Goal: Task Accomplishment & Management: Manage account settings

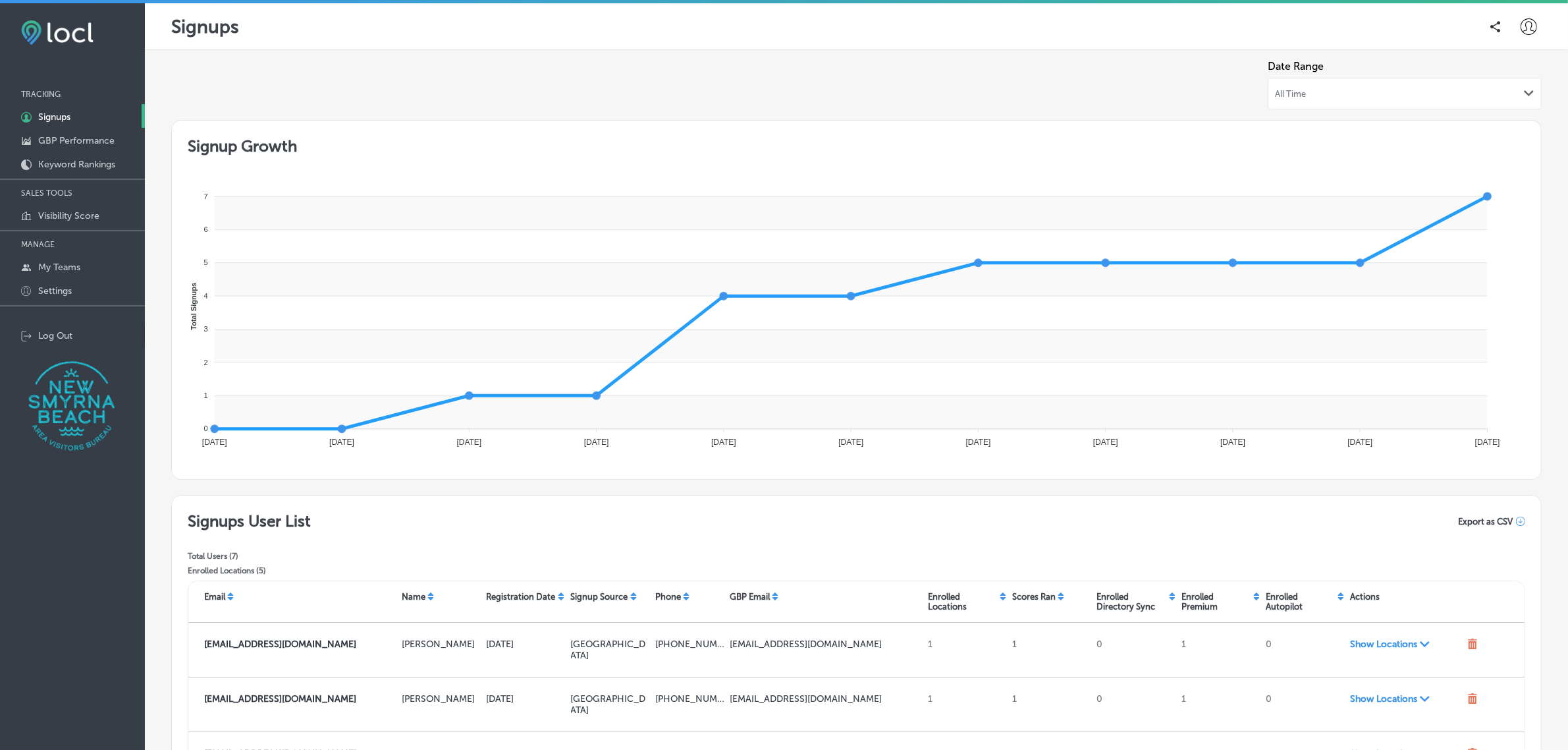
scroll to position [278, 0]
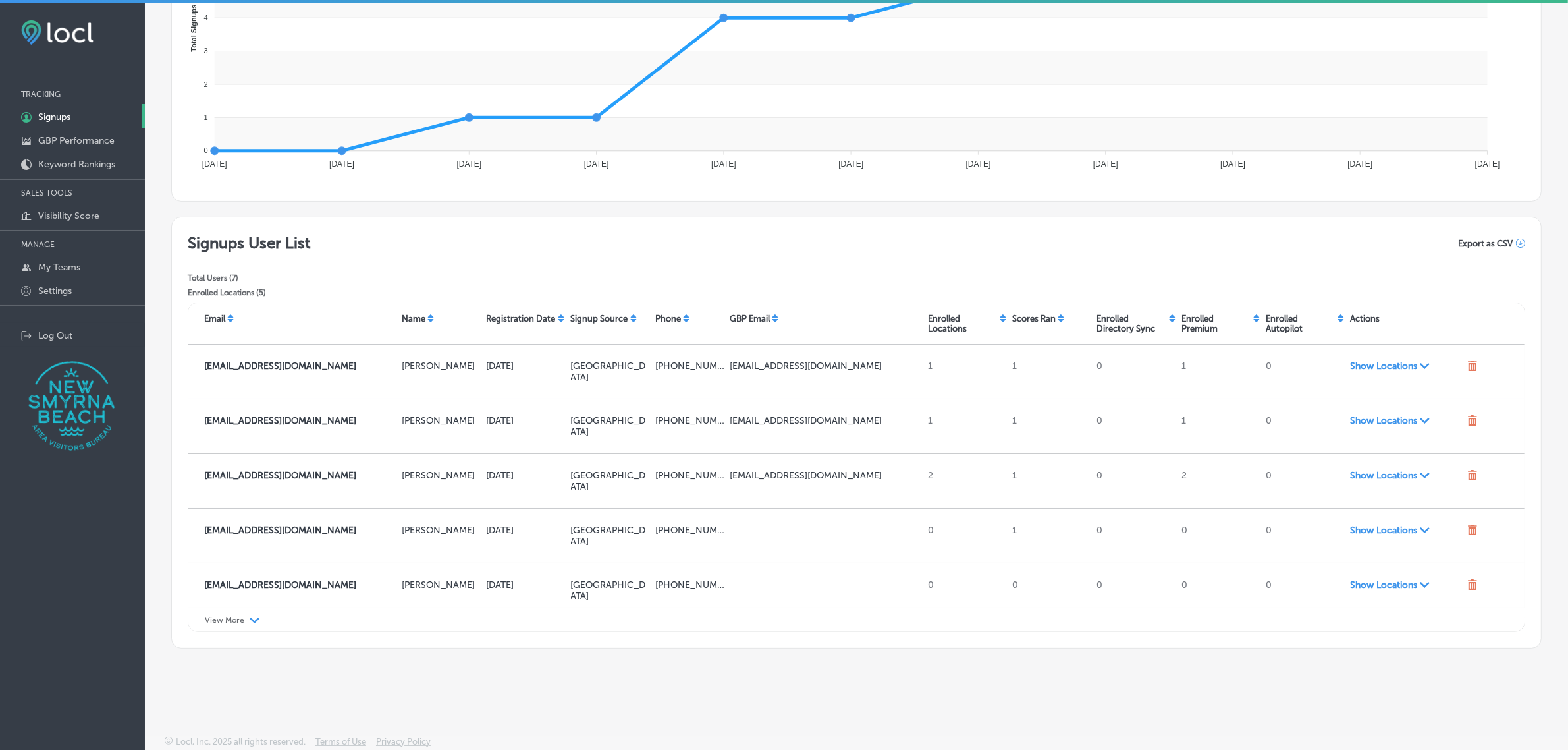
click at [241, 626] on div "View More Path Created with Sketch." at bounding box center [856, 620] width 1336 height 25
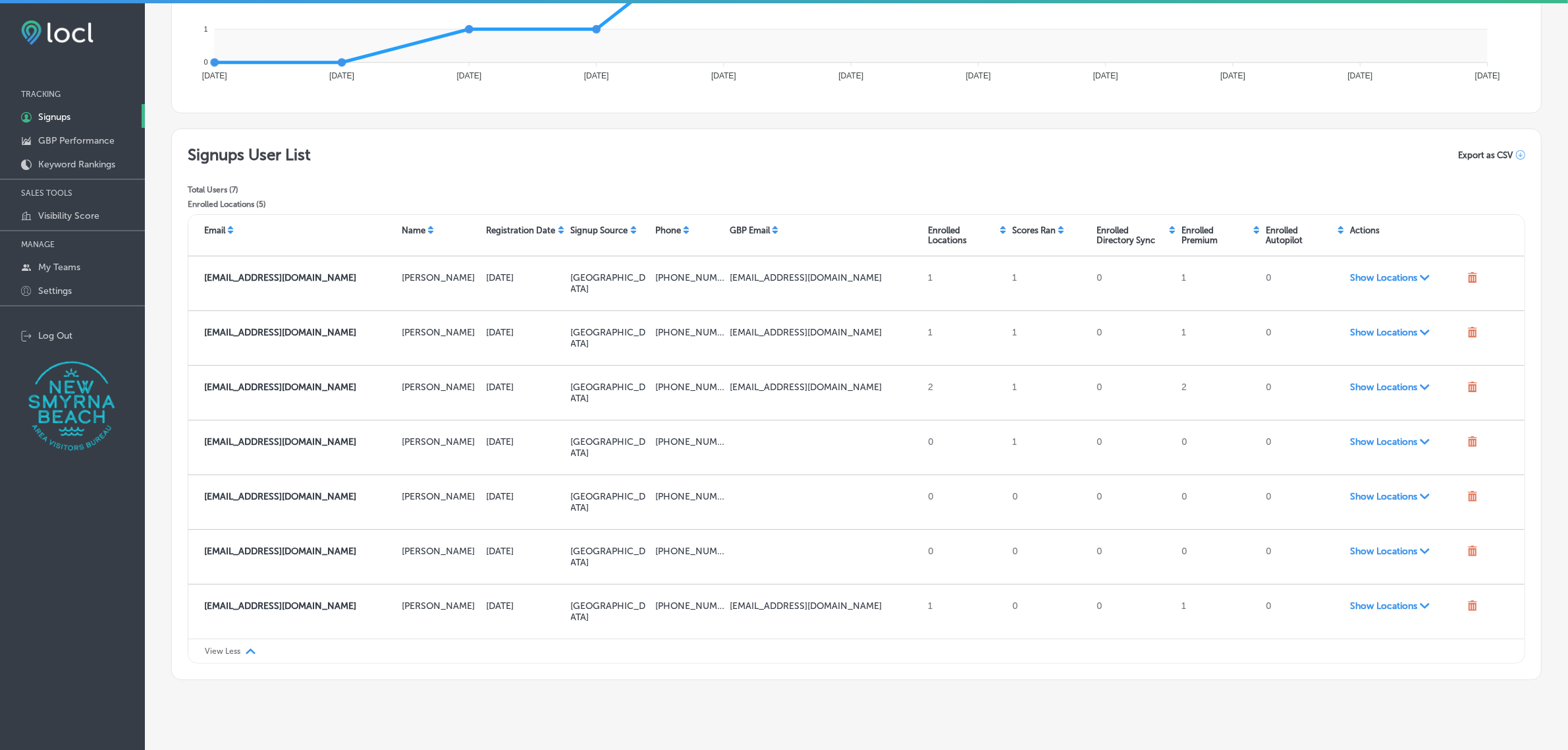
scroll to position [366, 0]
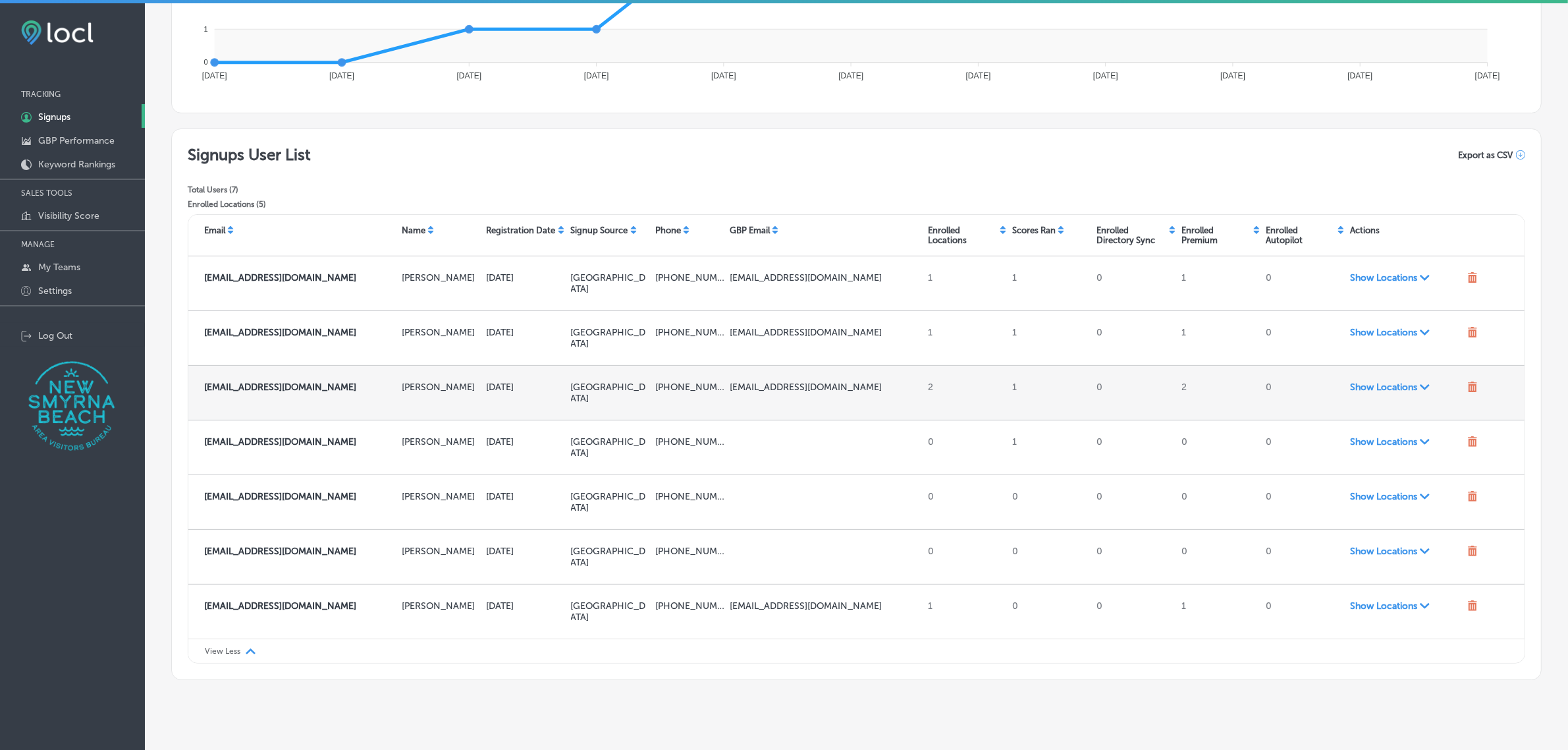
click at [1378, 393] on span "Show Locations Path Created with Sketch." at bounding box center [1406, 387] width 111 height 11
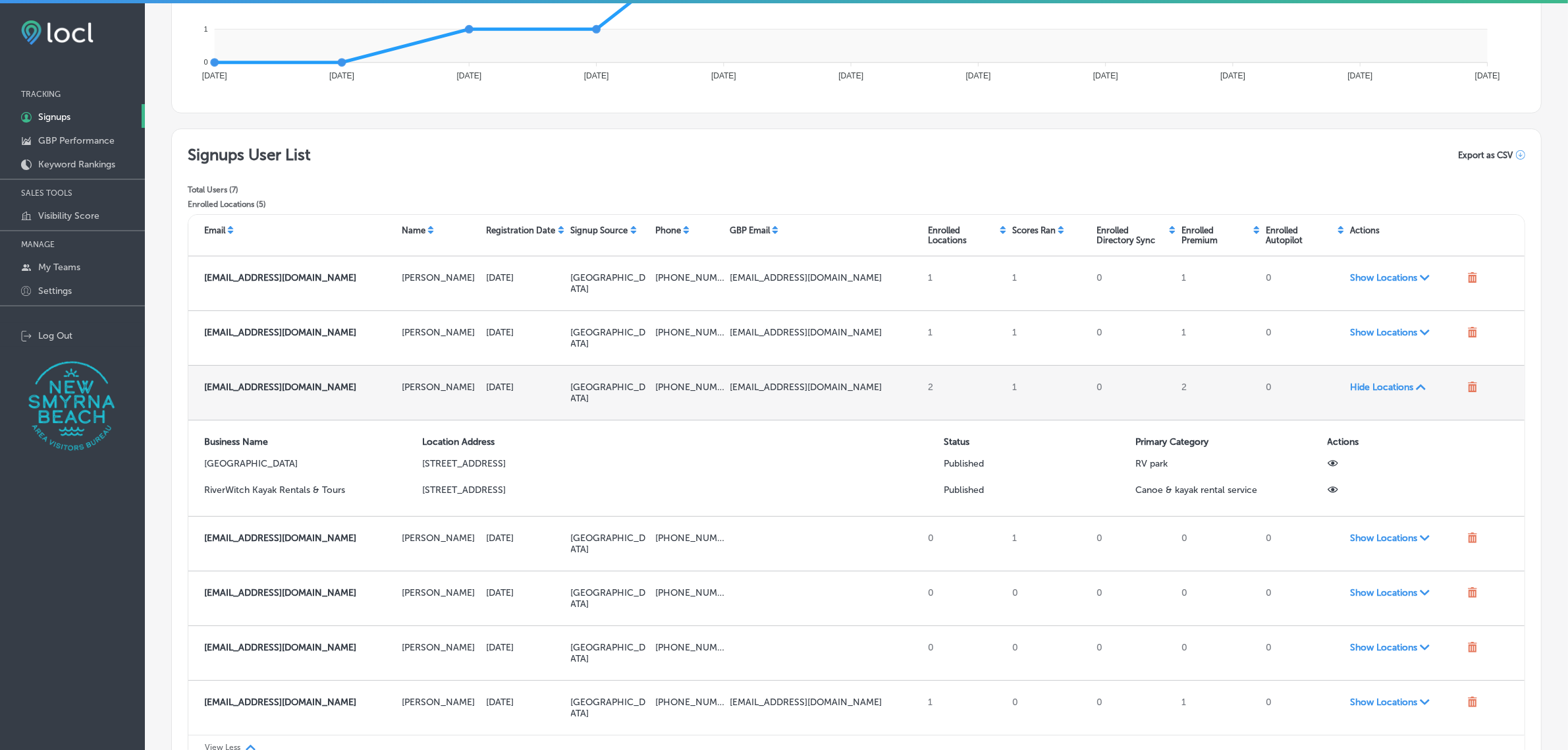
click at [1375, 387] on span "Hide Locations Path Created with Sketch." at bounding box center [1406, 387] width 111 height 11
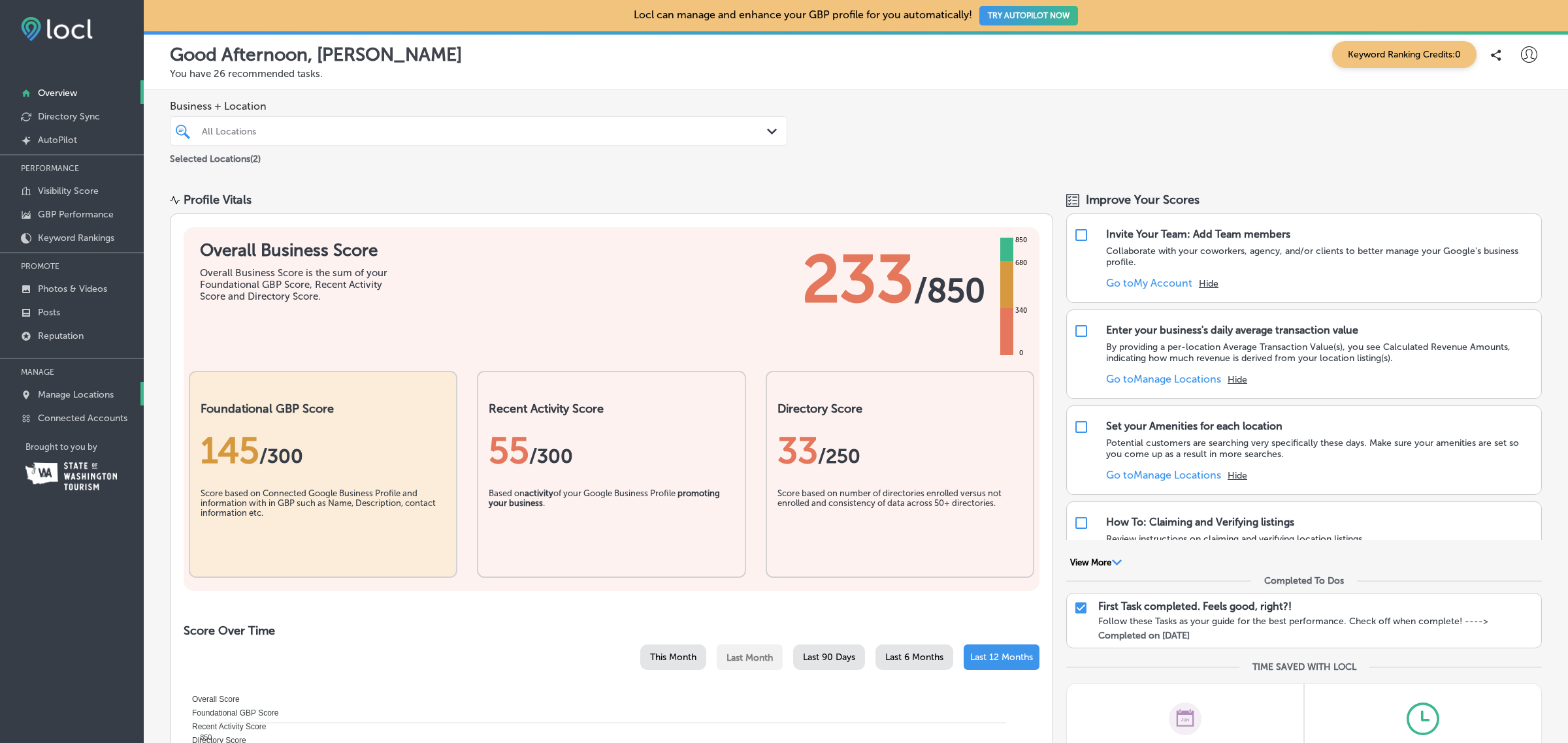
click at [73, 397] on p "Manage Locations" at bounding box center [76, 395] width 76 height 11
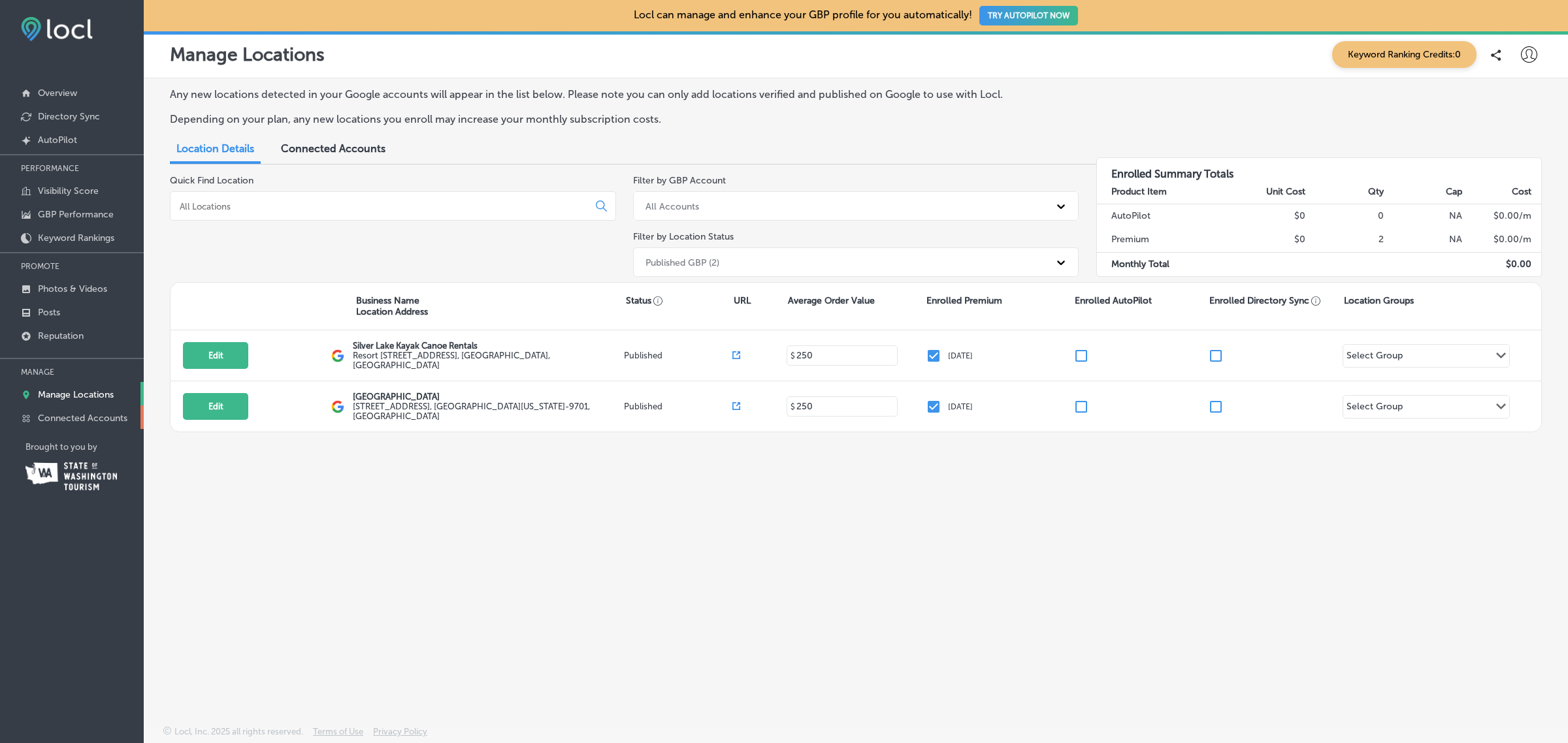
click at [75, 424] on p "Connected Accounts" at bounding box center [83, 418] width 89 height 11
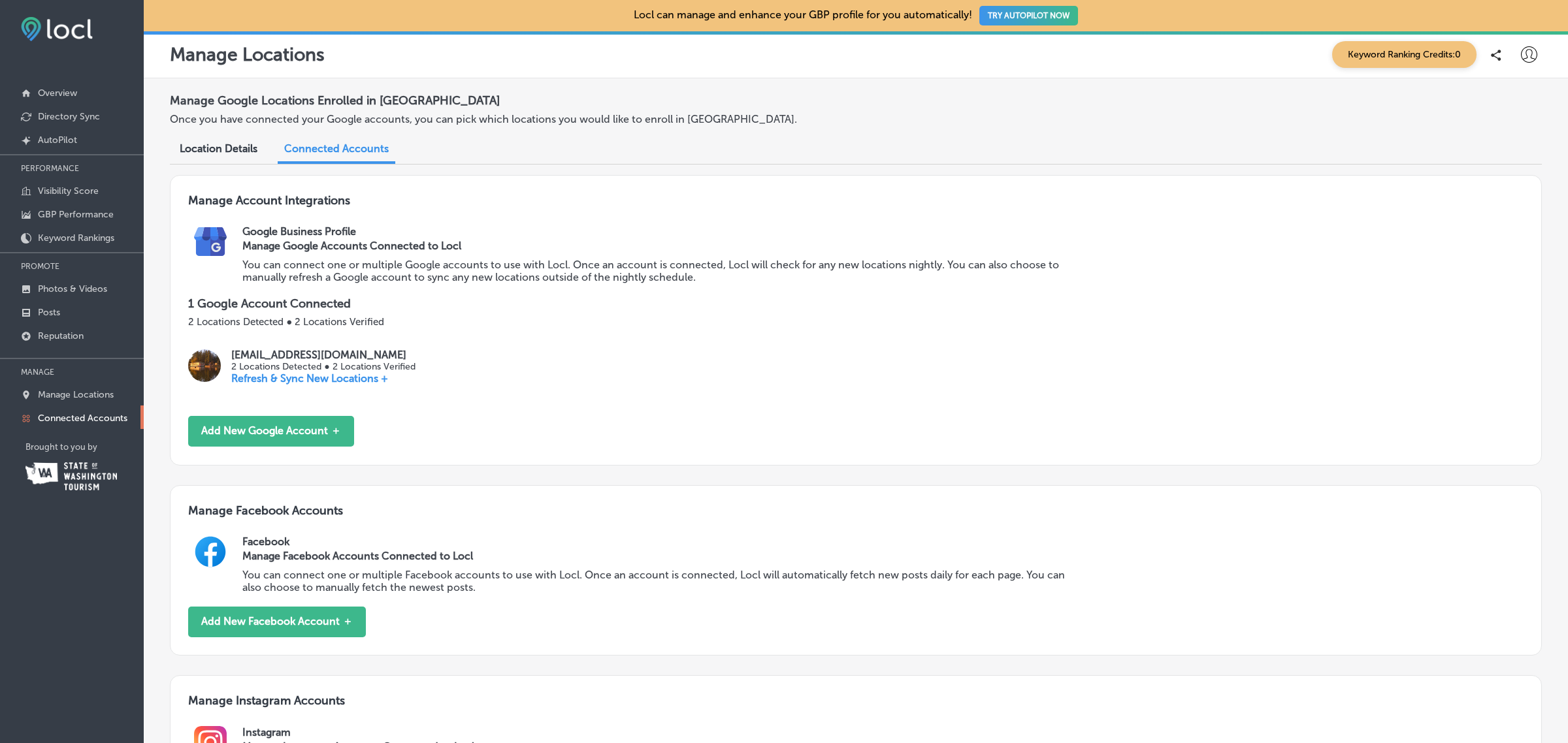
scroll to position [212, 0]
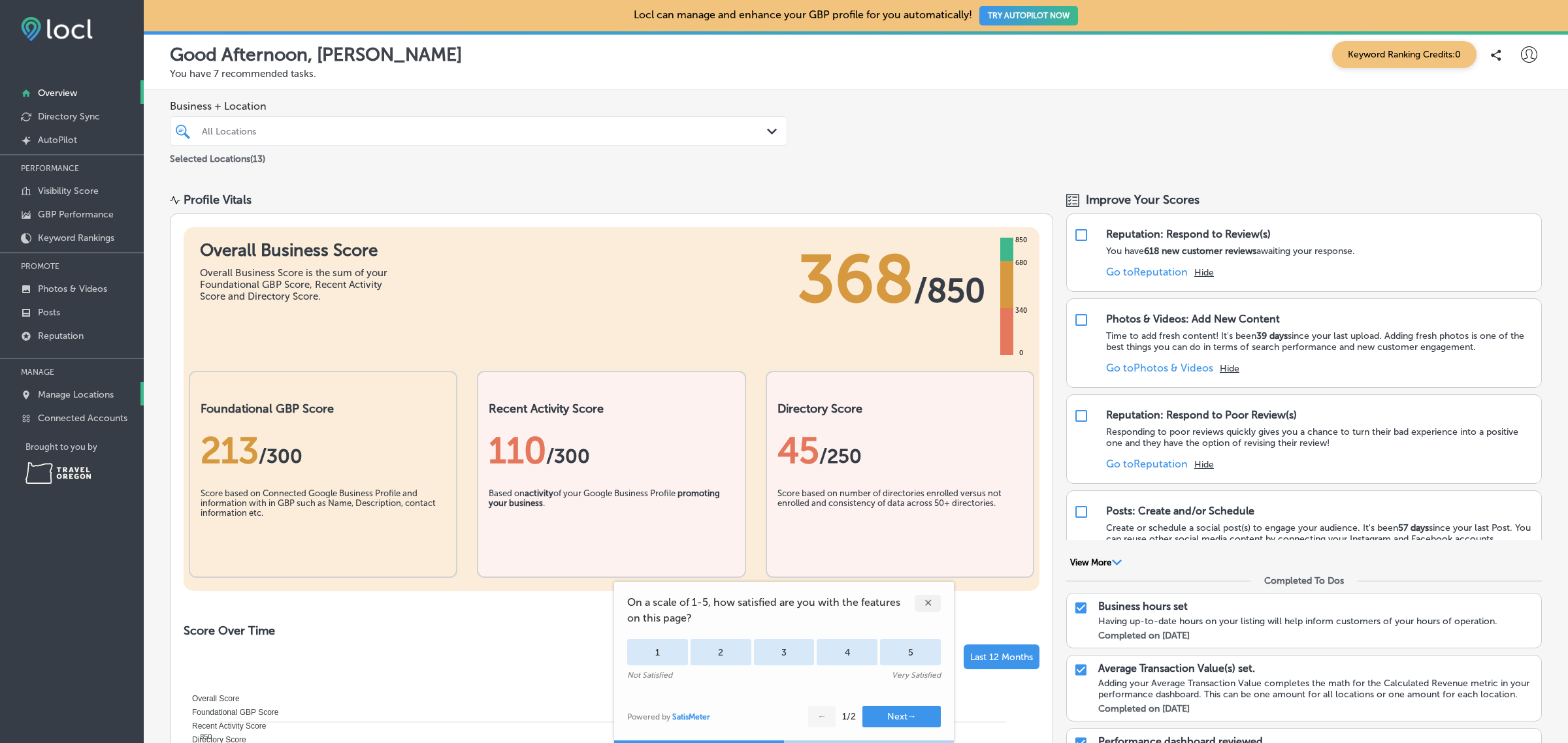
click at [95, 397] on p "Manage Locations" at bounding box center [76, 395] width 76 height 11
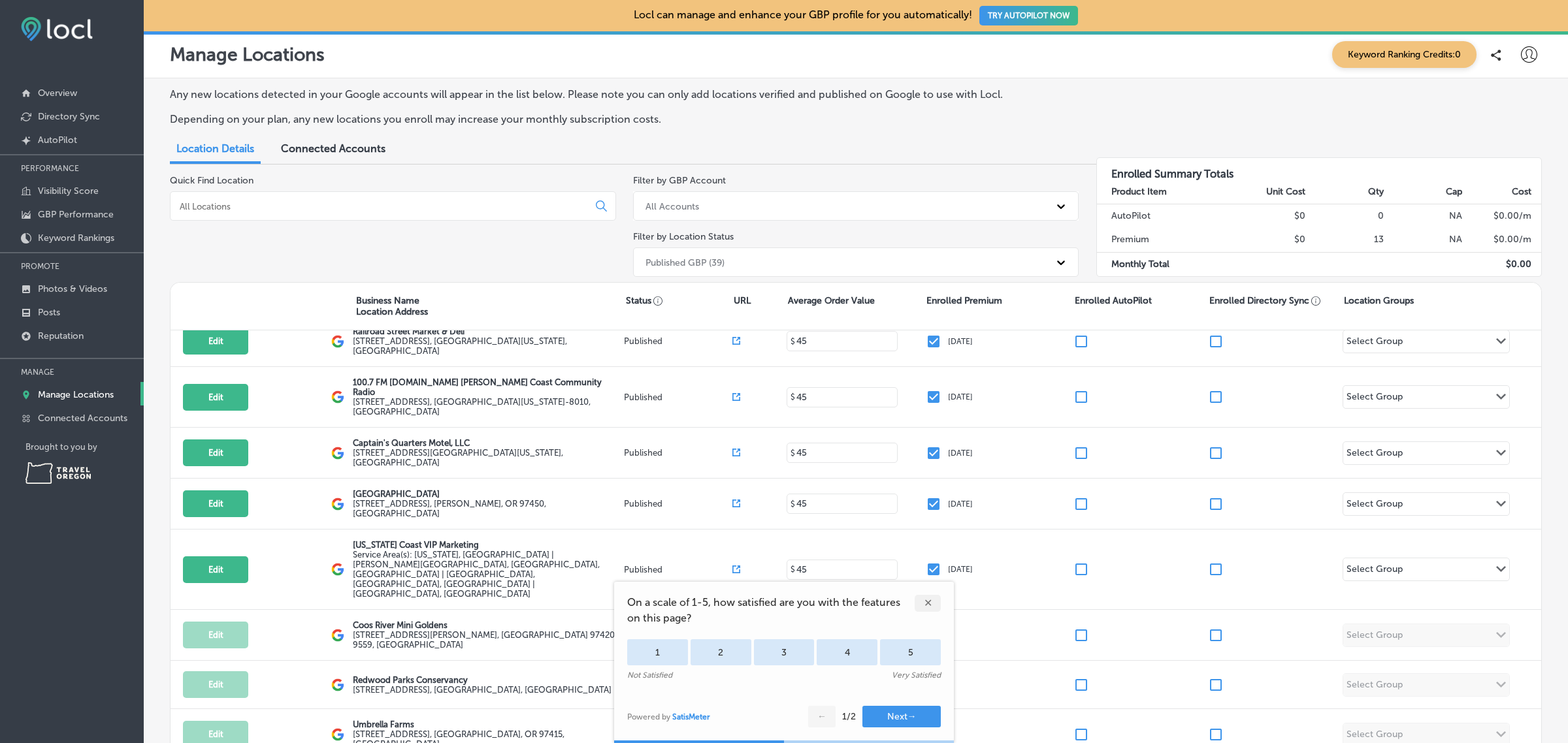
scroll to position [502, 0]
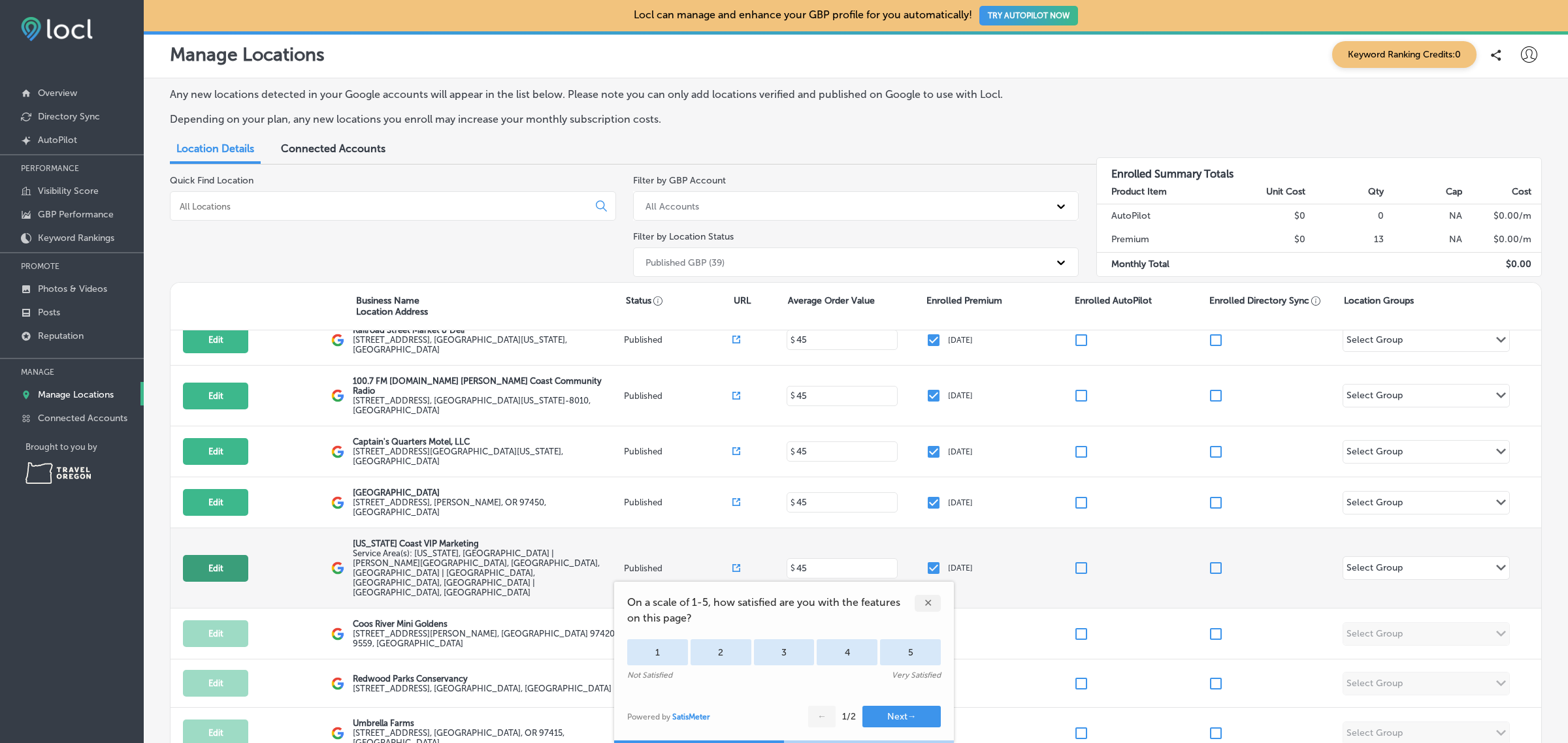
click at [211, 555] on button "Edit" at bounding box center [215, 569] width 66 height 27
select select "US"
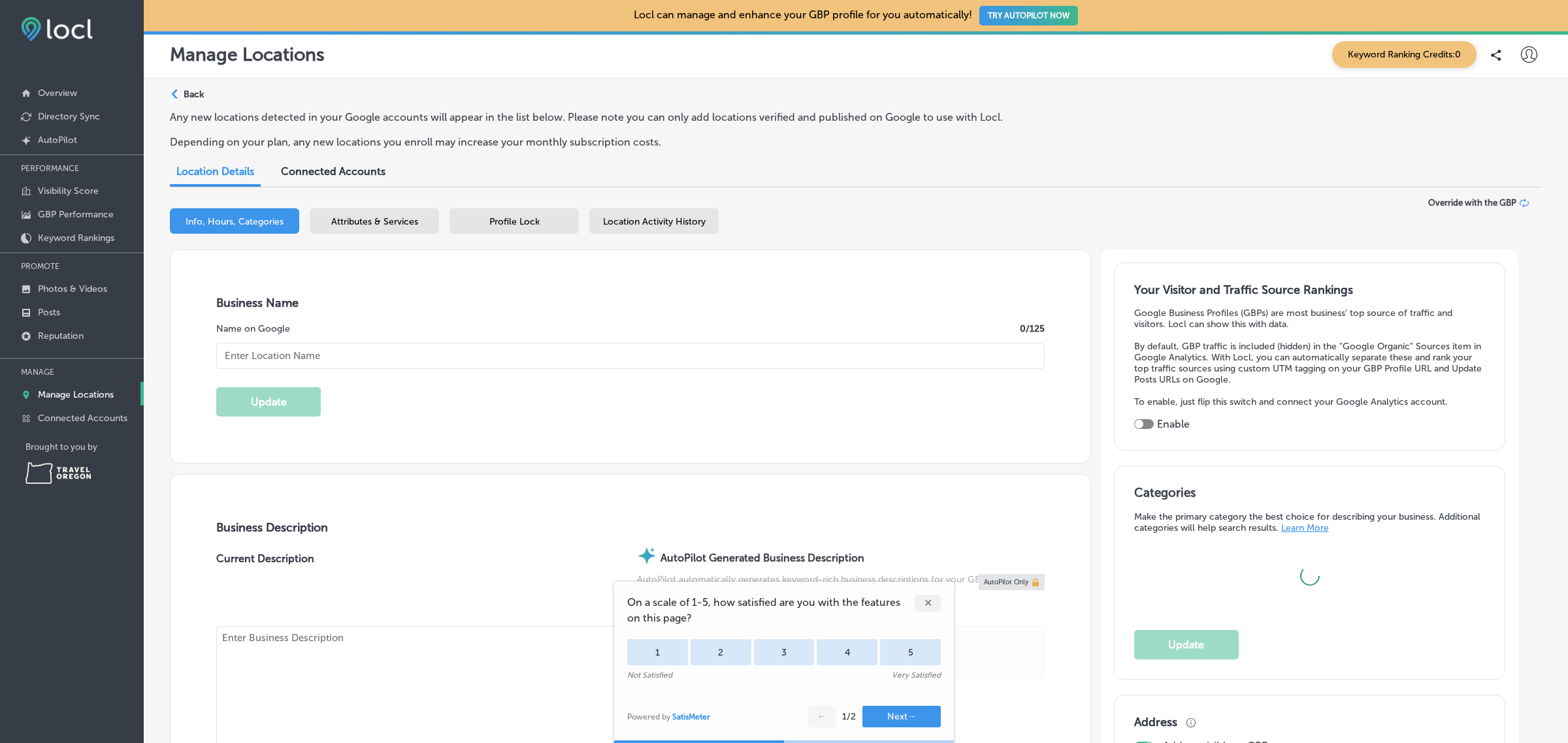
type input "+1 650 300 9077"
checkbox input "true"
type input "https://oregoncoastvip.com/"
type textarea "At Oregon Coast VIP Marketing, we help small businesses in Brookings, OR, flour…"
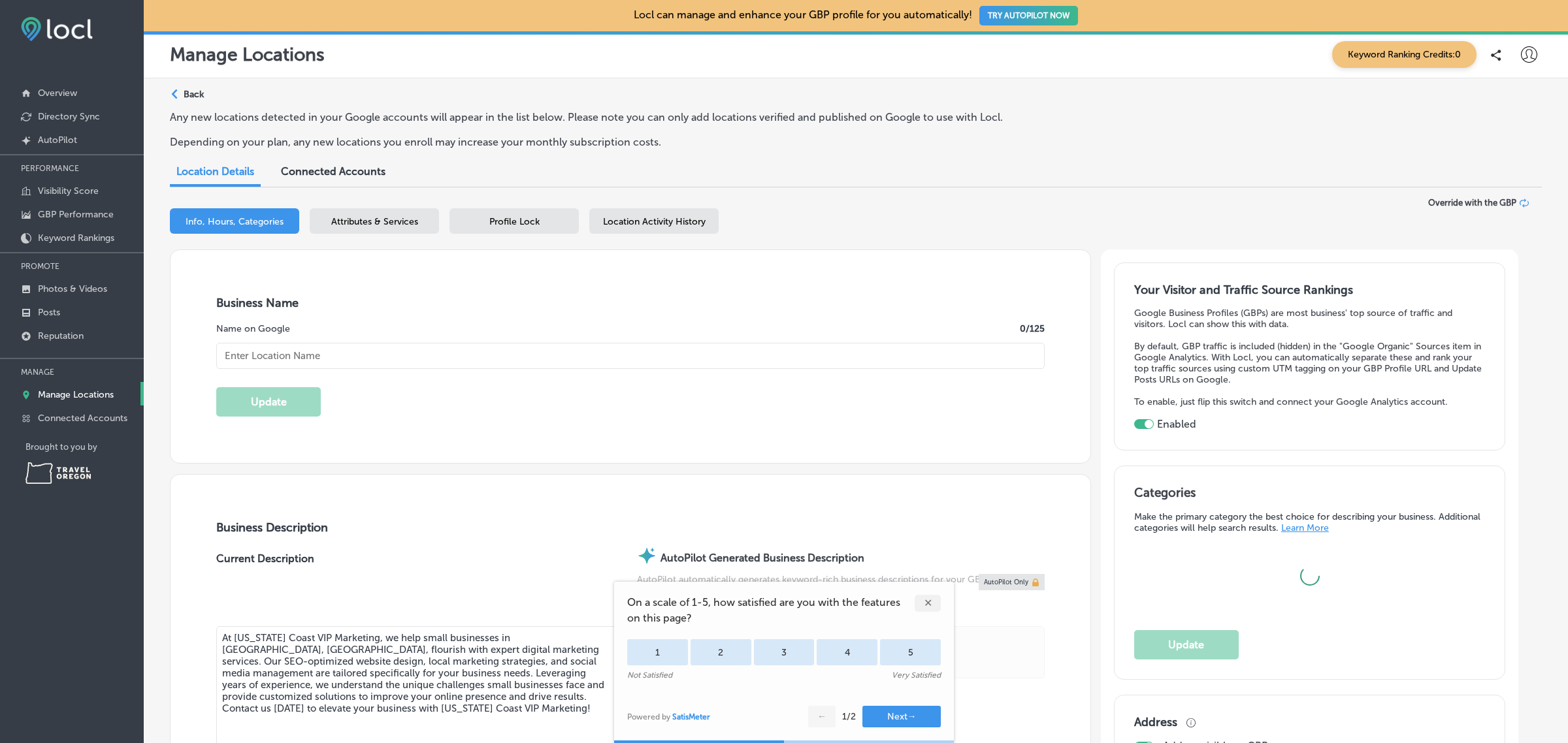
type input "oregoncoastvipmarketing@gmail.com"
type input "https://www.facebook.com/oregoncoastvipmarketing/"
type input "https://www.instagram.com/oregoncoastvip_marketing/"
type input "https://www.youtube.com/channel/UCXS3M22YI1KmlJbpGs4PV_g"
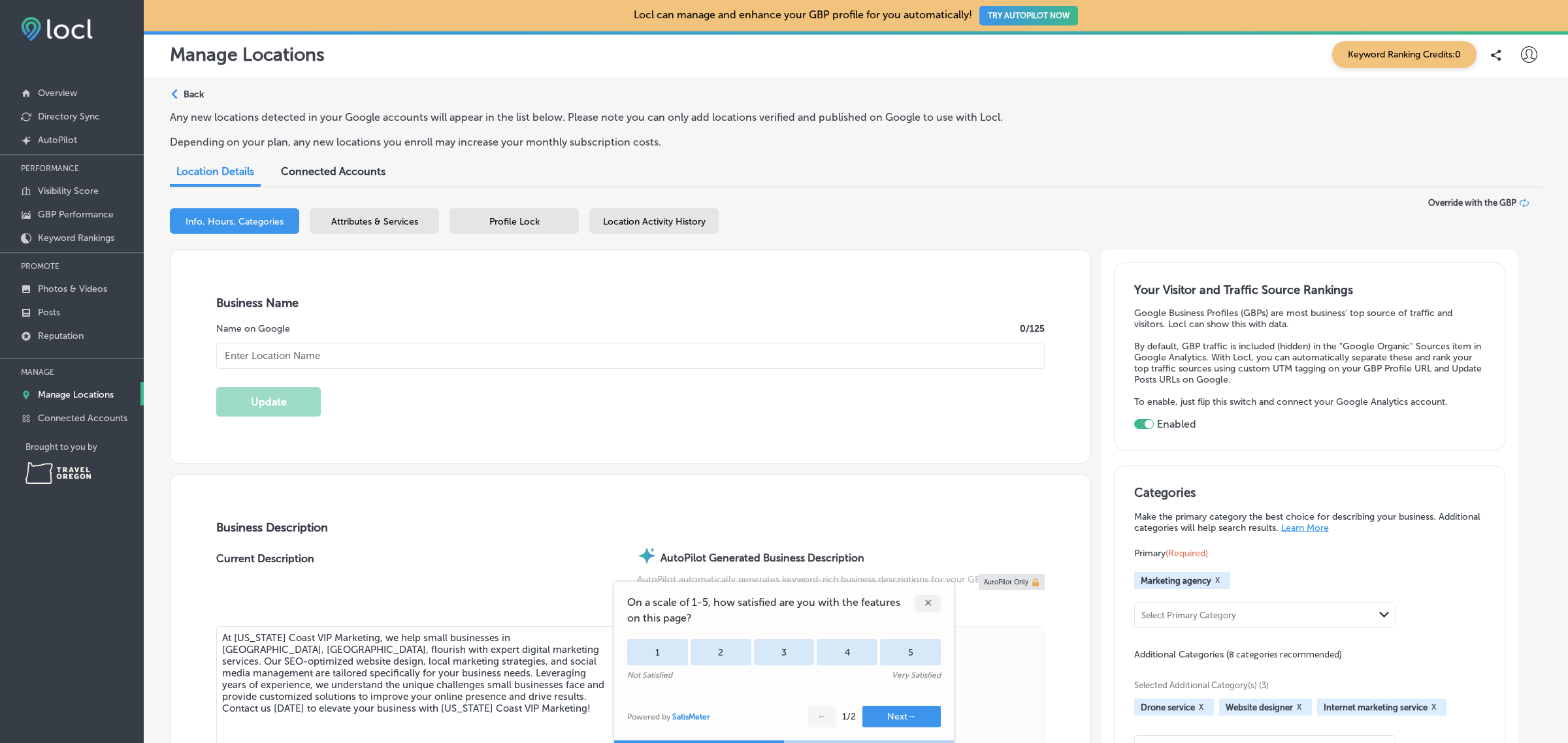
checkbox input "false"
type input "703 Chetco Ave."
type input "Brookings"
type input "97415"
type input "US"
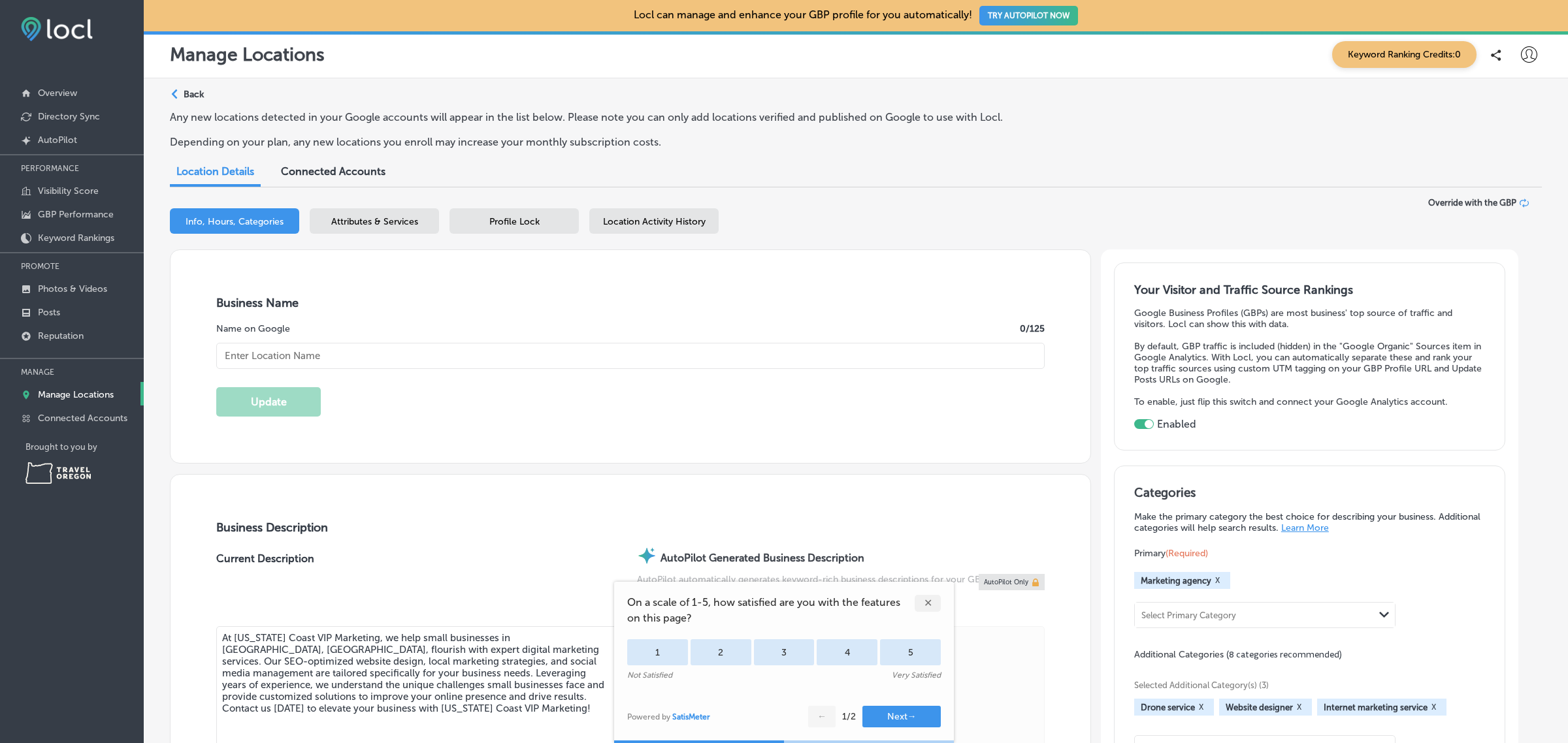
type input "Oregon Coast VIP Marketing"
click at [924, 602] on div "✕" at bounding box center [927, 603] width 26 height 17
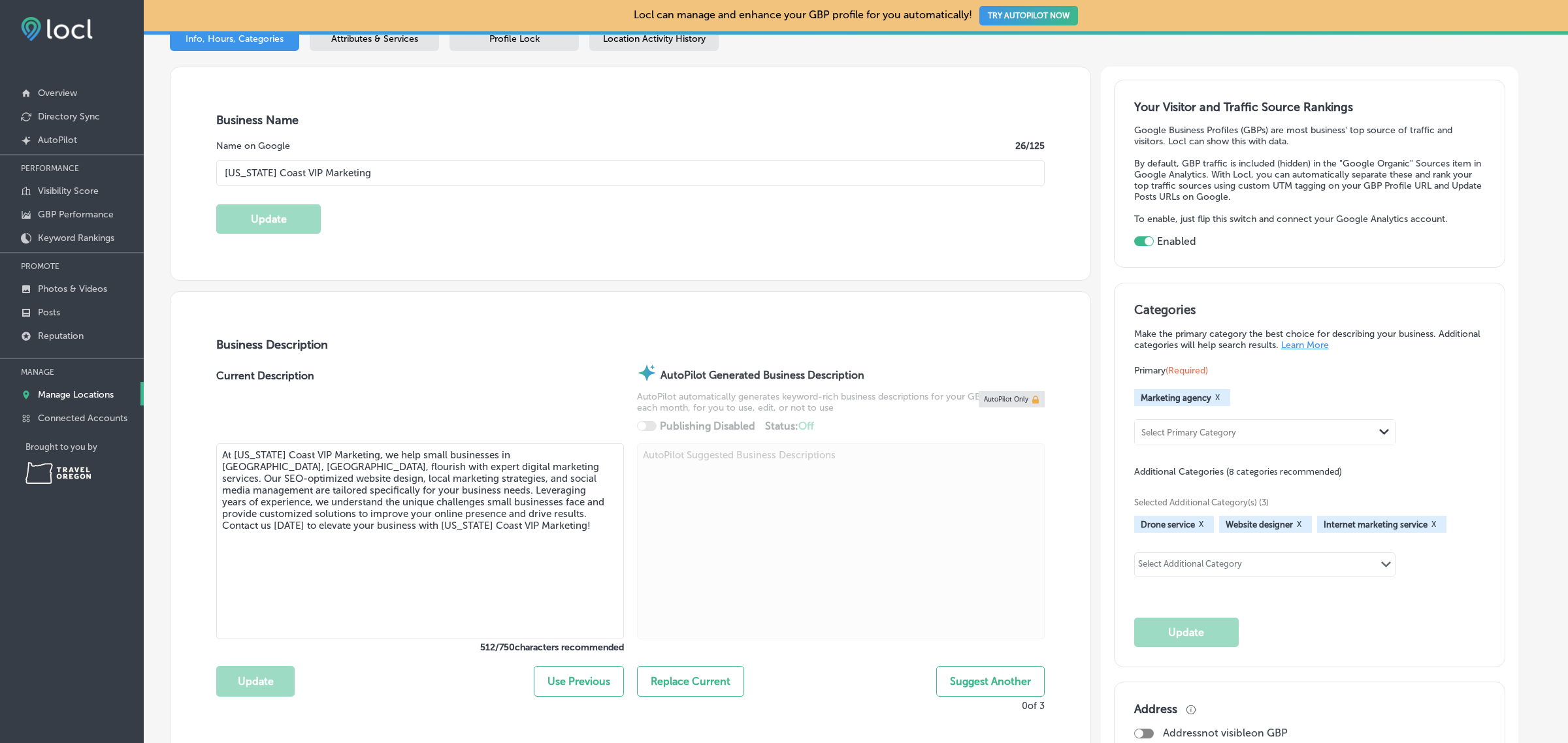
scroll to position [183, 0]
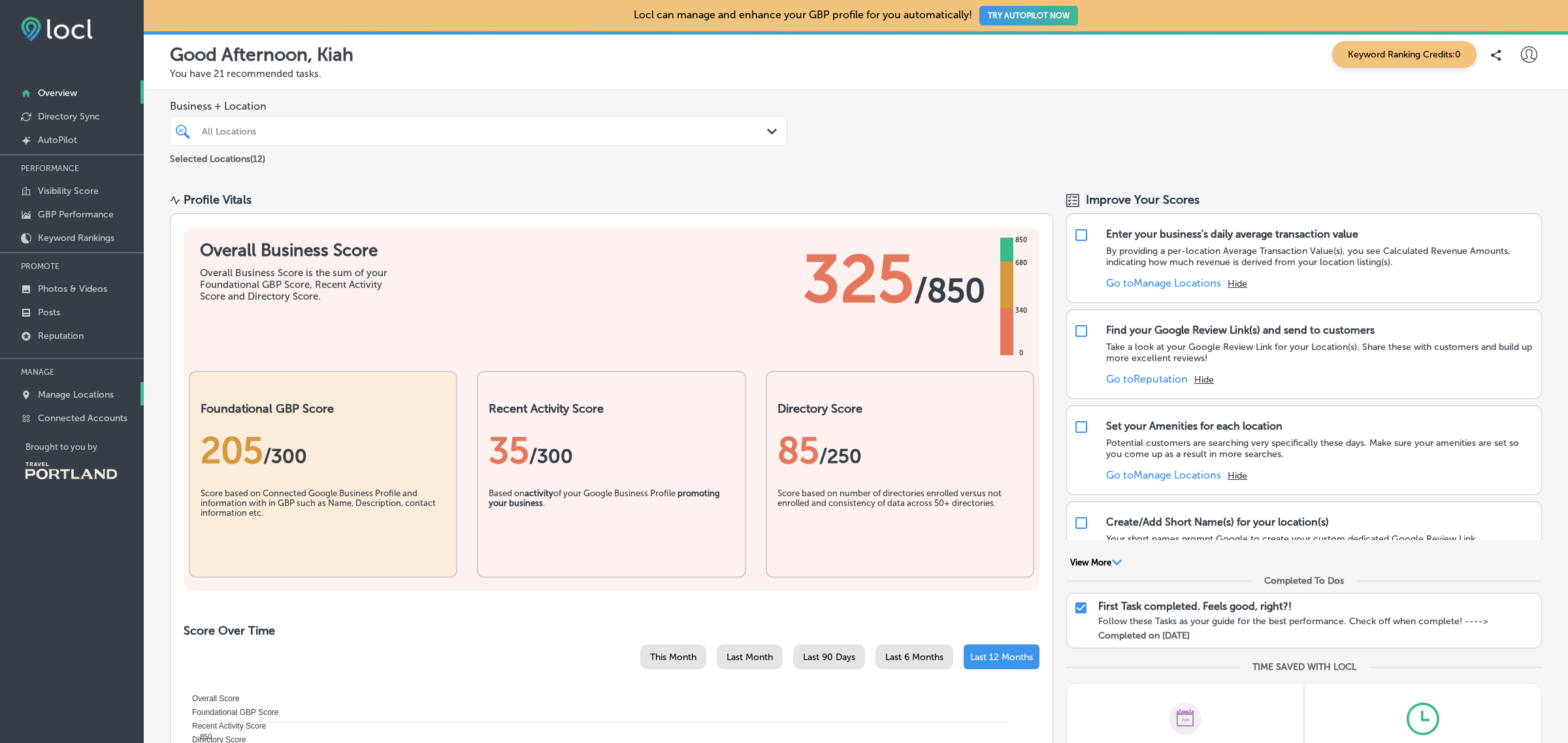
click at [66, 396] on p "Manage Locations" at bounding box center [76, 395] width 76 height 11
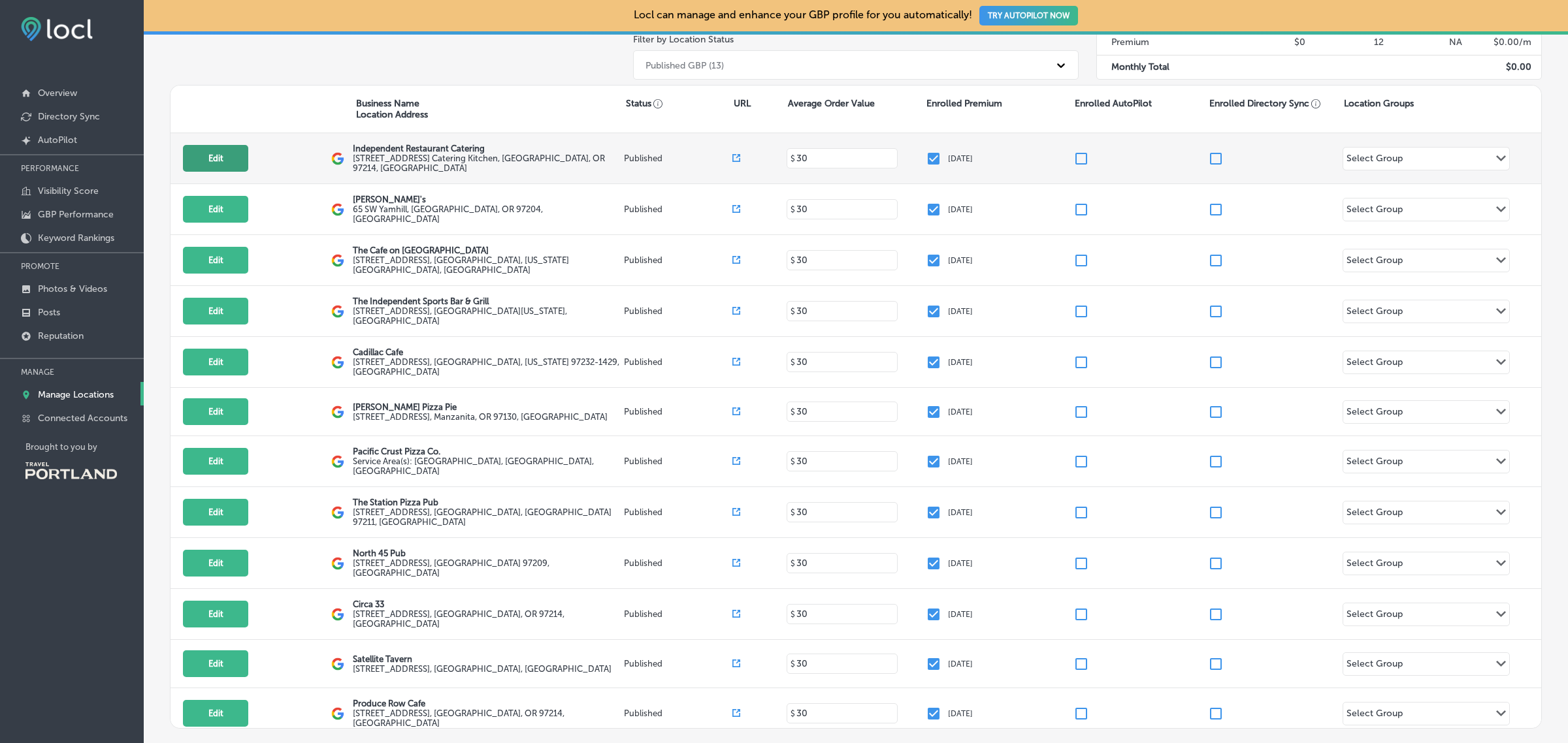
click at [224, 167] on button "Edit" at bounding box center [215, 158] width 66 height 27
select select "US"
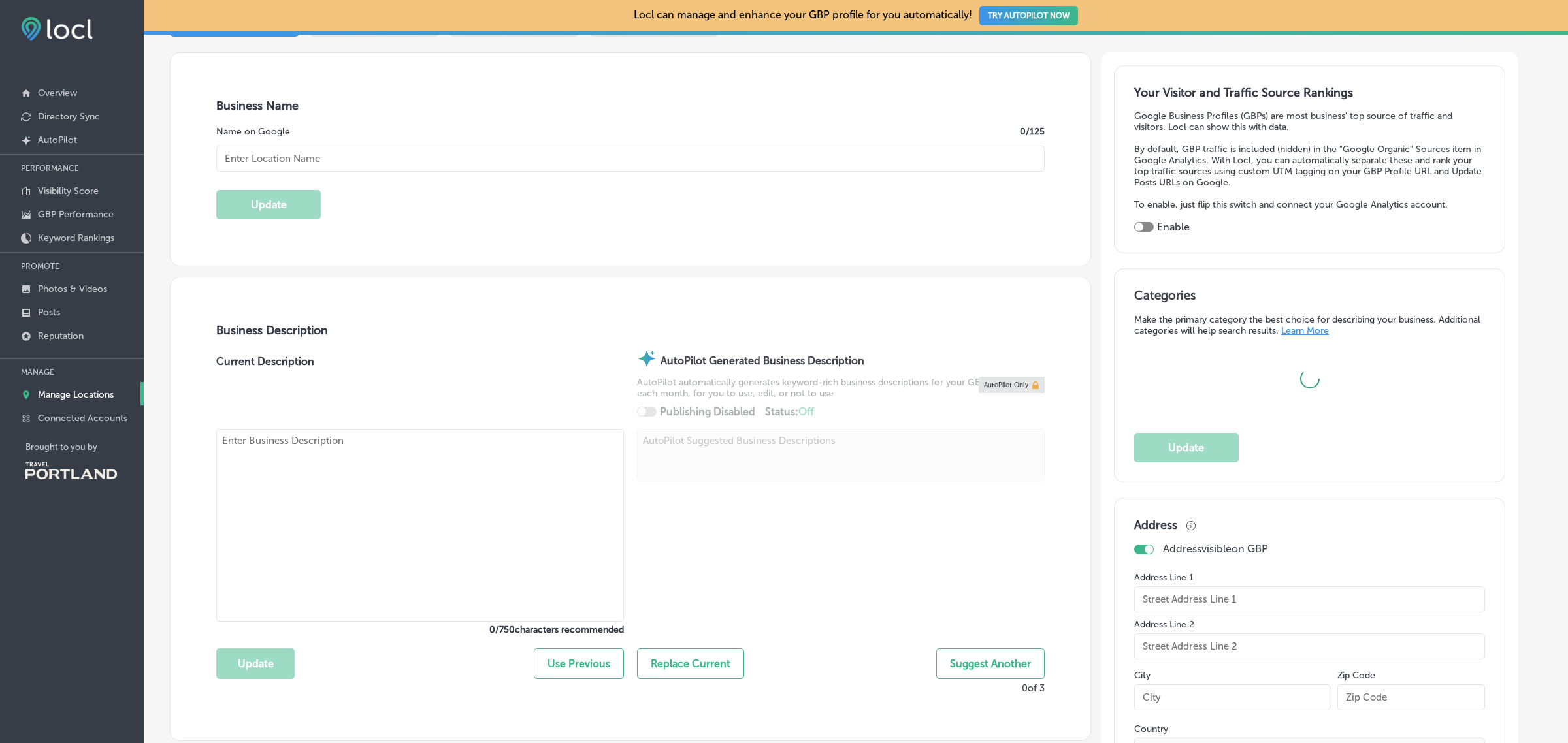
scroll to position [220, 0]
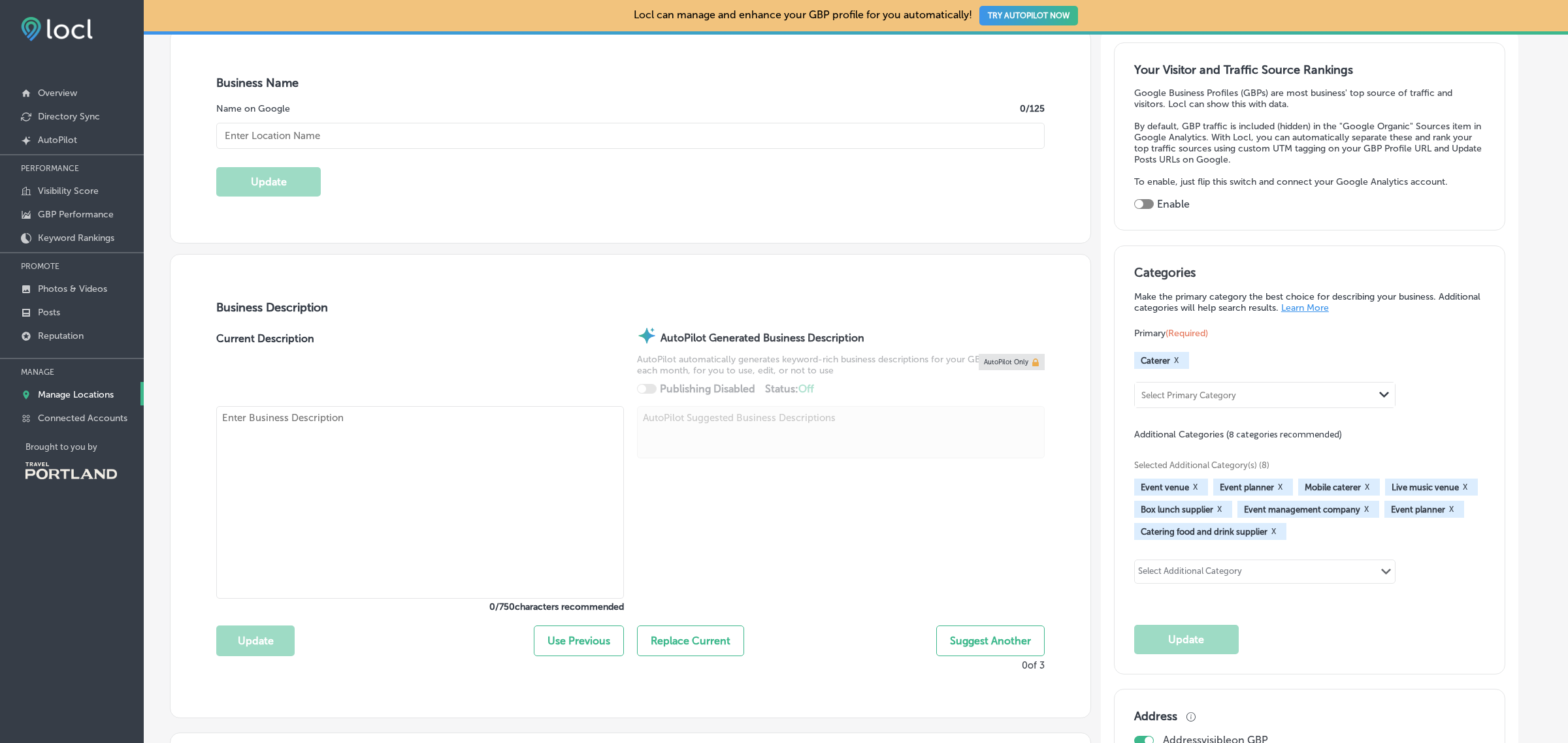
checkbox input "true"
type input "204 SE Oak St"
type input "Suite 100 Catering Kitchen"
type input "Portland"
type input "97214"
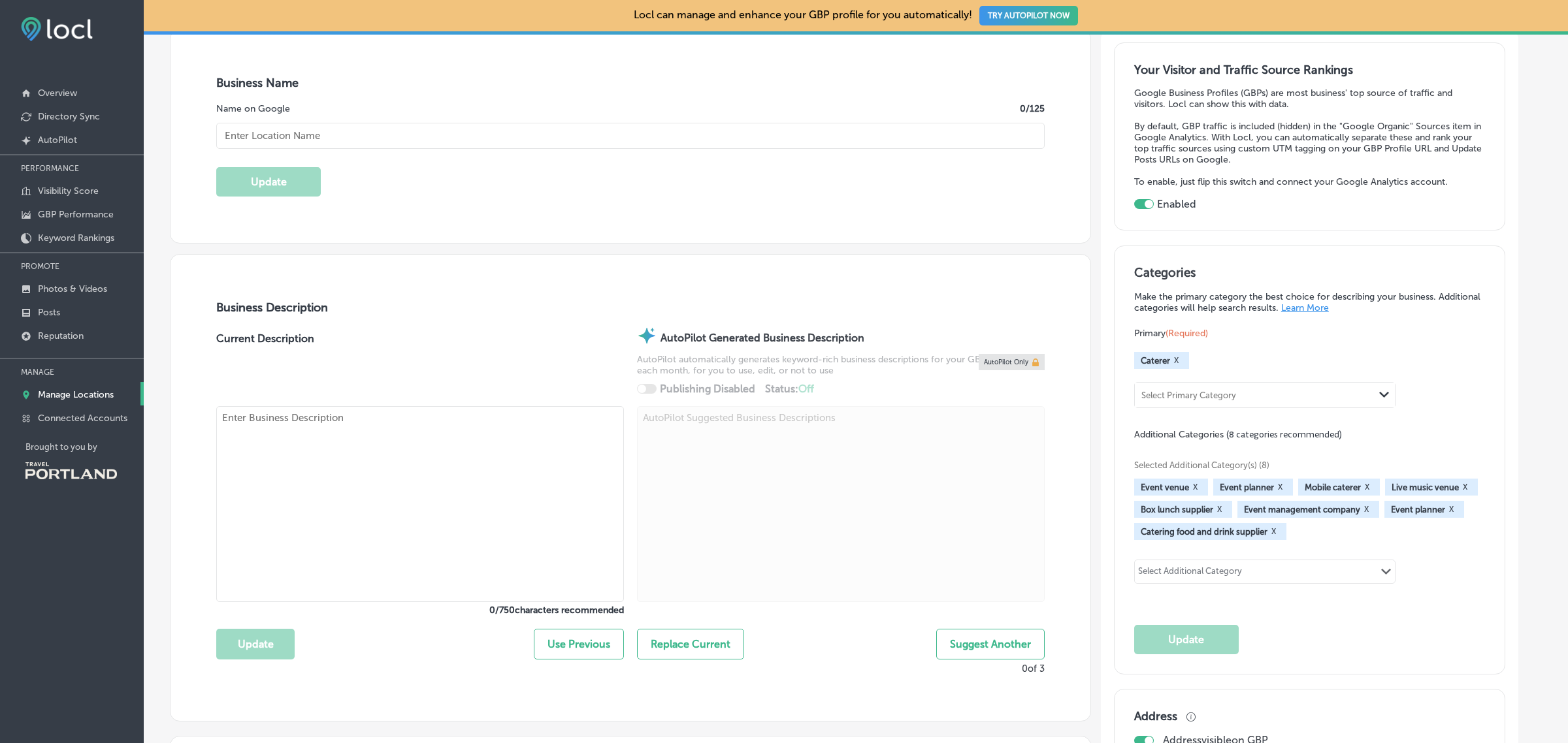
type input "US"
type input "http://www.irc-nw.com/catering/"
type input "Independent Restaurant Catering"
type input "+1 503 949 7015"
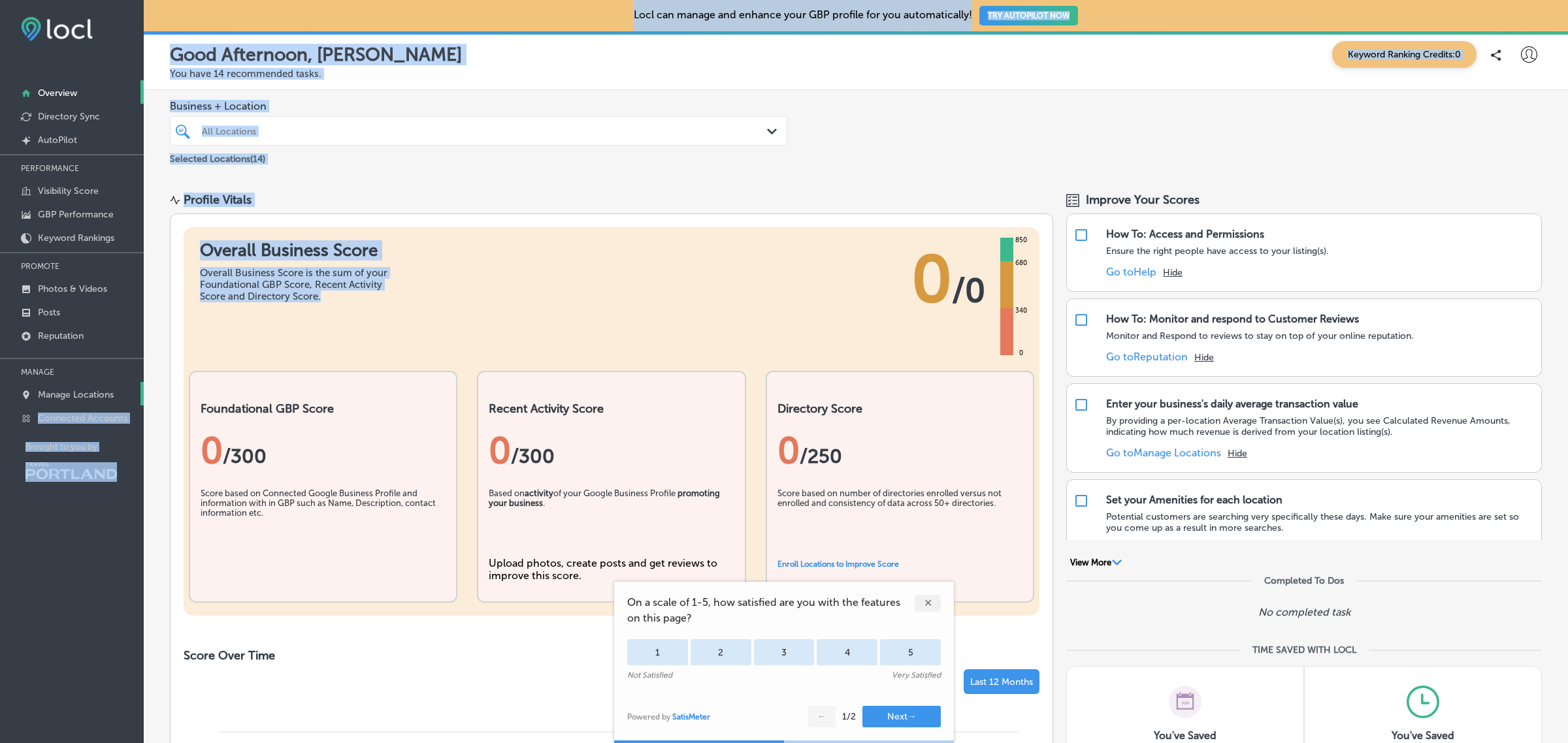
drag, startPoint x: 0, startPoint y: 0, endPoint x: 53, endPoint y: 391, distance: 394.6
click at [53, 391] on div "iconmonstr-menu-thin copy Created with Sketch. Overview Directory Sync Created …" at bounding box center [784, 371] width 1568 height 743
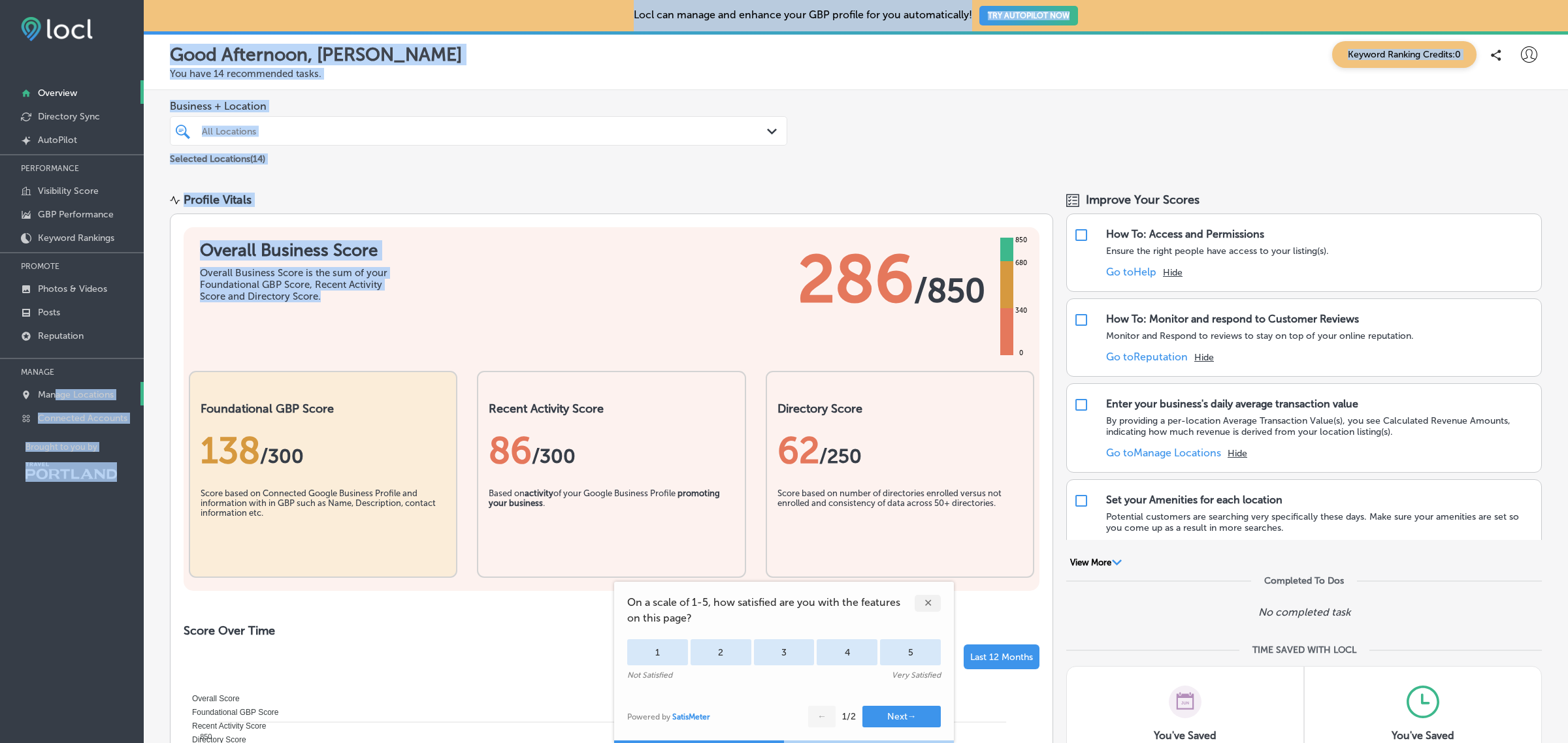
click at [53, 391] on p "Manage Locations" at bounding box center [76, 395] width 76 height 11
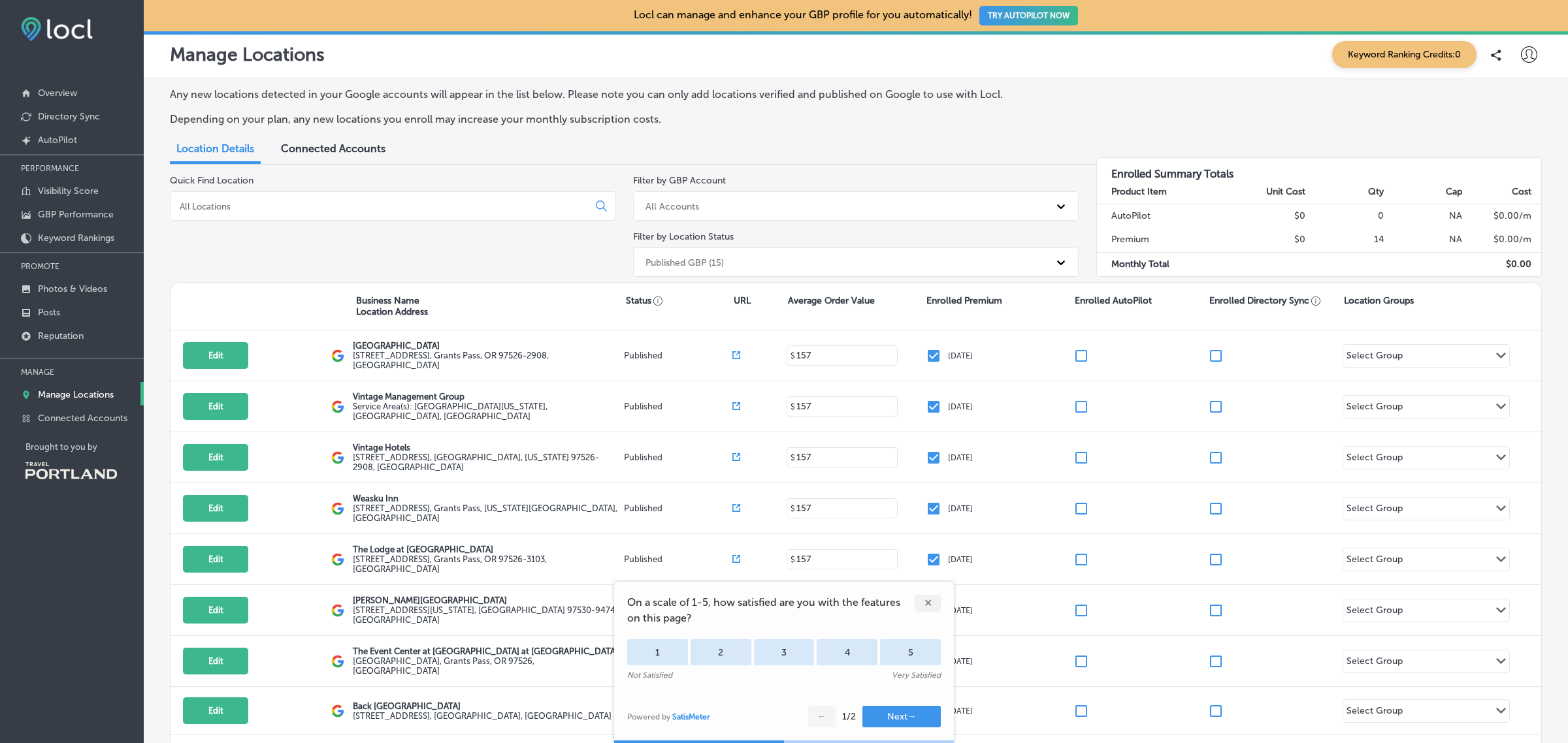
click at [919, 599] on div "✕" at bounding box center [927, 603] width 26 height 17
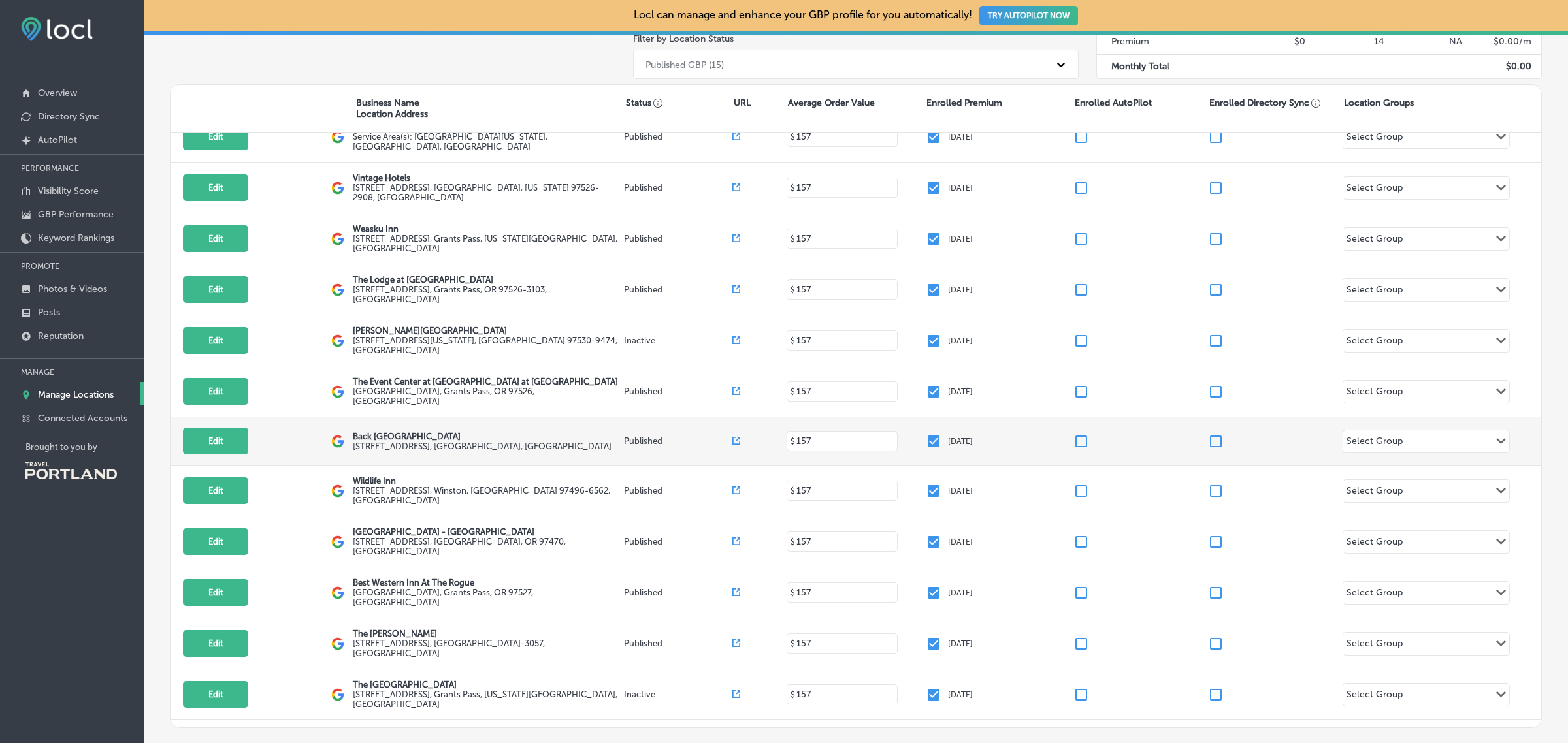
scroll to position [79, 0]
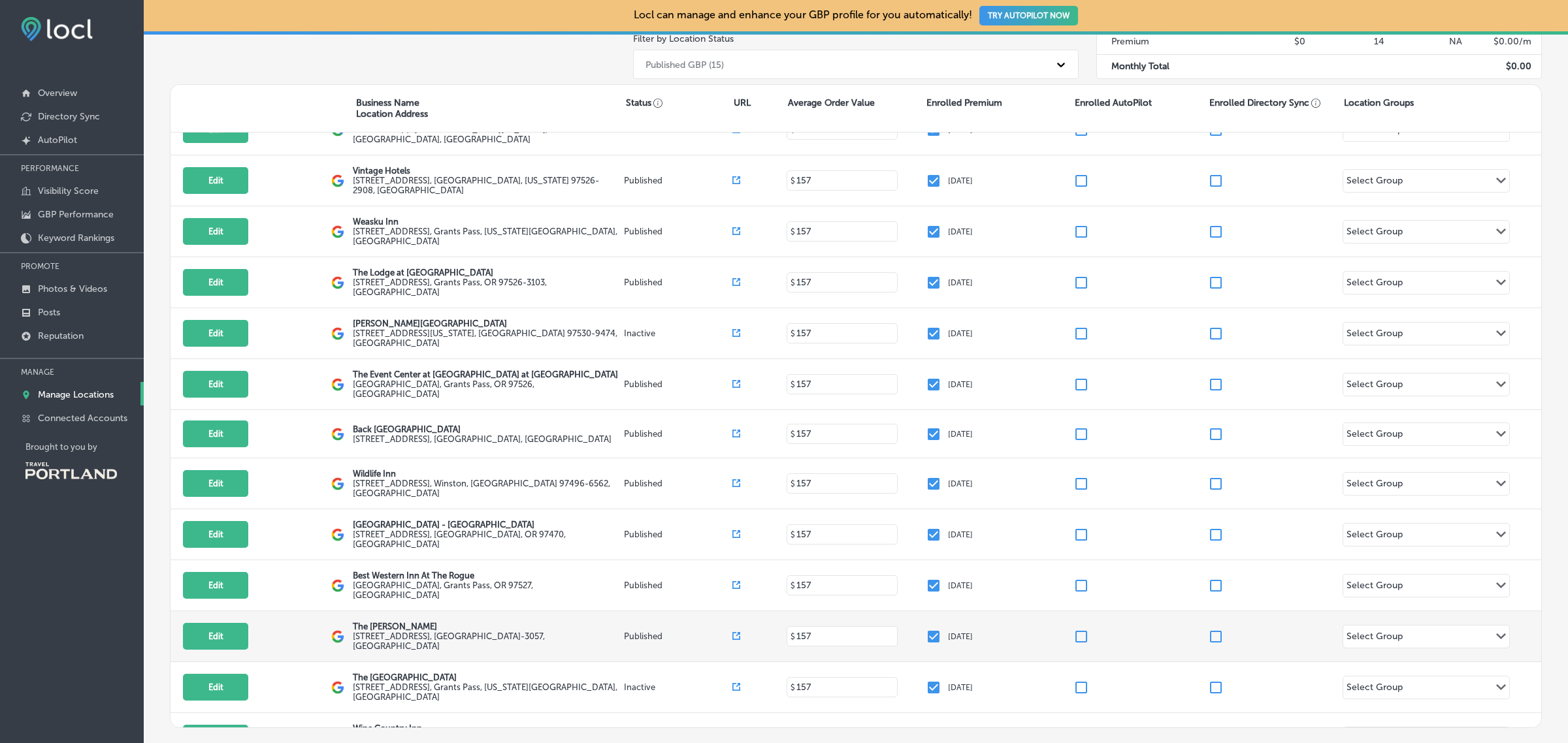
click at [926, 629] on input "checkbox" at bounding box center [933, 636] width 16 height 16
checkbox input "false"
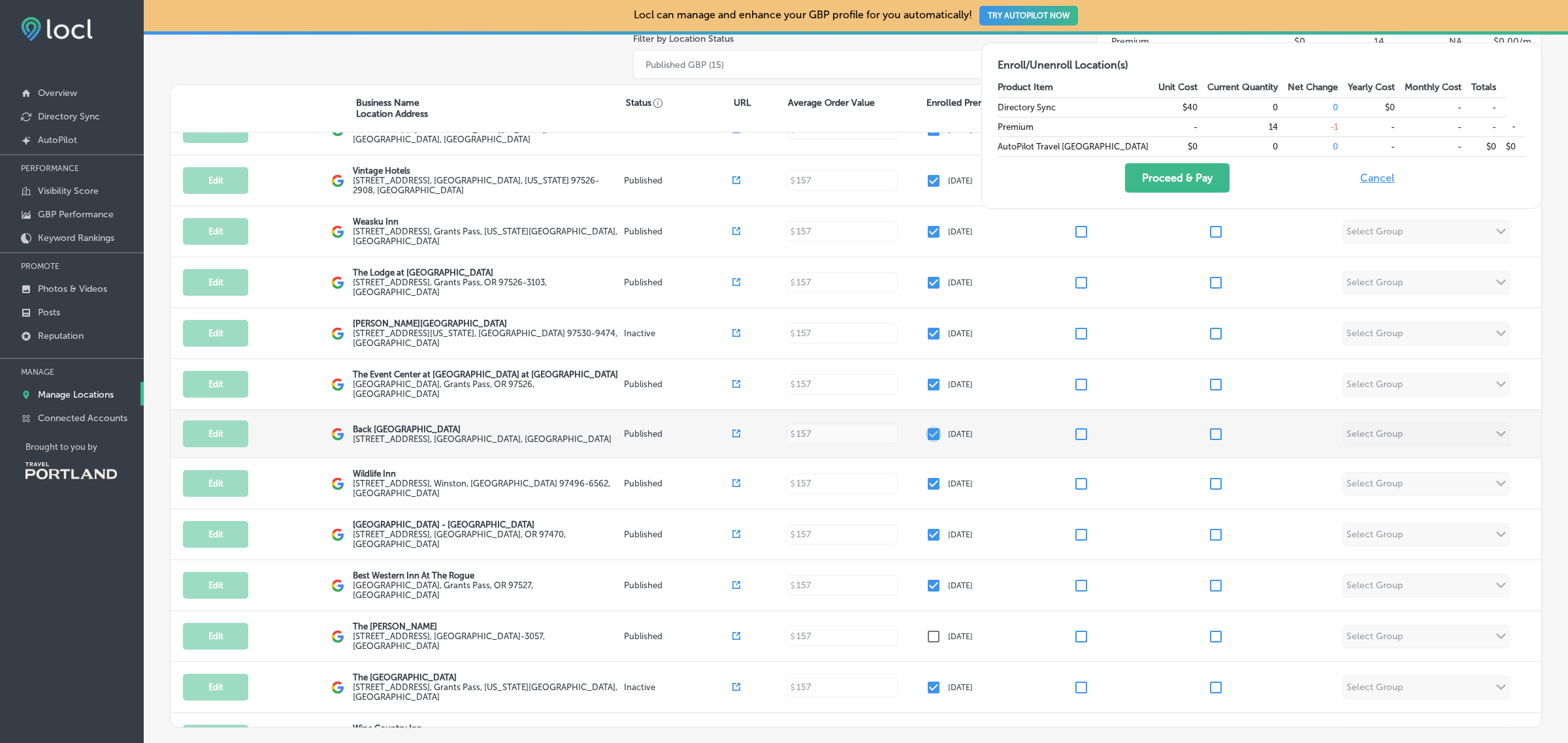
click at [929, 427] on input "checkbox" at bounding box center [933, 434] width 16 height 16
checkbox input "false"
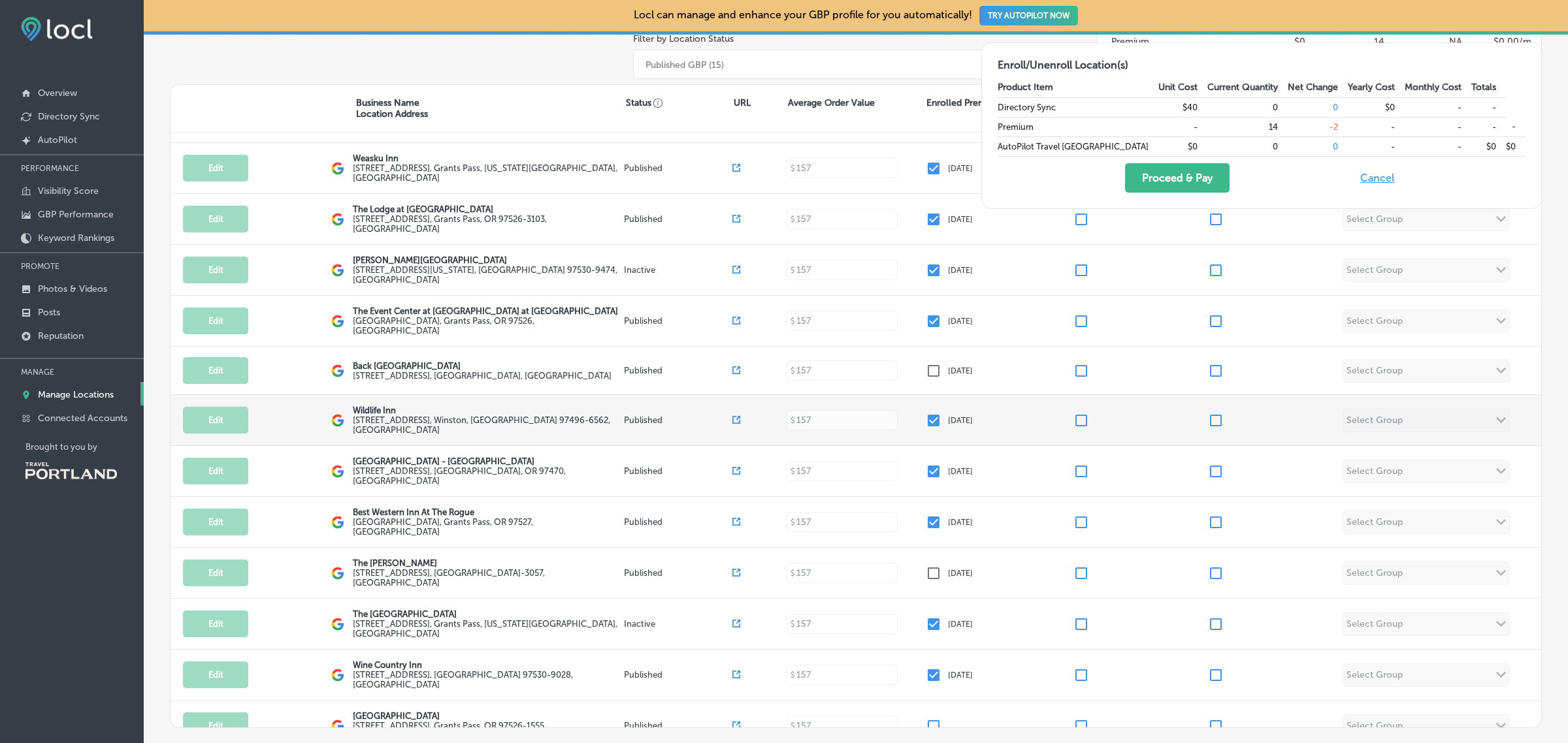
scroll to position [273, 0]
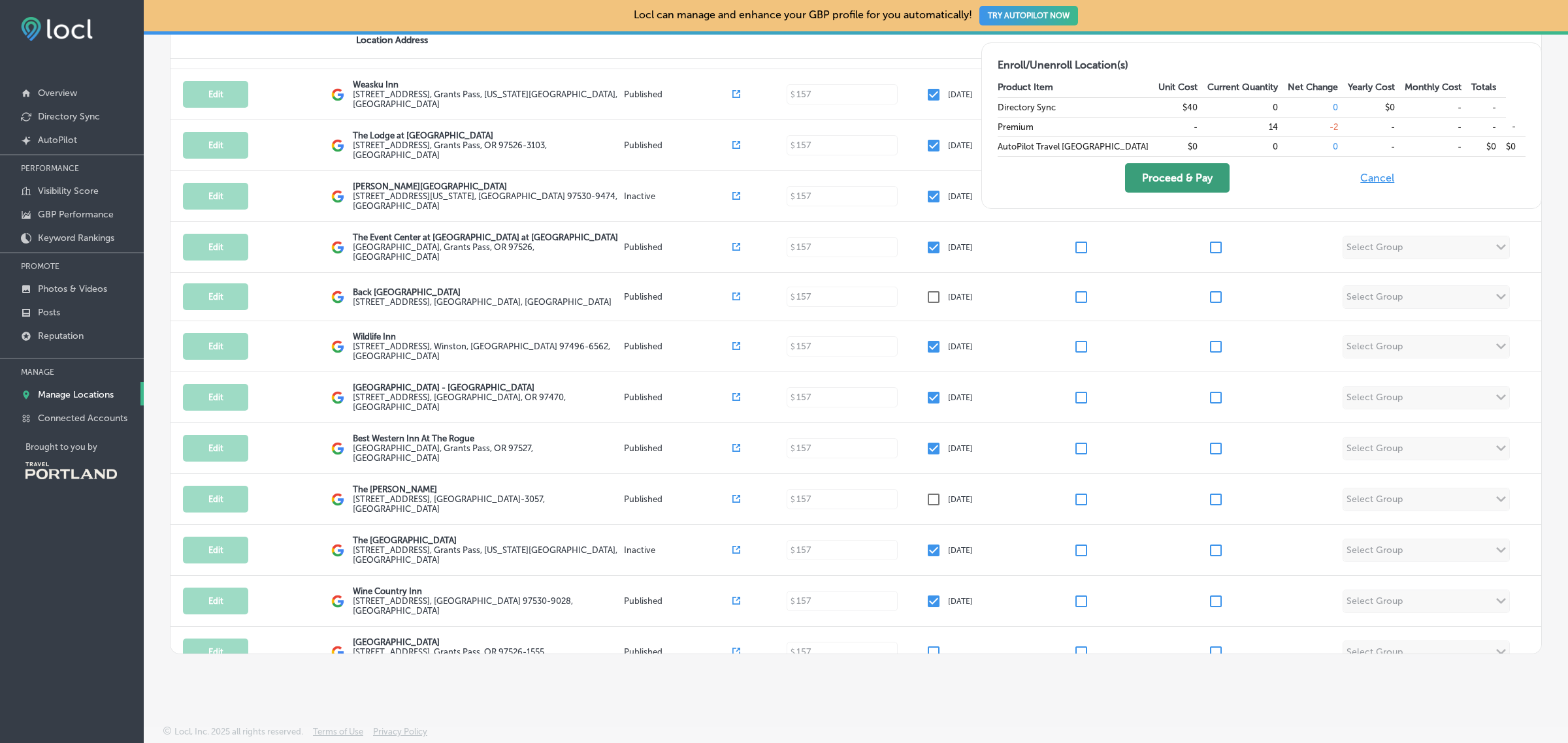
click at [1184, 181] on button "Proceed & Pay" at bounding box center [1177, 177] width 105 height 29
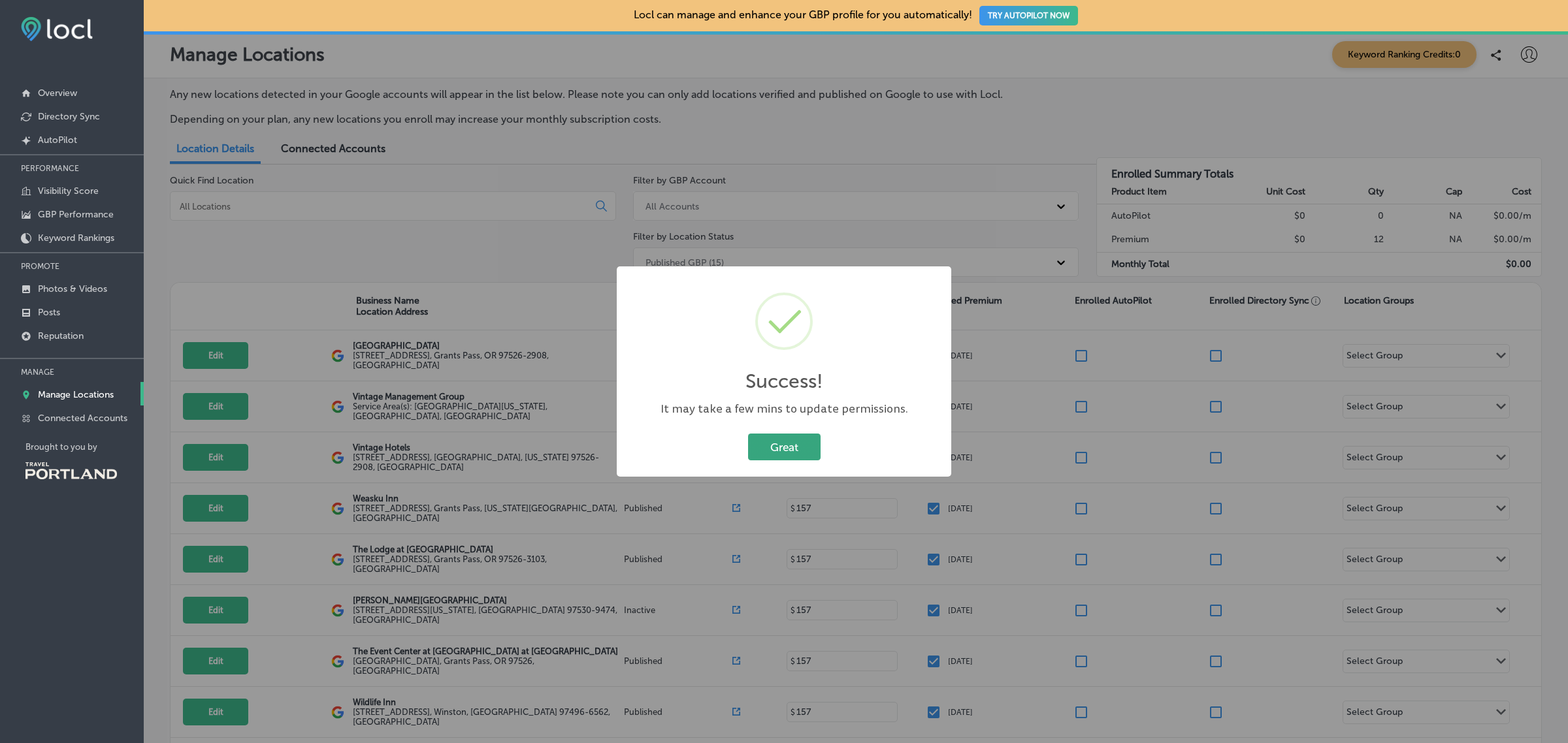
click at [799, 441] on button "Great" at bounding box center [784, 447] width 72 height 27
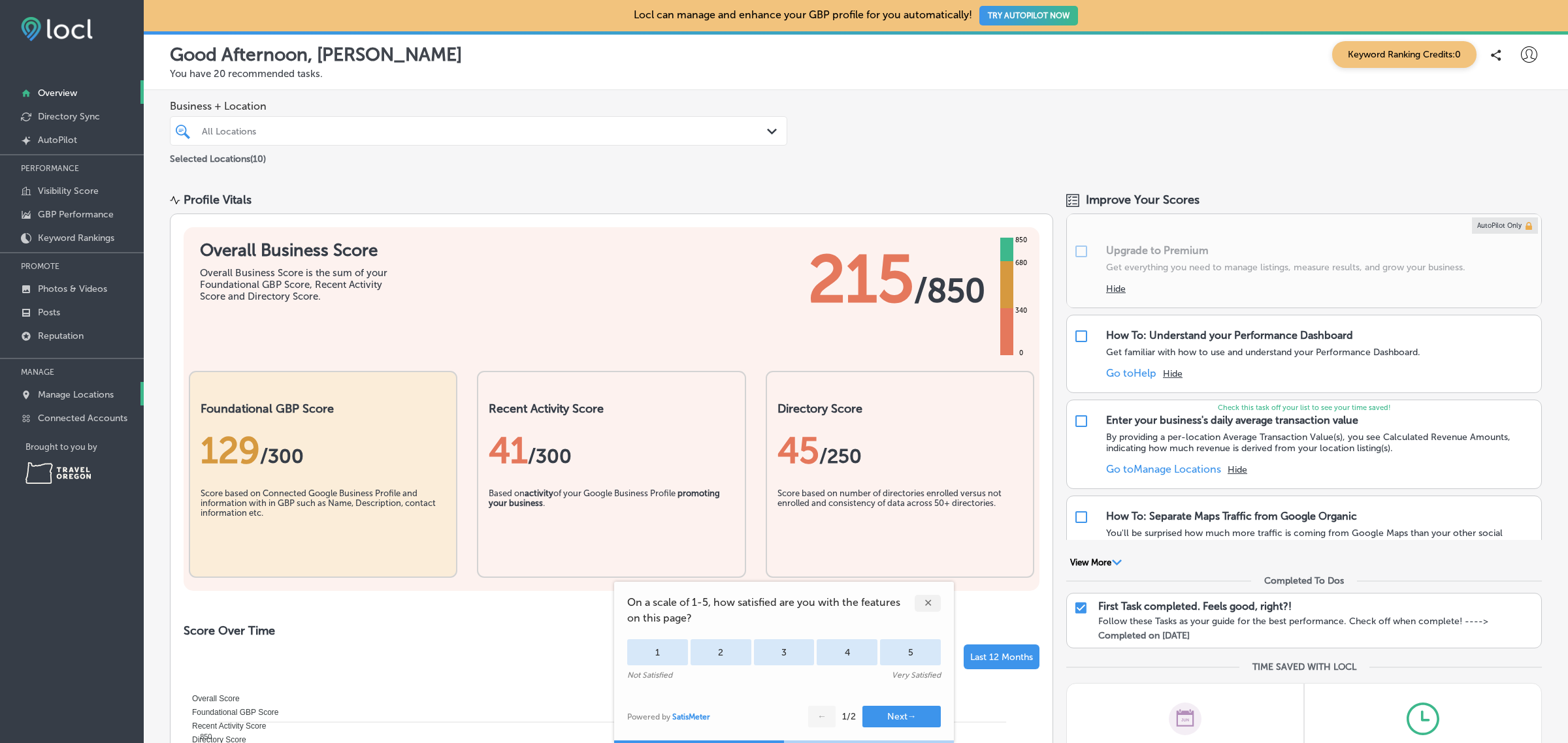
click at [89, 393] on p "Manage Locations" at bounding box center [76, 395] width 76 height 11
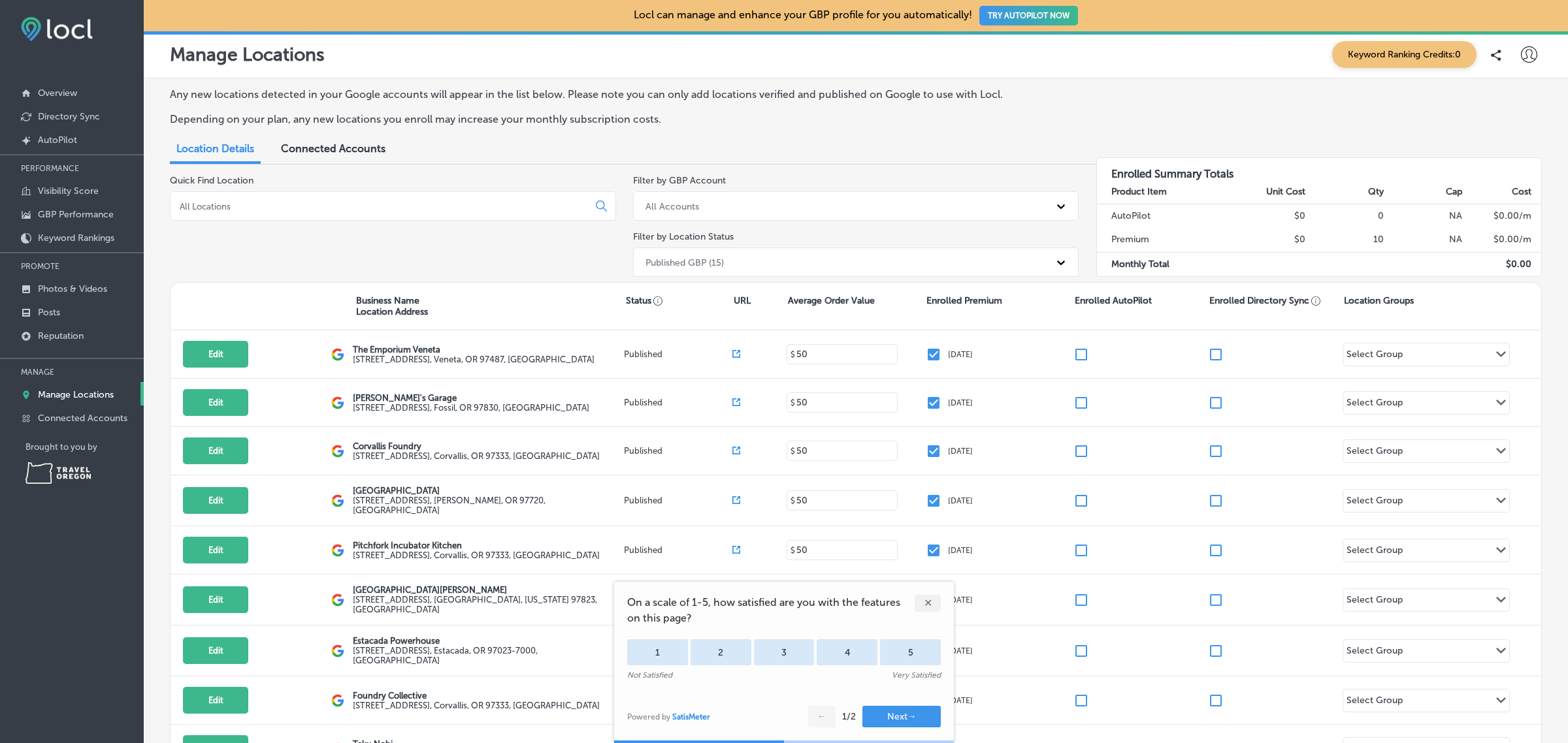
click at [927, 600] on div "✕" at bounding box center [927, 603] width 26 height 17
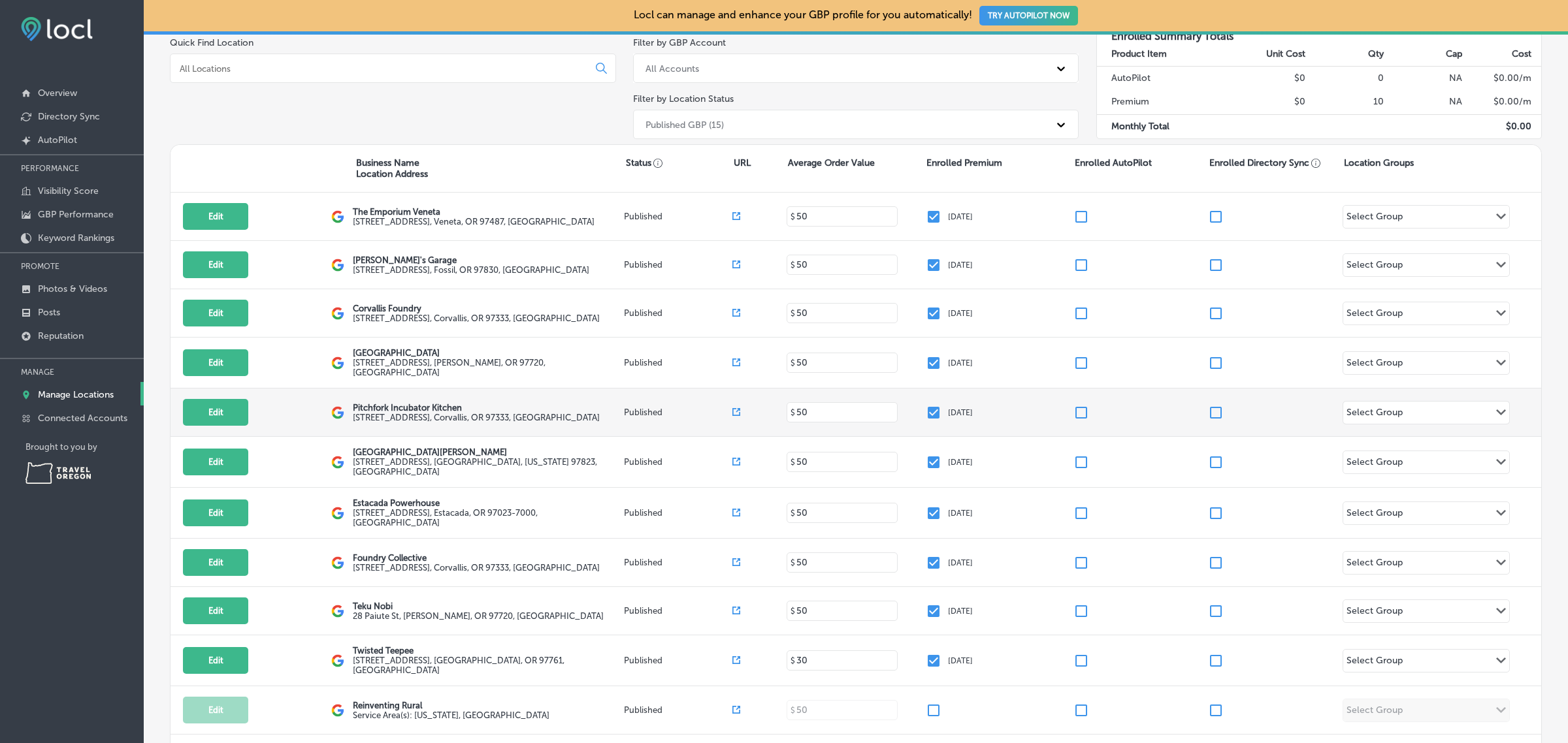
scroll to position [137, 0]
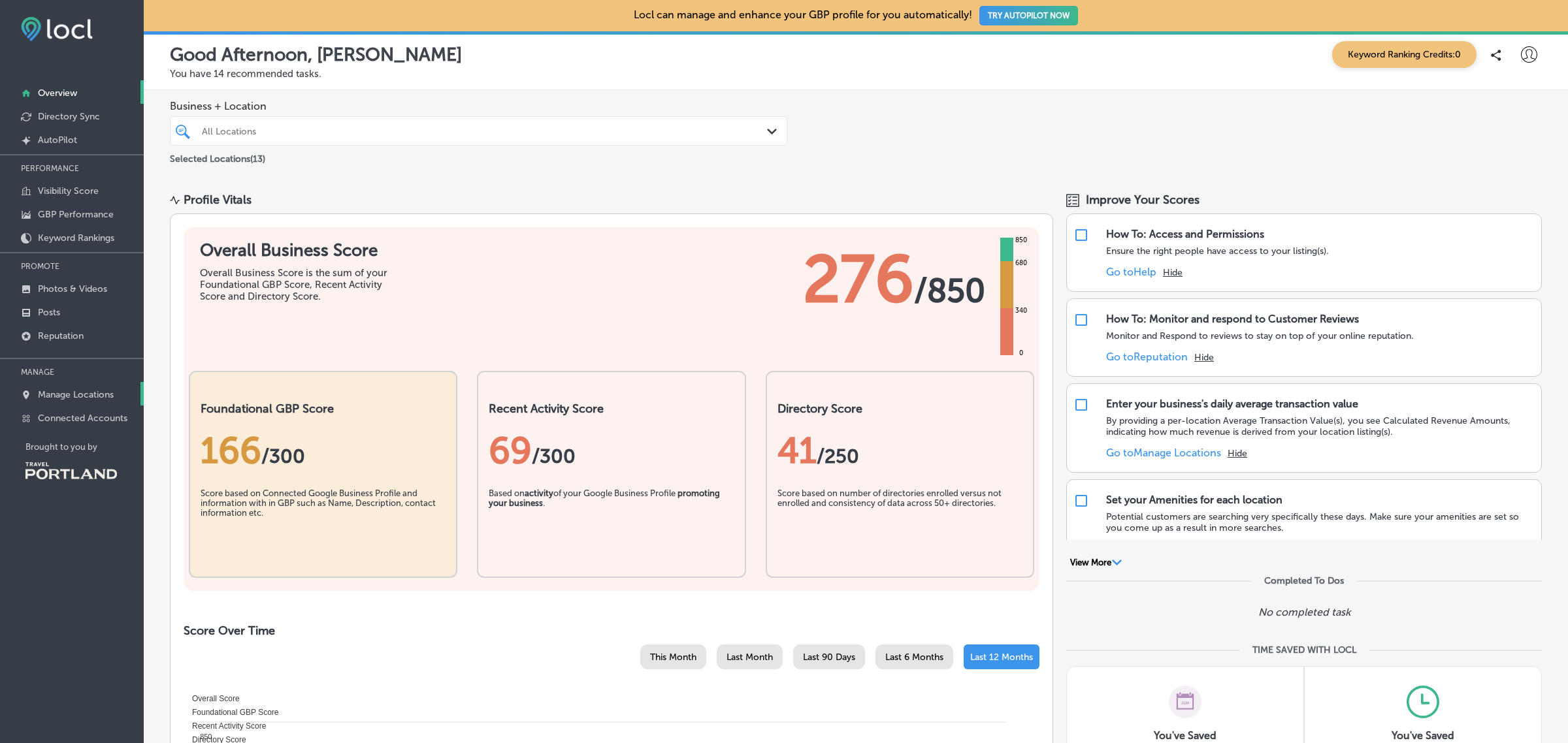
click at [116, 390] on link "Manage Locations" at bounding box center [72, 393] width 143 height 24
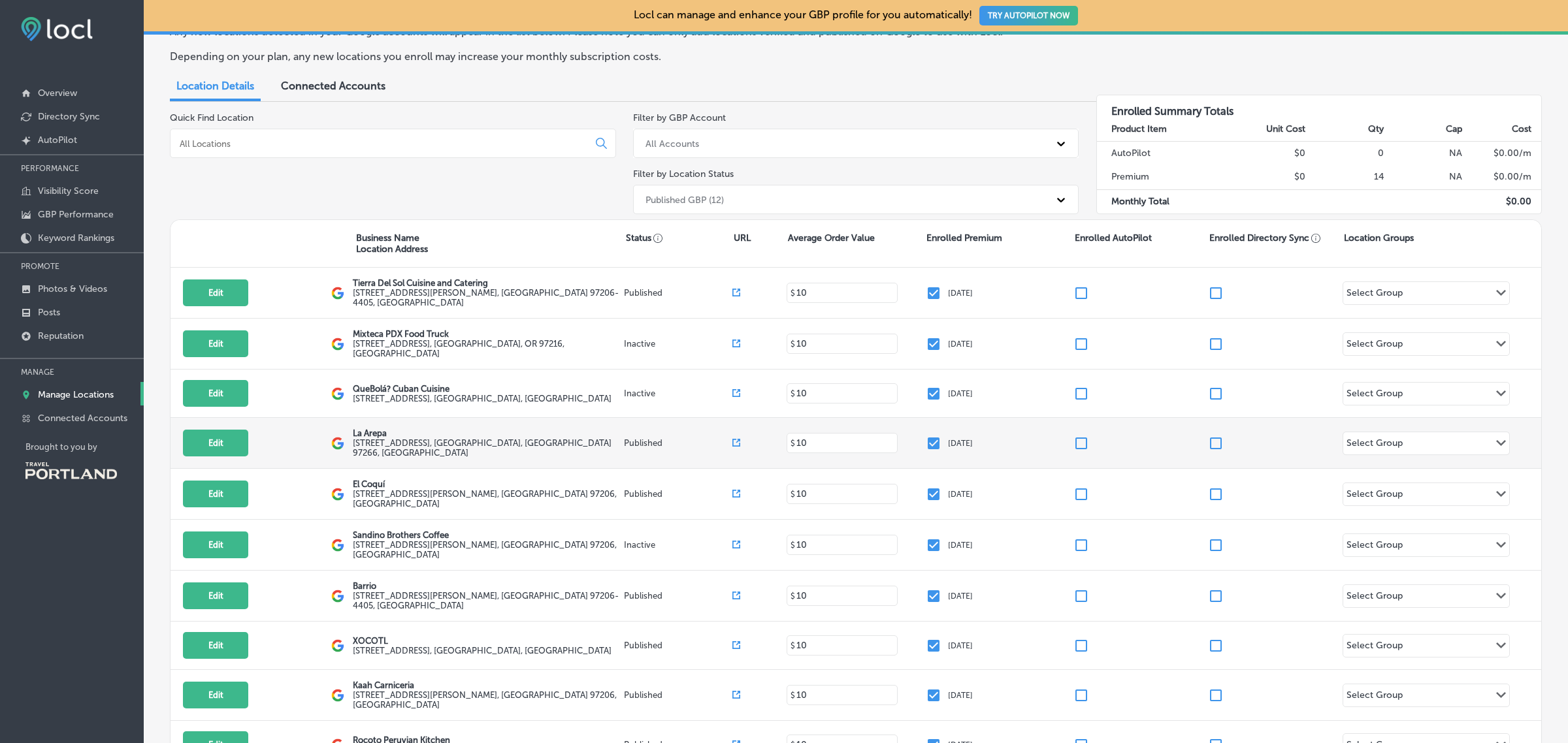
scroll to position [59, 0]
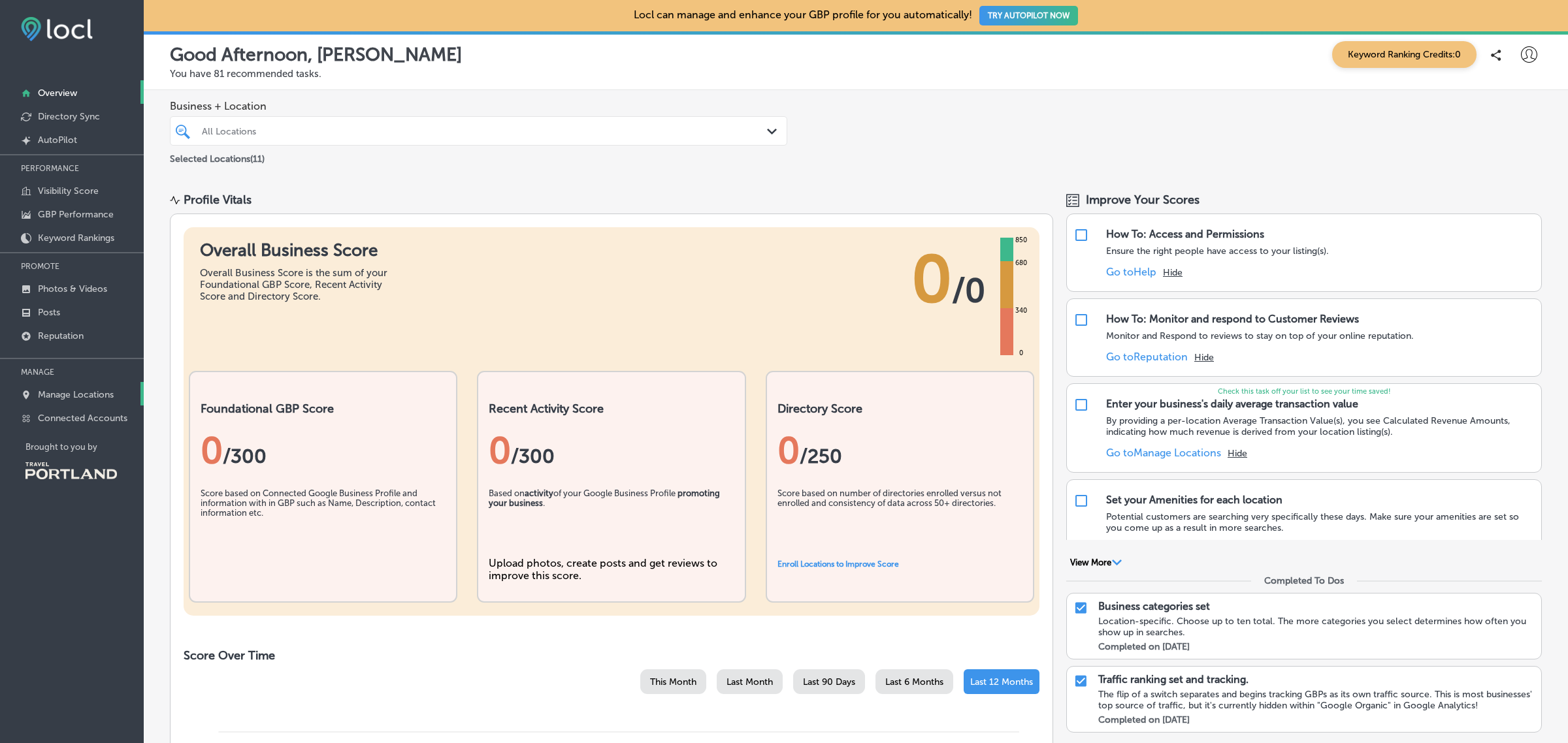
click at [93, 392] on p "Manage Locations" at bounding box center [76, 395] width 76 height 11
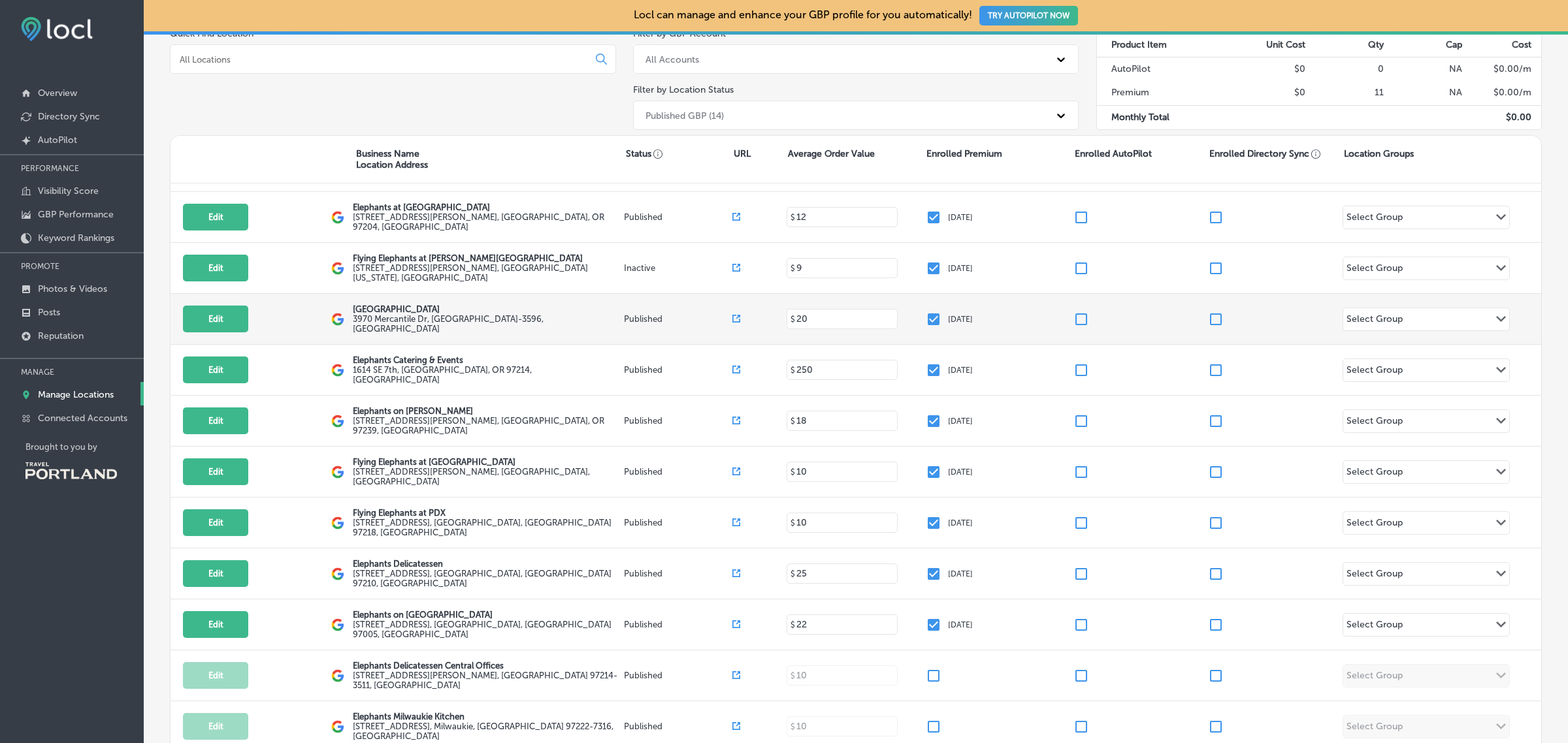
scroll to position [93, 0]
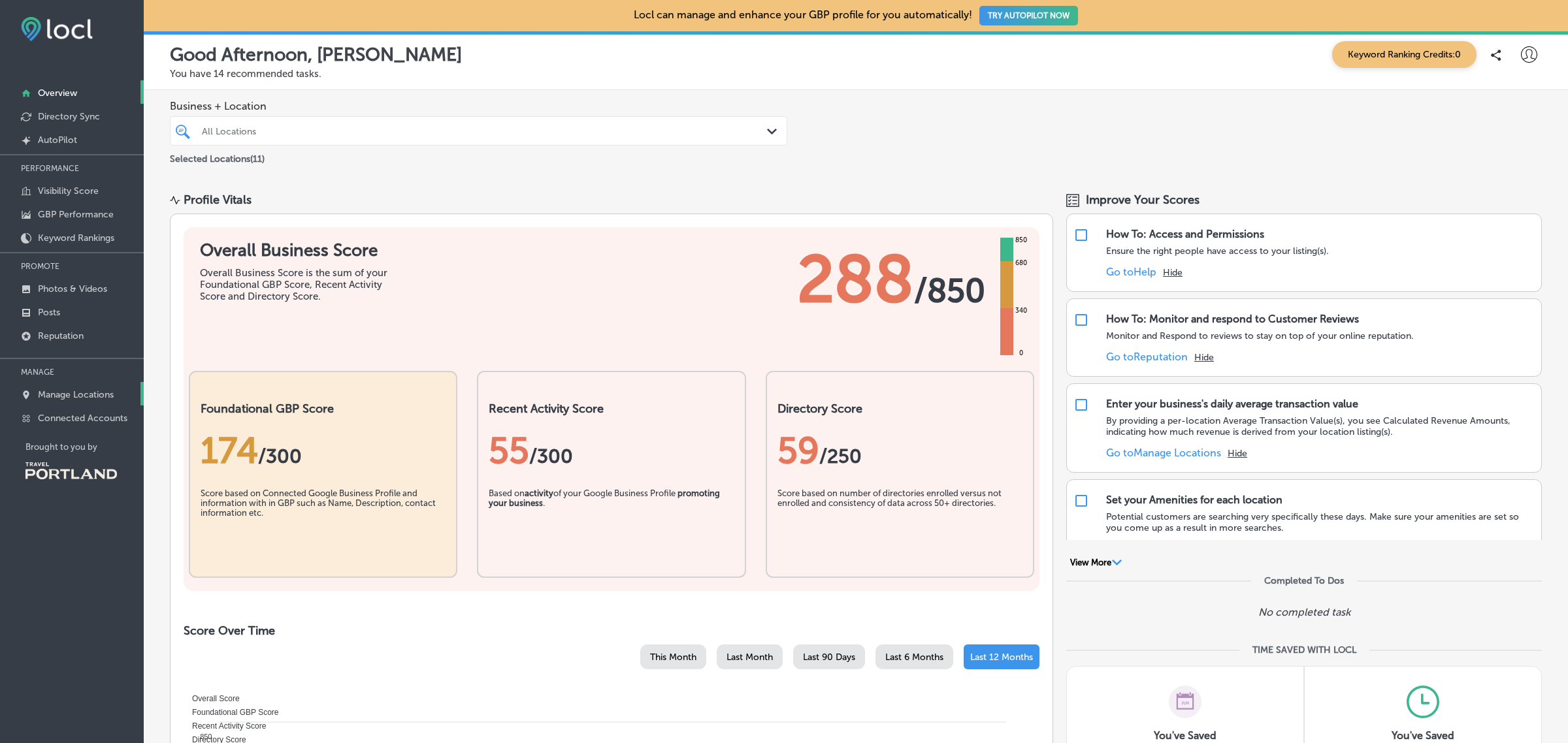
click at [99, 390] on link "Manage Locations" at bounding box center [72, 393] width 143 height 24
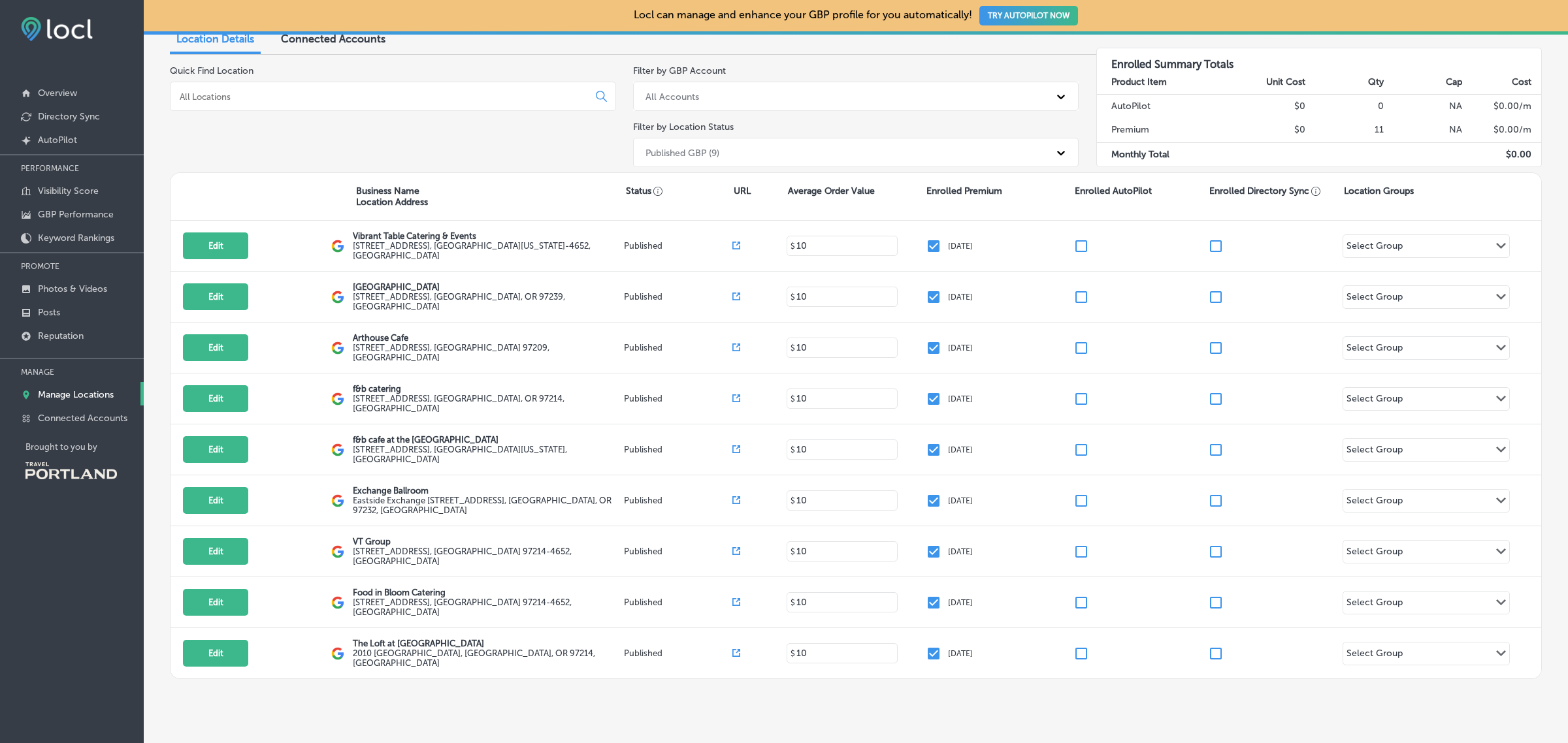
scroll to position [111, 0]
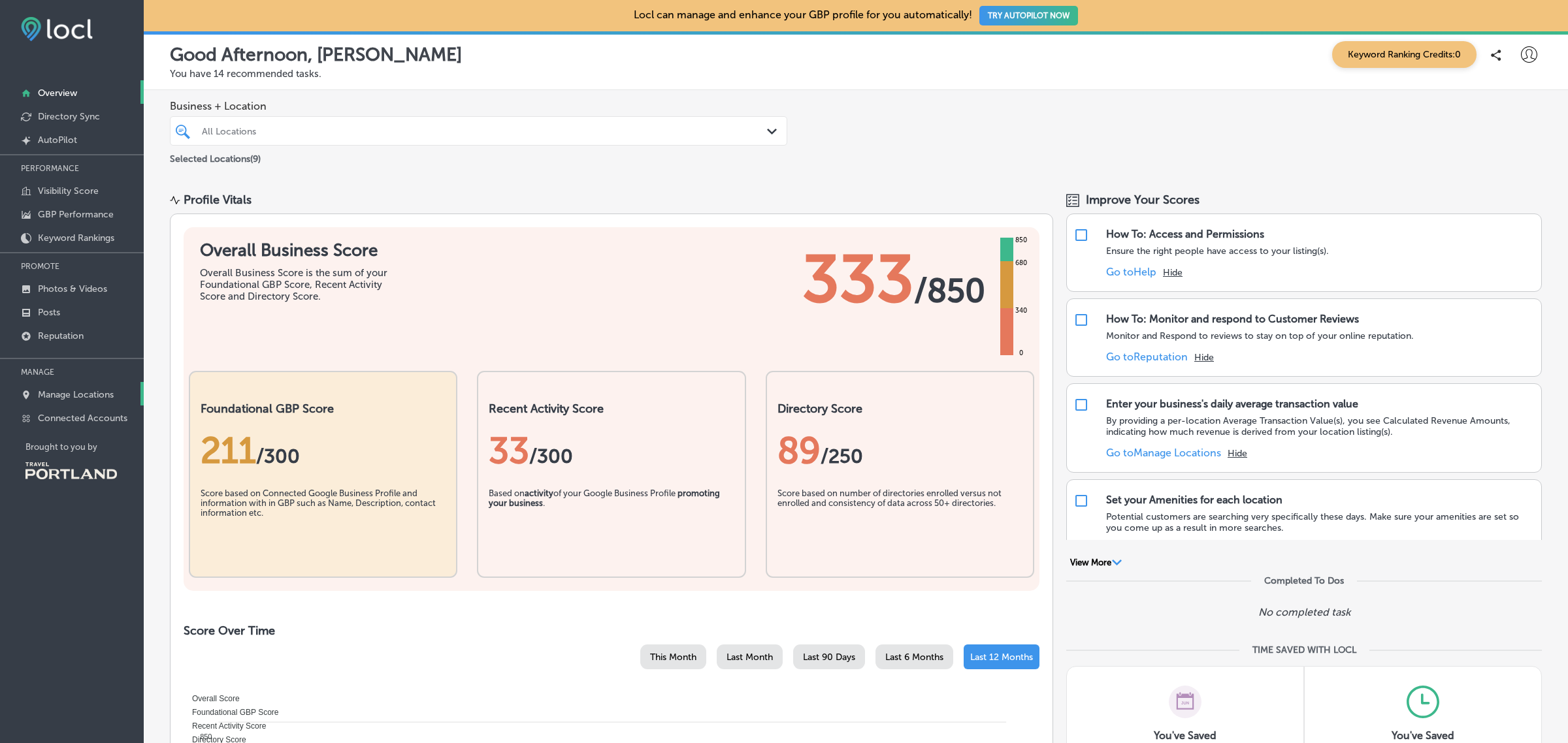
click at [96, 389] on link "Manage Locations" at bounding box center [72, 393] width 143 height 24
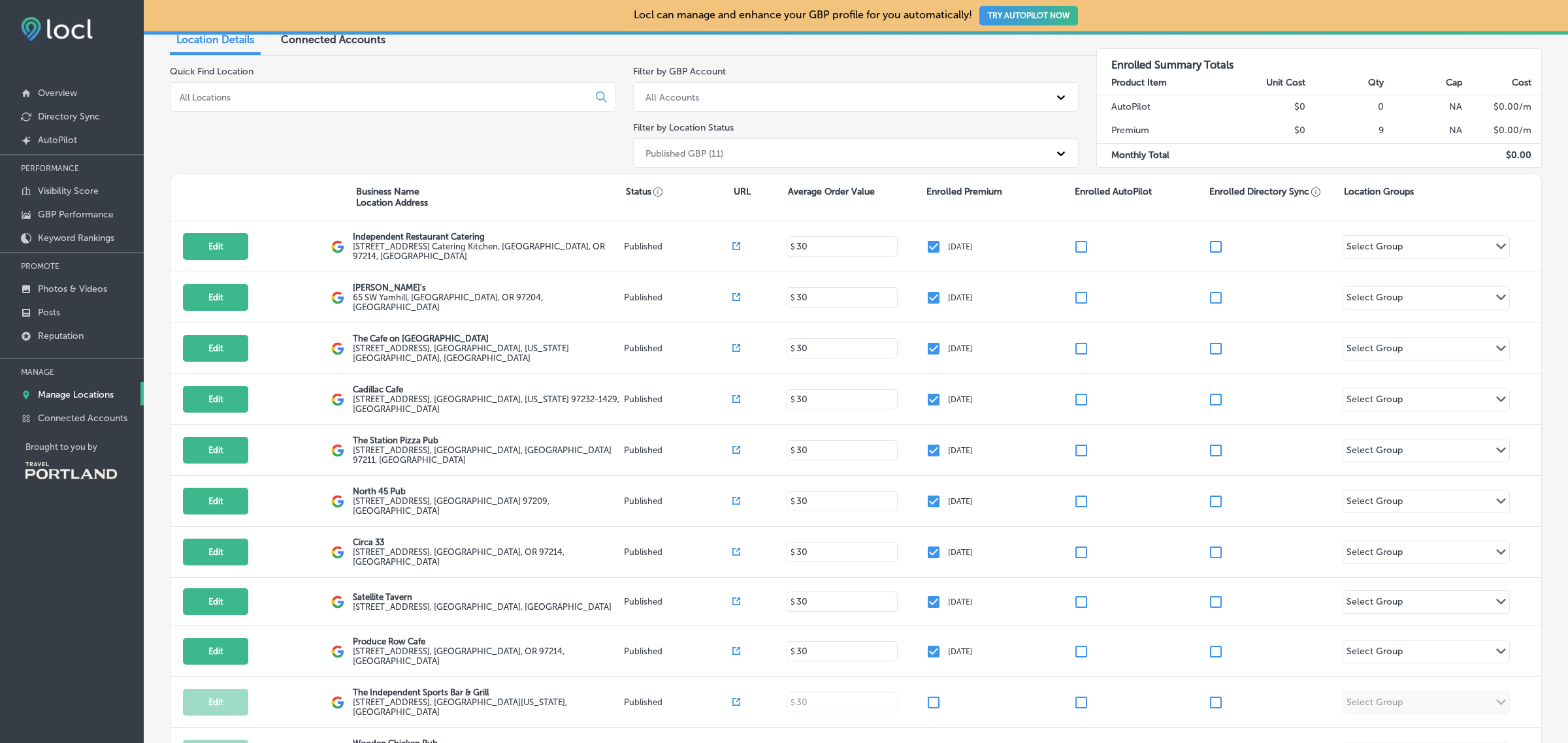
scroll to position [224, 0]
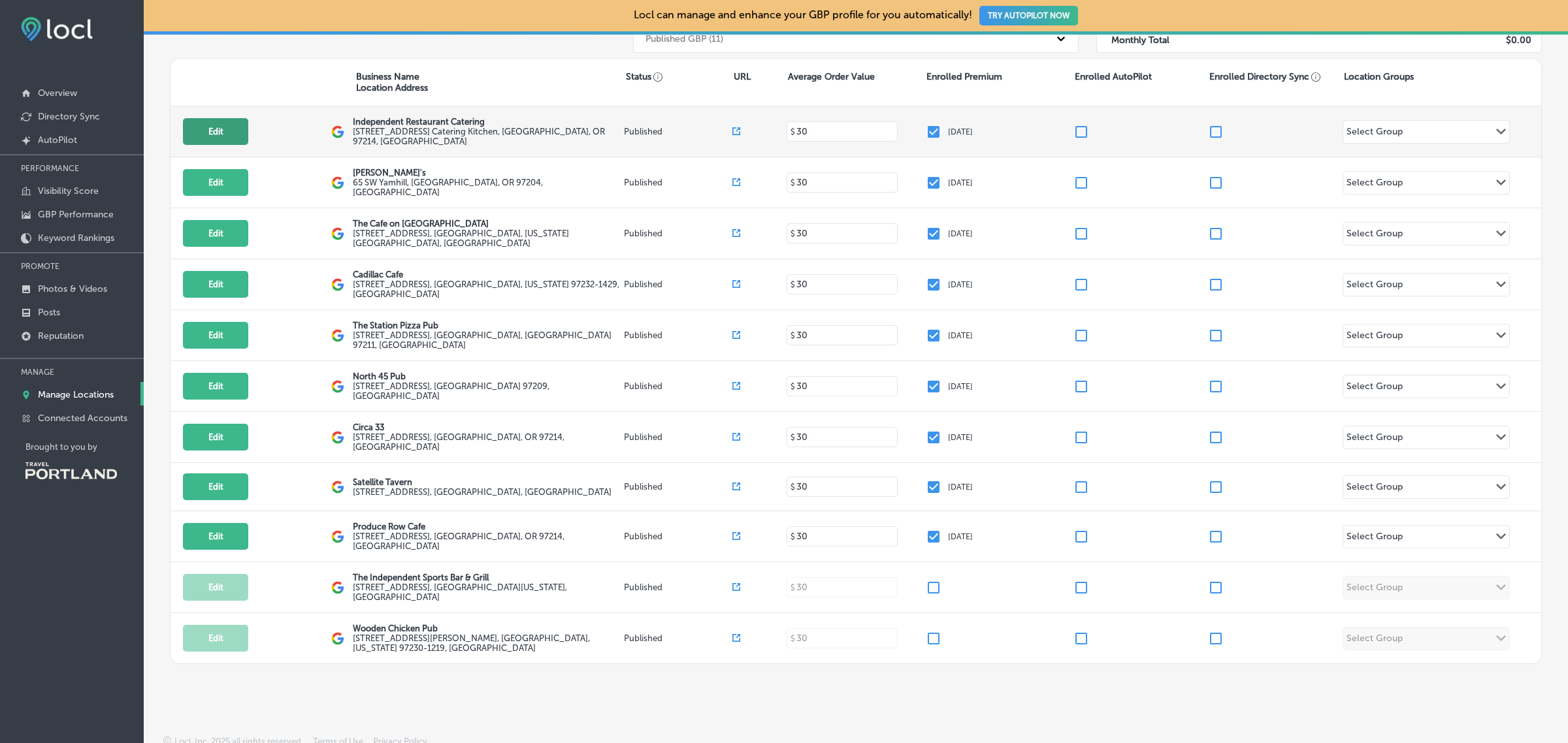
click at [223, 131] on button "Edit" at bounding box center [215, 132] width 66 height 27
select select "US"
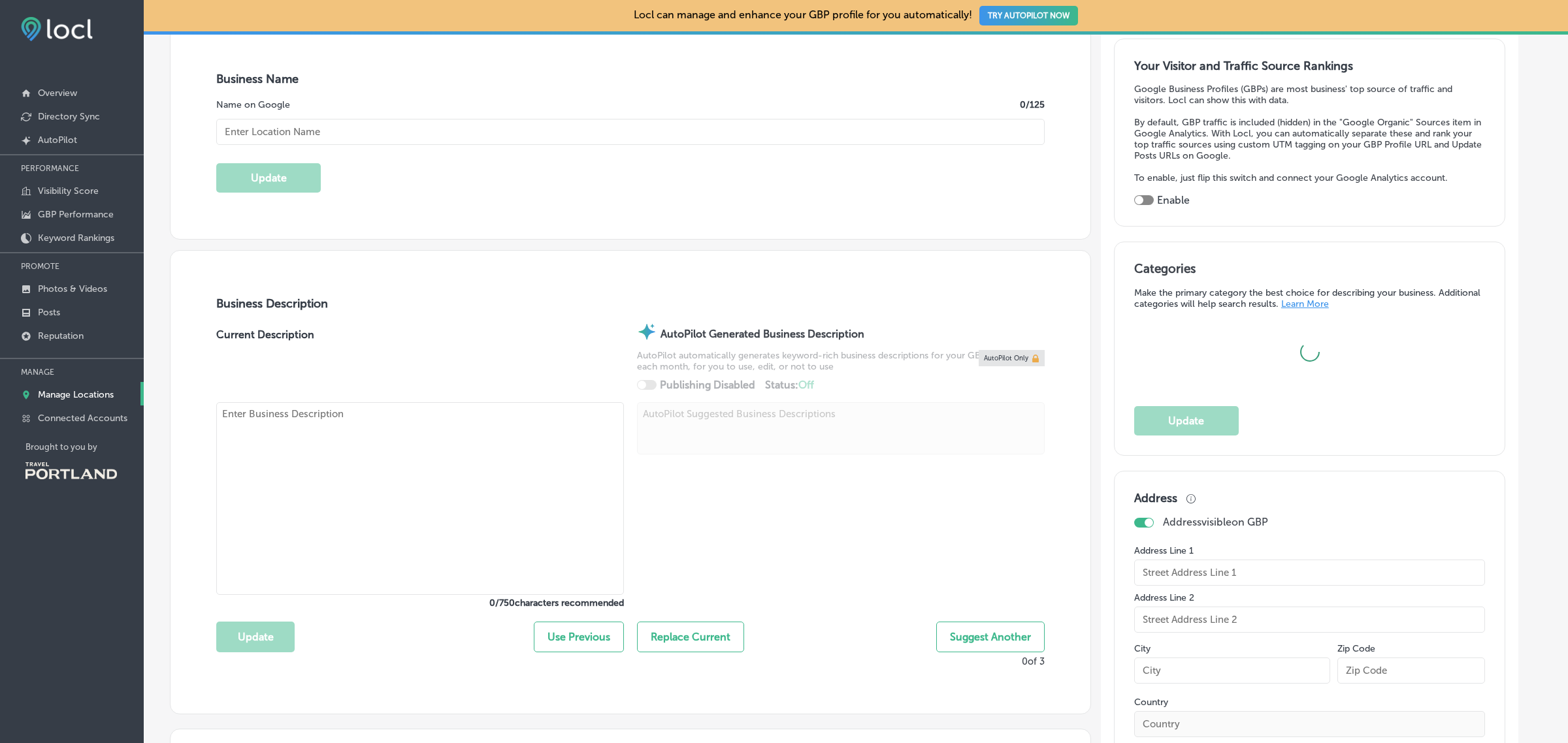
scroll to position [247, 0]
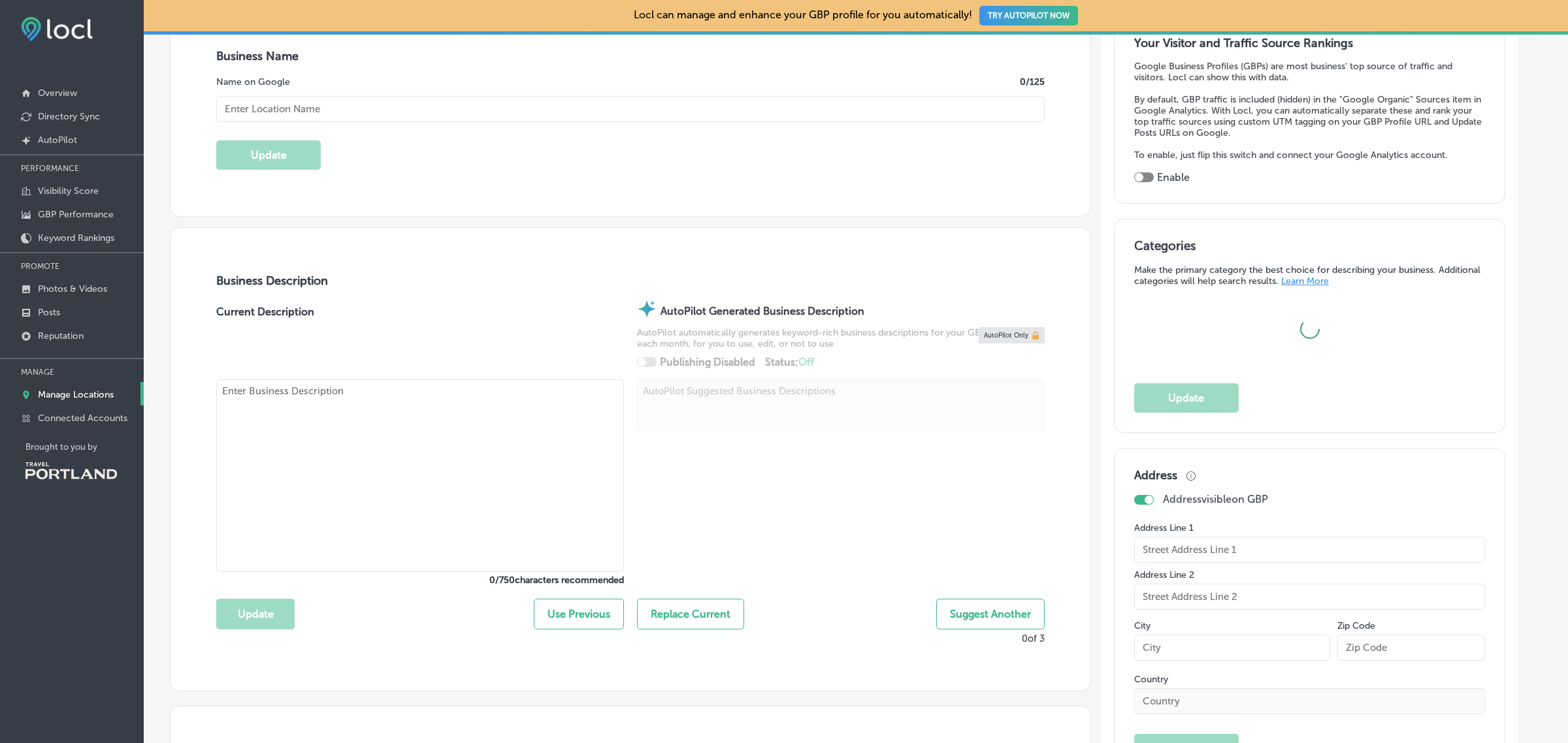
type input "204 SE Oak St"
type input "Suite 100 Catering Kitchen"
type input "Portland"
type input "97214"
type input "US"
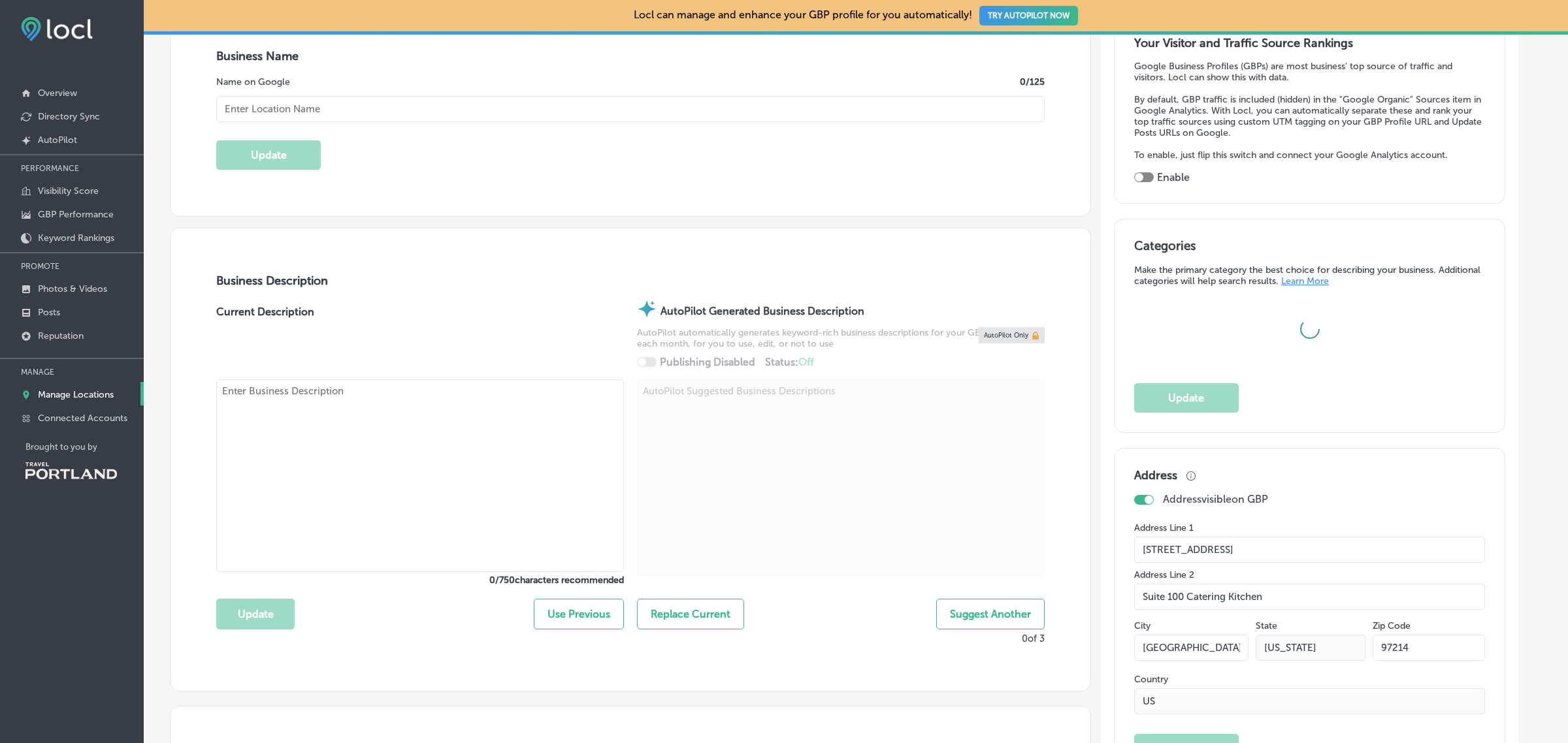
type input "Independent Restaurant Catering"
type input "http://www.irc-nw.com/catering/"
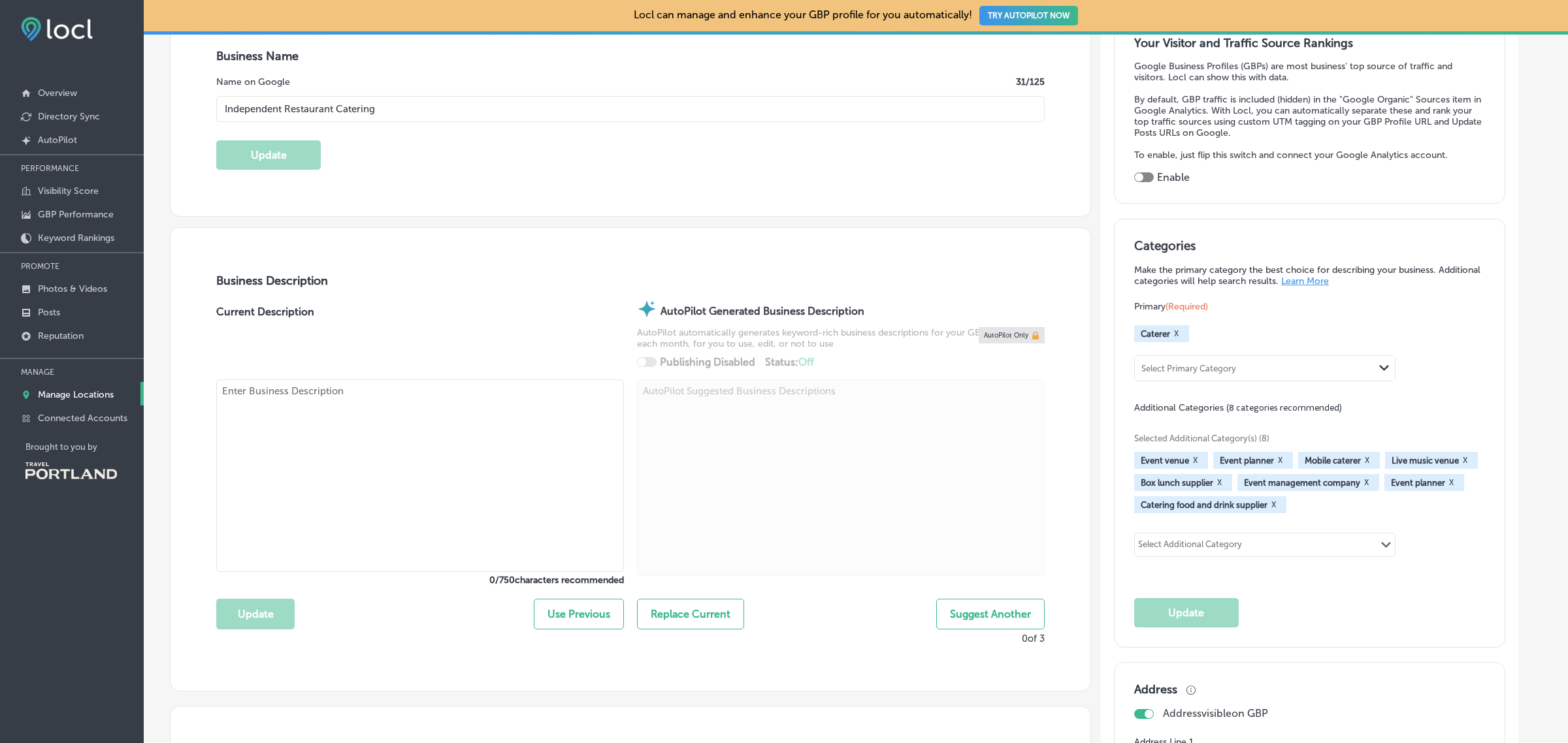
checkbox input "true"
type input "+1 503 949 7015"
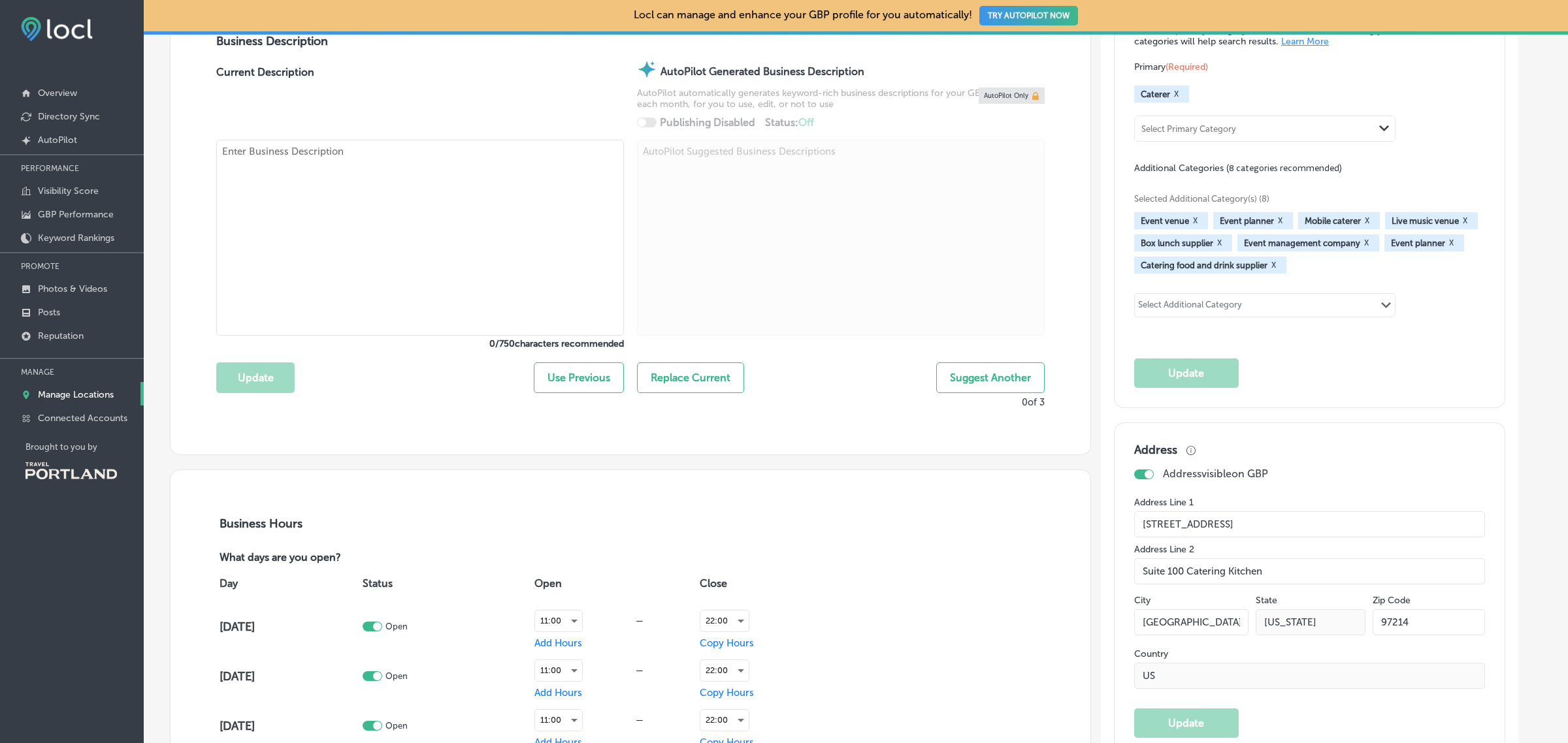
scroll to position [482, 0]
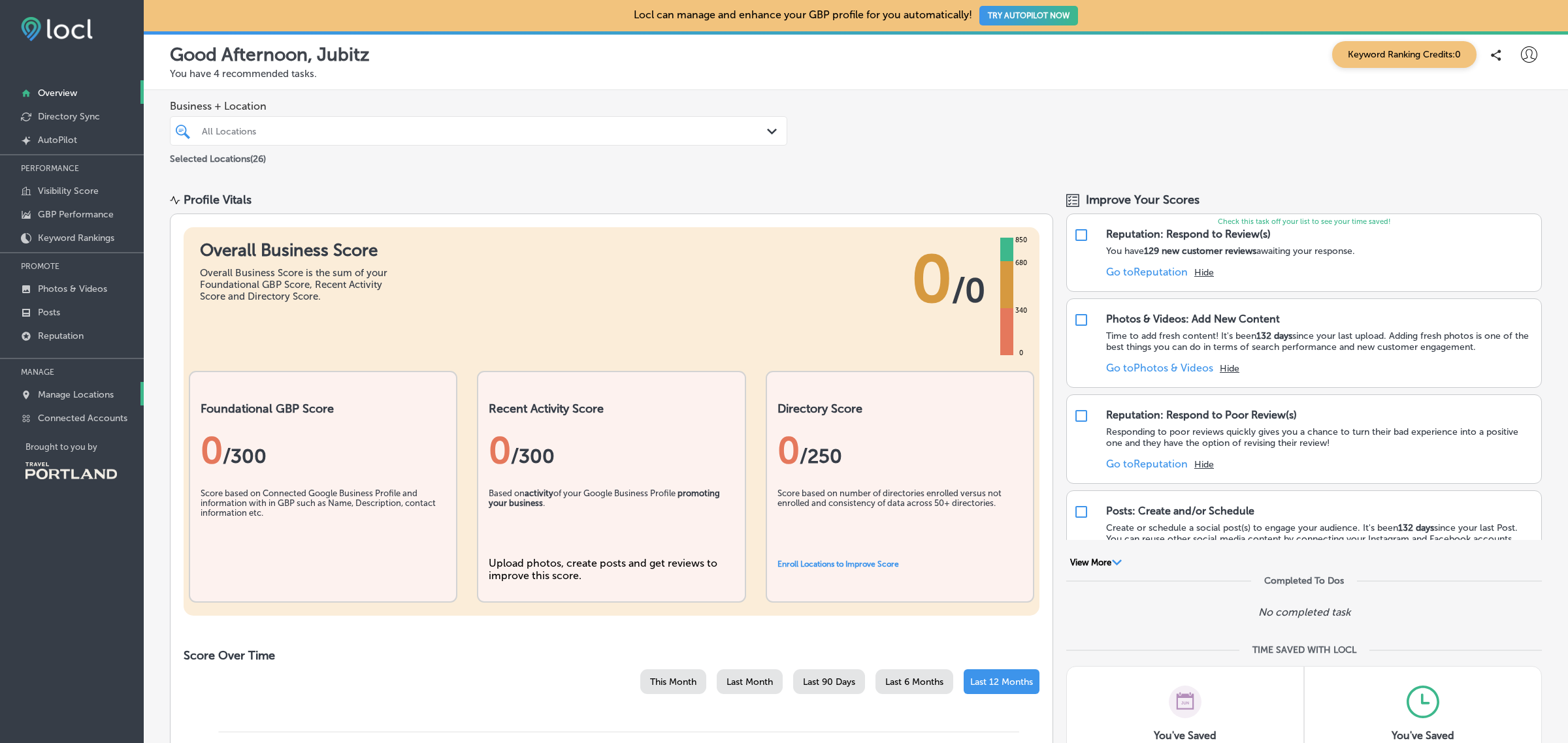
click at [103, 395] on p "Manage Locations" at bounding box center [76, 395] width 76 height 11
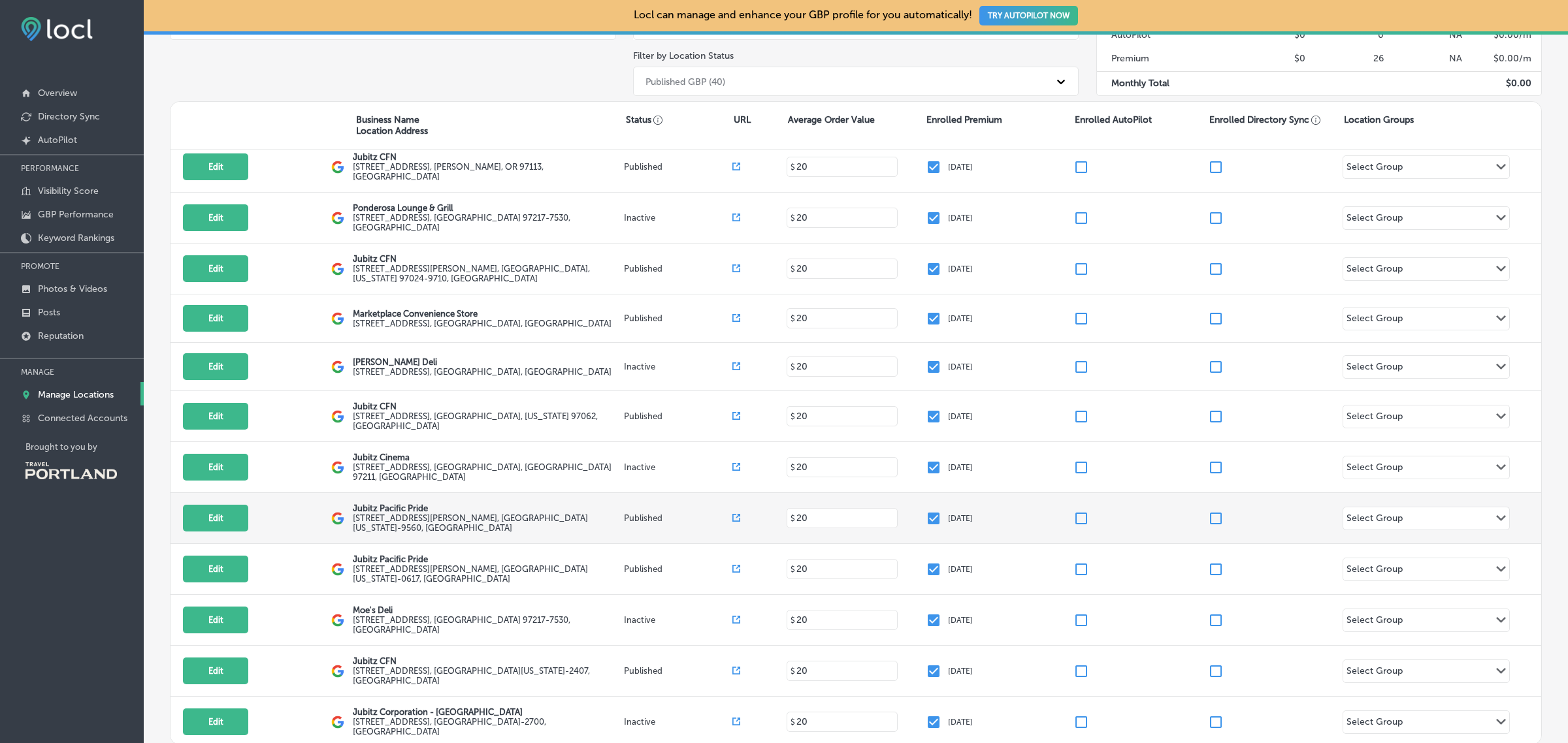
scroll to position [273, 0]
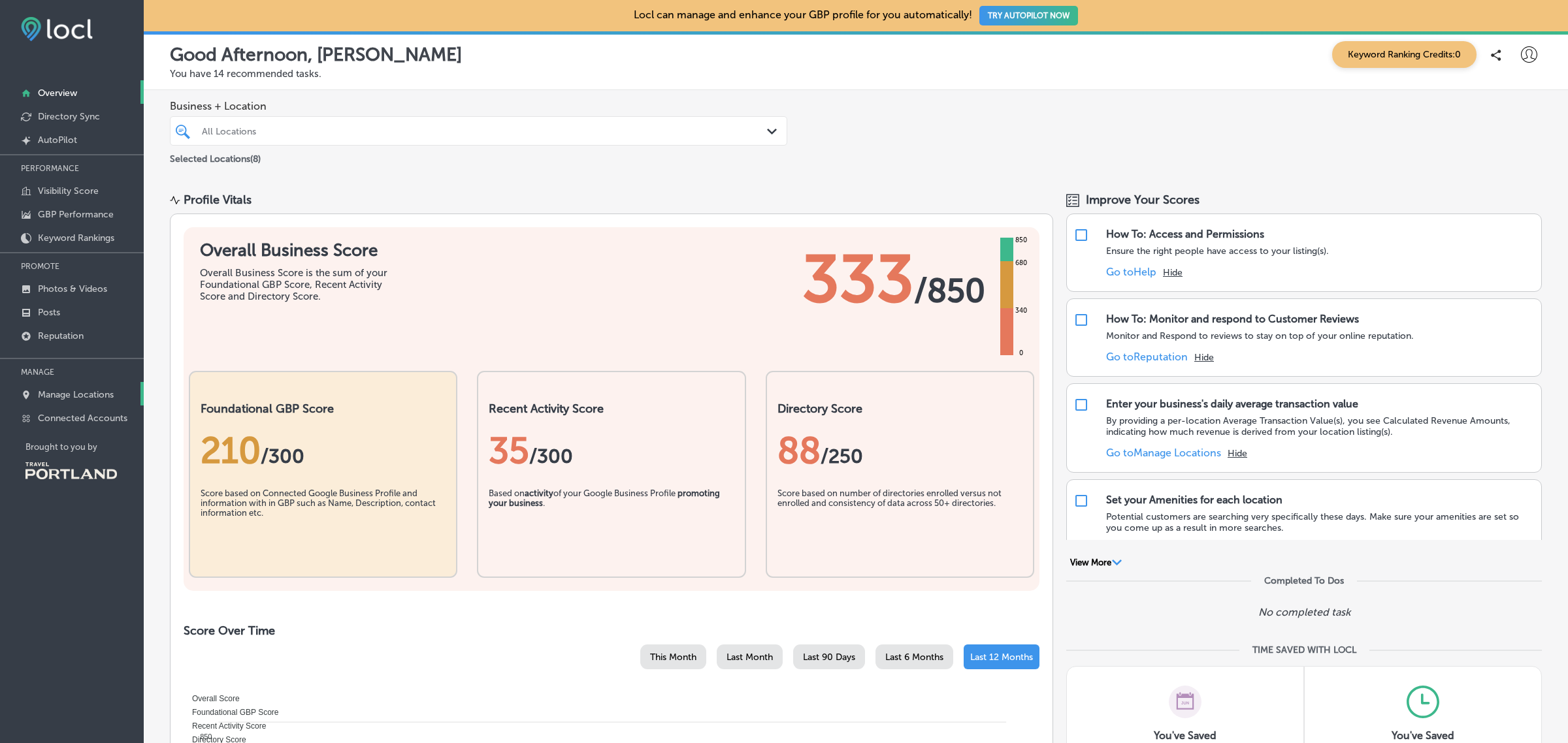
click at [68, 406] on link "Manage Locations" at bounding box center [72, 393] width 143 height 24
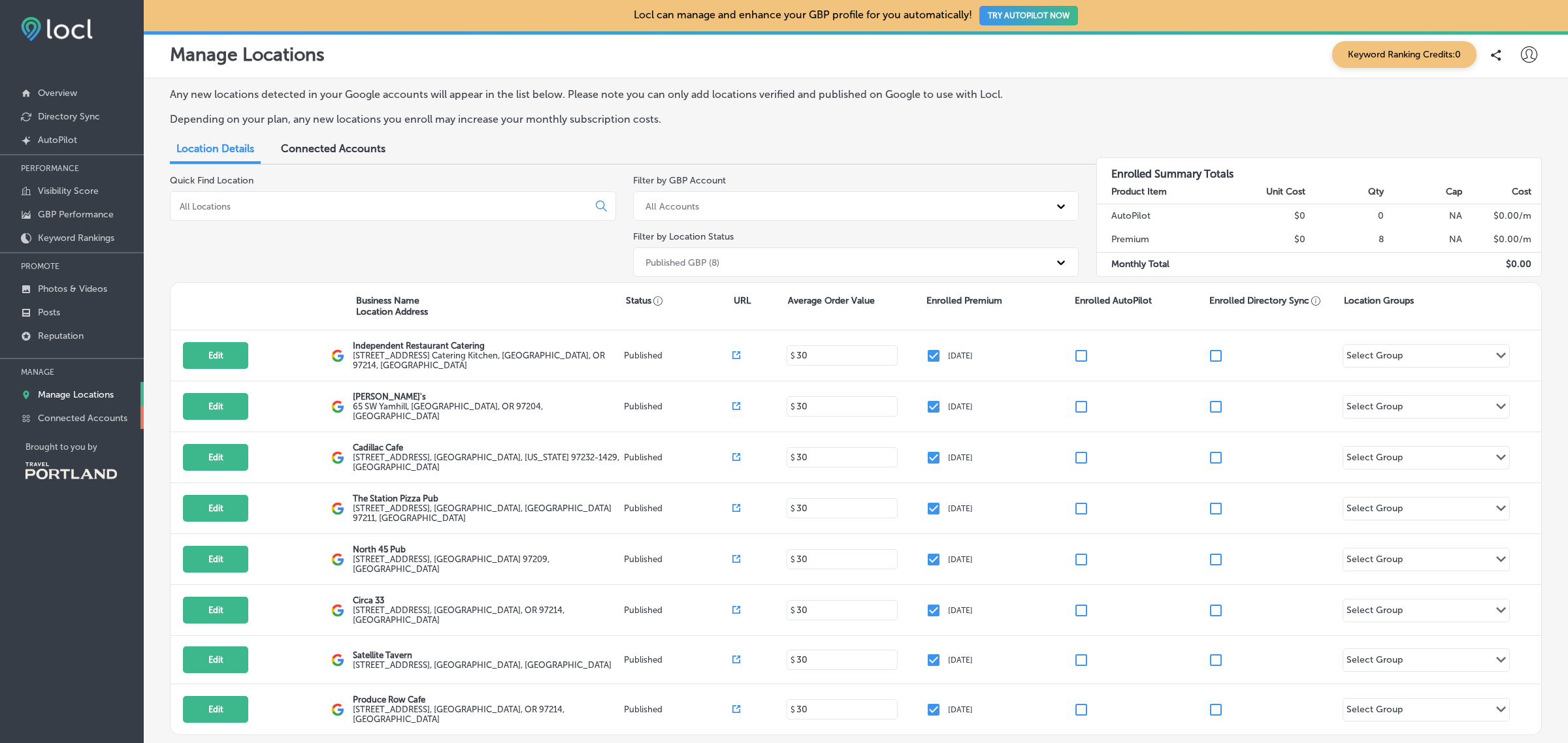
click at [70, 424] on p "Connected Accounts" at bounding box center [83, 418] width 89 height 11
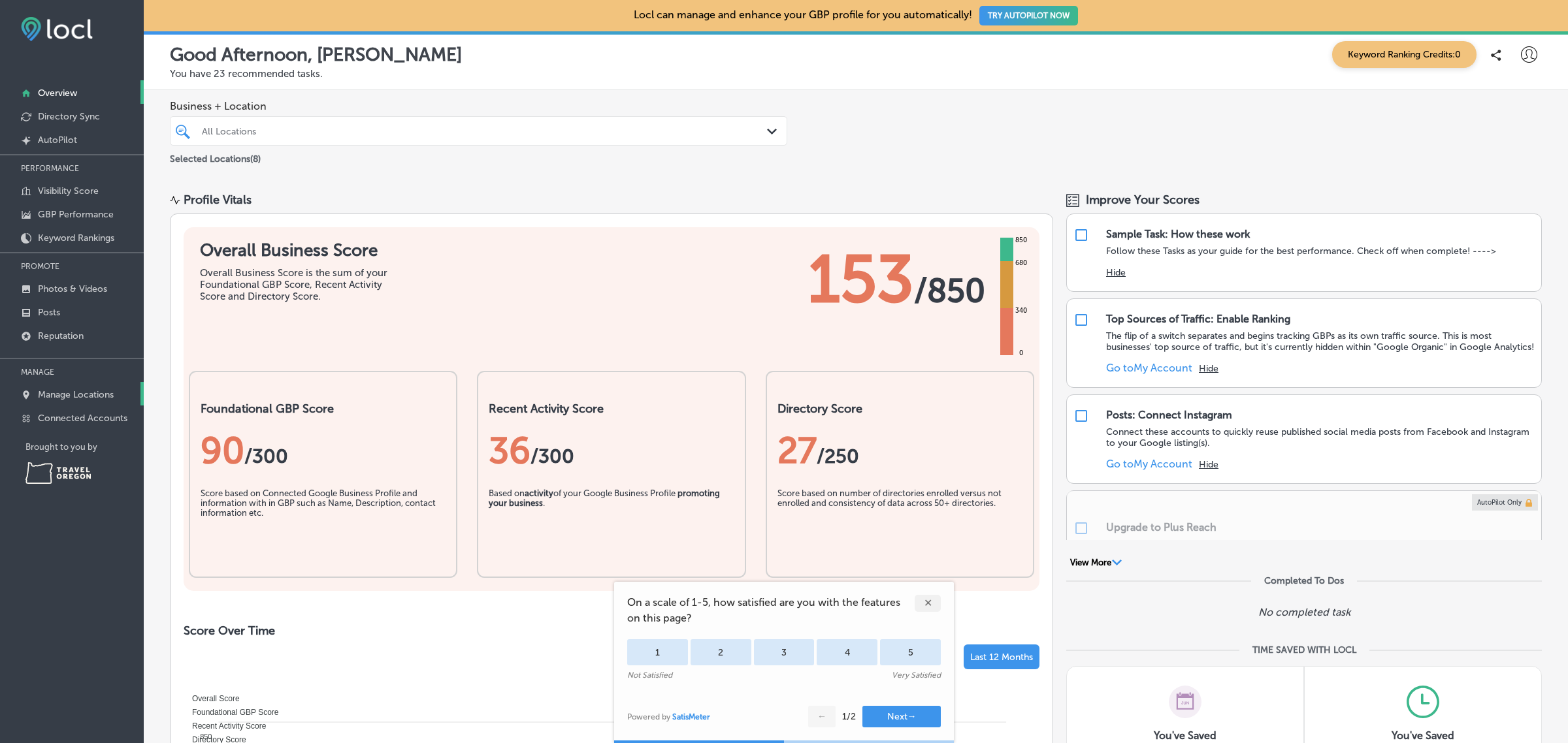
click at [82, 393] on p "Manage Locations" at bounding box center [76, 395] width 76 height 11
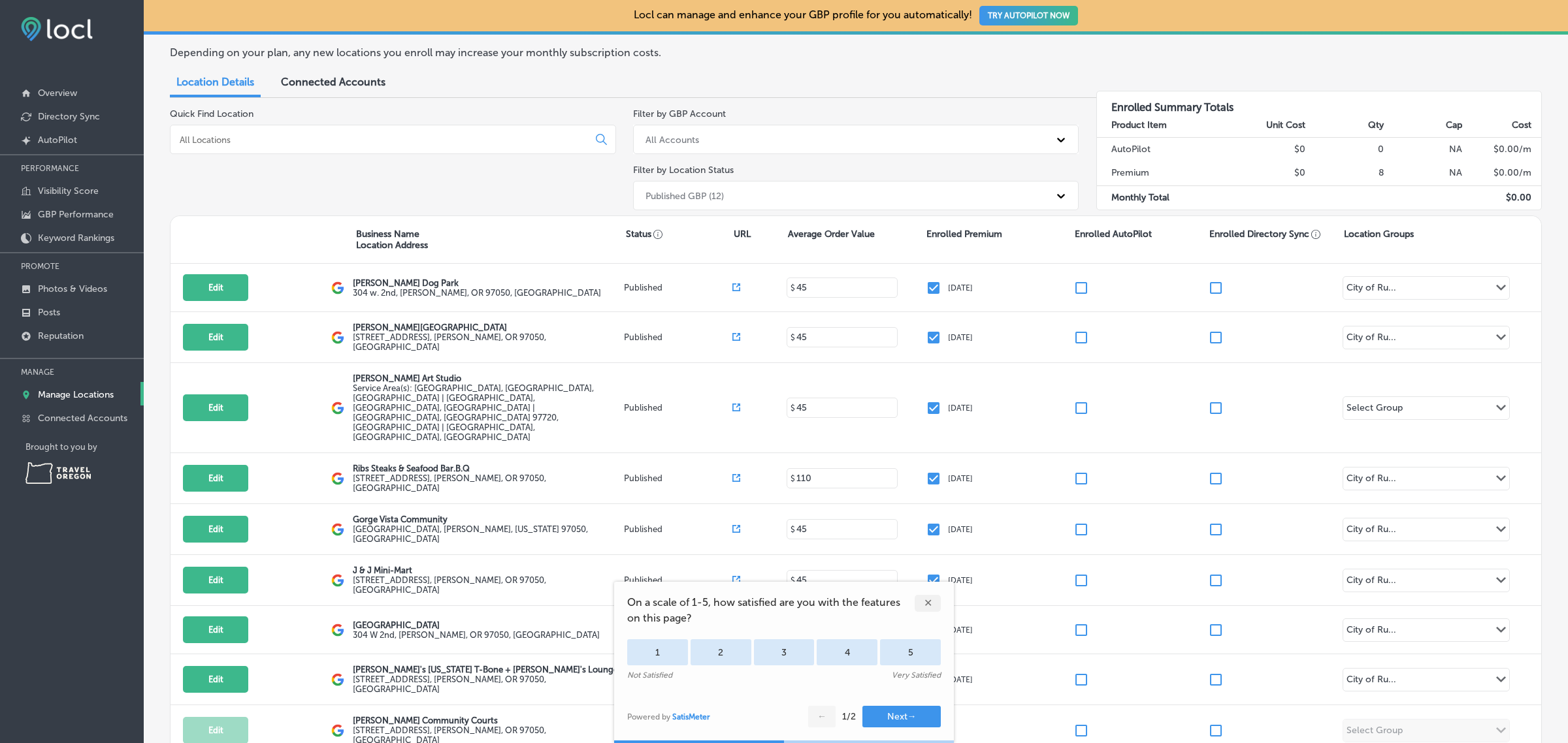
scroll to position [25, 0]
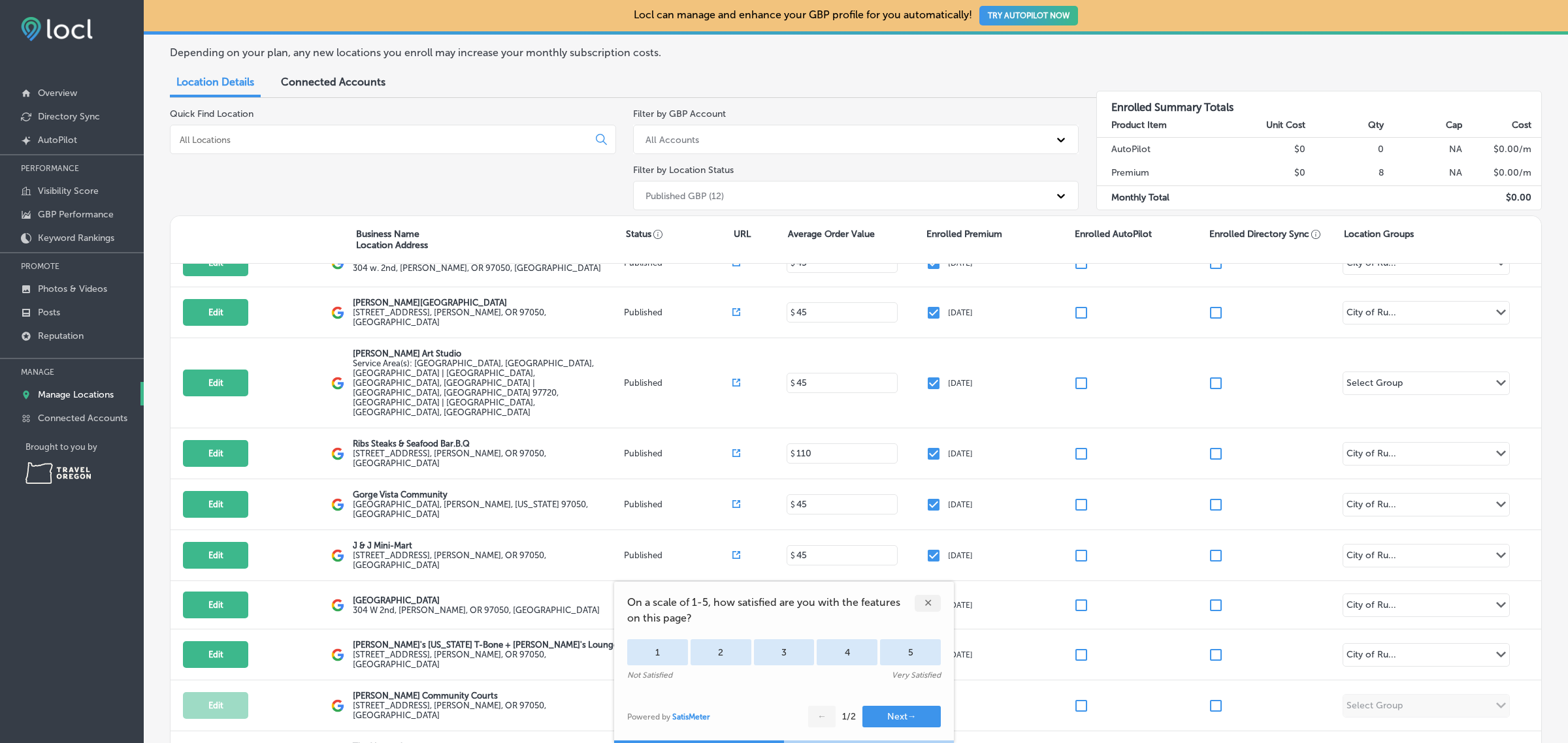
click at [925, 605] on div "✕" at bounding box center [927, 603] width 26 height 17
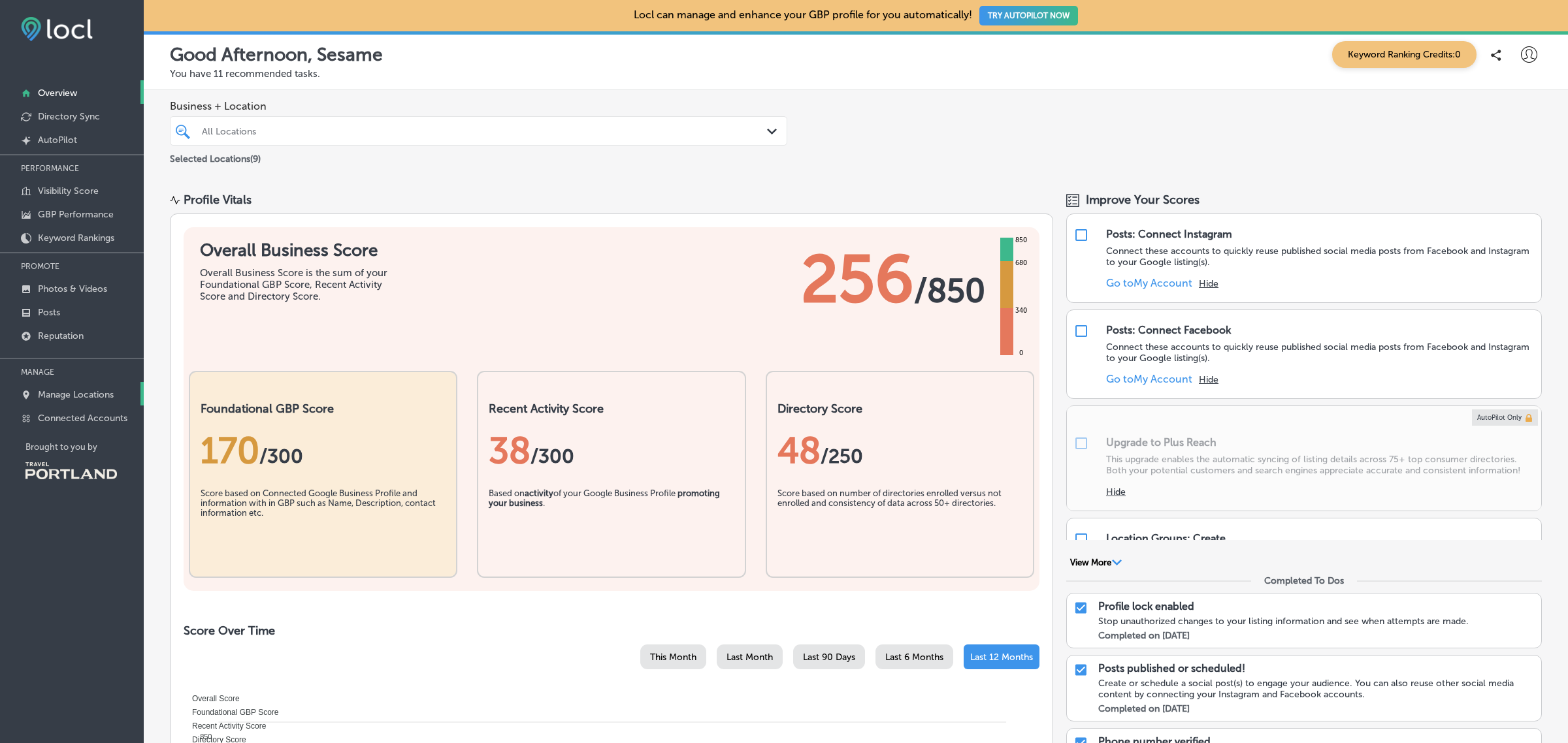
click at [84, 393] on p "Manage Locations" at bounding box center [76, 395] width 76 height 11
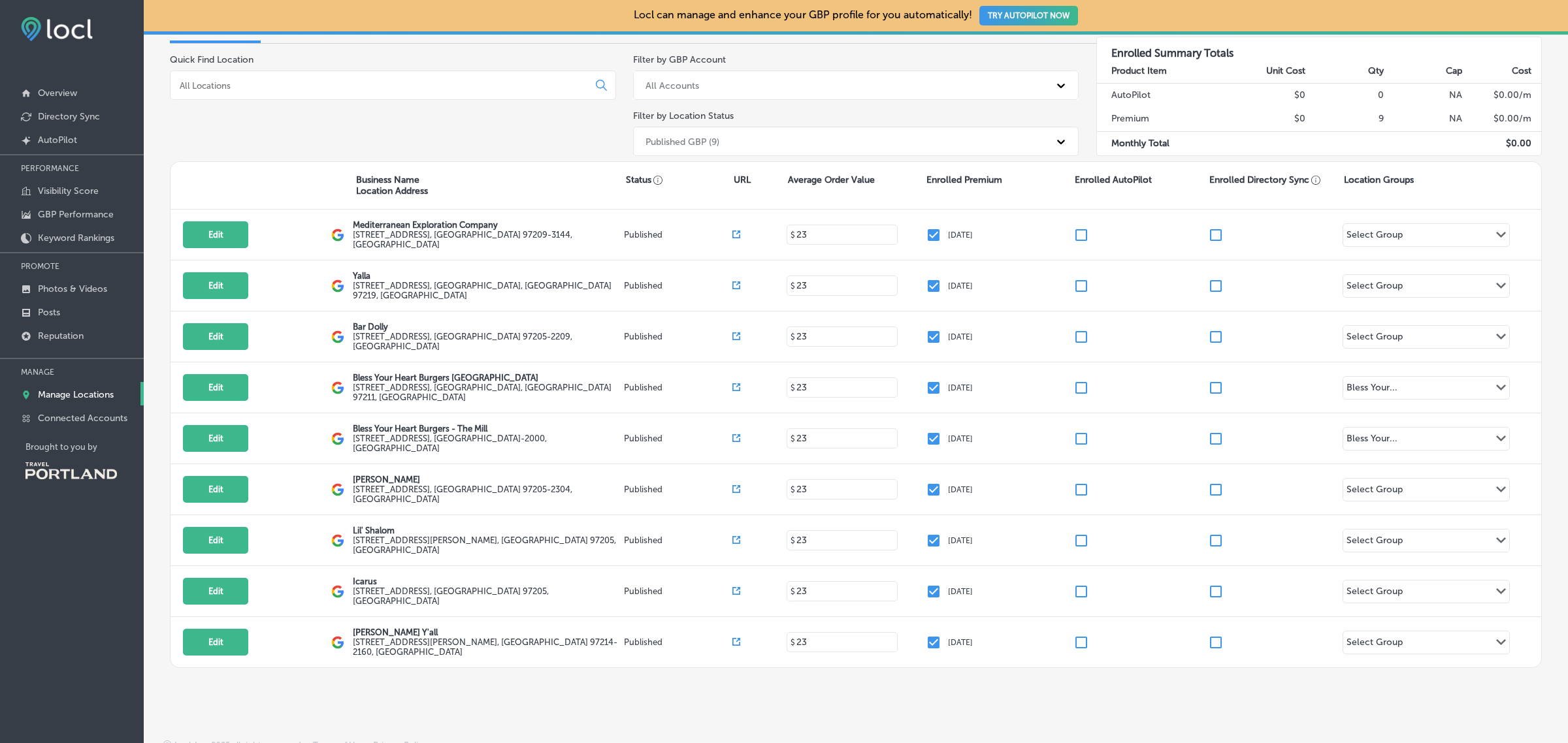
scroll to position [121, 0]
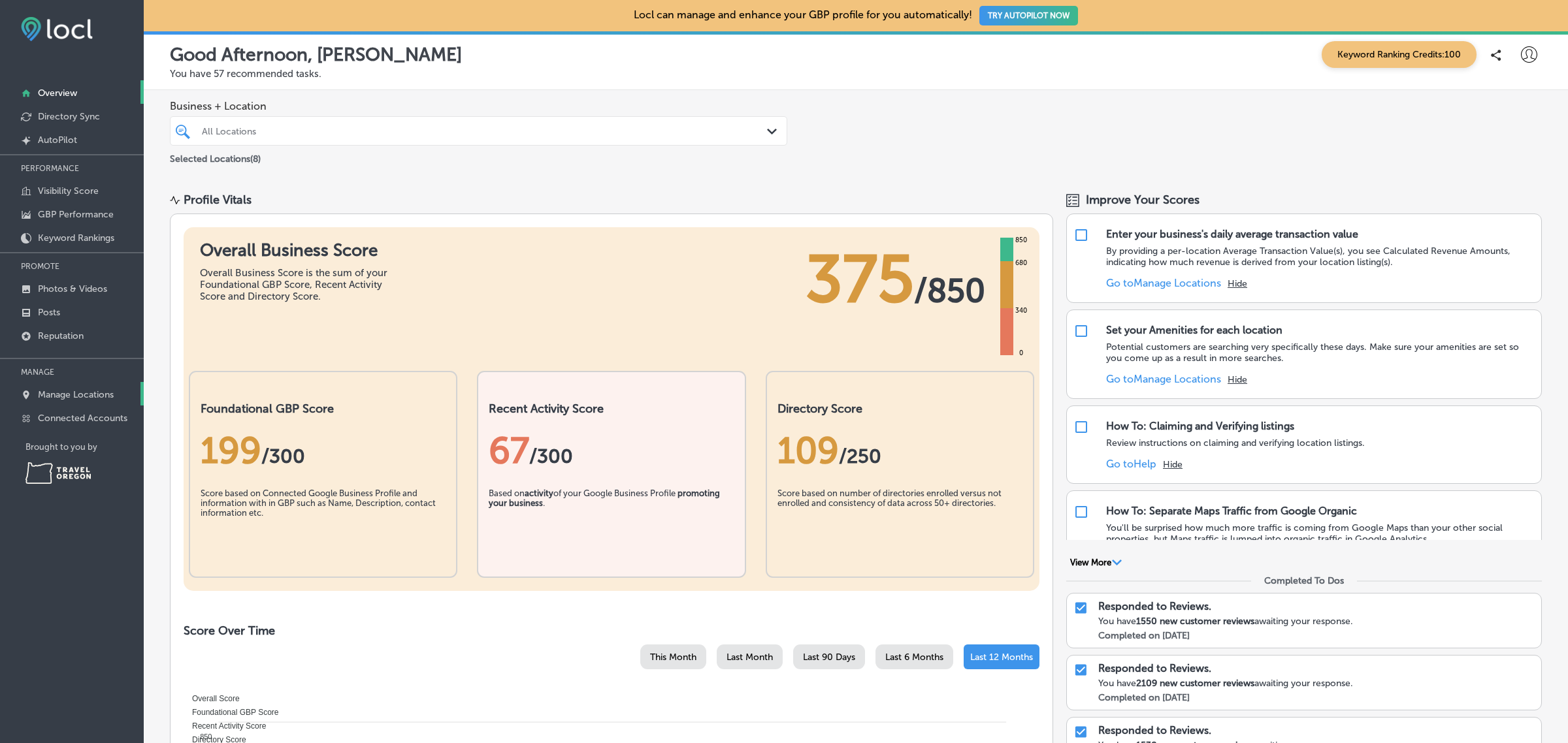
click at [110, 400] on p "Manage Locations" at bounding box center [76, 395] width 76 height 11
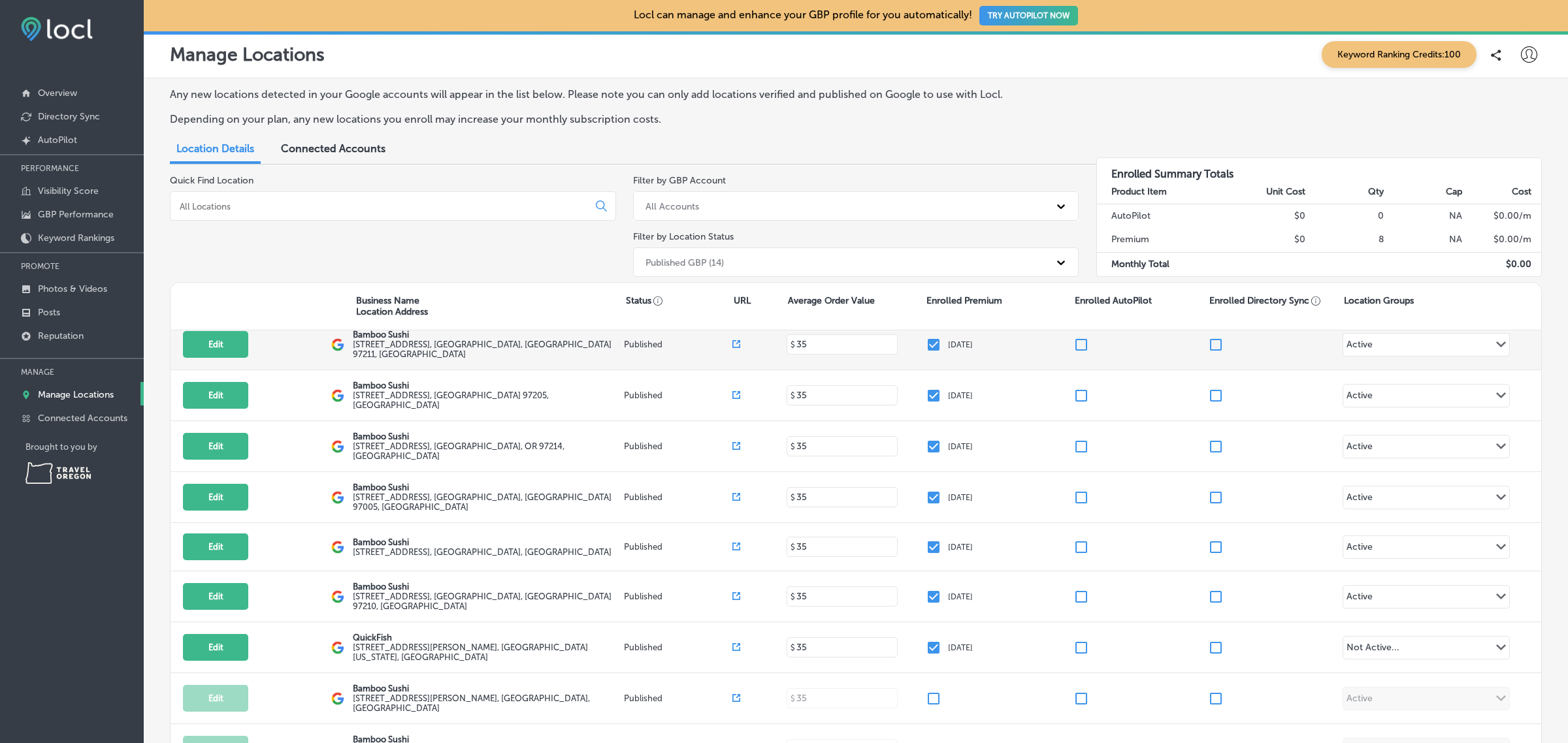
scroll to position [93, 0]
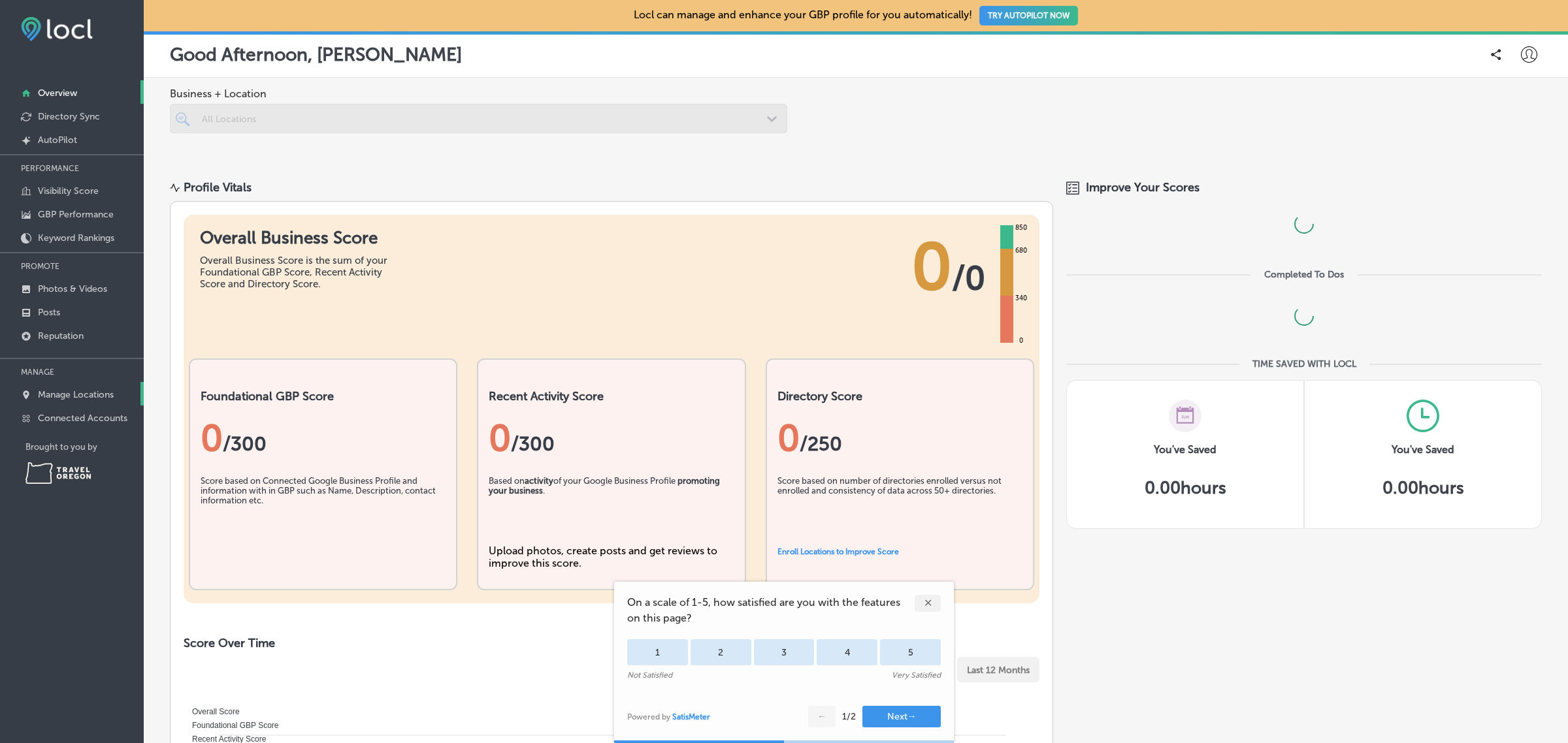
click at [103, 400] on p "Manage Locations" at bounding box center [76, 395] width 76 height 11
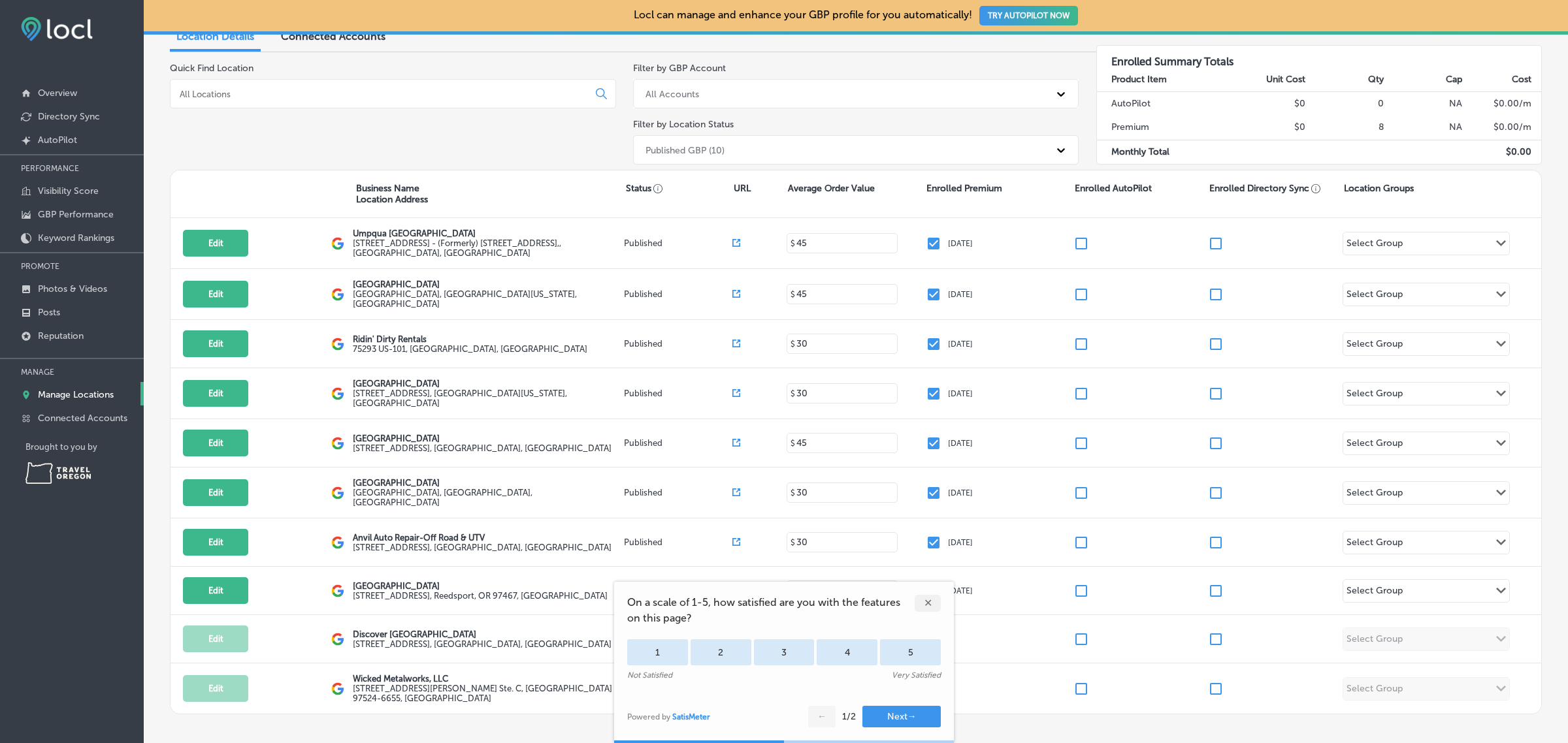
scroll to position [180, 0]
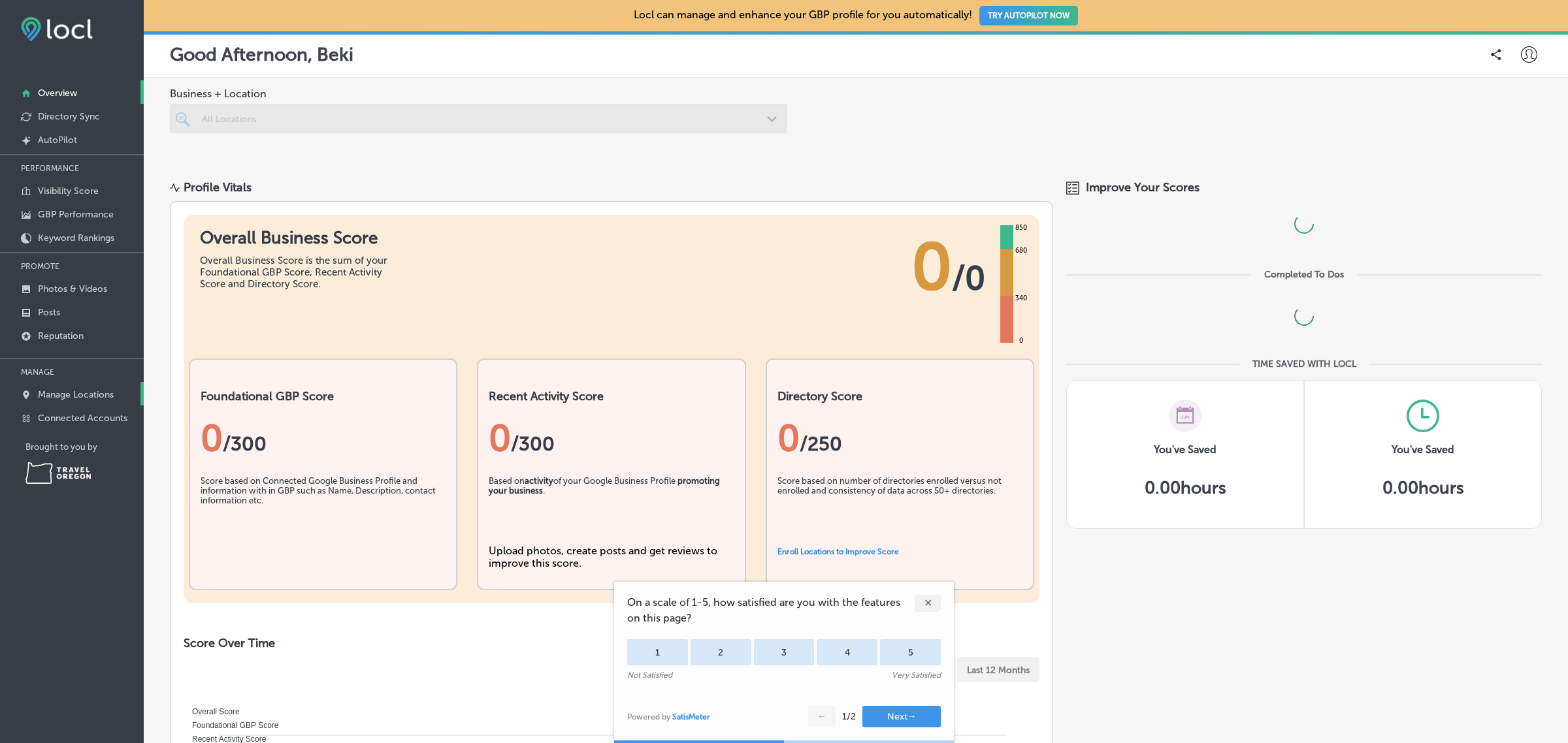
click at [89, 395] on p "Manage Locations" at bounding box center [76, 395] width 76 height 11
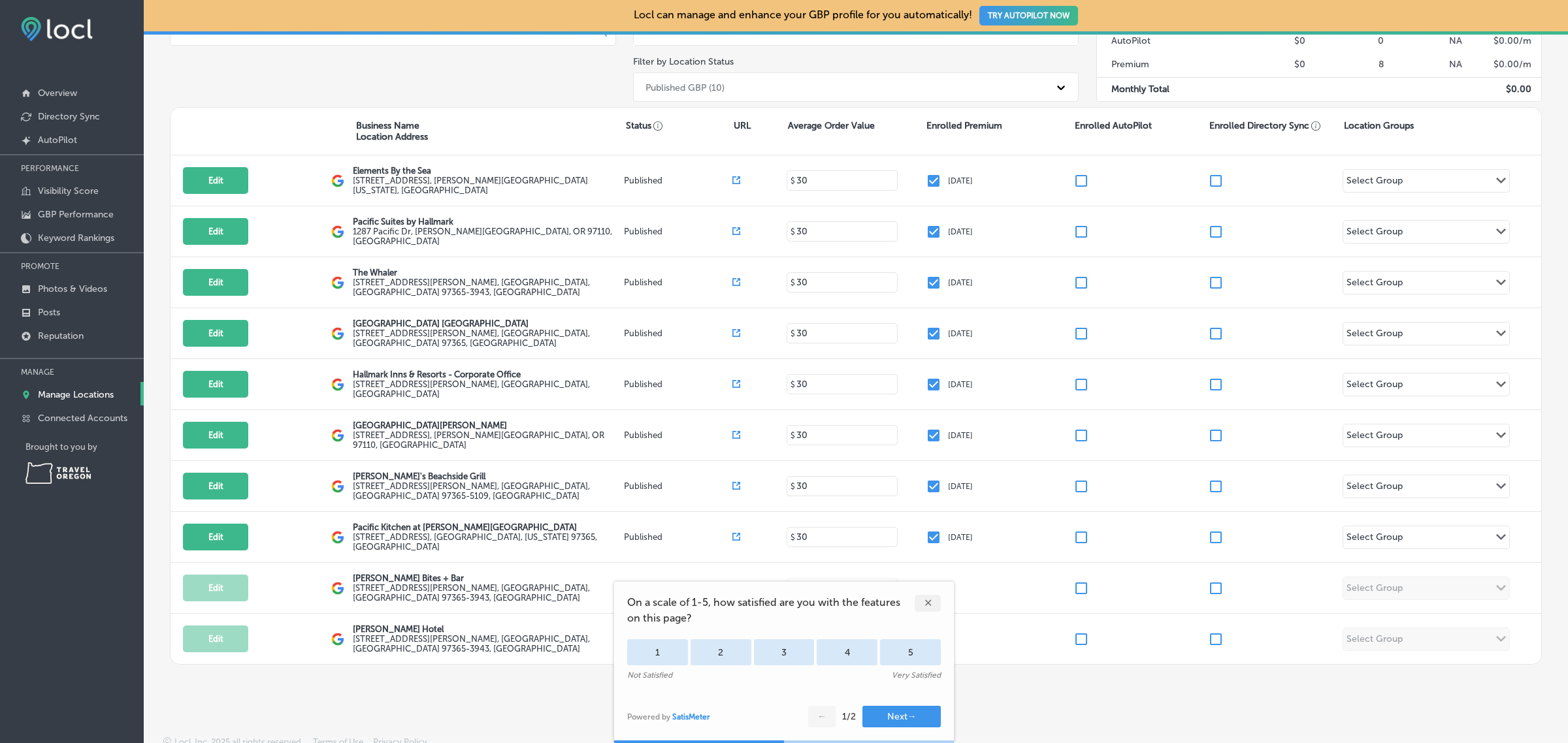
scroll to position [175, 0]
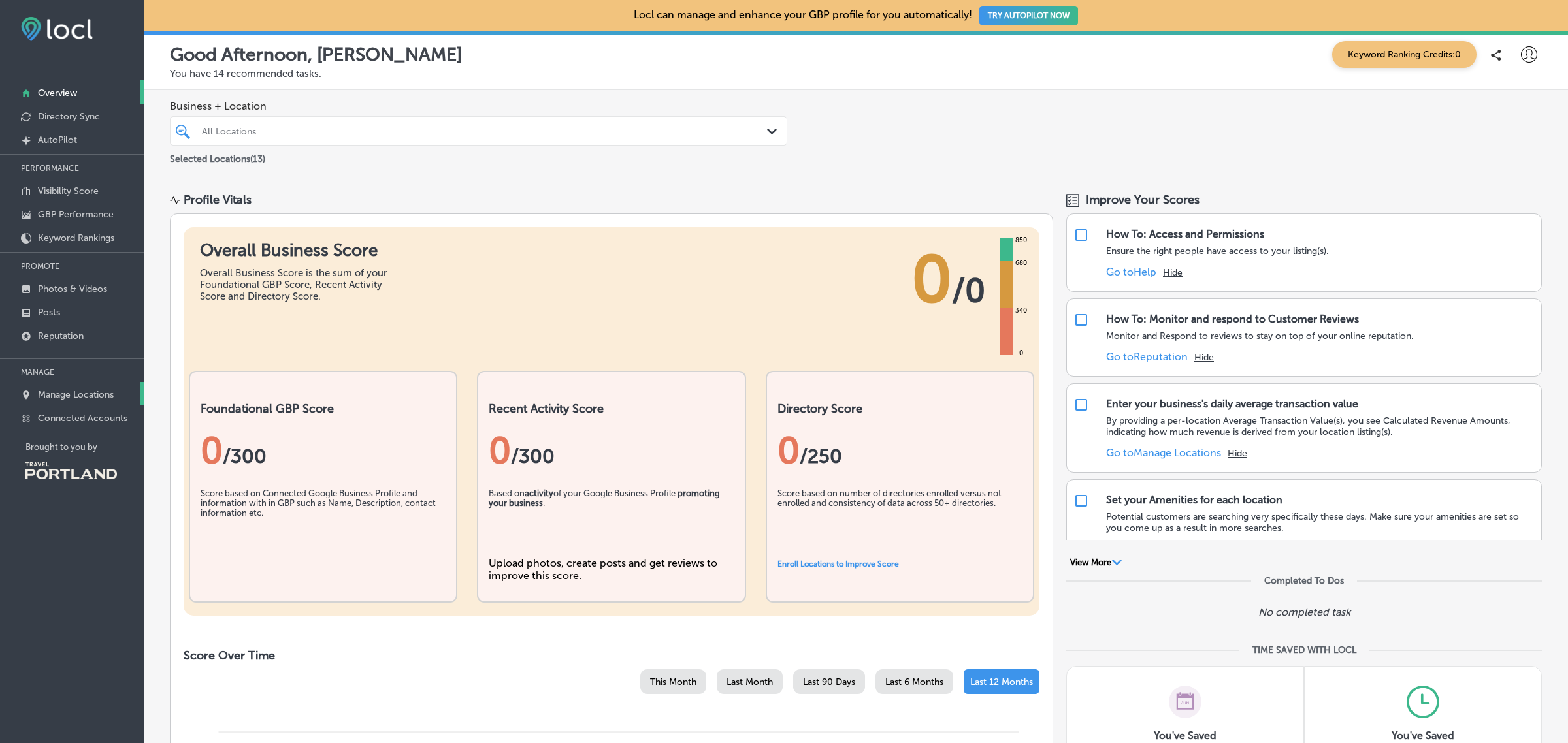
click at [77, 405] on link "Manage Locations" at bounding box center [72, 393] width 143 height 24
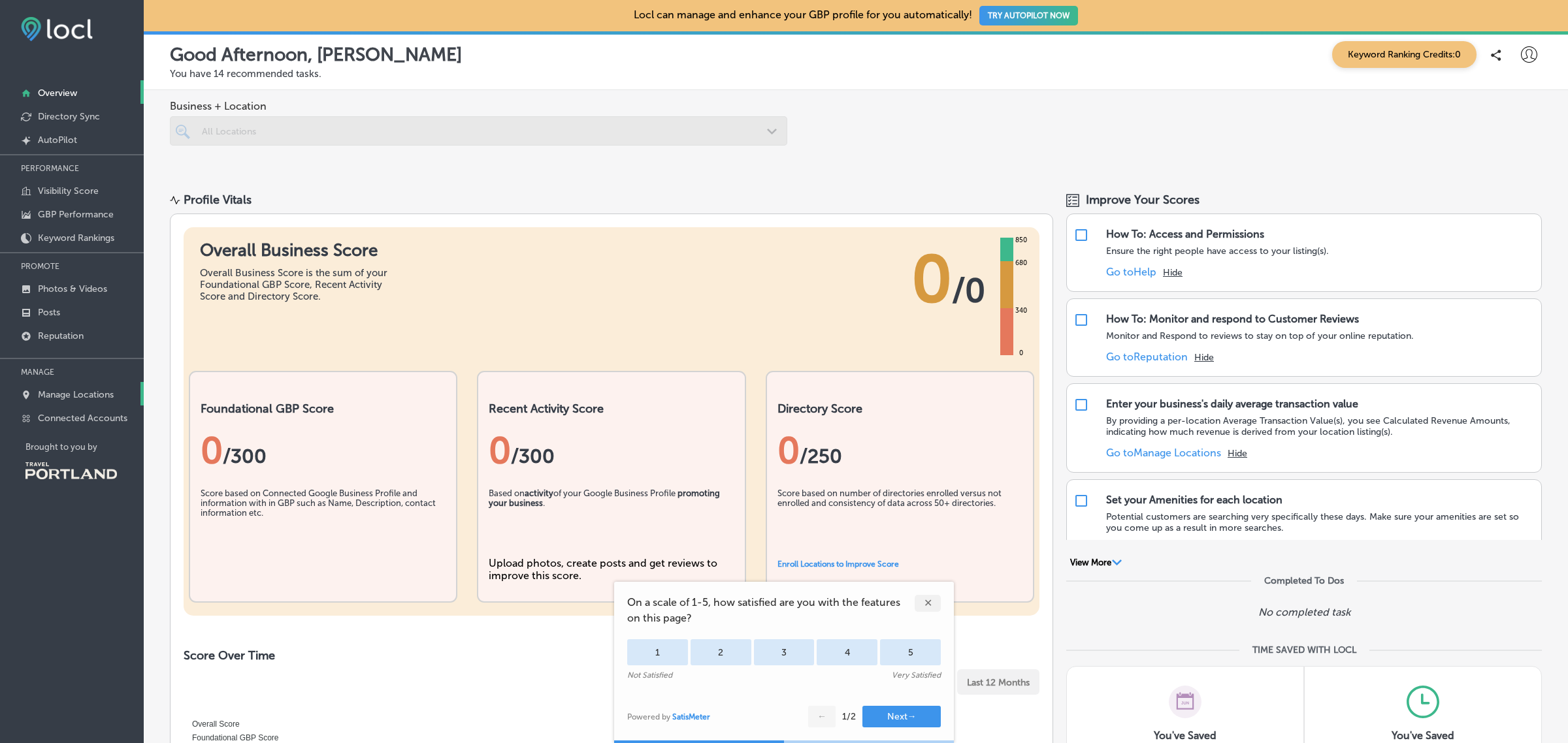
click at [72, 398] on p "Manage Locations" at bounding box center [76, 395] width 76 height 11
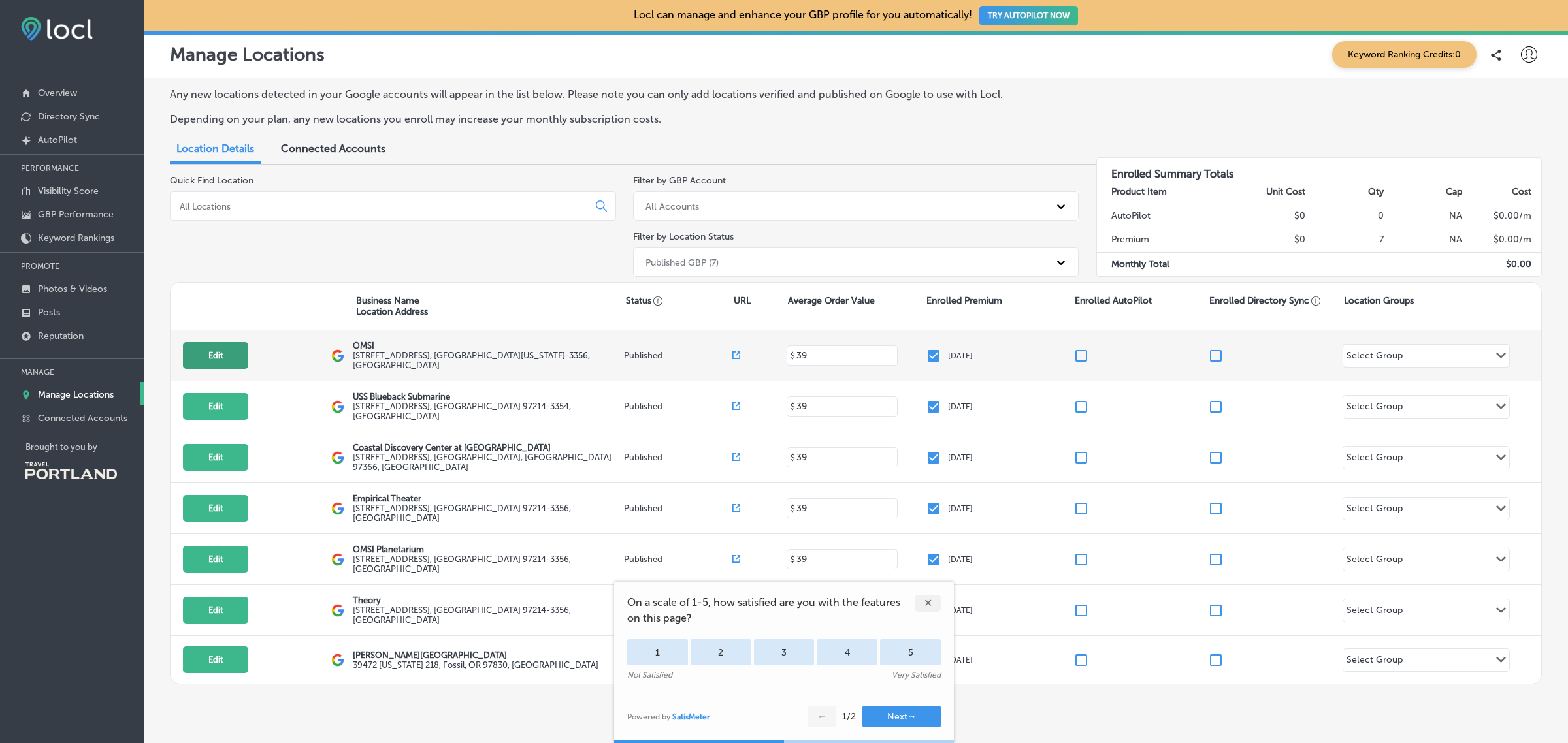
click at [214, 362] on button "Edit" at bounding box center [215, 356] width 66 height 27
select select "US"
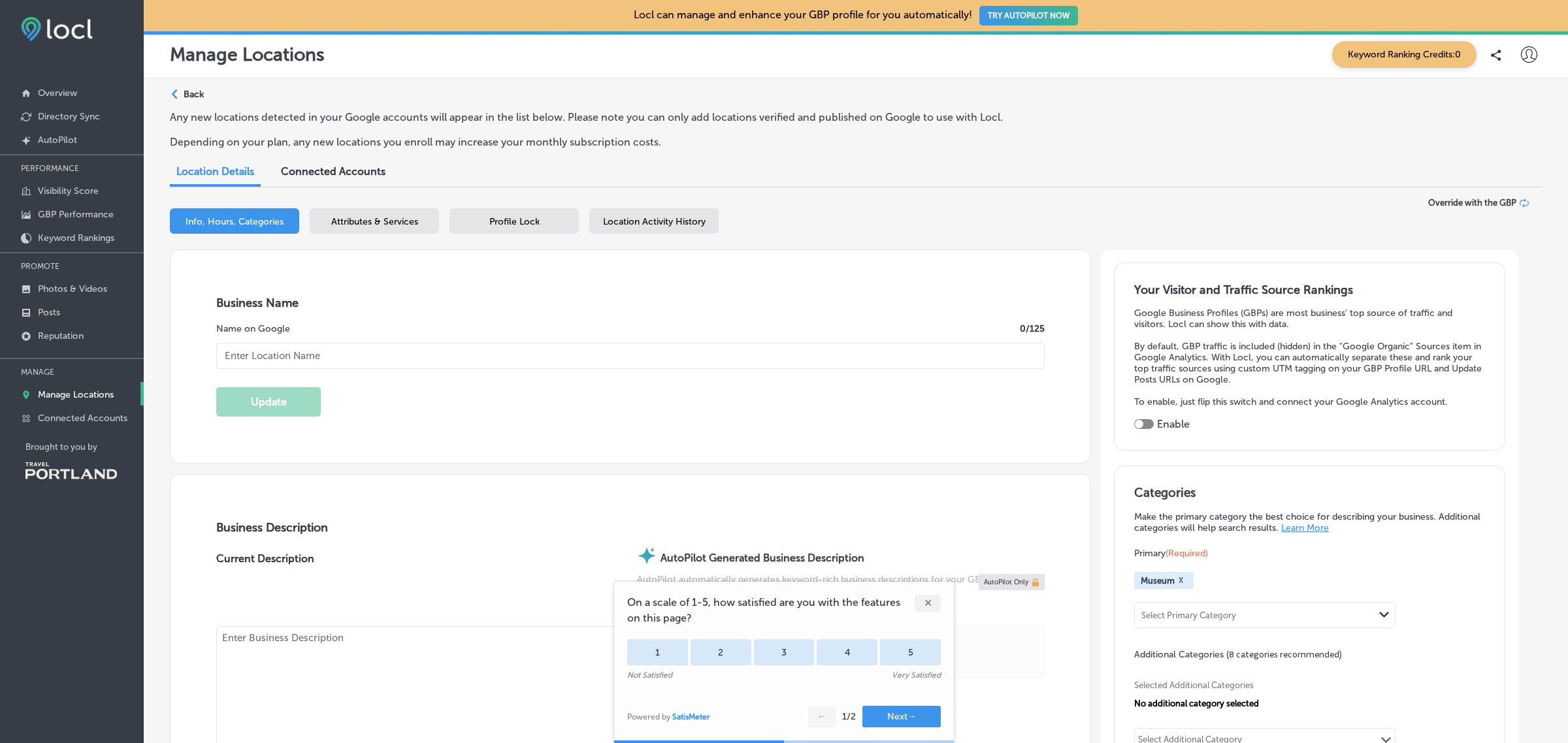
type input "OMSI"
type input "+1 503 797 4000"
type input "https://omsi.edu/"
type textarea "OMSI is a nonprofit organization with the goal of spreading STEAM Education acr…"
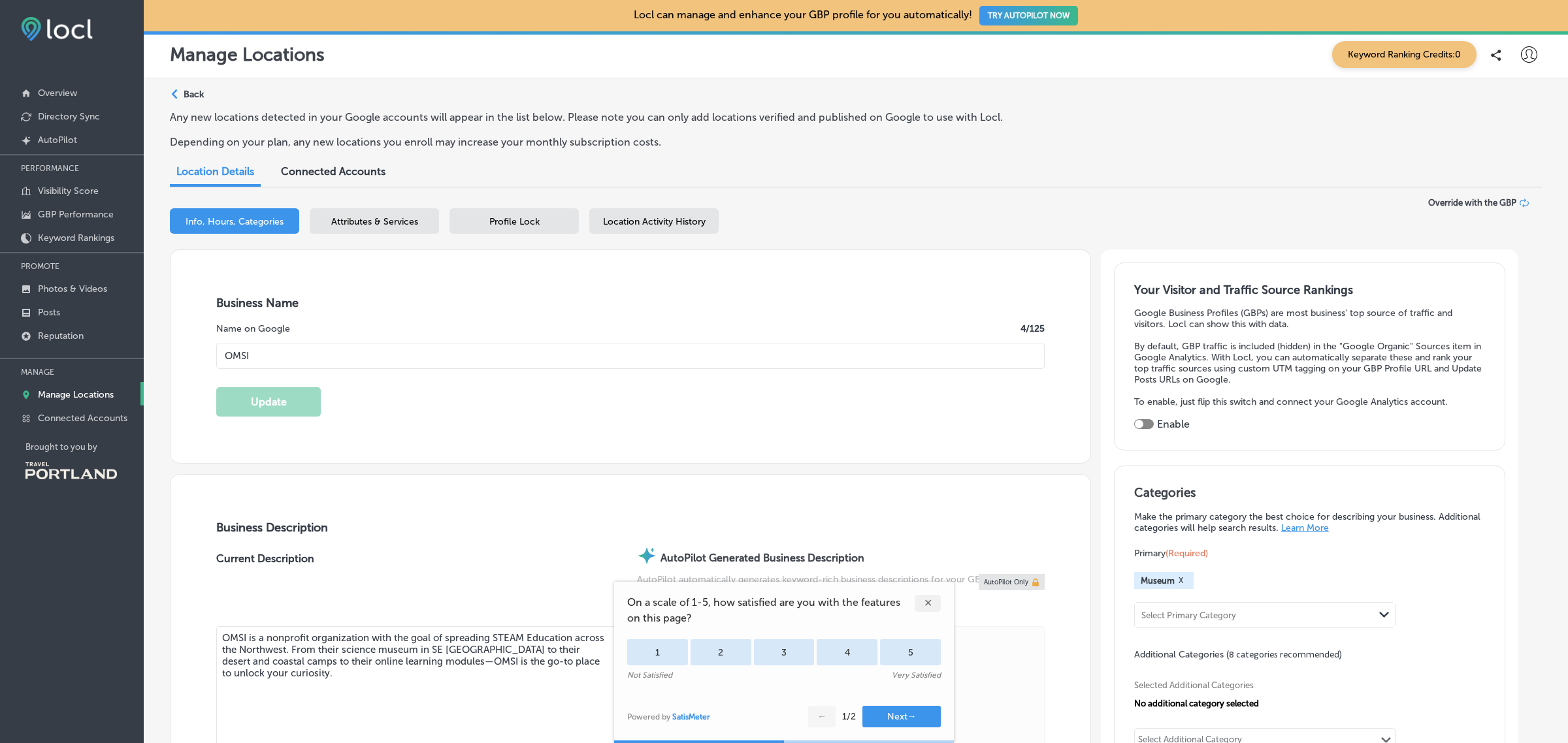
type input "1945 Southeast Water Avenue"
type input "Portland"
type input "97214-3356"
type input "US"
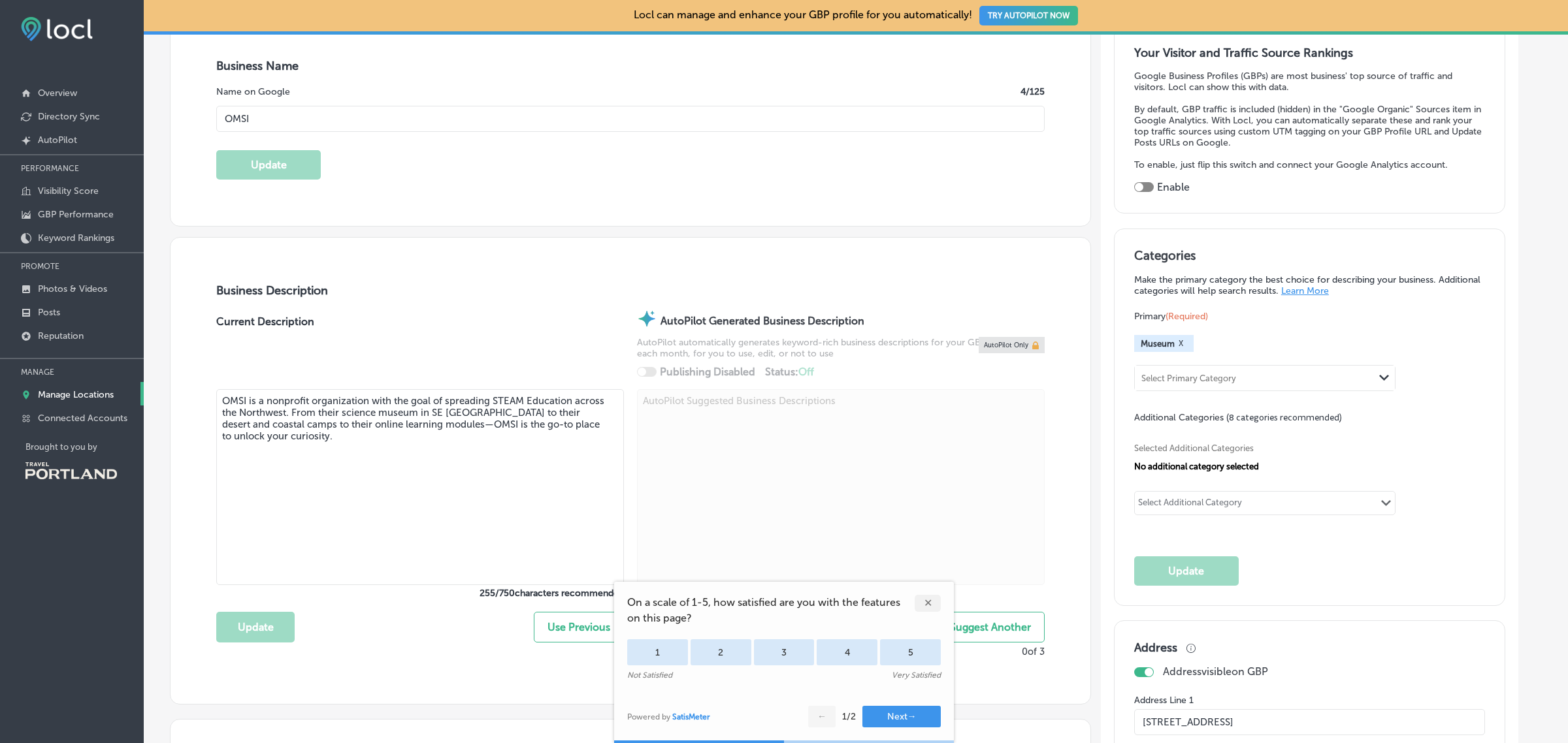
scroll to position [238, 0]
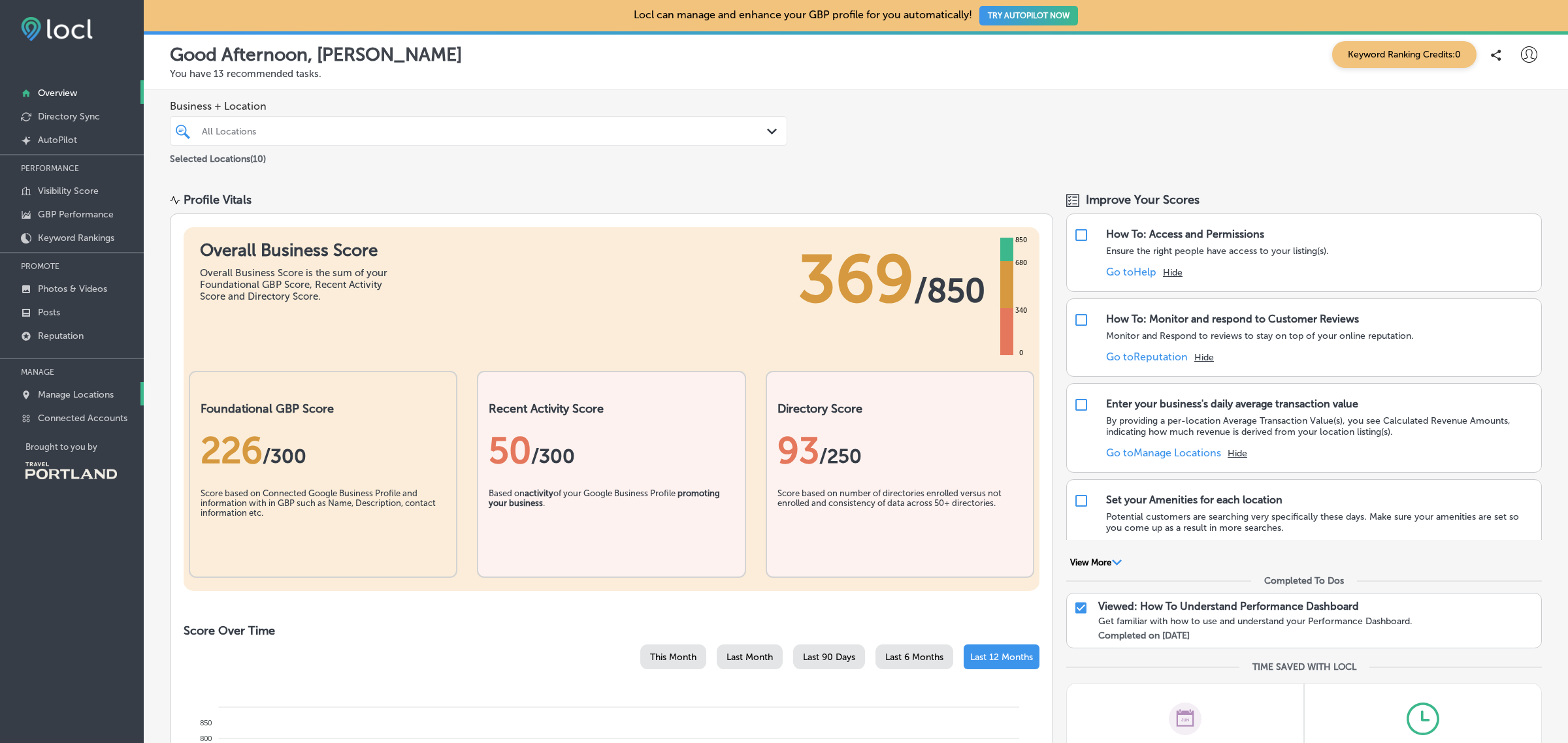
click at [67, 391] on p "Manage Locations" at bounding box center [76, 395] width 76 height 11
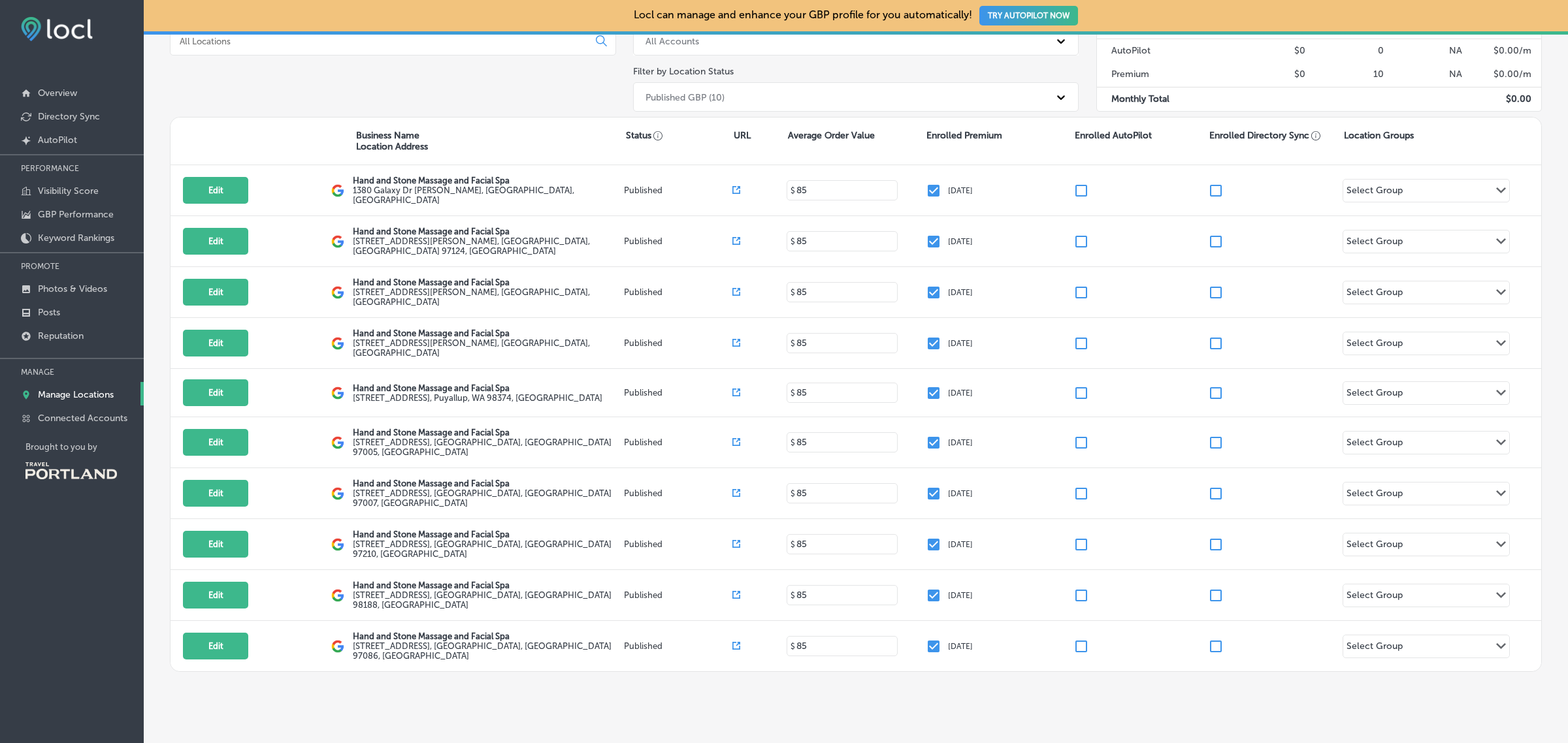
scroll to position [166, 0]
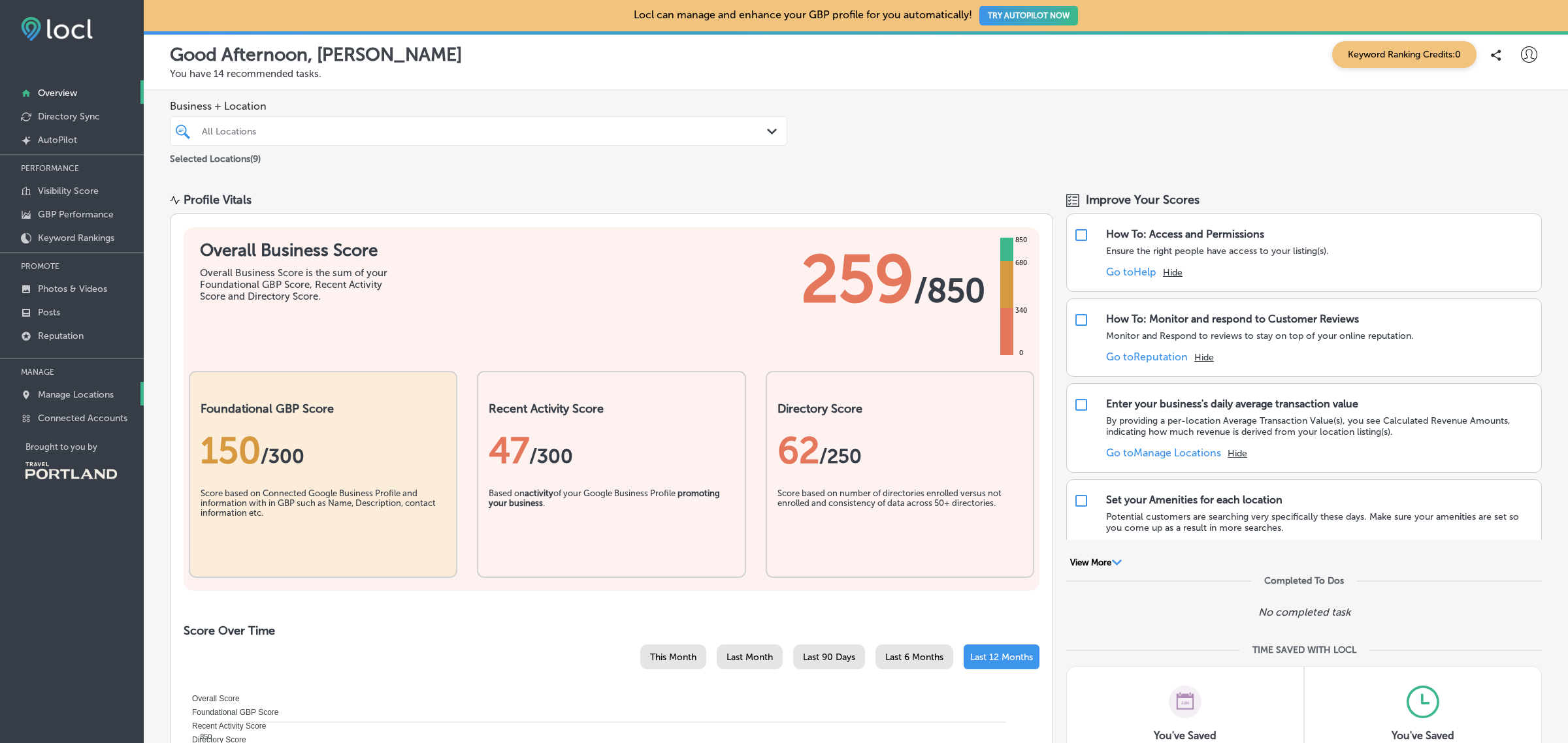
click at [86, 398] on p "Manage Locations" at bounding box center [76, 395] width 76 height 11
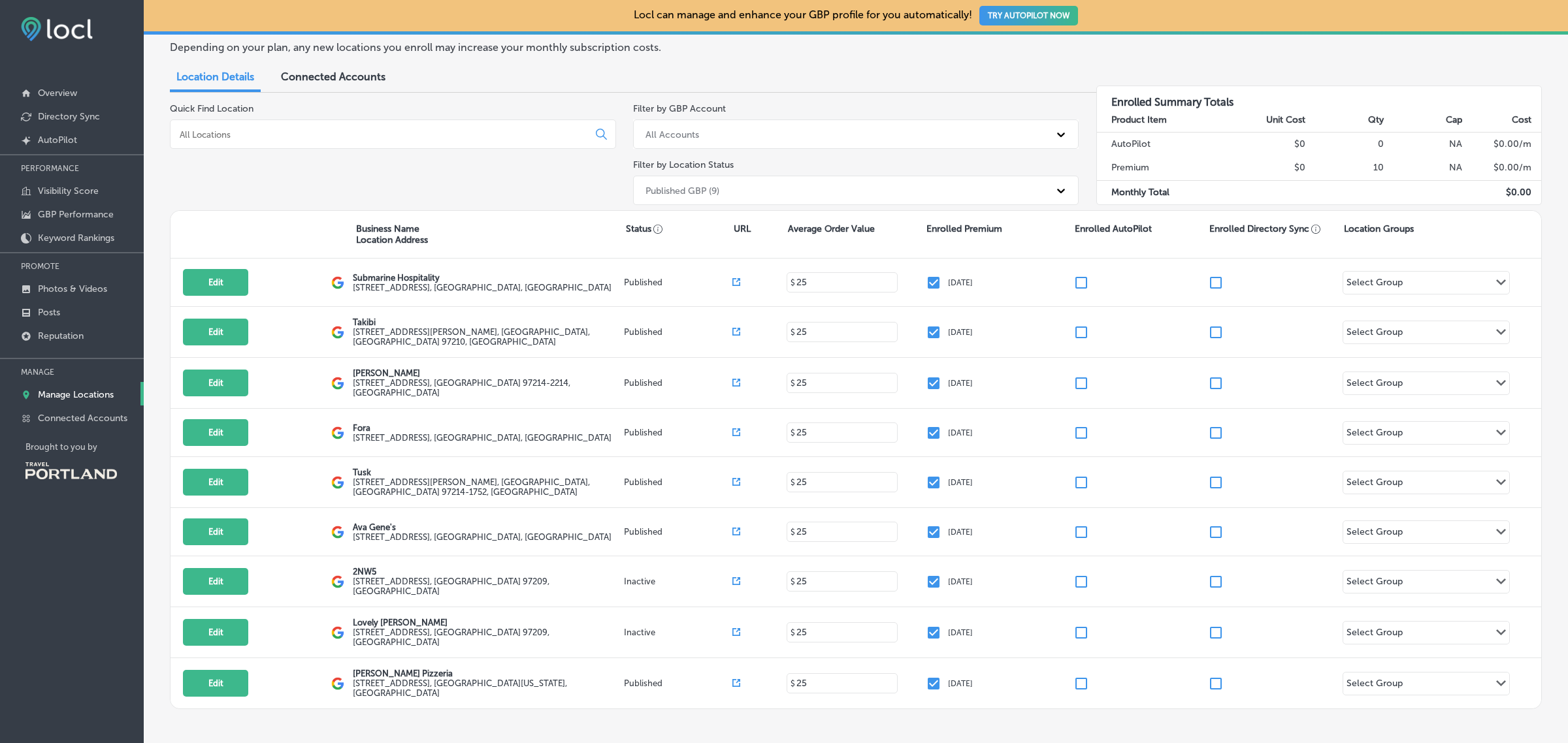
scroll to position [72, 0]
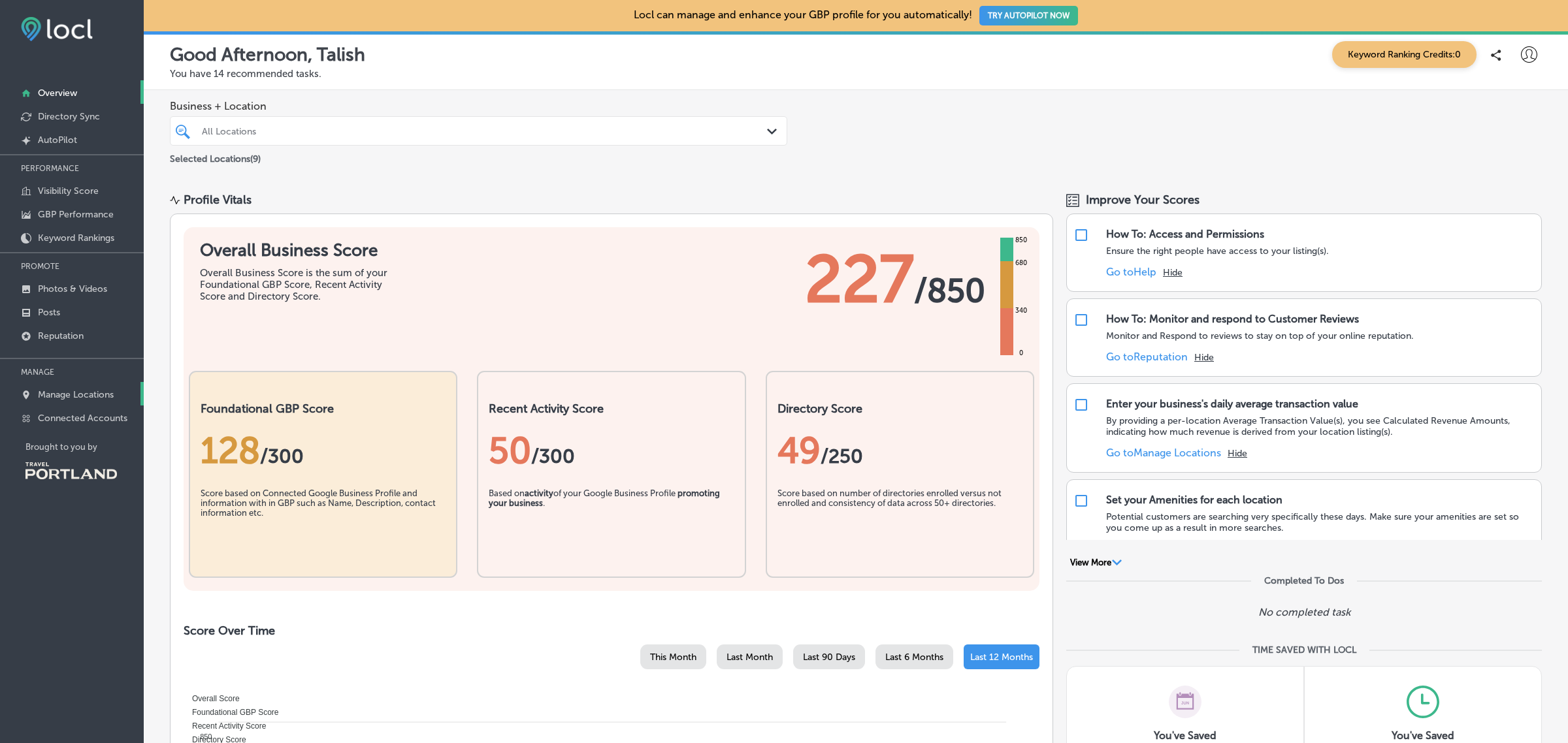
click at [89, 399] on p "Manage Locations" at bounding box center [76, 395] width 76 height 11
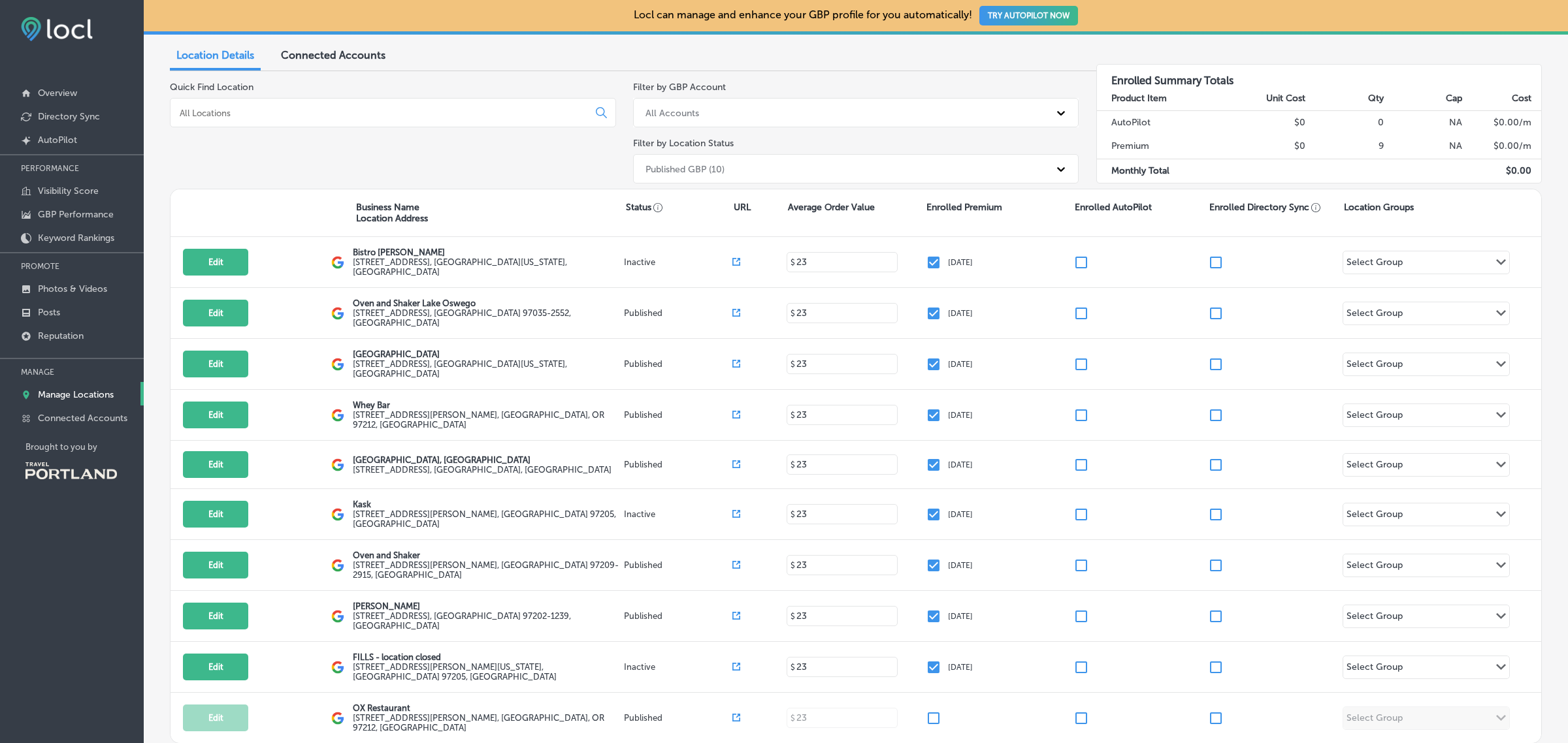
scroll to position [180, 0]
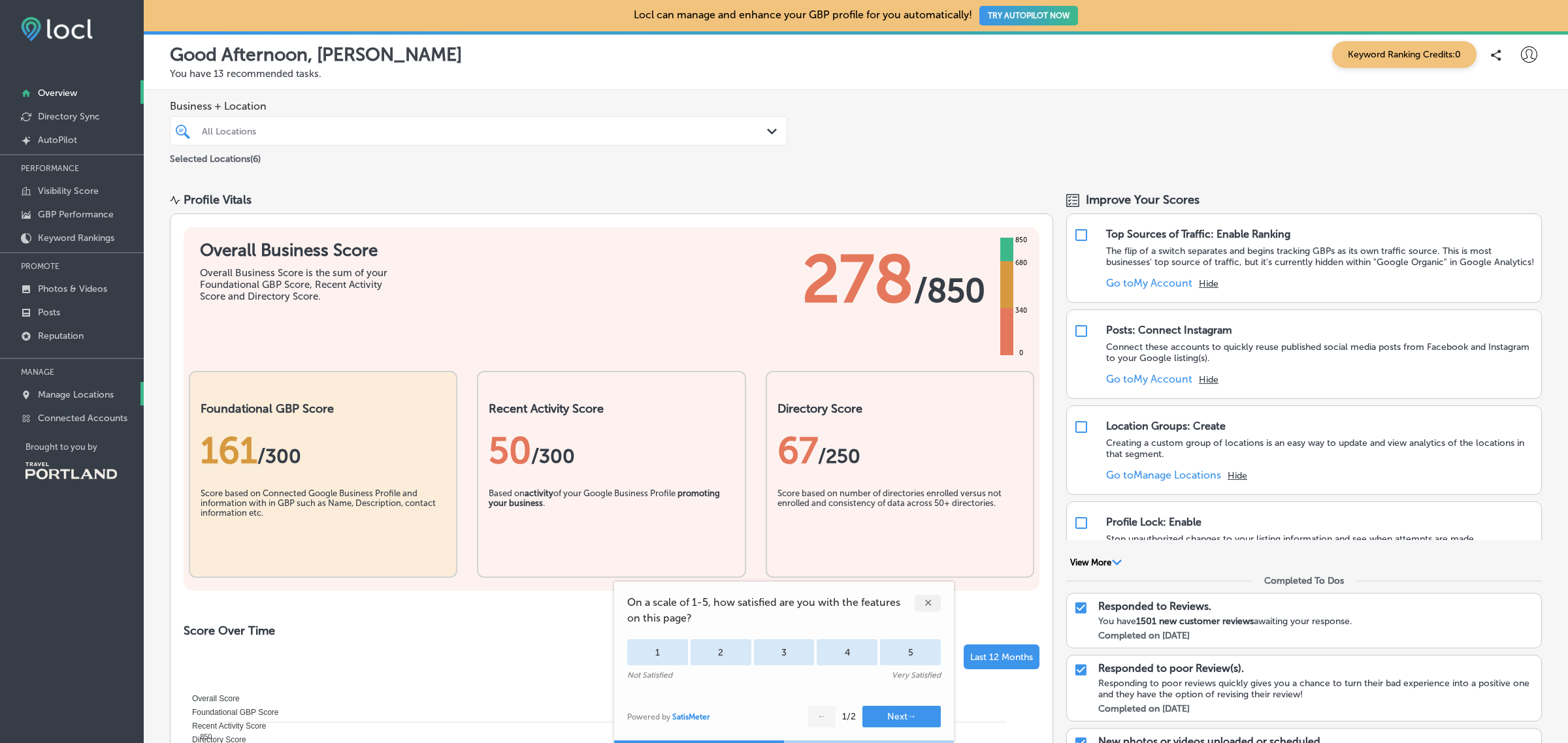
click at [80, 404] on link "Manage Locations" at bounding box center [72, 393] width 143 height 24
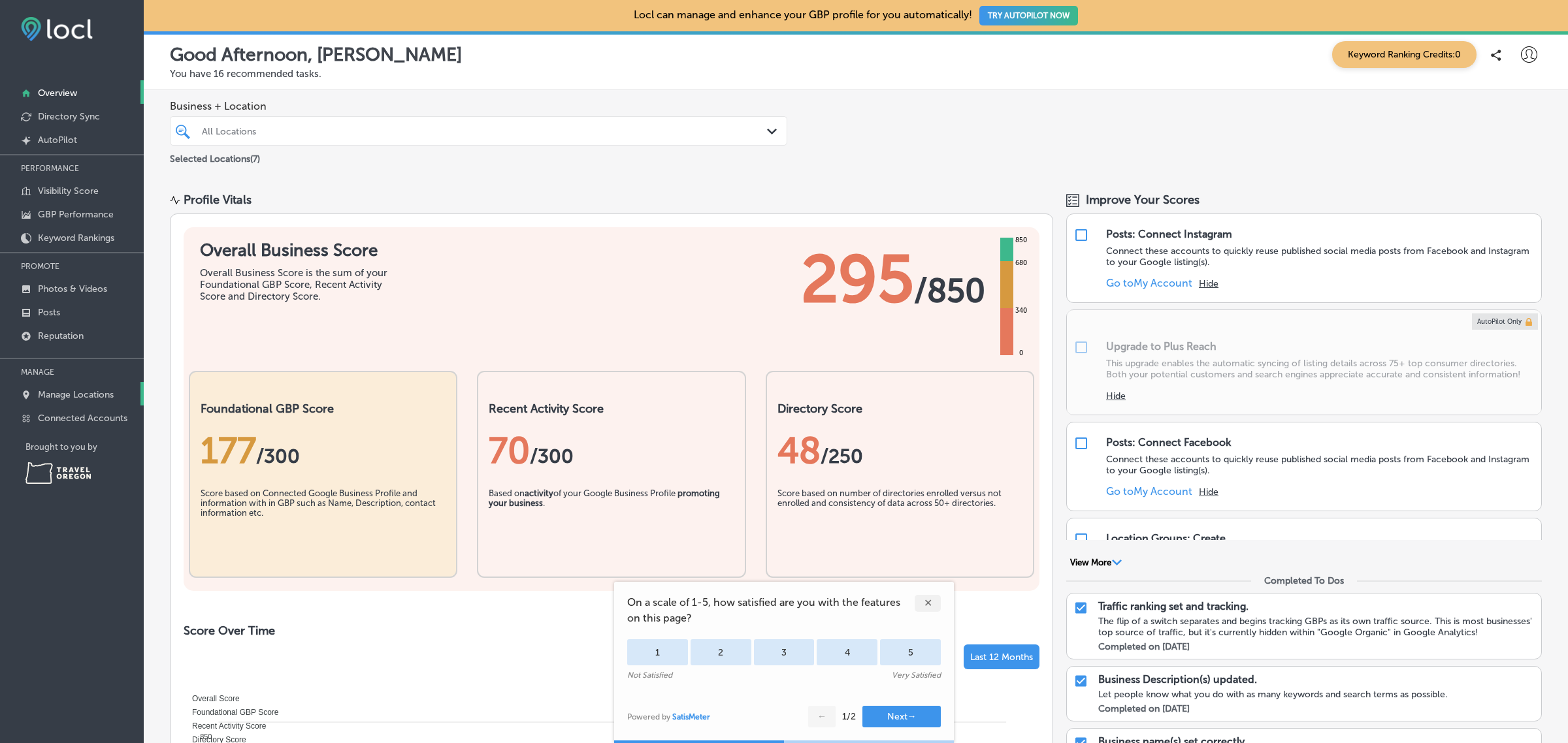
click at [68, 400] on p "Manage Locations" at bounding box center [76, 395] width 76 height 11
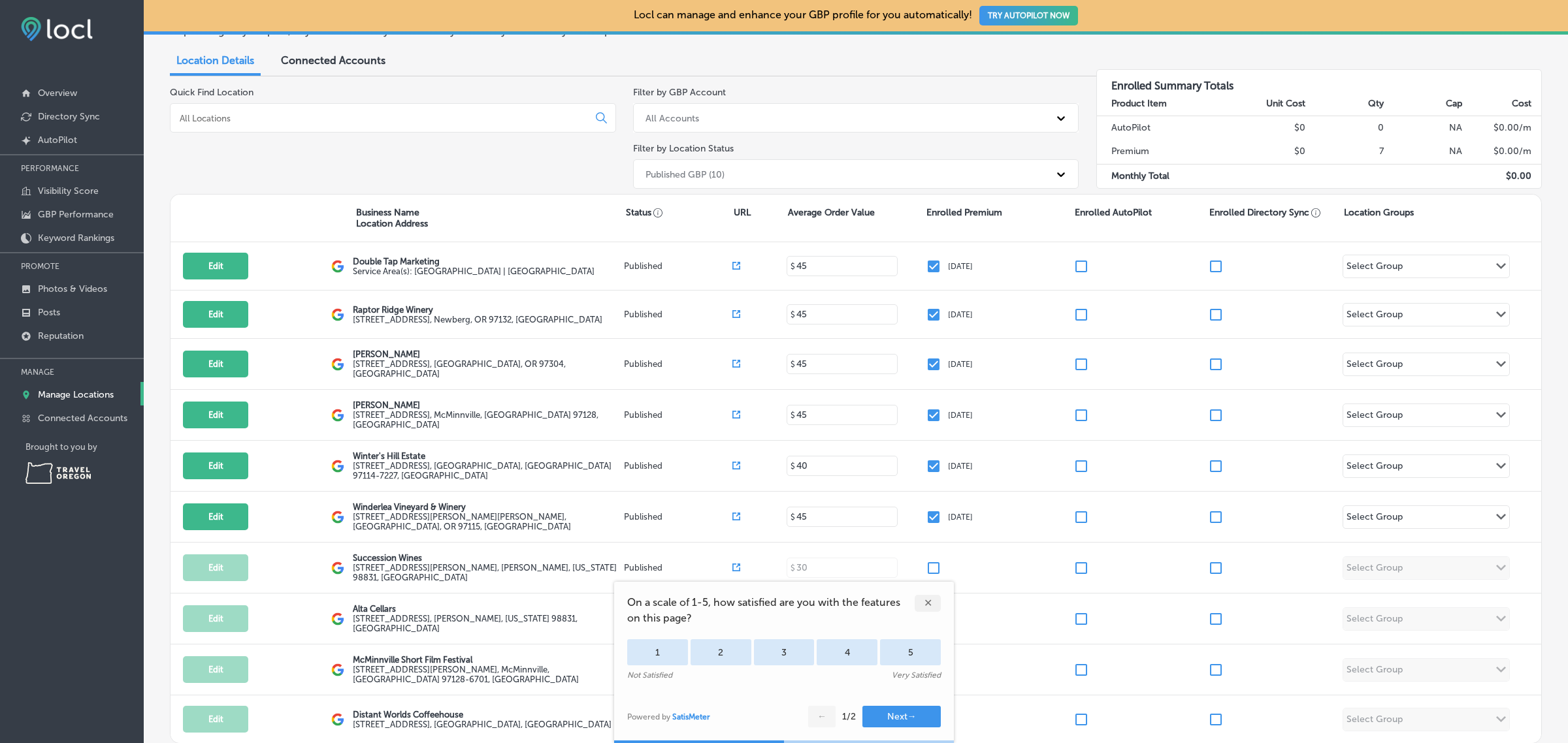
scroll to position [98, 0]
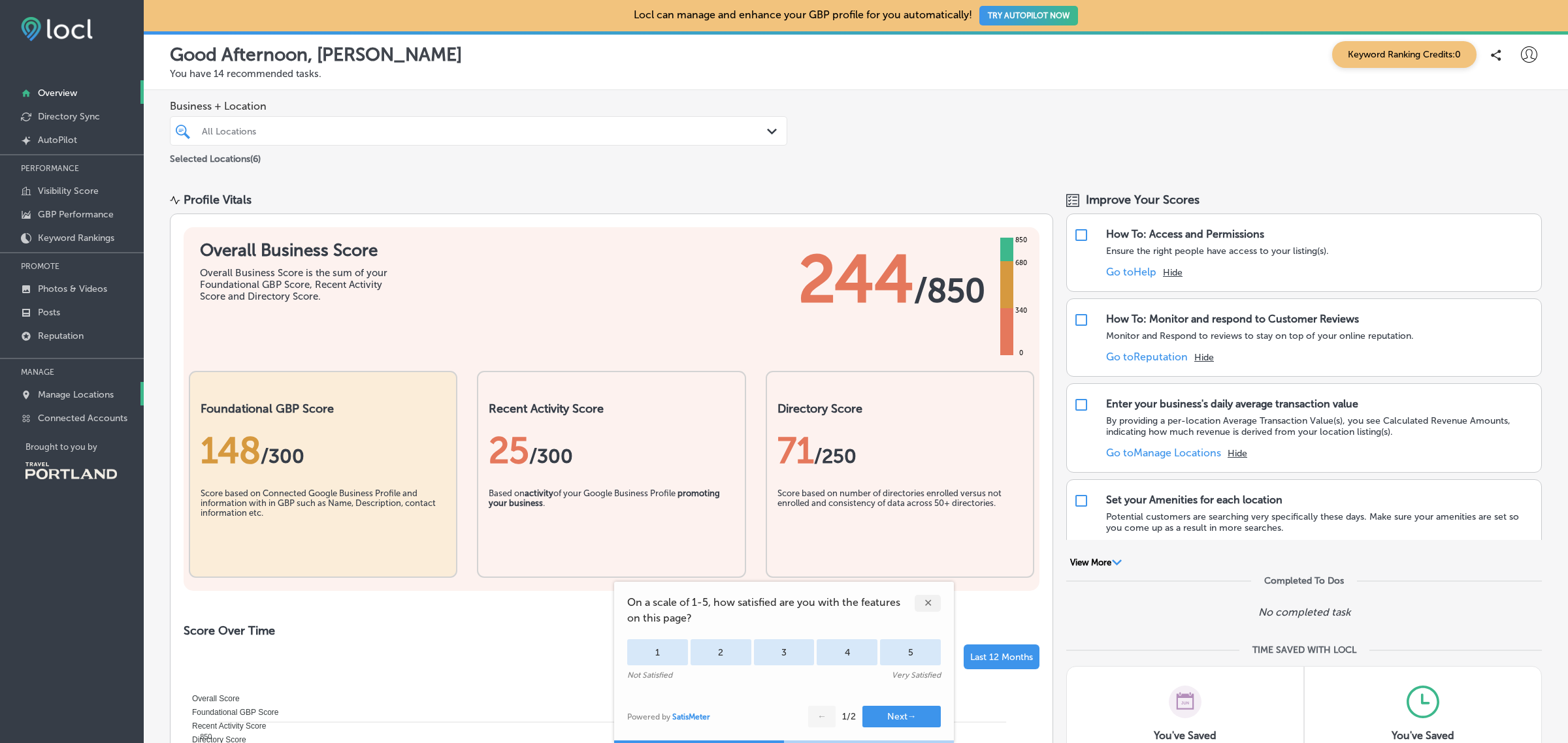
click at [96, 395] on p "Manage Locations" at bounding box center [76, 395] width 76 height 11
click at [70, 393] on p "Manage Locations" at bounding box center [76, 395] width 76 height 11
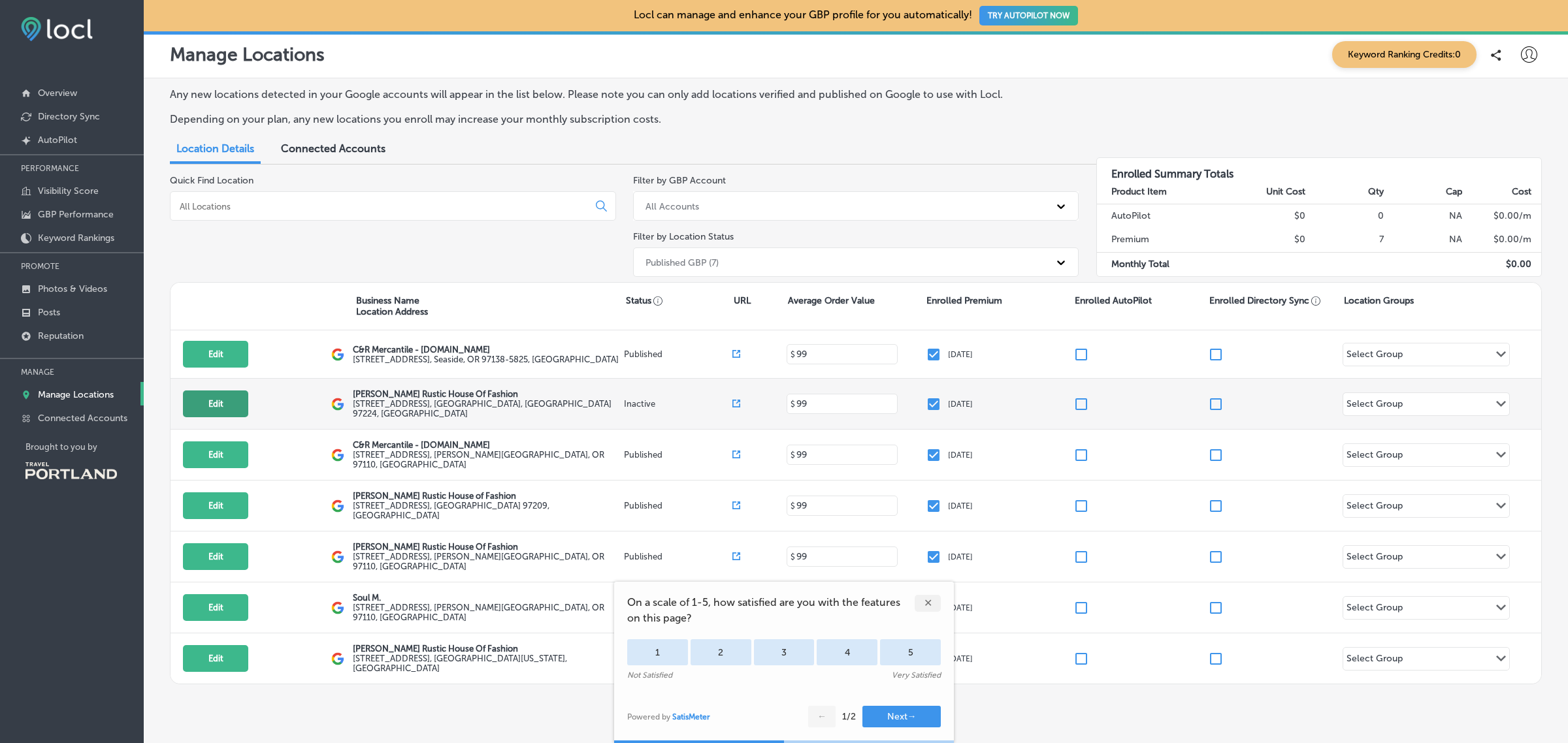
click at [218, 400] on button "Edit" at bounding box center [215, 404] width 66 height 27
select select "US"
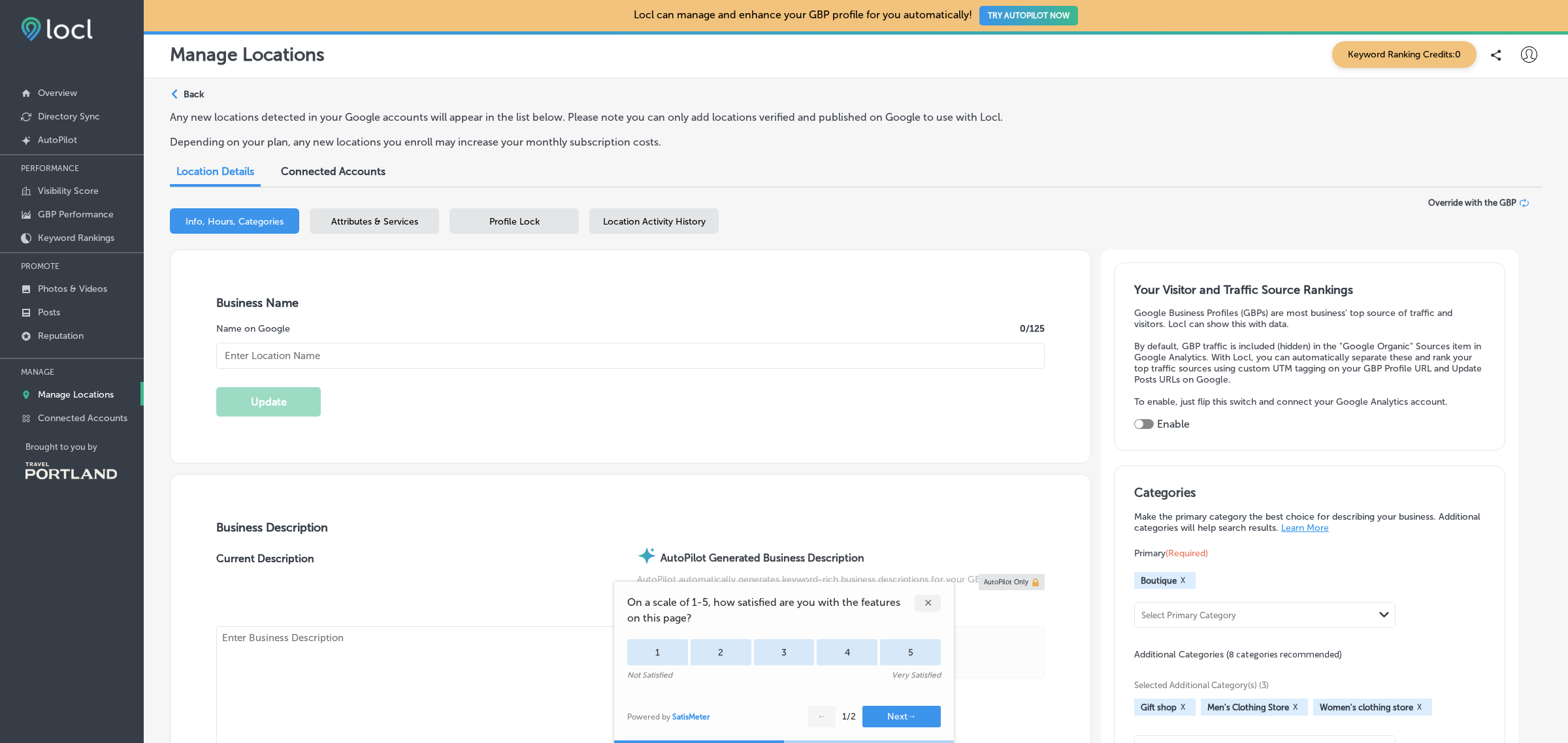
type input "7710"
type input "7349 Southwest Bridgeport Road"
type input "Portland"
type input "97224"
type input "US"
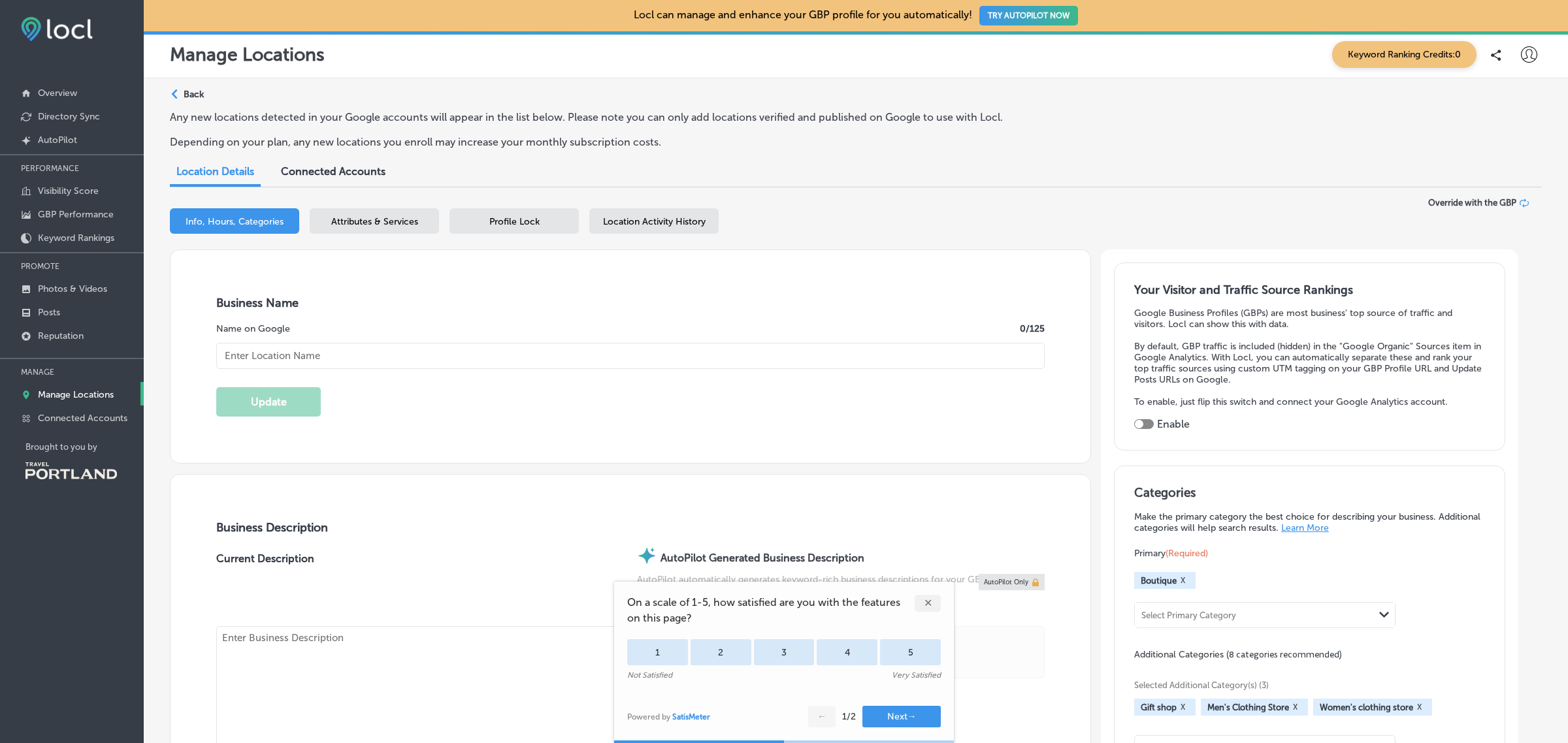
type input "http://rachellem.com/"
checkbox input "false"
type input "Rachelle M. Rustic House Of Fashion"
type input "+1 503 336 0546"
click at [99, 395] on p "Manage Locations" at bounding box center [76, 395] width 76 height 11
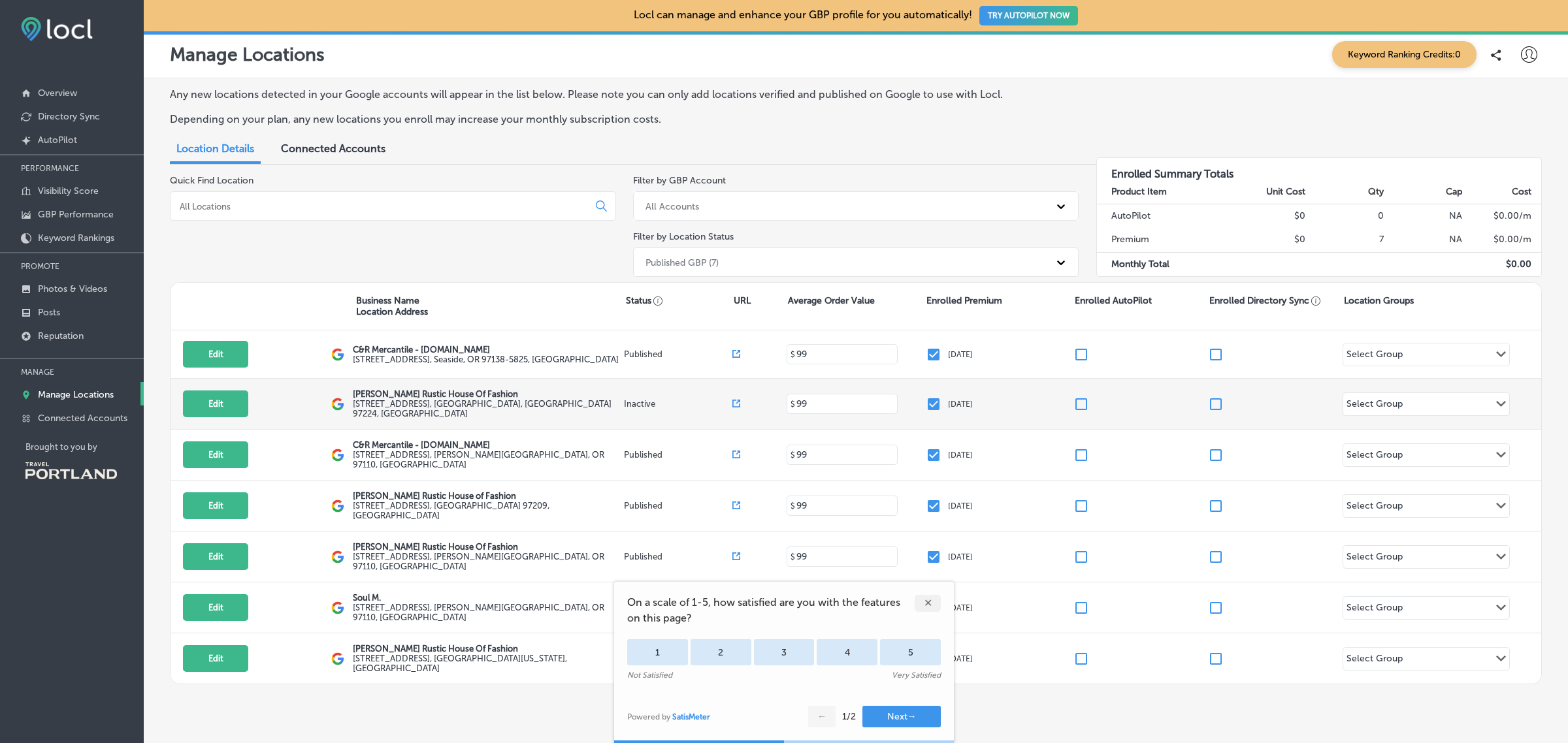
scroll to position [23, 0]
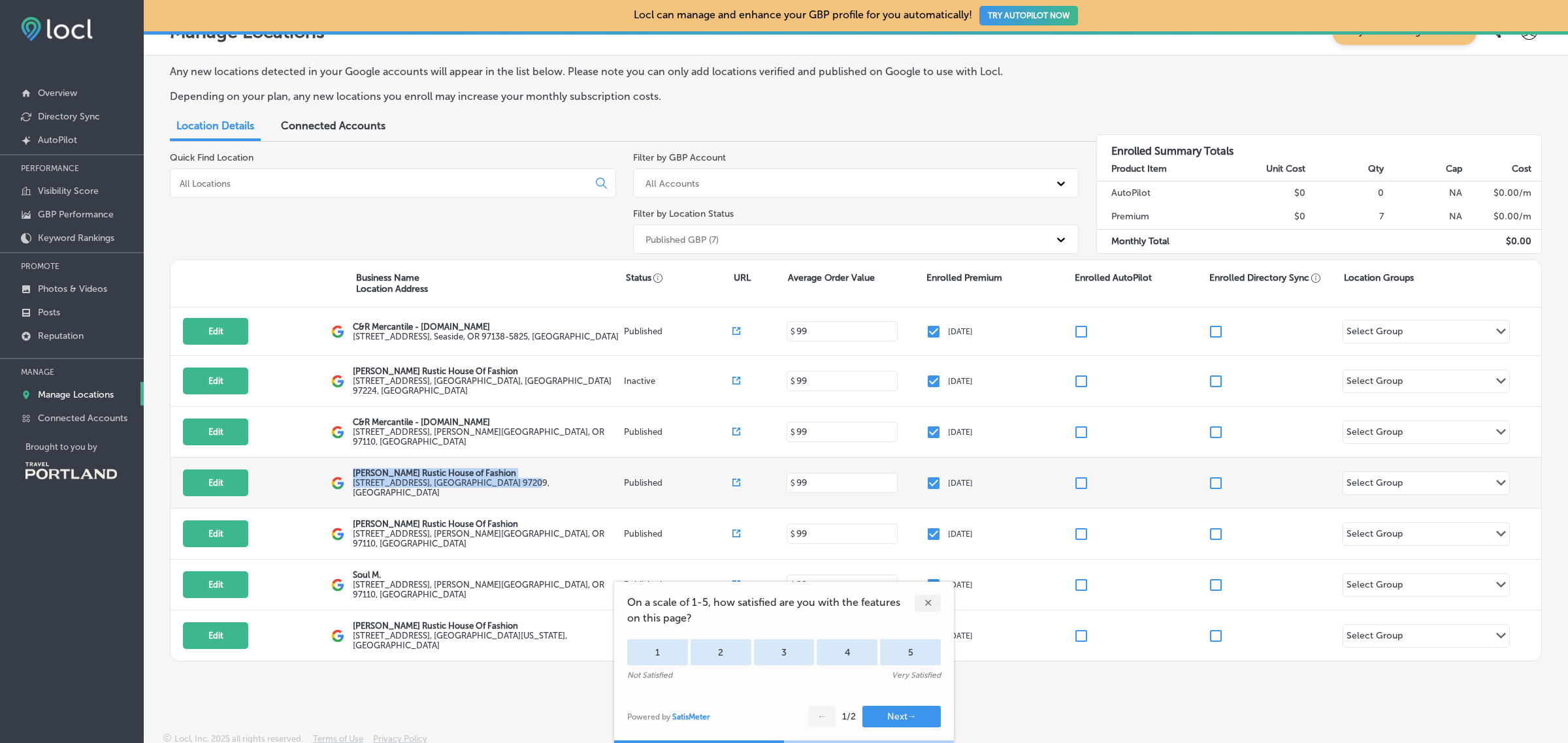
drag, startPoint x: 352, startPoint y: 477, endPoint x: 561, endPoint y: 488, distance: 209.3
click at [561, 488] on div "Rachelle M. Rustic House of Fashion 132 Northwest 12th Avenue , Portland, OR 97…" at bounding box center [488, 482] width 271 height 29
copy div "Rachelle M. Rustic House of Fashion 132 Northwest 12th Avenue , Portland, OR 97…"
click at [216, 485] on button "Edit" at bounding box center [215, 483] width 66 height 27
select select "US"
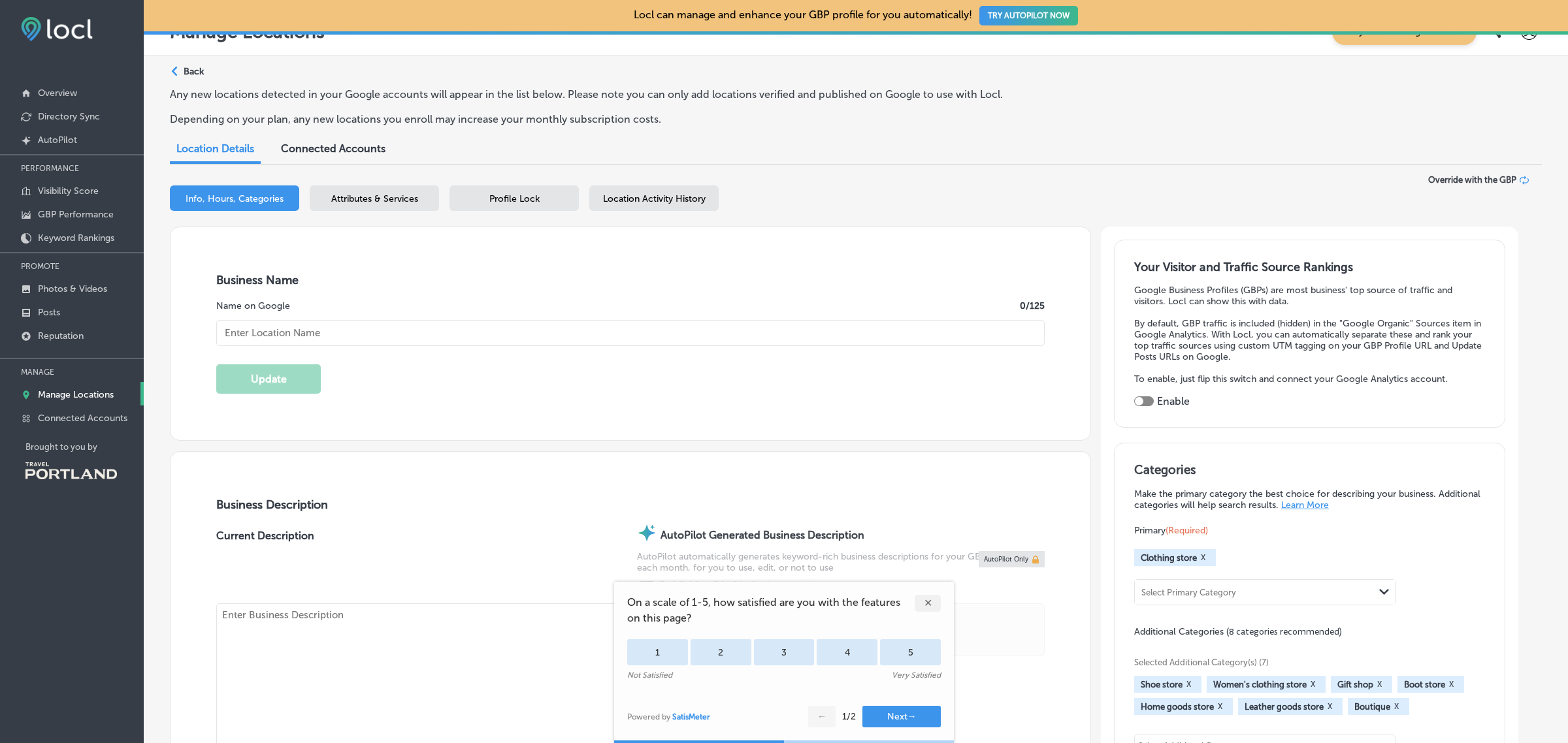
type input "Rachelle M. Rustic House of Fashion"
type input "132 Northwest 12th Avenue"
type input "Portland"
type input "97209"
type input "US"
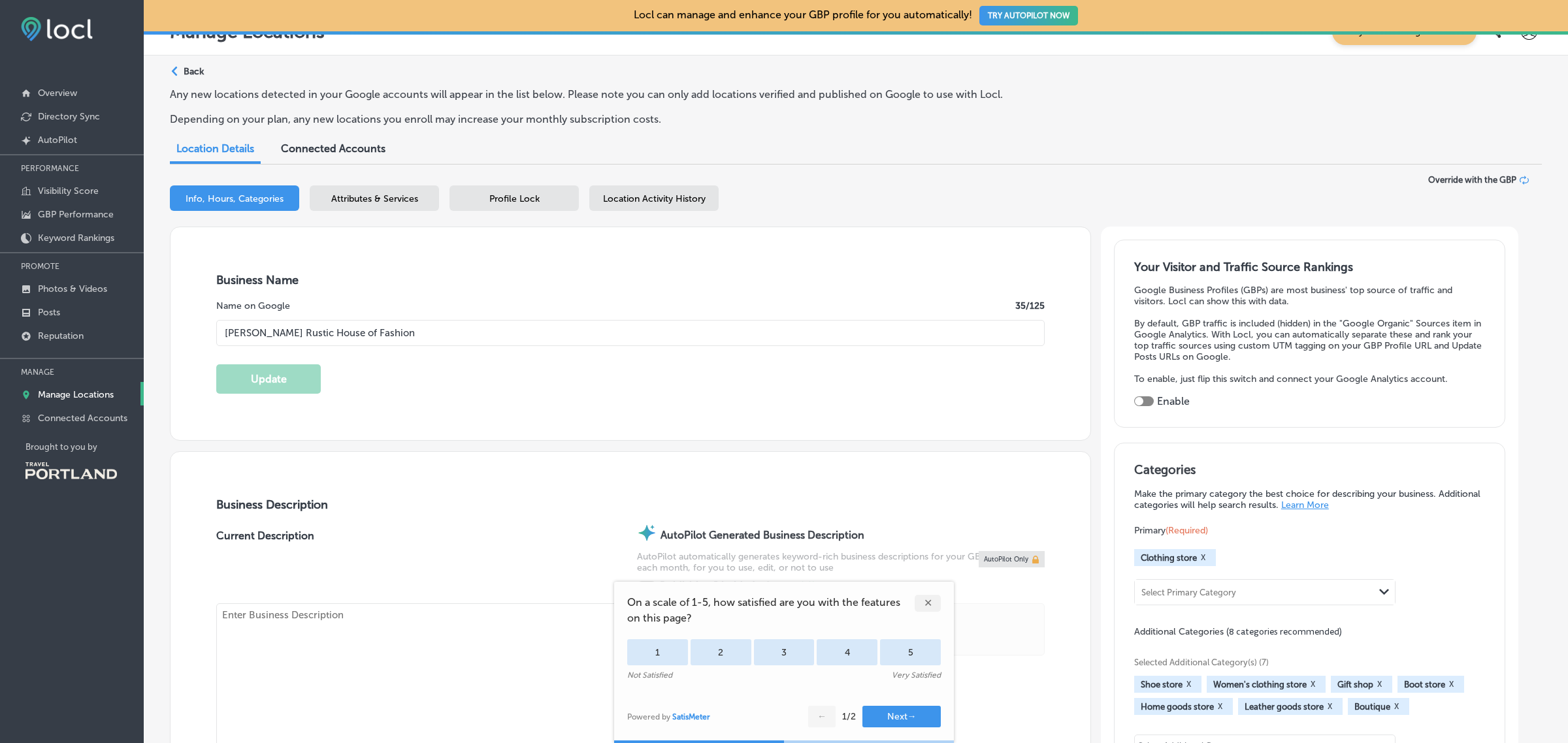
type input "http://www.rachellem.com/"
checkbox input "false"
type textarea "Over the years I’ve been very fortunate to work with some truly inspiring fashi…"
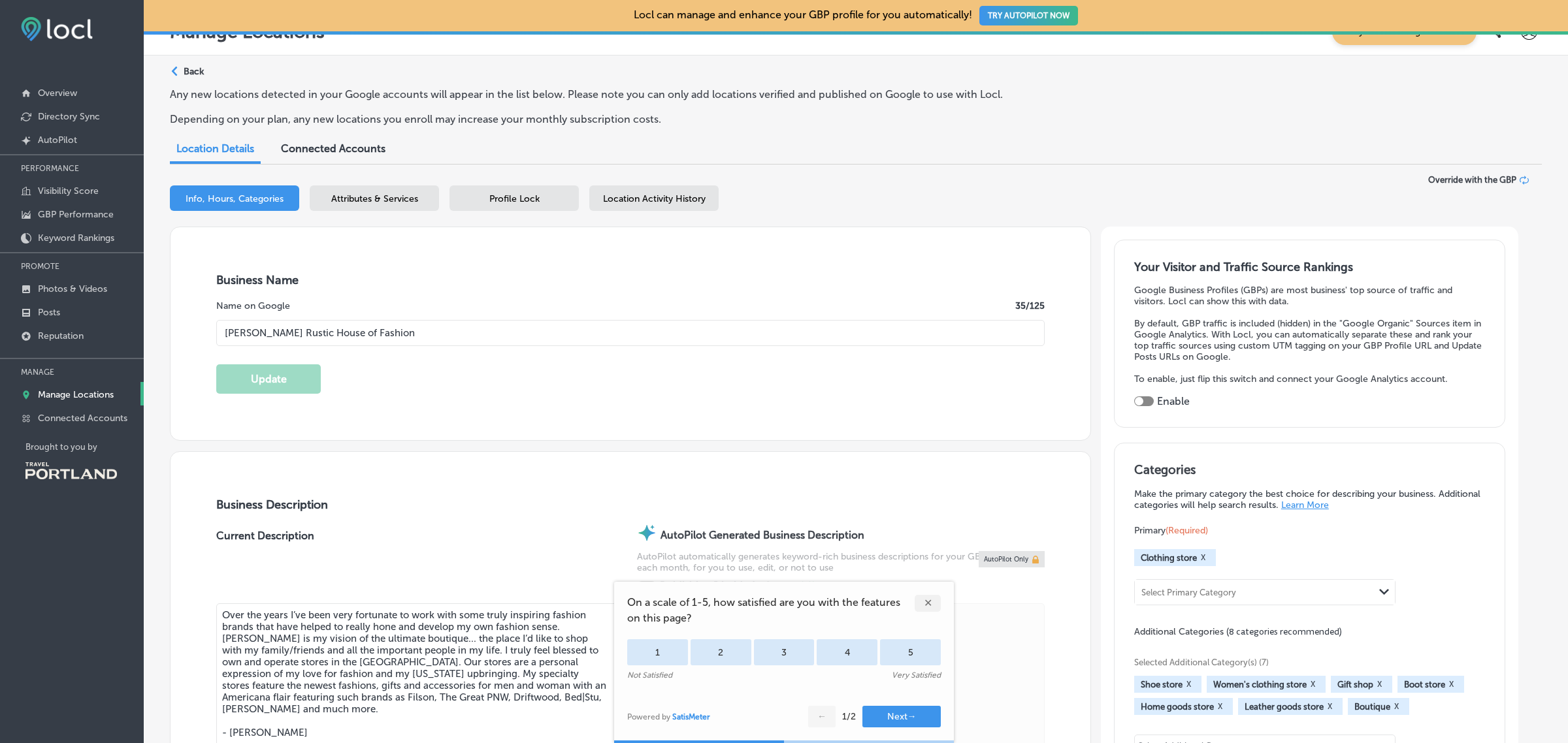
type input "+1 971 319 6934"
click at [931, 601] on div "✕" at bounding box center [927, 603] width 26 height 17
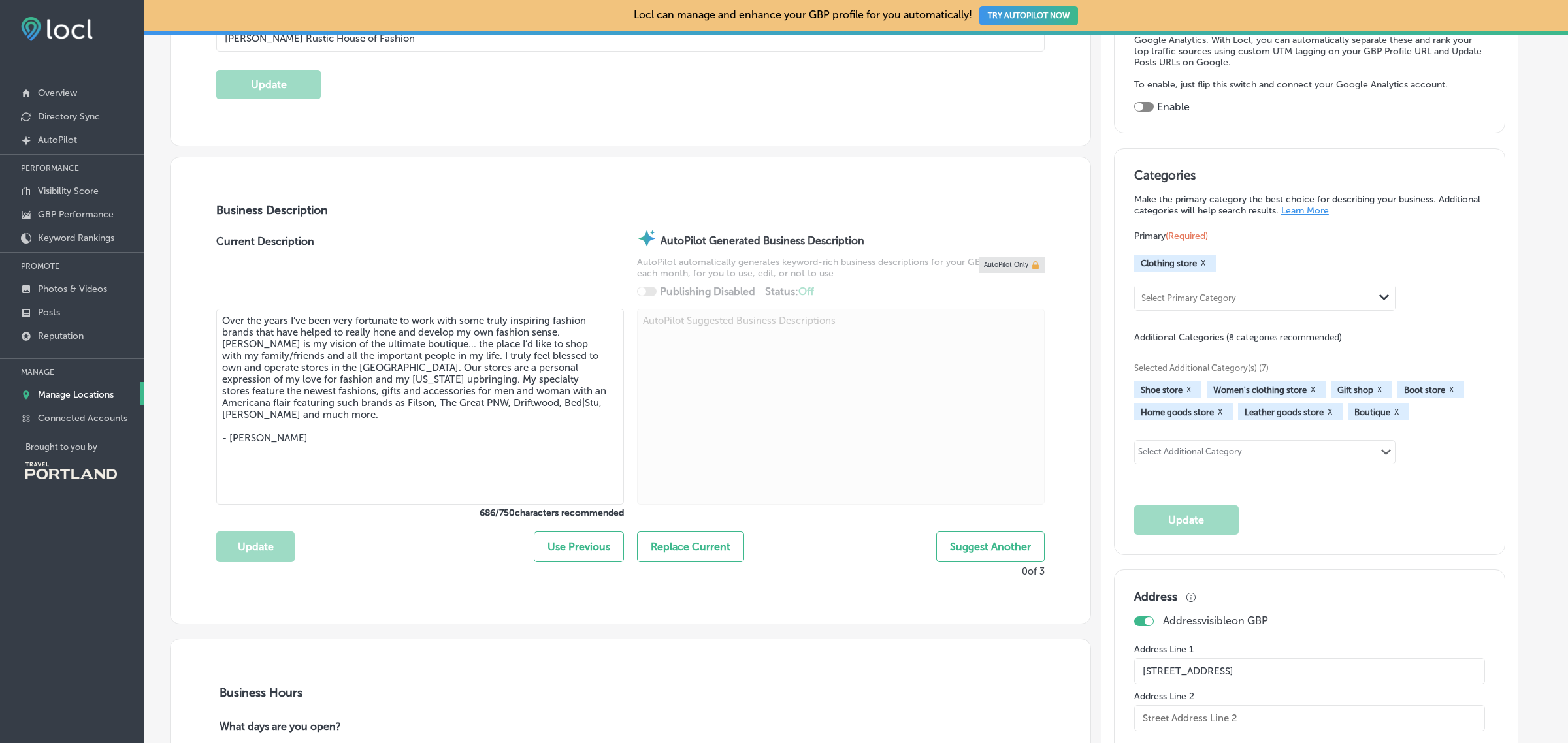
scroll to position [318, 0]
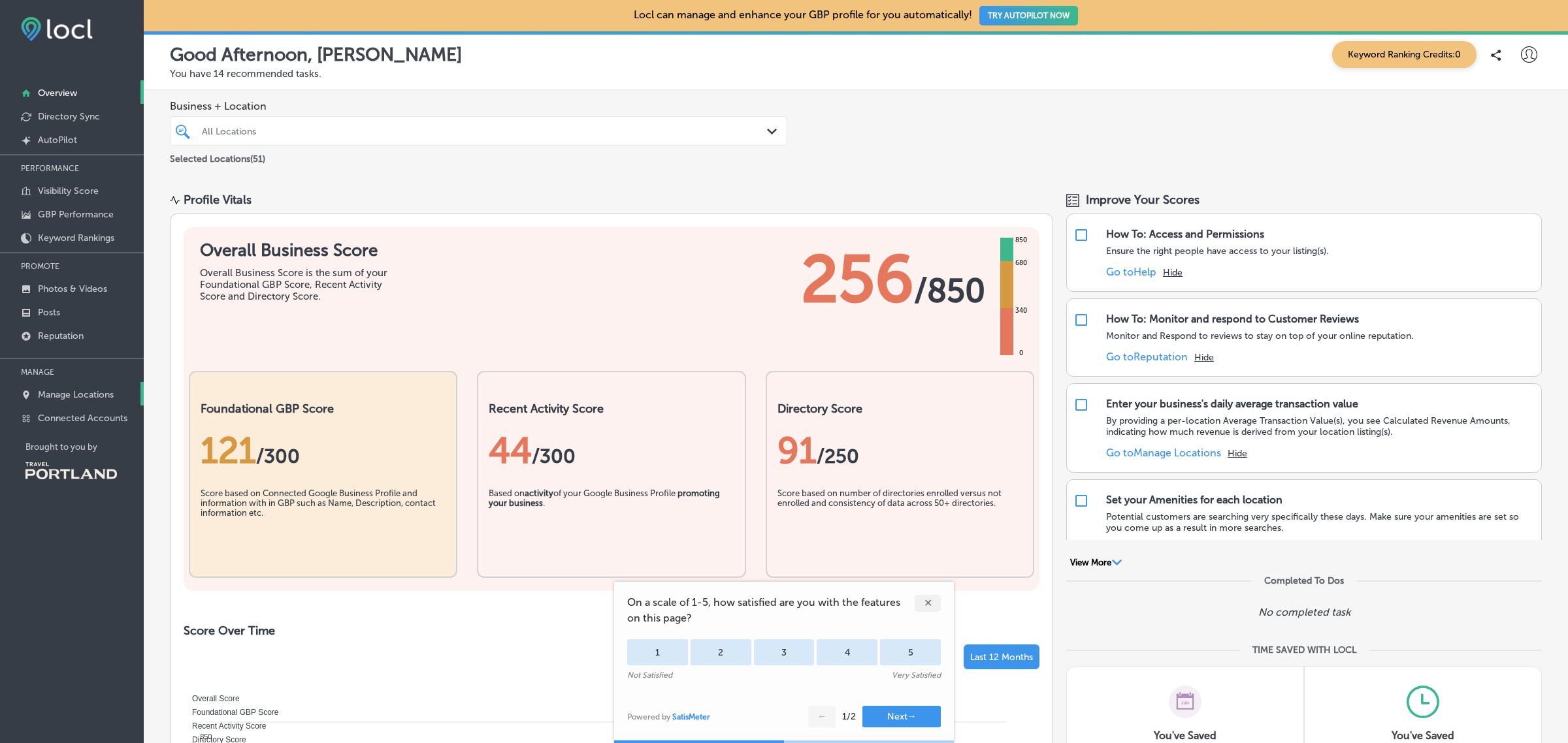
click at [67, 404] on link "Manage Locations" at bounding box center [72, 393] width 143 height 24
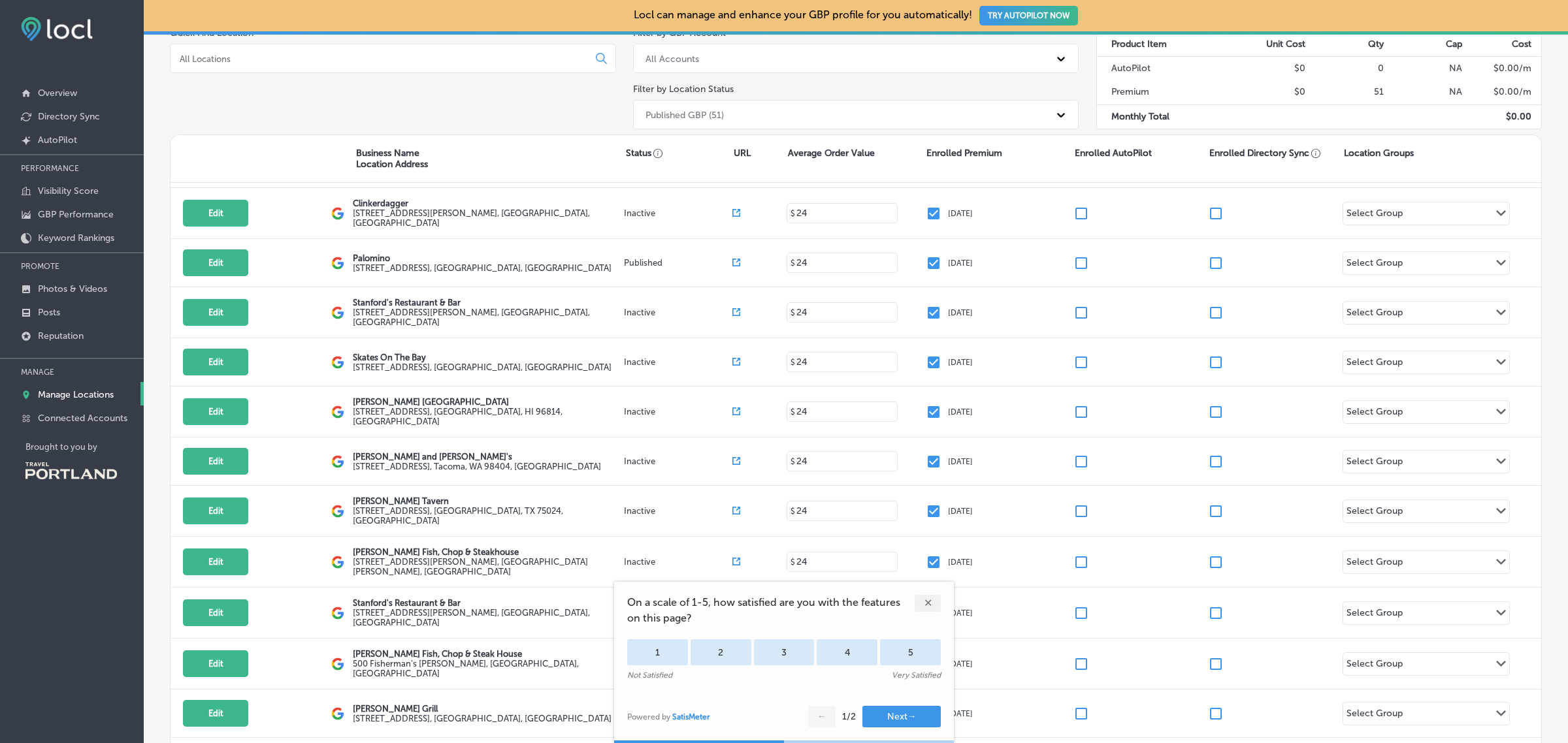
scroll to position [1835, 0]
click at [929, 604] on div "✕" at bounding box center [927, 603] width 26 height 17
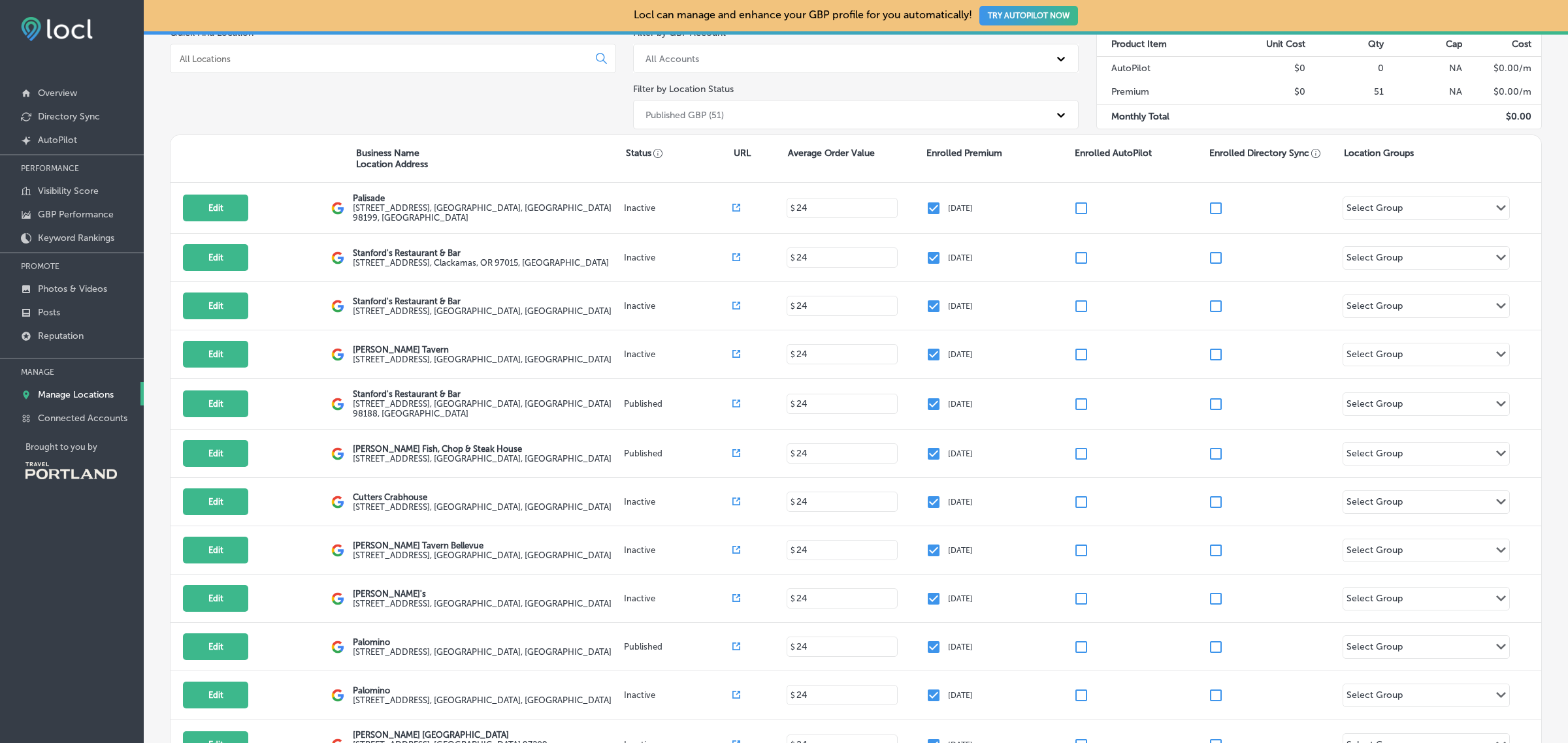
scroll to position [63, 0]
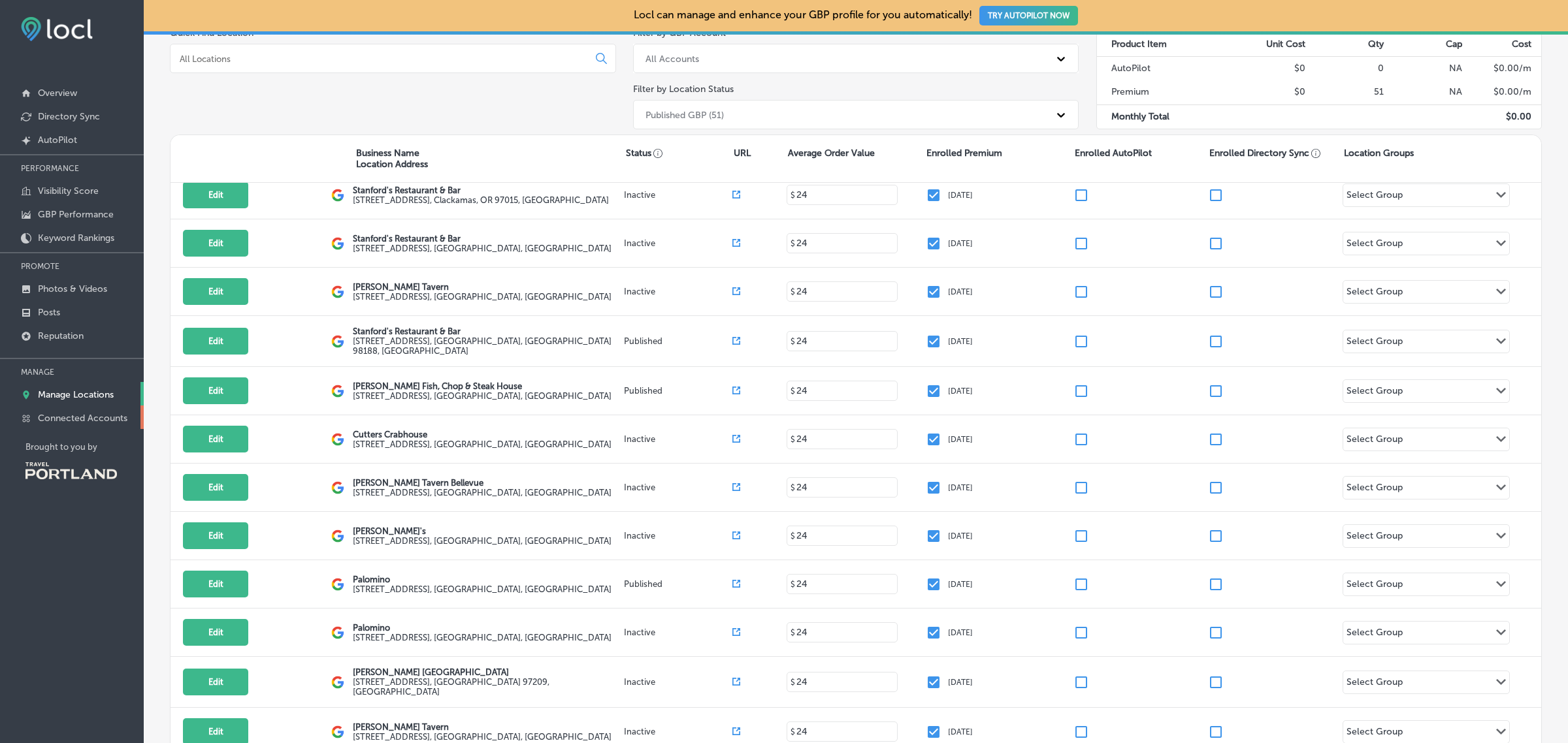
click at [89, 421] on p "Connected Accounts" at bounding box center [83, 418] width 89 height 11
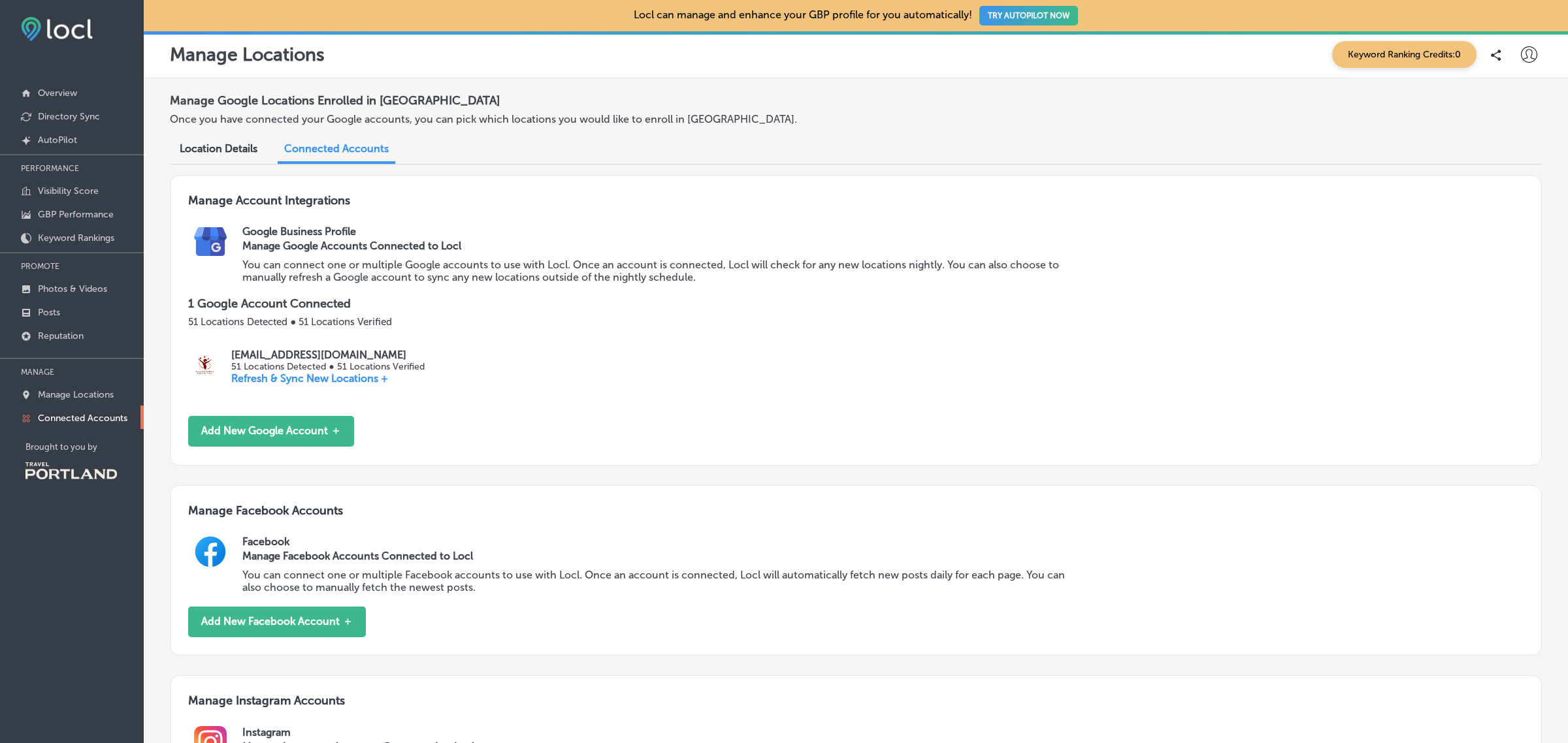
click at [266, 352] on p "marketing.rui@gmail.com" at bounding box center [327, 355] width 193 height 12
copy p "marketing.rui@gmail.com"
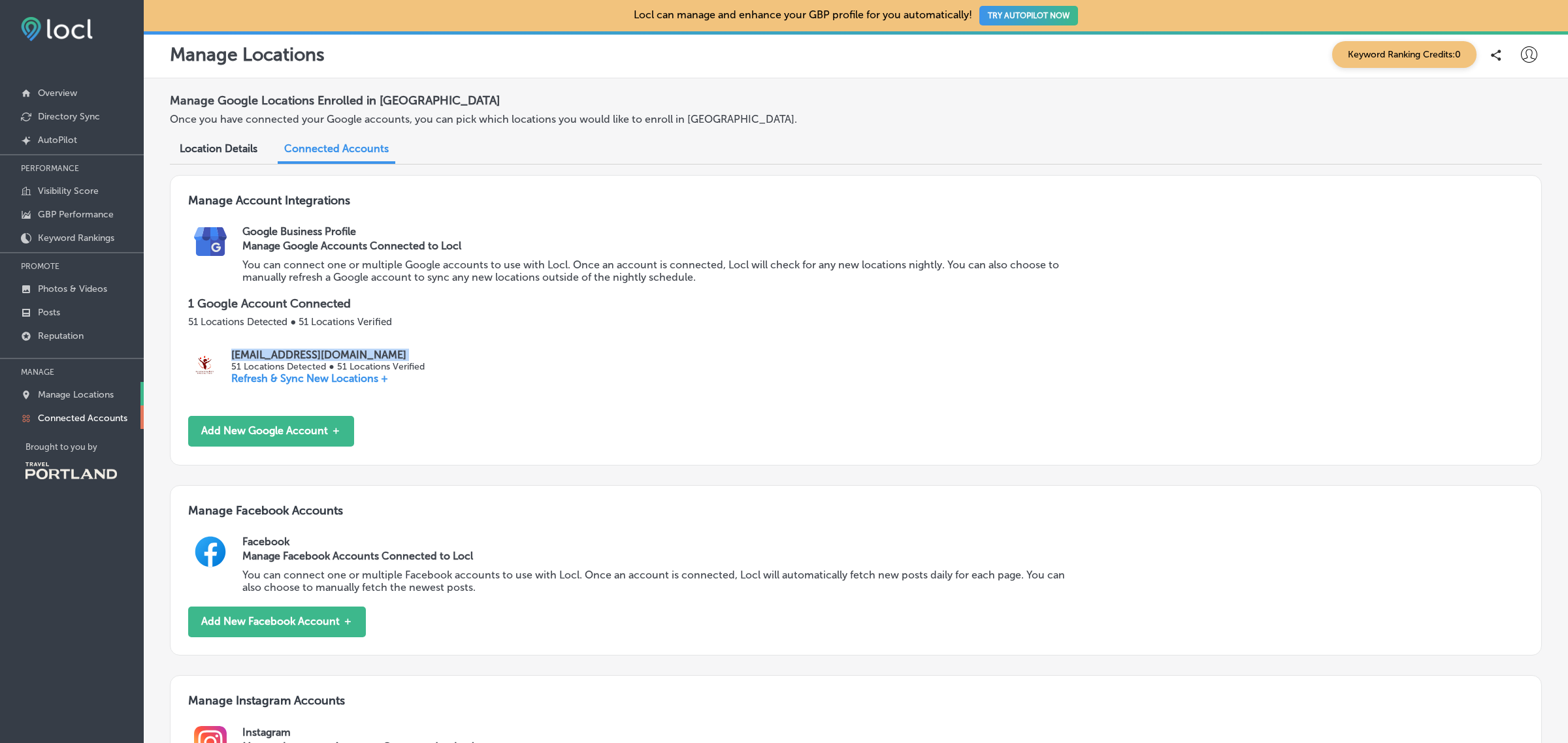
click at [66, 391] on p "Manage Locations" at bounding box center [76, 395] width 76 height 11
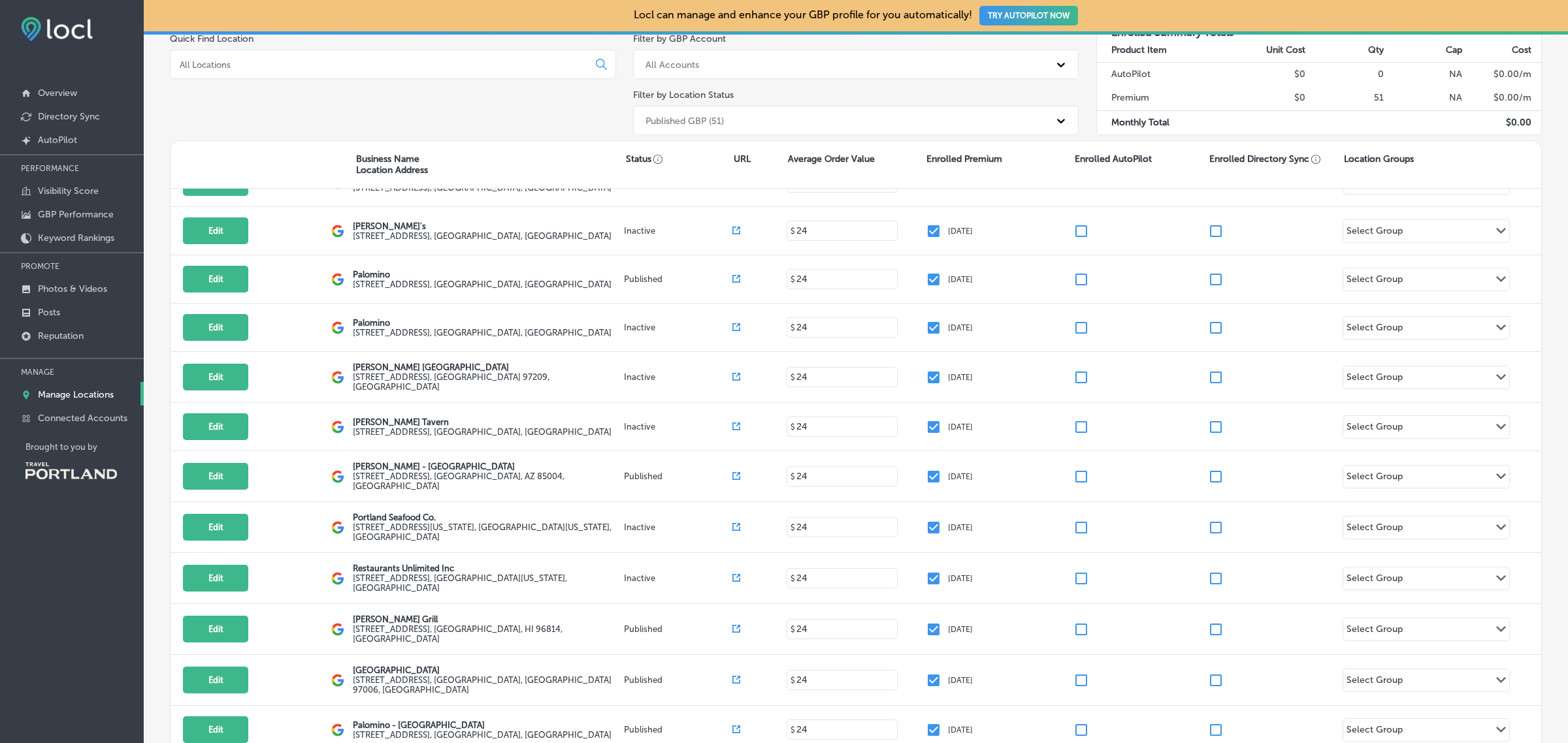
scroll to position [375, 0]
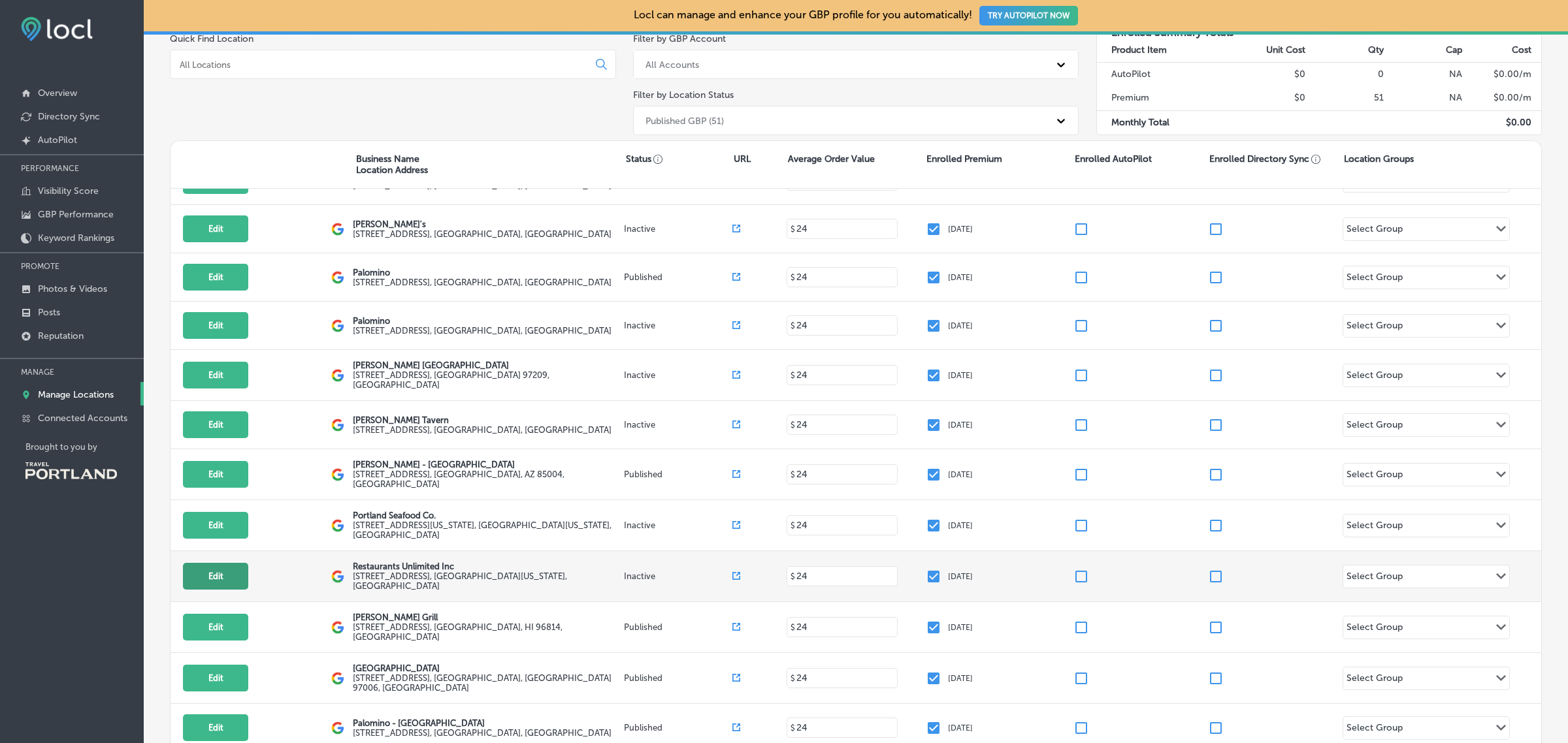
click at [231, 588] on button "Edit" at bounding box center [215, 576] width 66 height 27
select select "US"
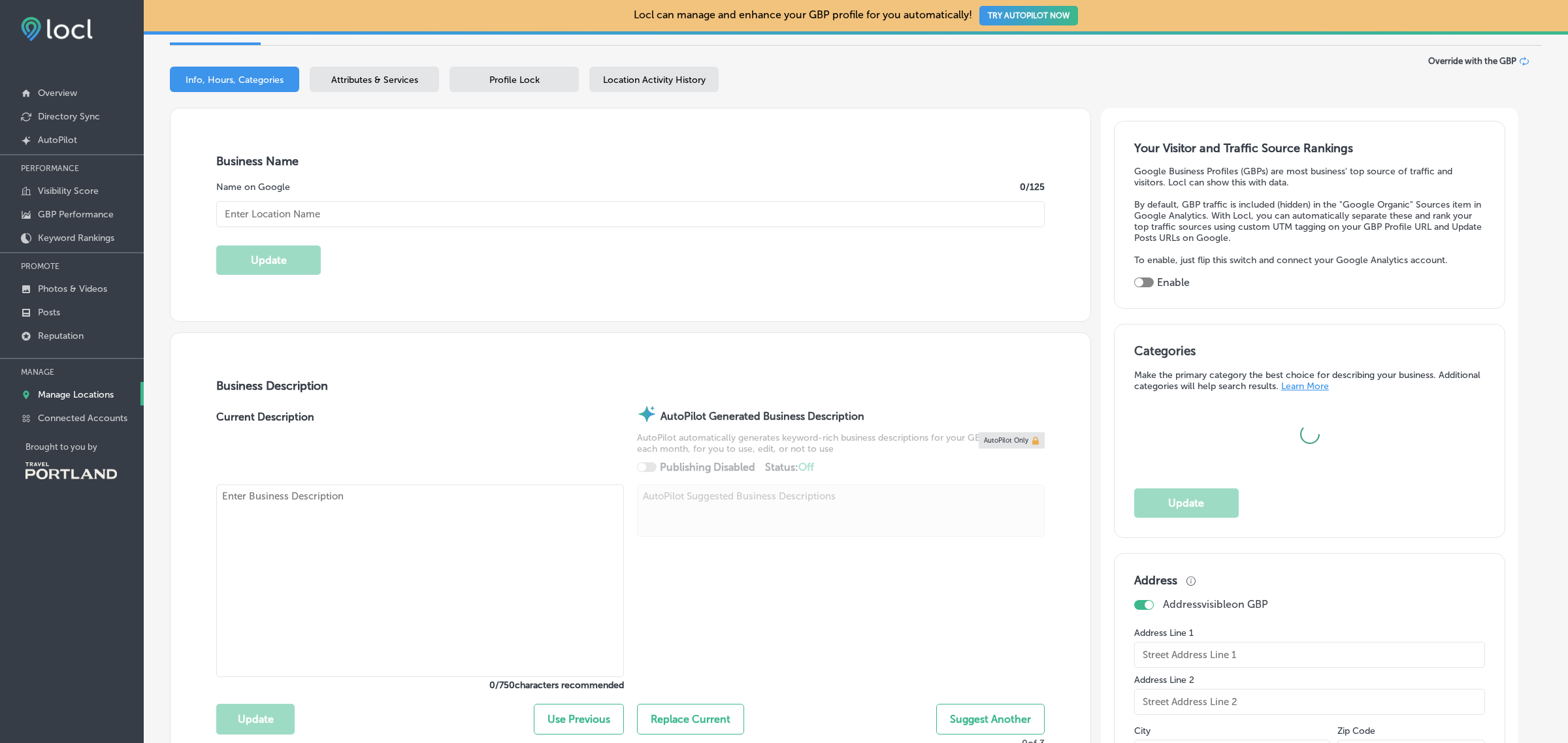
scroll to position [164, 0]
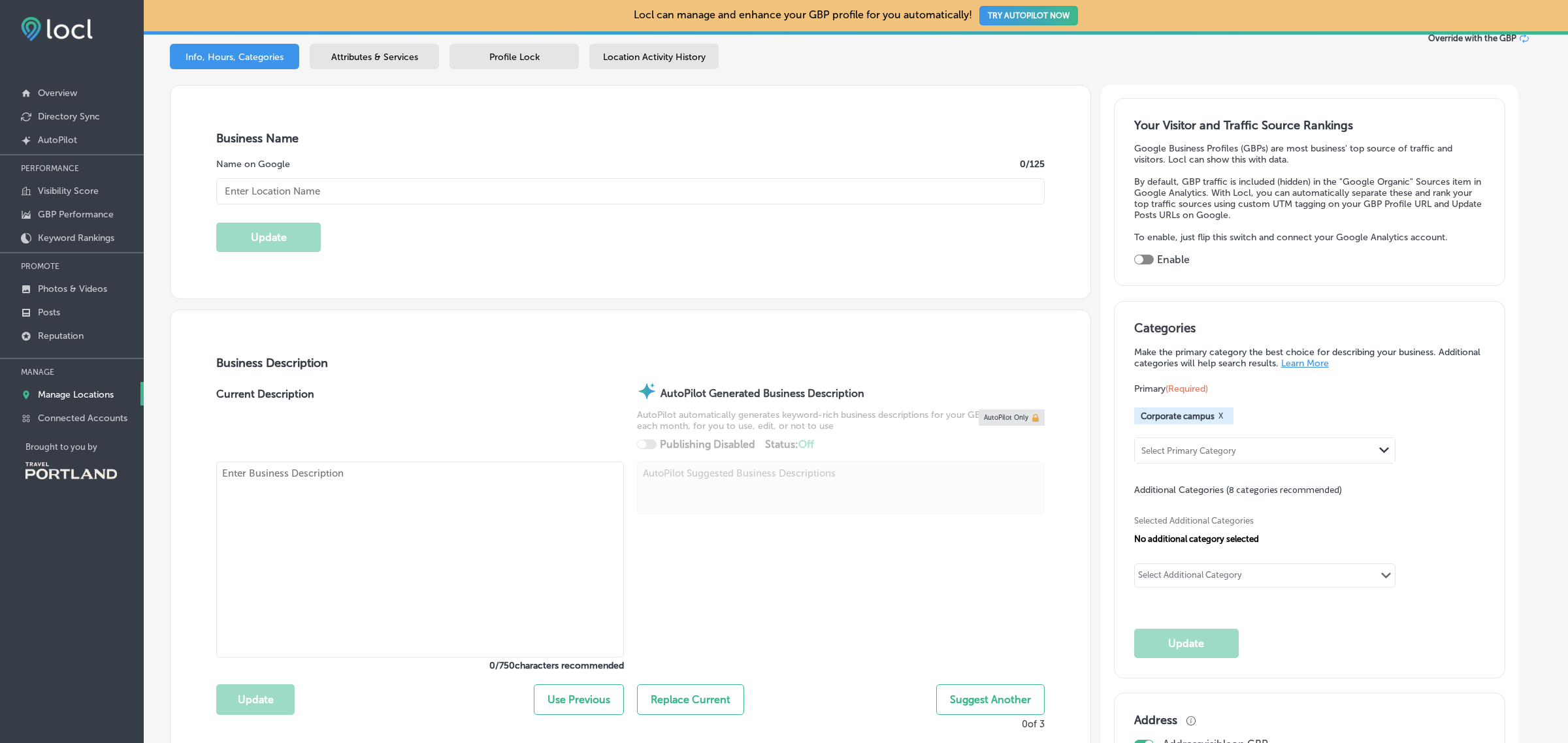
type input "411 1st Avenue South #200"
type input "Seattle"
type input "98104"
type input "US"
type input "Restaurants Unlimited Inc"
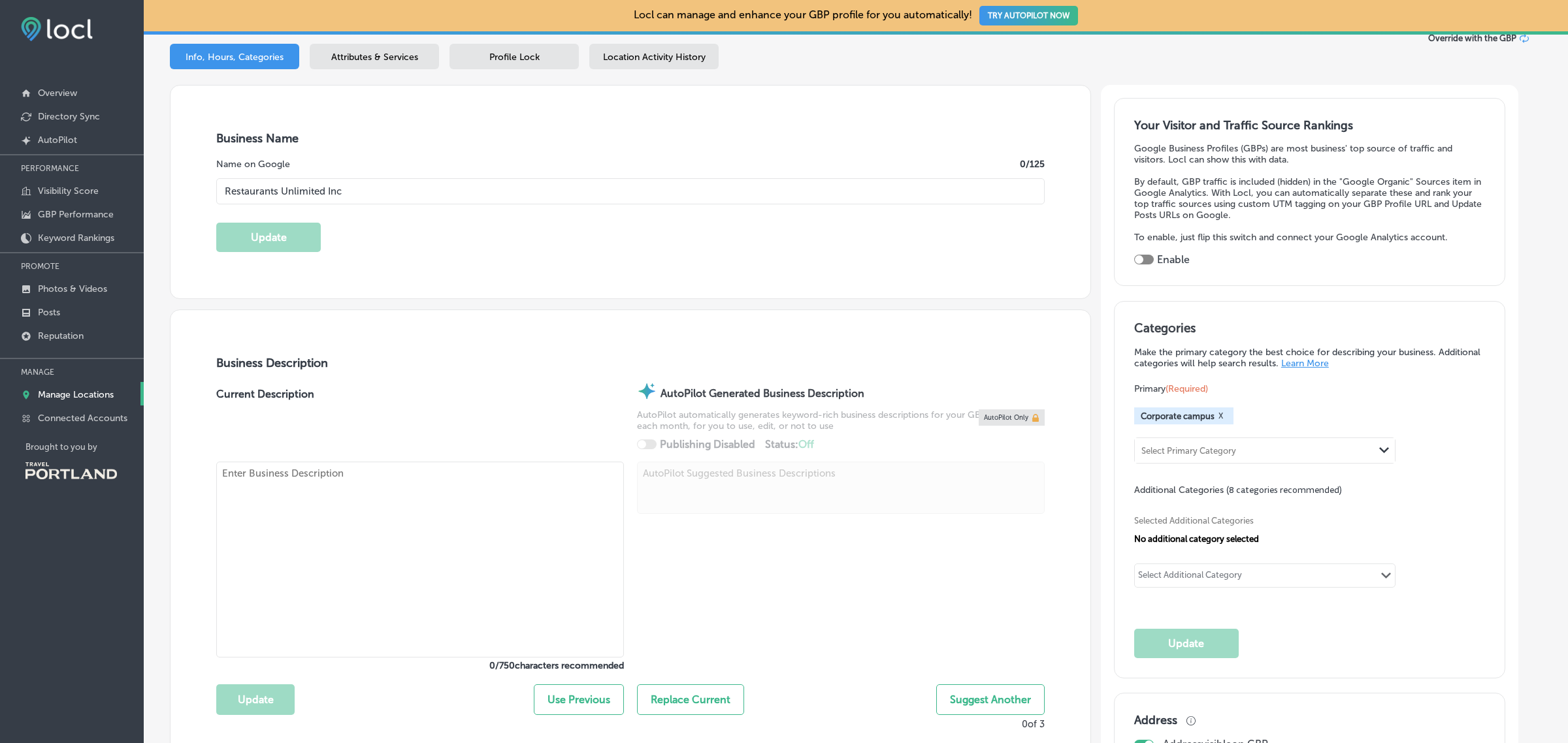
type input "http://www.restaurantsunlimited.com/"
type input "+1 206 634 0550"
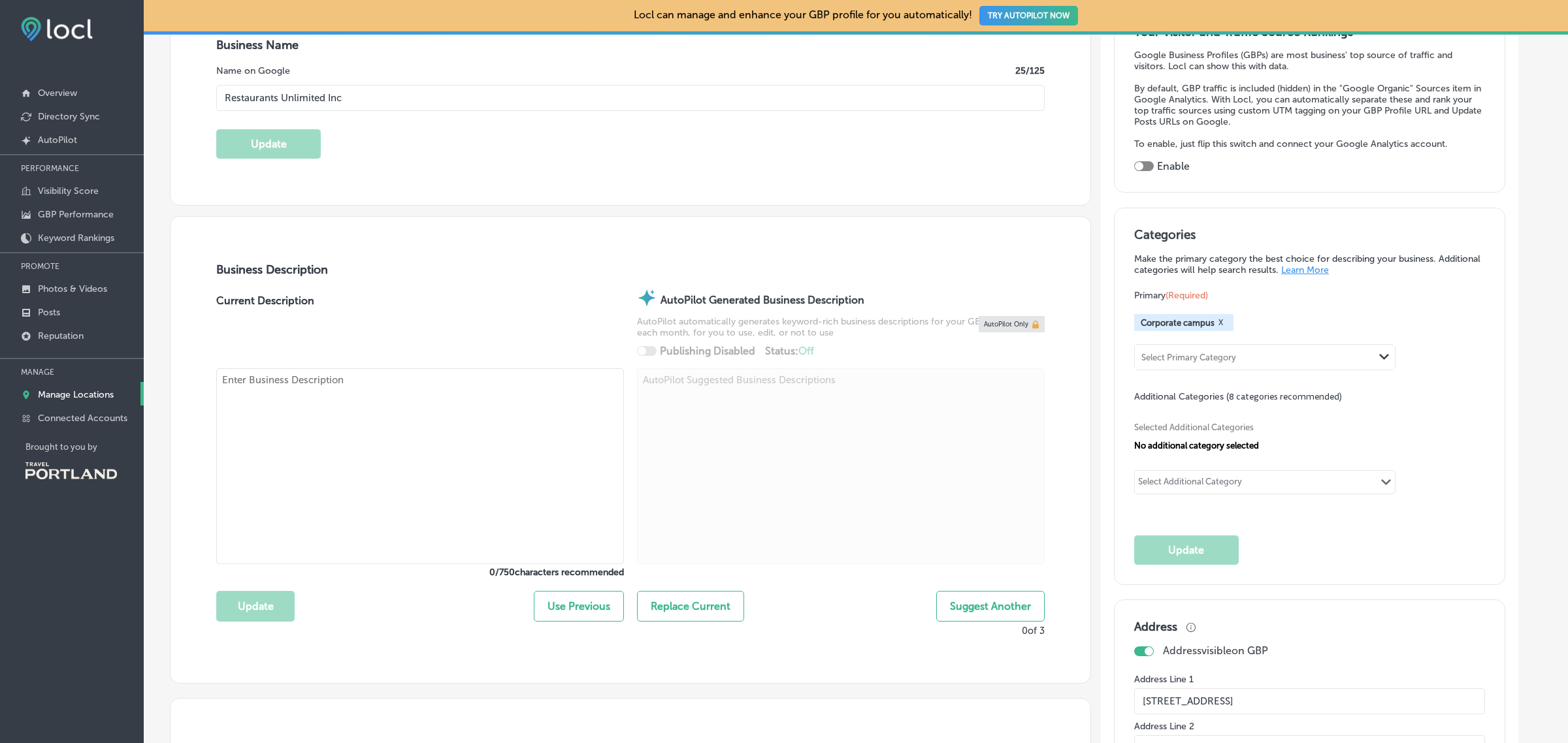
scroll to position [245, 0]
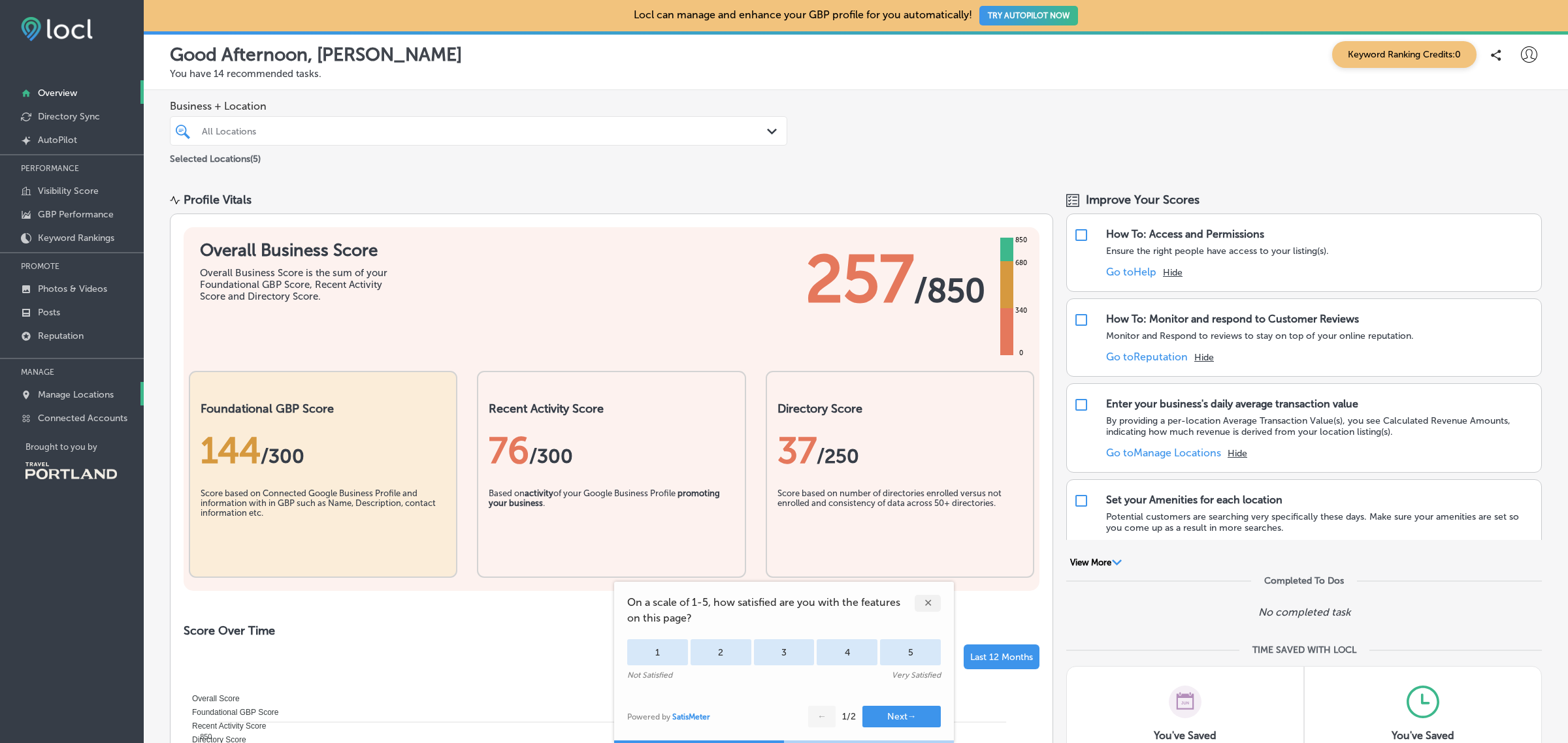
click at [80, 400] on p "Manage Locations" at bounding box center [76, 395] width 76 height 11
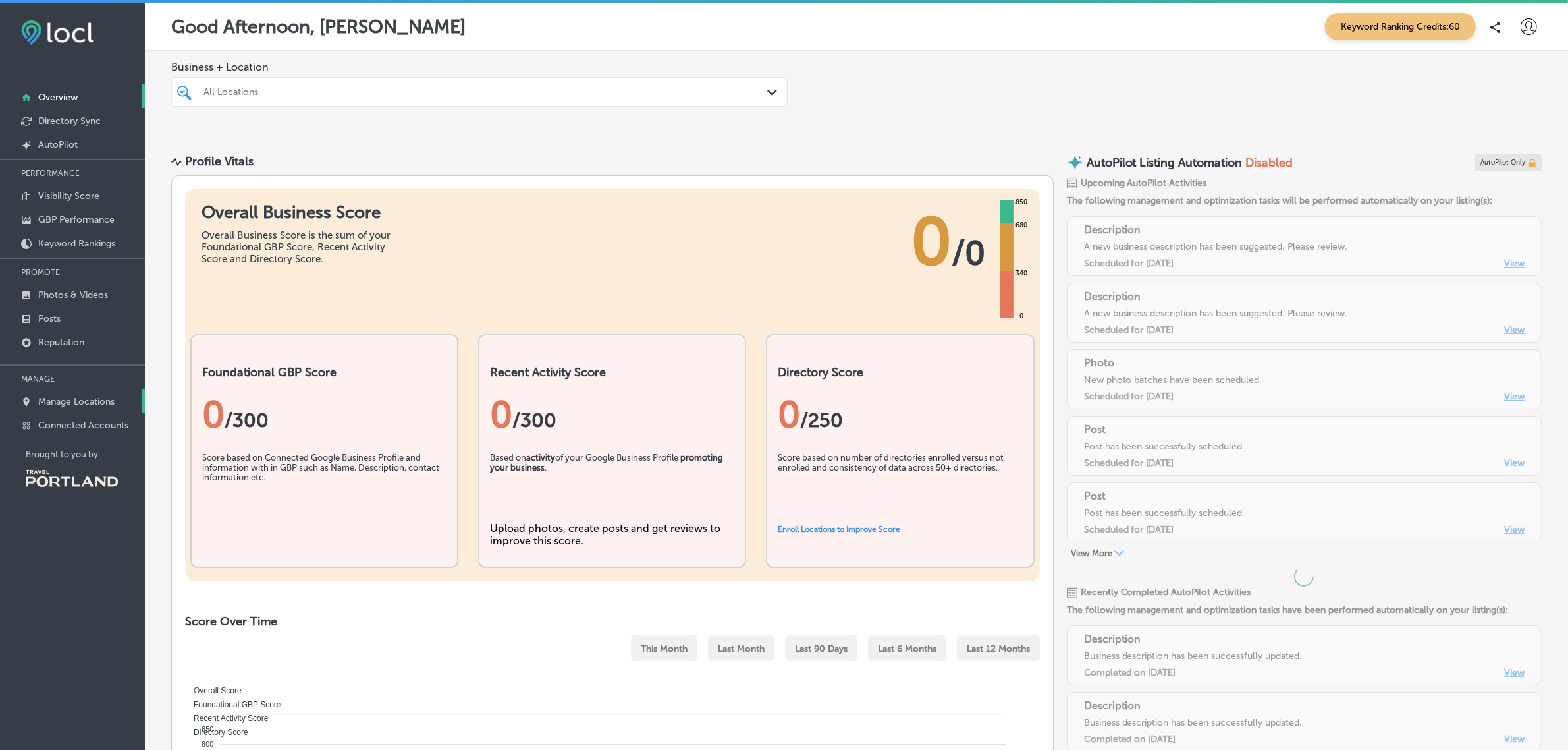
click at [113, 393] on link "Manage Locations" at bounding box center [72, 401] width 145 height 24
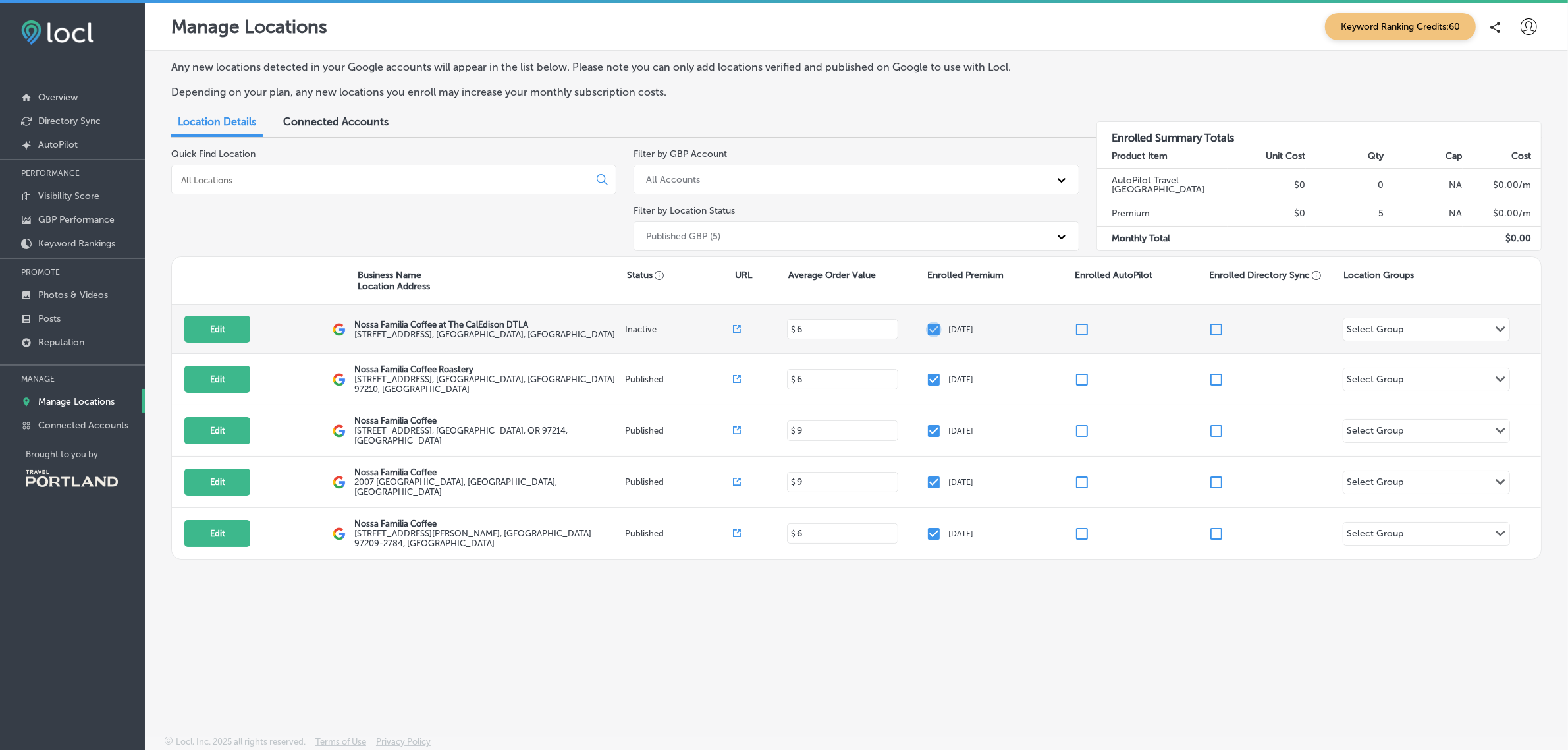
click at [937, 331] on input "checkbox" at bounding box center [934, 329] width 16 height 16
checkbox input "false"
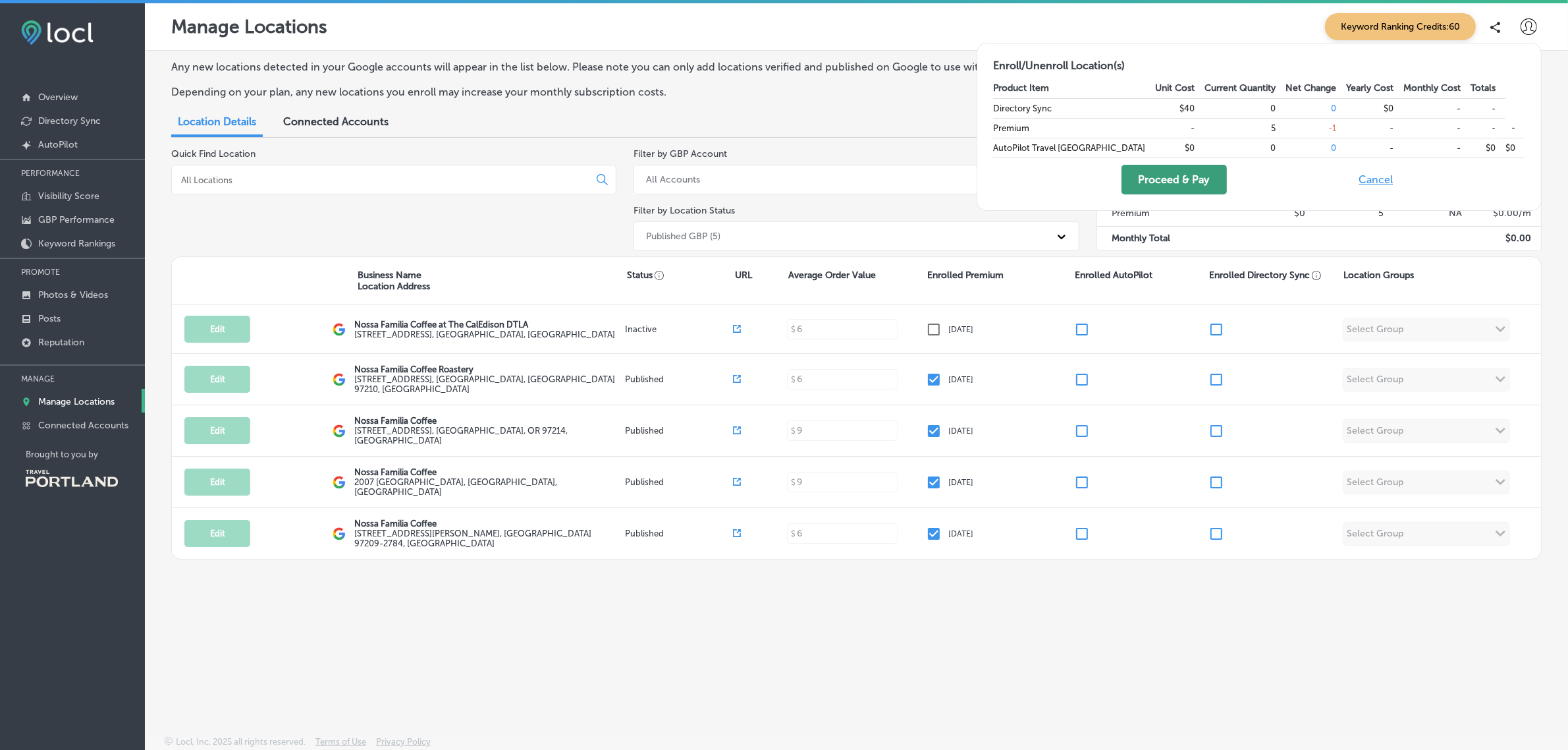
click at [1220, 177] on button "Proceed & Pay" at bounding box center [1174, 179] width 106 height 29
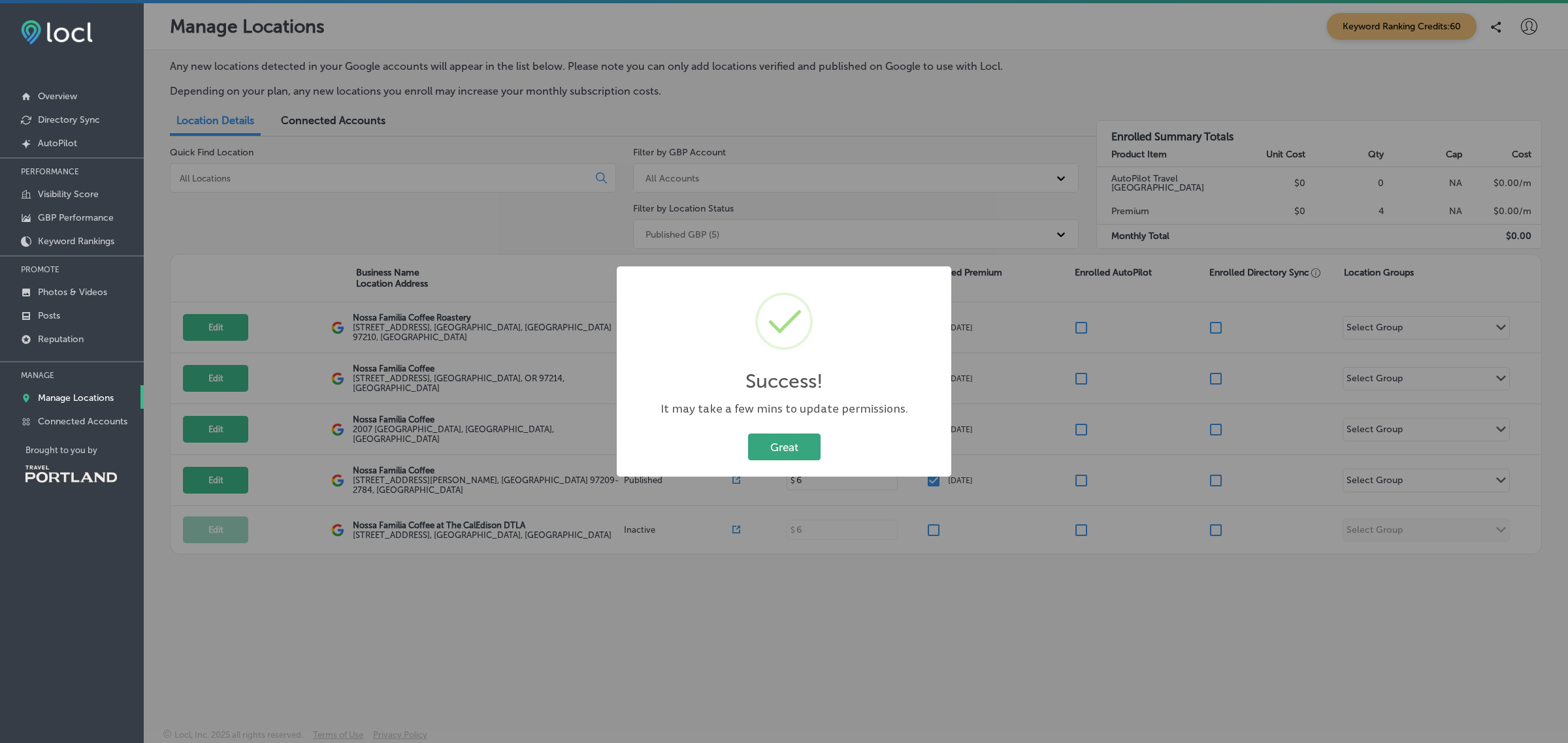
click at [770, 444] on button "Great" at bounding box center [784, 447] width 72 height 27
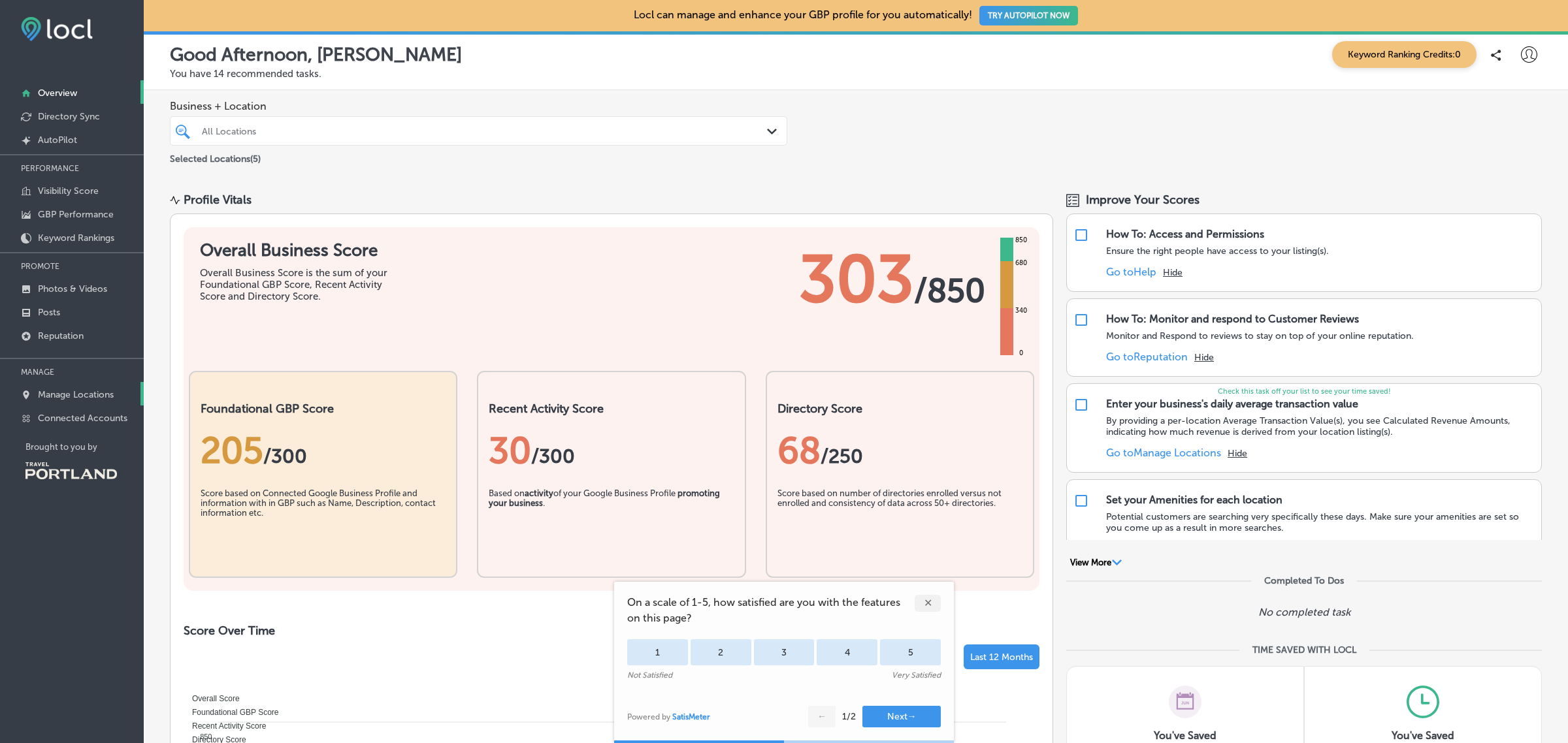
click at [88, 399] on p "Manage Locations" at bounding box center [76, 395] width 76 height 11
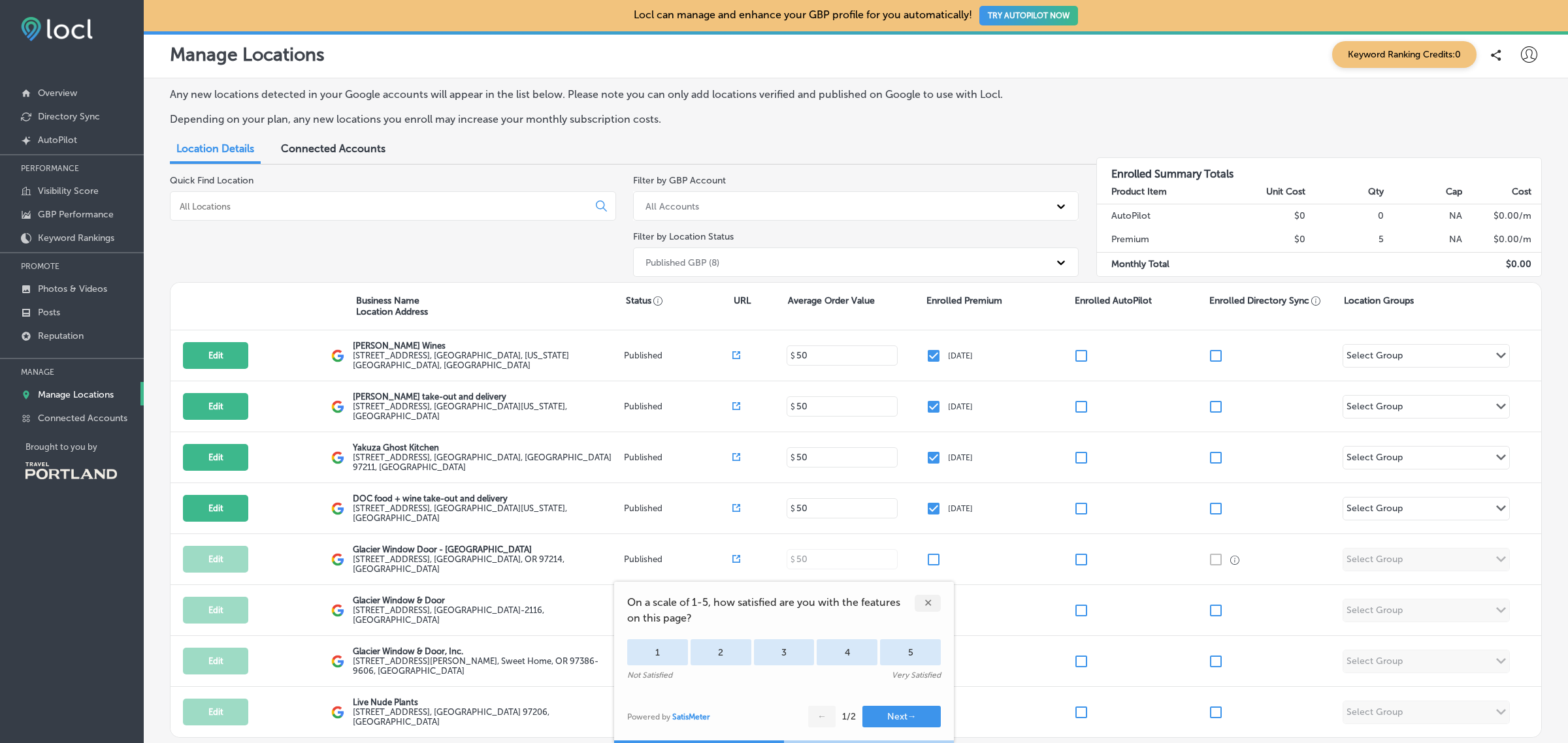
click at [925, 604] on div "✕" at bounding box center [927, 603] width 26 height 17
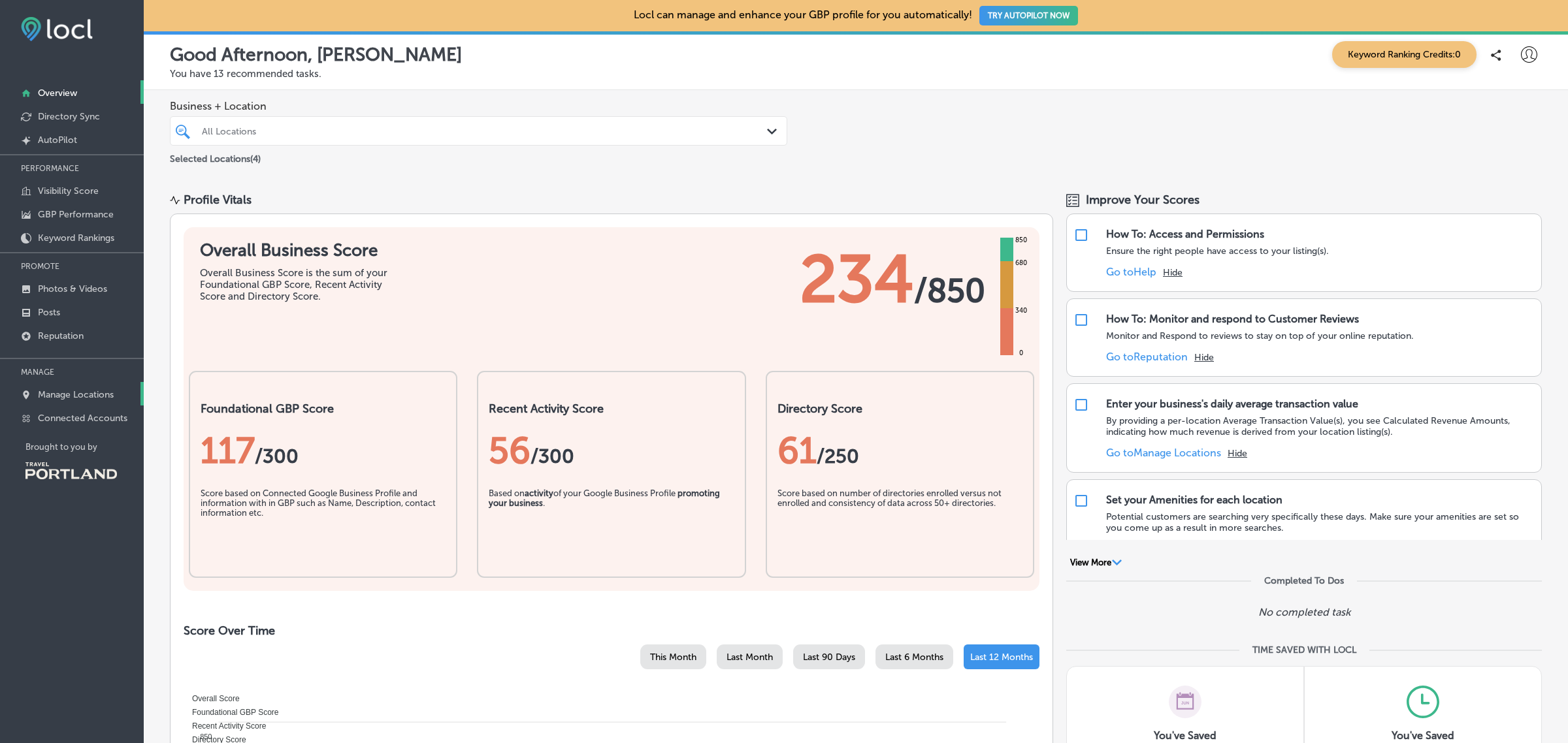
click at [89, 404] on link "Manage Locations" at bounding box center [72, 393] width 143 height 24
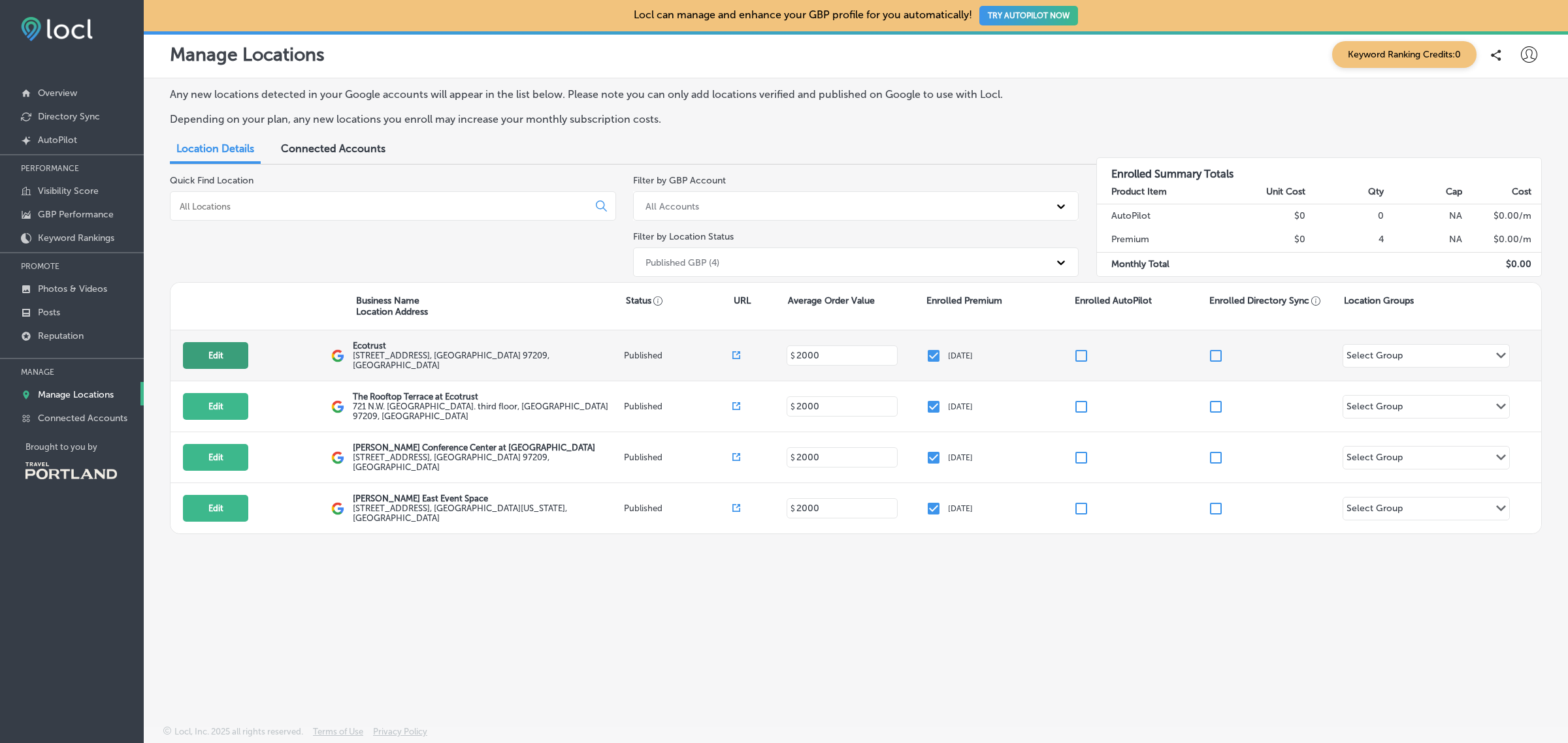
click at [213, 356] on button "Edit" at bounding box center [215, 356] width 66 height 27
select select "US"
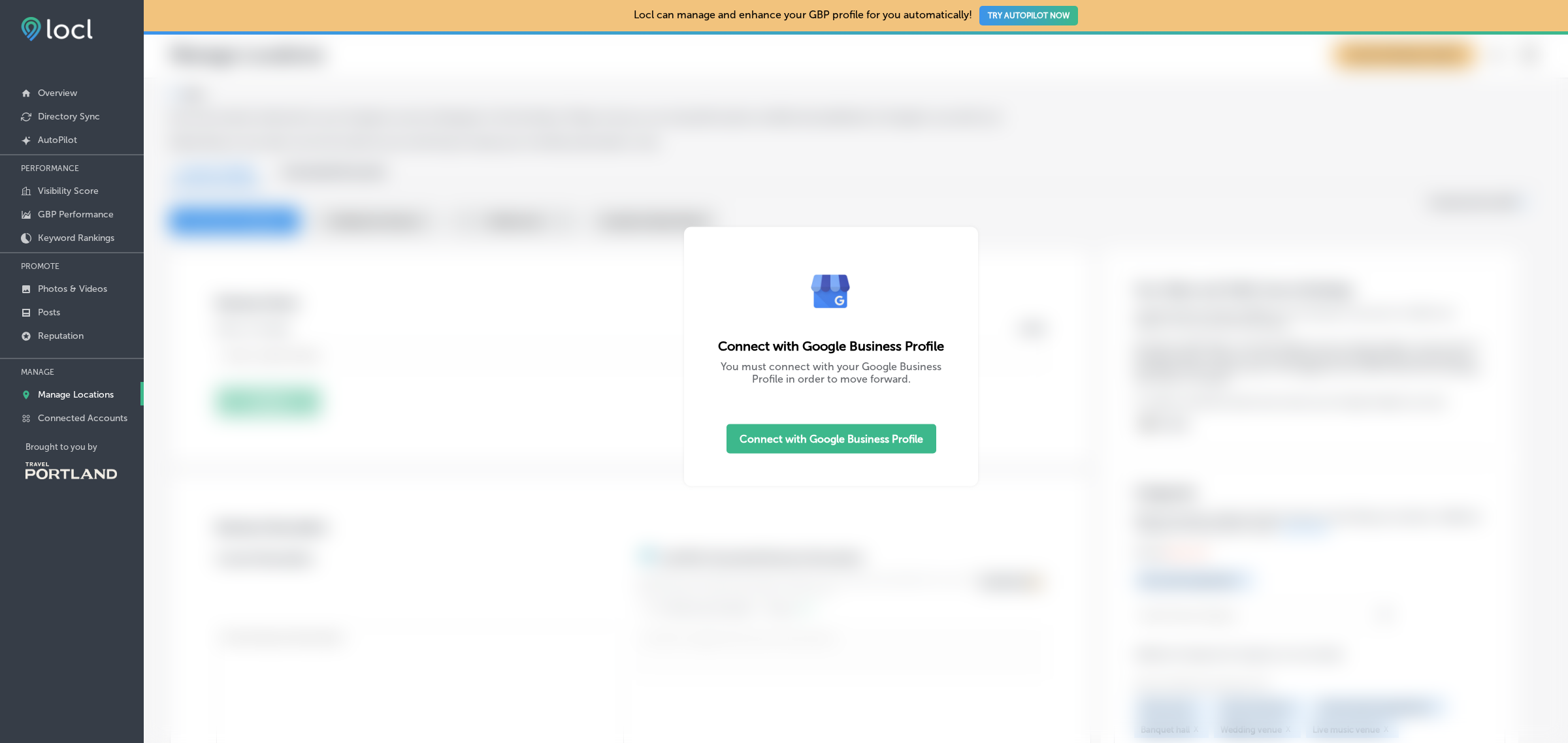
type input "Ecotrust"
type input "721 NW 9th Avenue"
type input "Suite 200"
type input "Portland"
type input "97209"
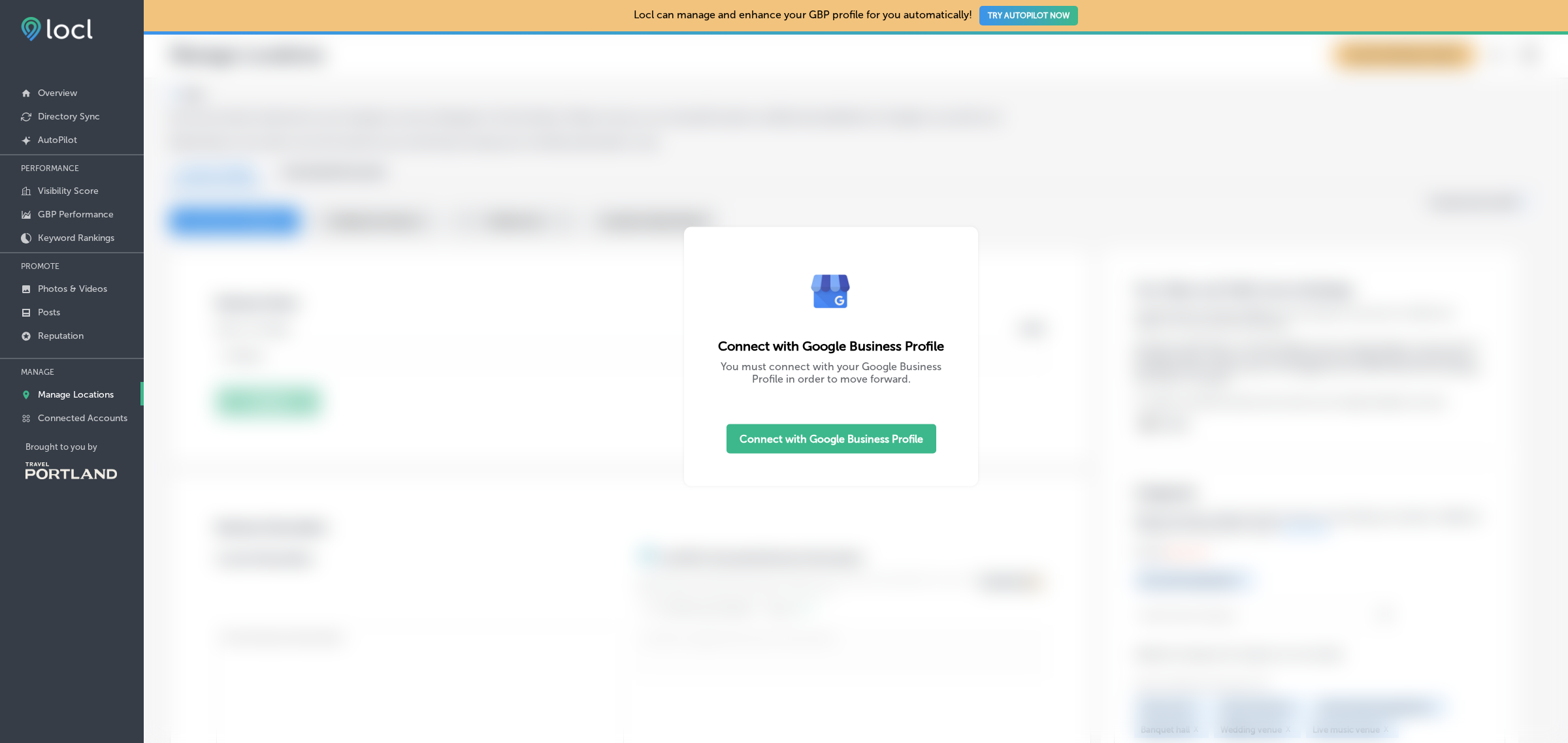
type input "US"
type input "http://www.ecotrust.org/"
type input "+1 503 227 6225"
click at [60, 420] on p "Connected Accounts" at bounding box center [83, 418] width 89 height 11
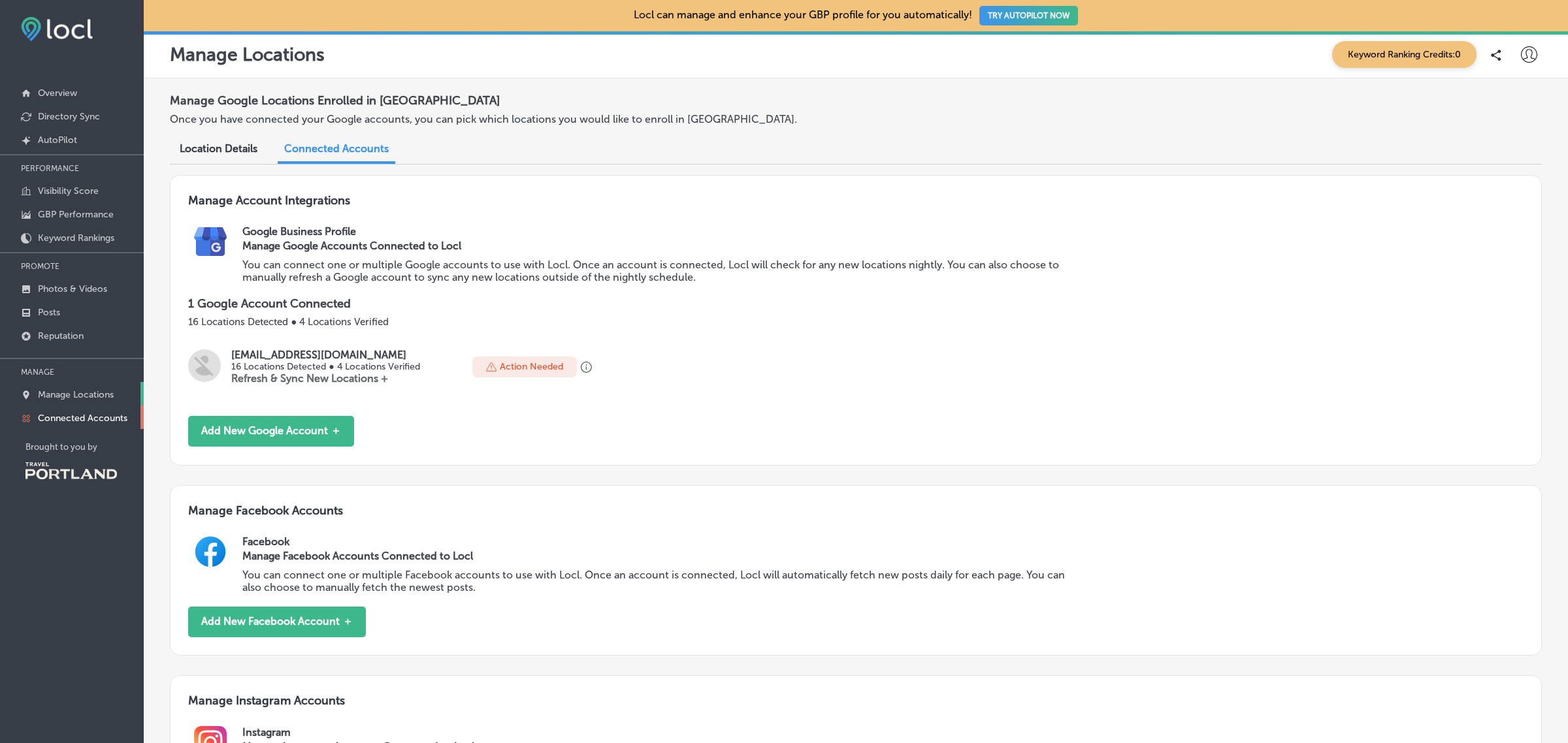
click at [51, 400] on p "Manage Locations" at bounding box center [76, 395] width 76 height 11
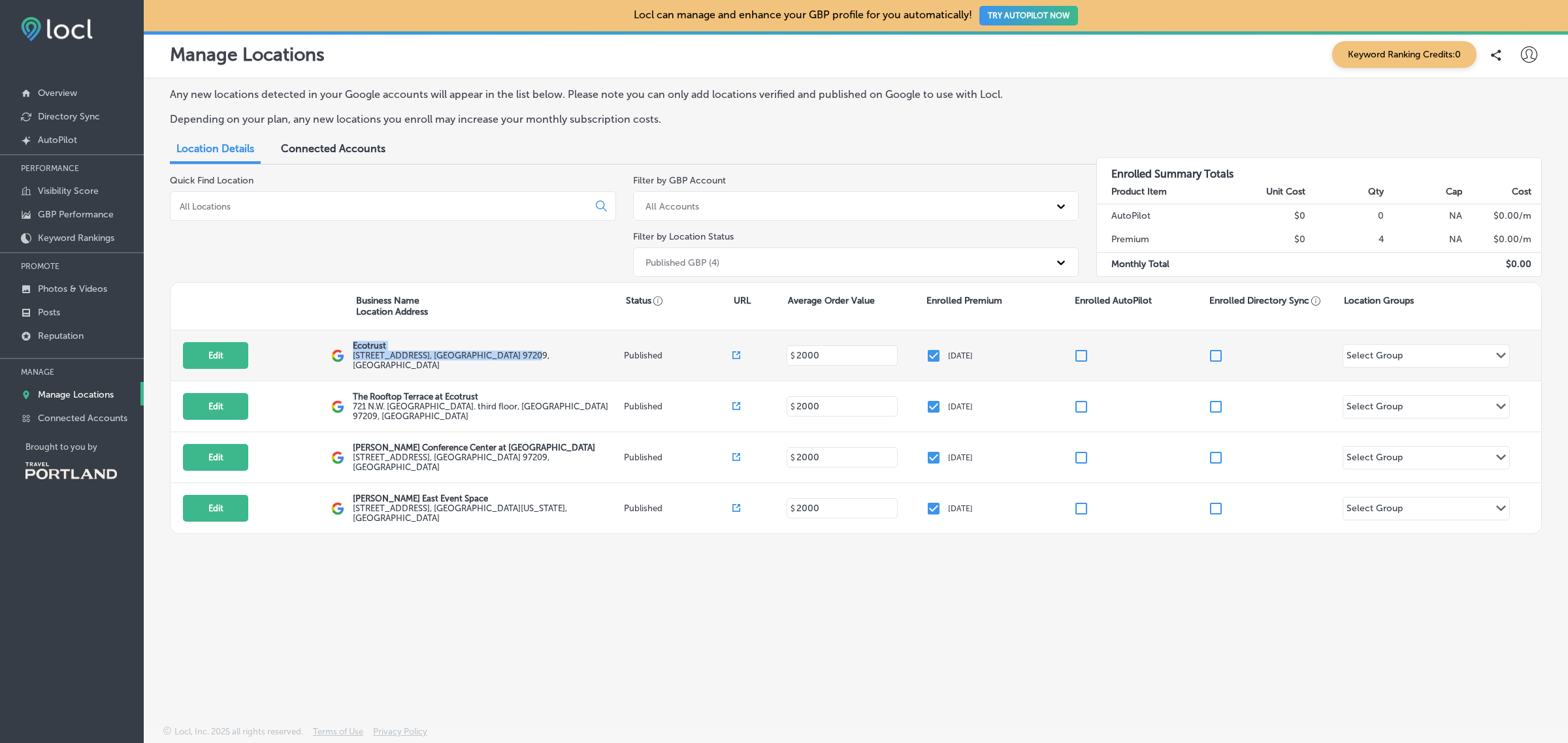
drag, startPoint x: 353, startPoint y: 351, endPoint x: 588, endPoint y: 360, distance: 235.2
click at [588, 360] on div "Ecotrust 721 NW 9th Avenue Suite 200 , Portland, OR 97209, US" at bounding box center [488, 355] width 271 height 29
copy div "Ecotrust 721 NW 9th Avenue Suite 200 , Portland, OR 97209, US"
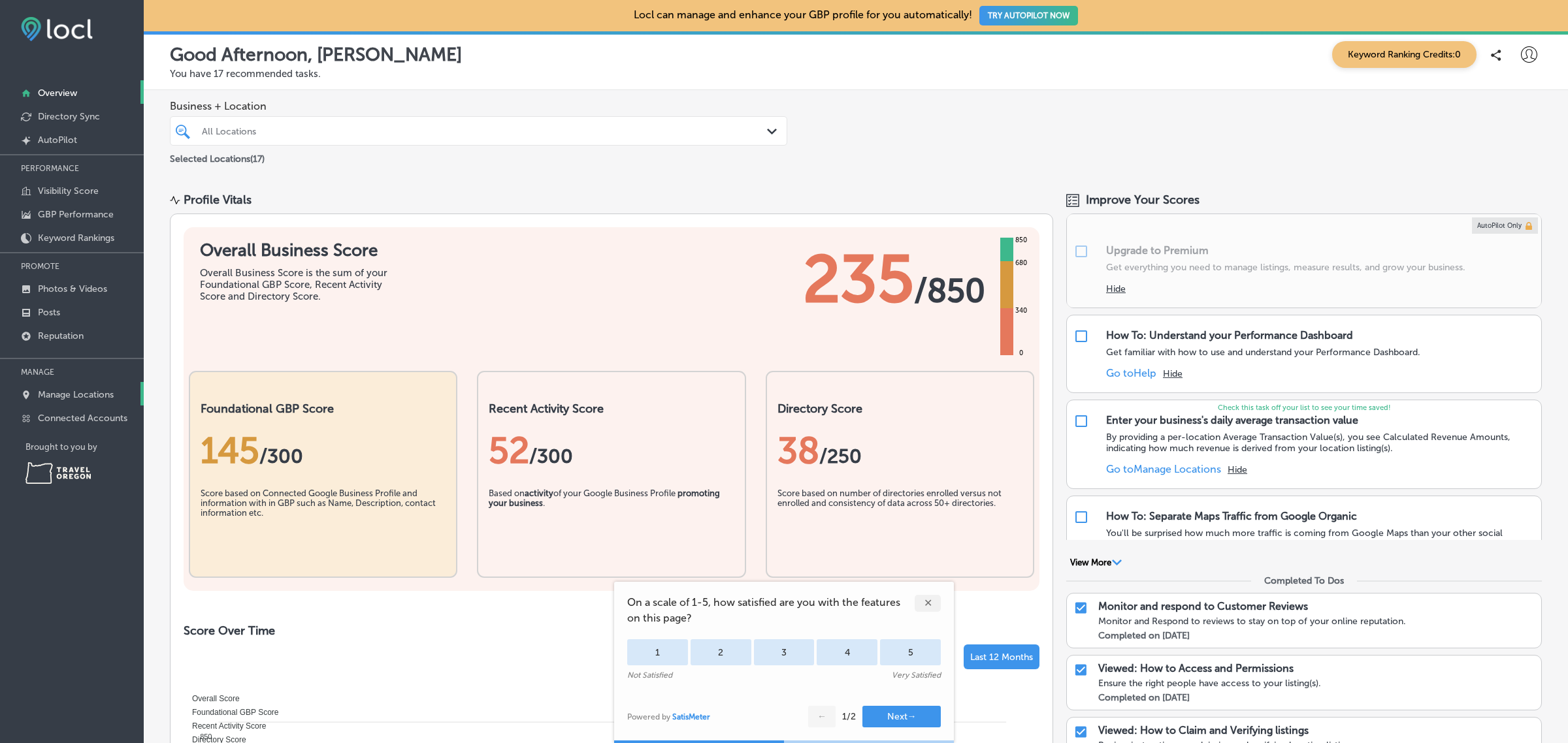
click at [105, 400] on p "Manage Locations" at bounding box center [76, 395] width 76 height 11
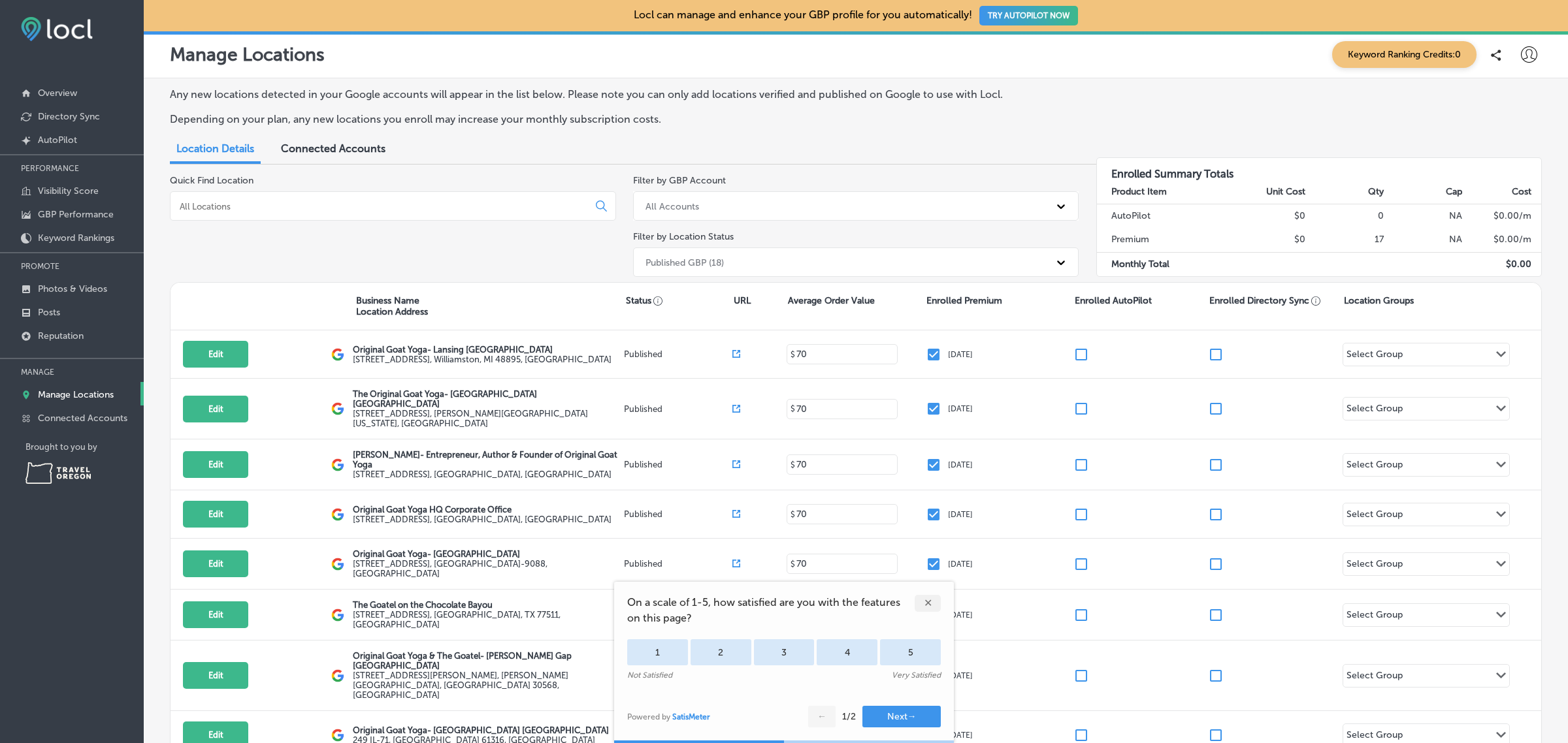
click at [929, 602] on div "✕" at bounding box center [927, 603] width 26 height 17
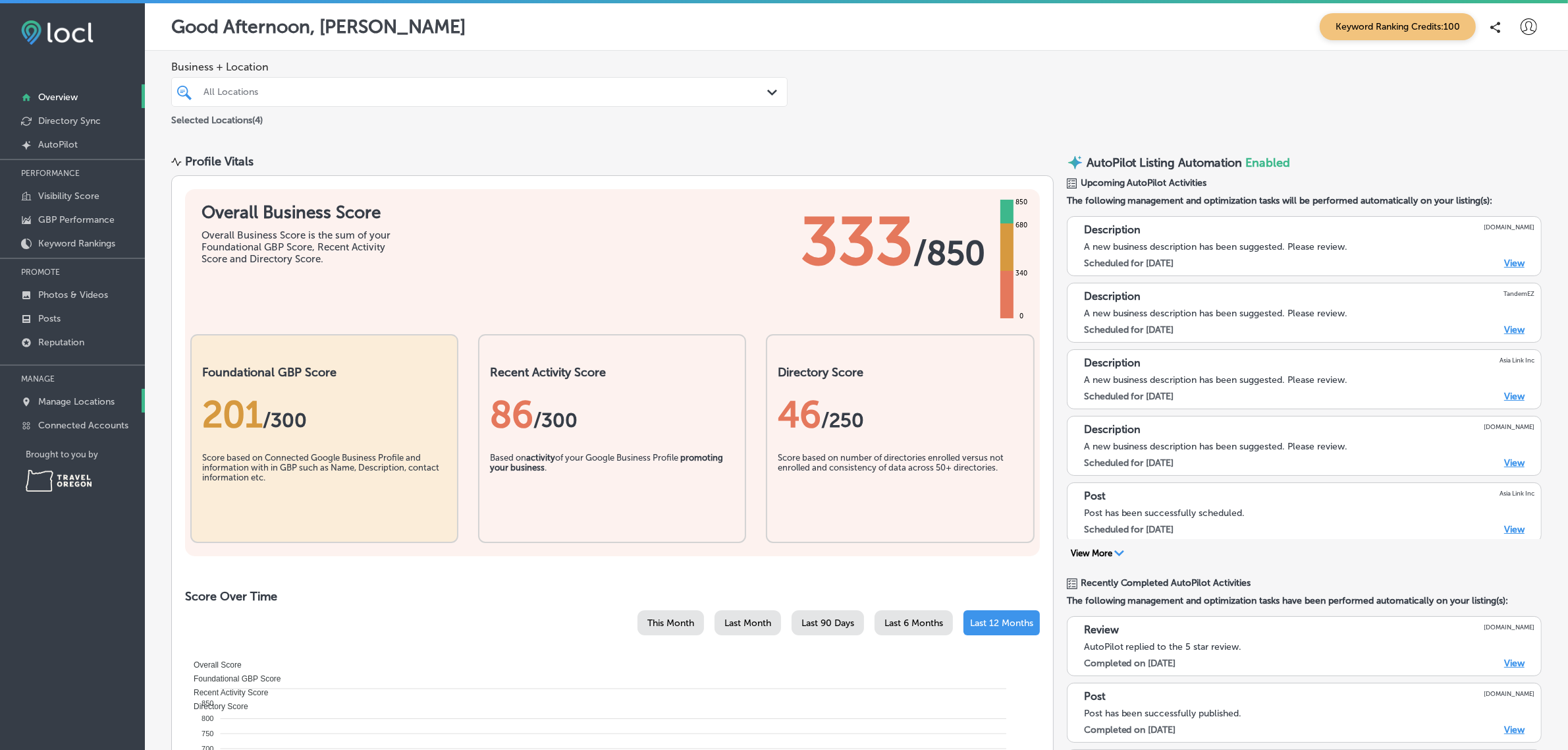
click at [100, 397] on link "Manage Locations" at bounding box center [72, 401] width 145 height 24
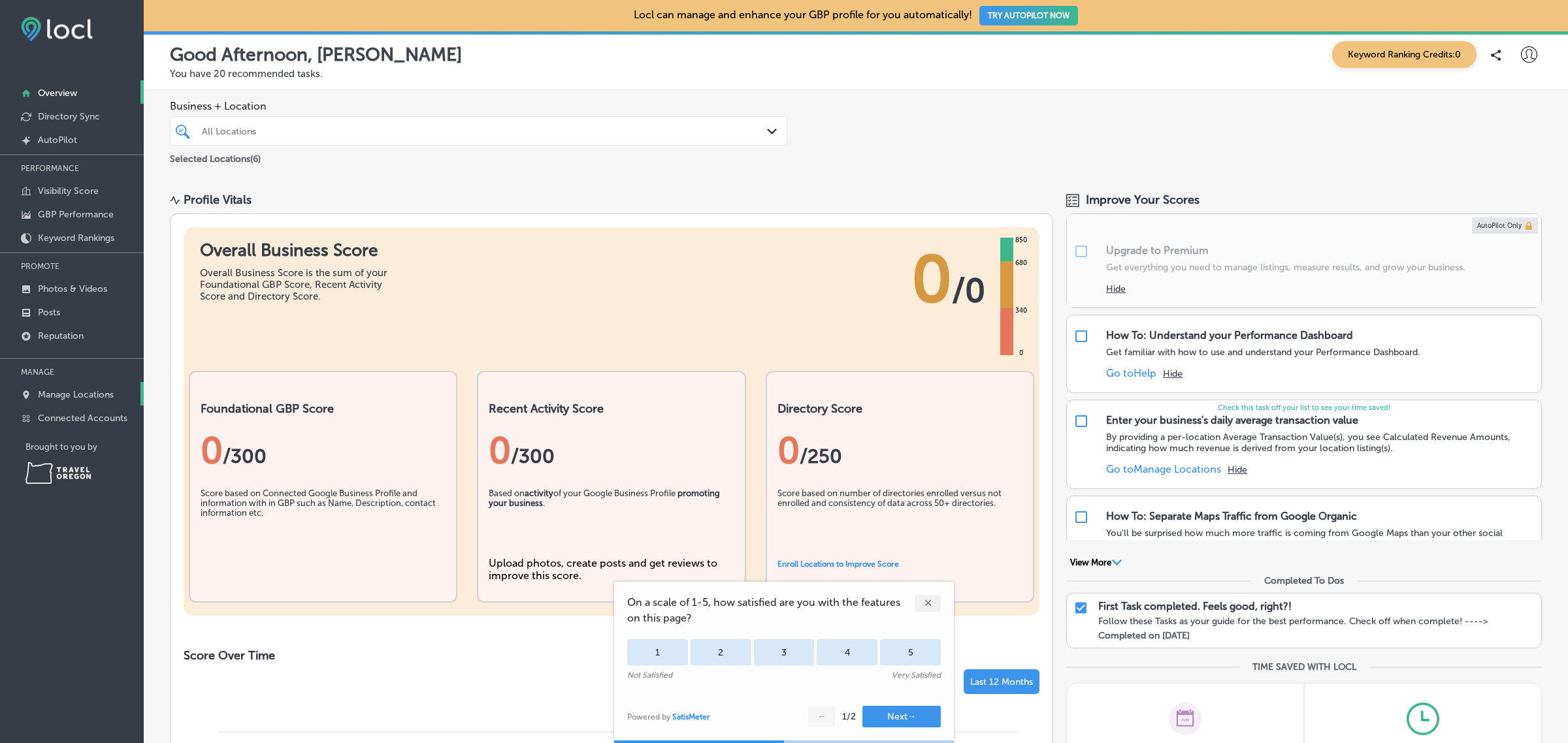
click at [56, 400] on p "Manage Locations" at bounding box center [76, 395] width 76 height 11
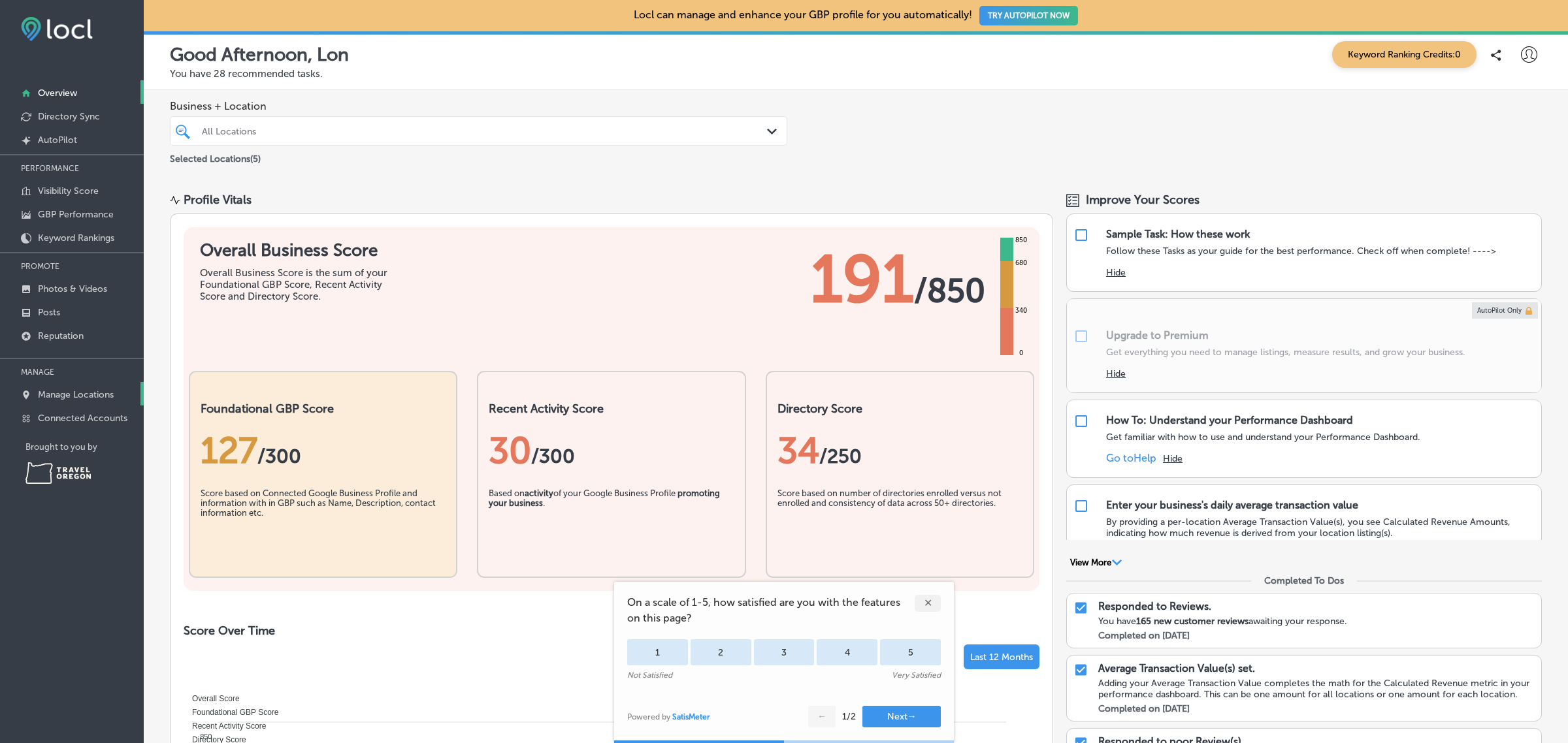
click at [77, 393] on p "Manage Locations" at bounding box center [76, 395] width 76 height 11
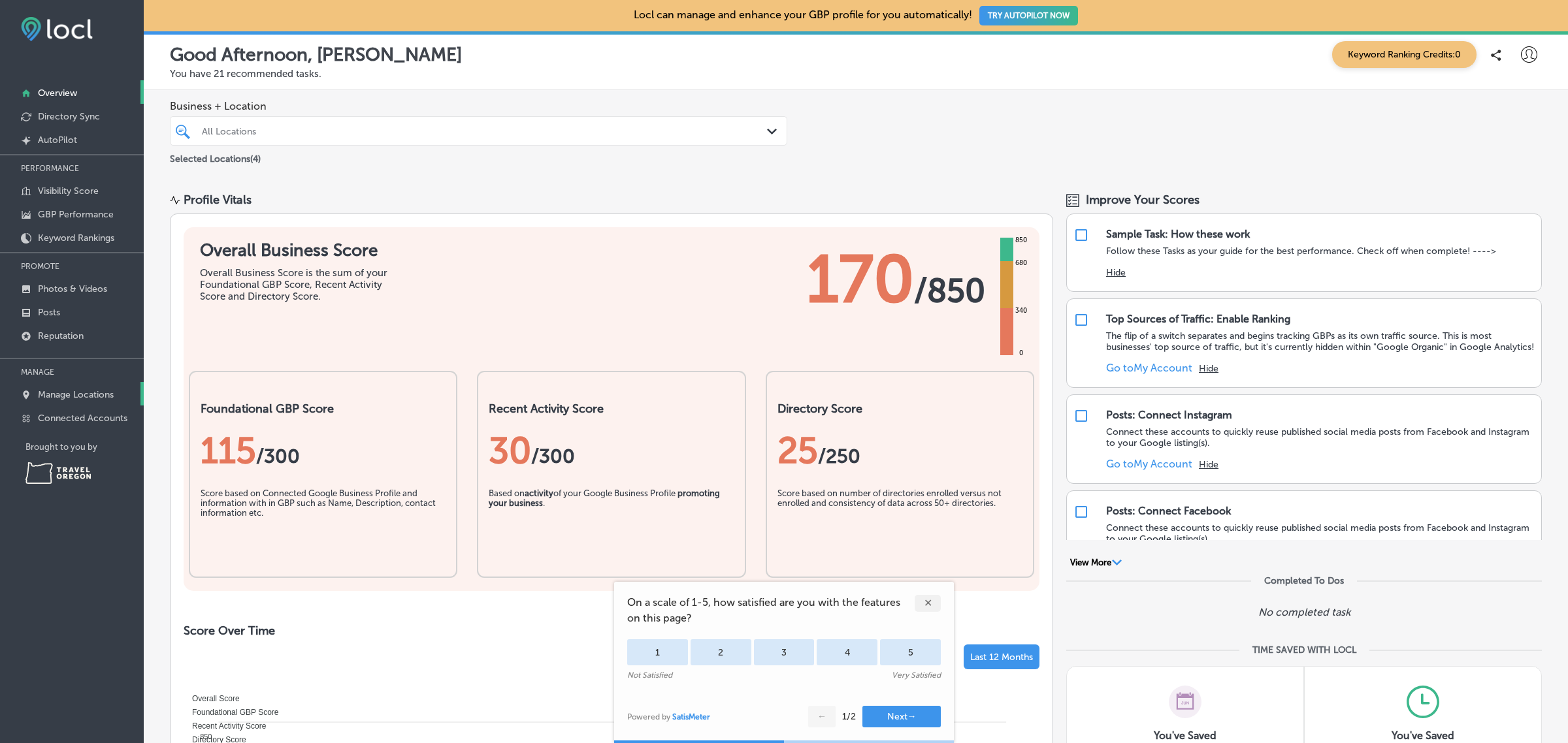
click at [64, 399] on p "Manage Locations" at bounding box center [76, 395] width 76 height 11
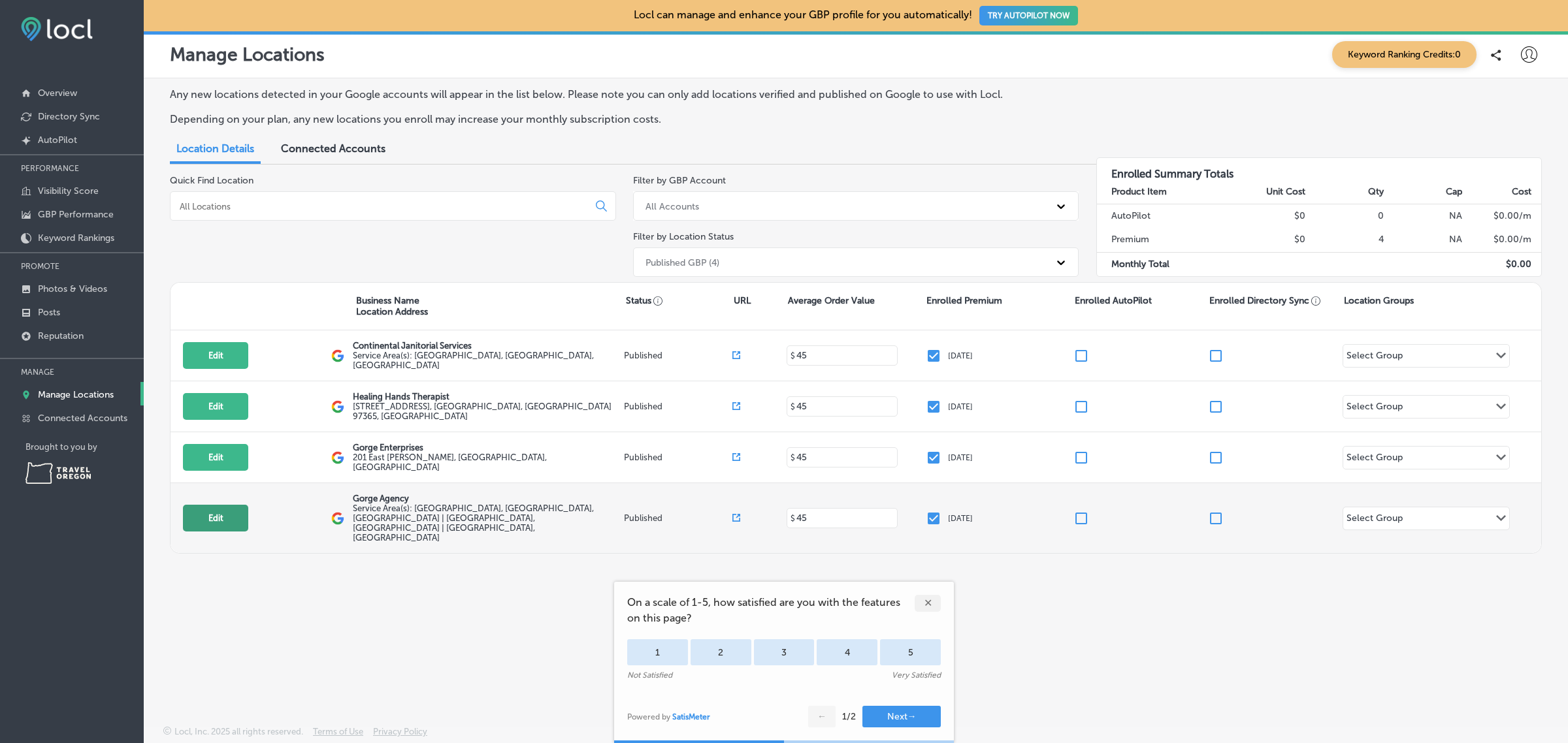
click at [211, 506] on button "Edit" at bounding box center [215, 518] width 66 height 27
select select "US"
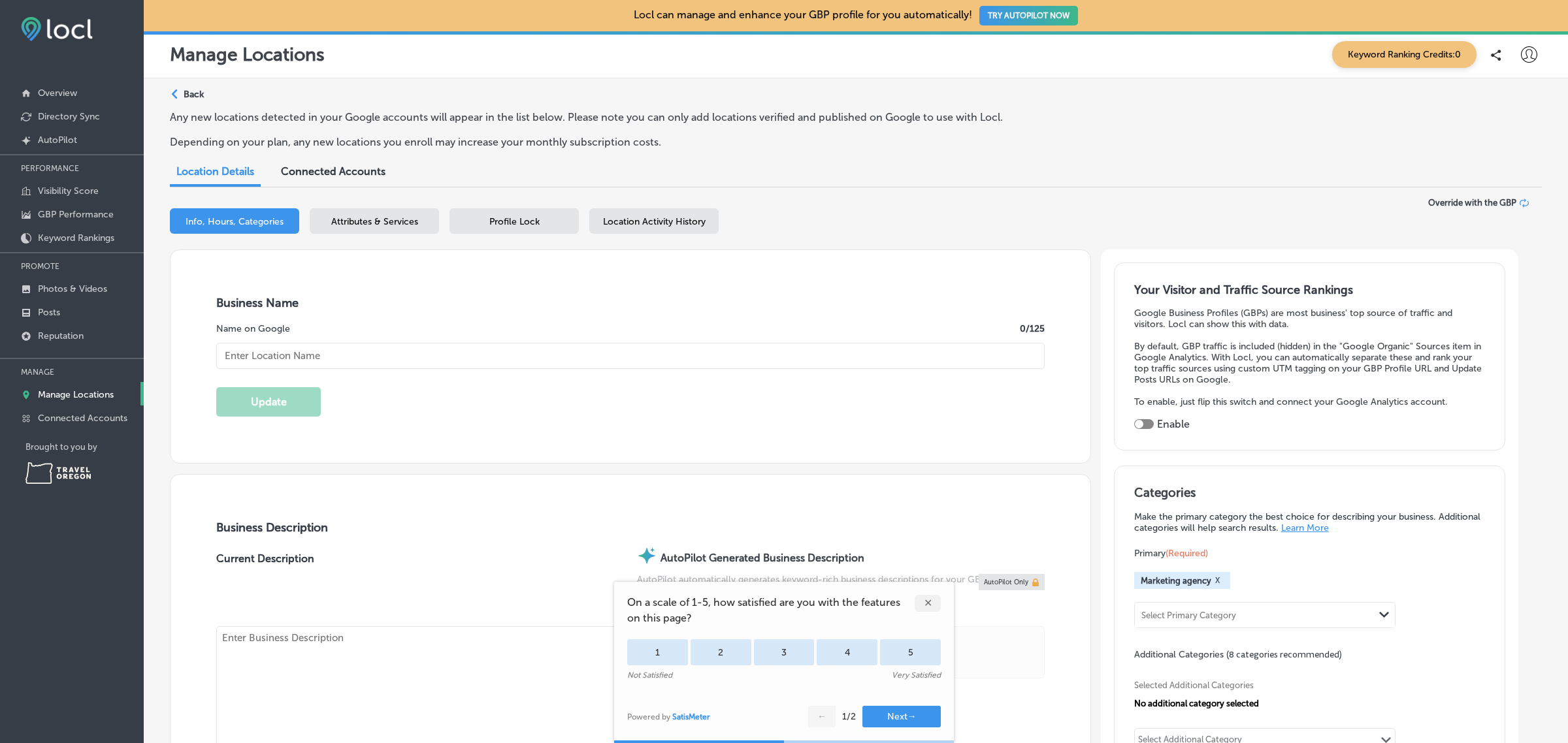
type input "Gorge Agency"
checkbox input "false"
type input "US"
type input "https://gorgeagency.com/"
type textarea "Let Gorge Agency help you connect to your customers. Our in house team can cust…"
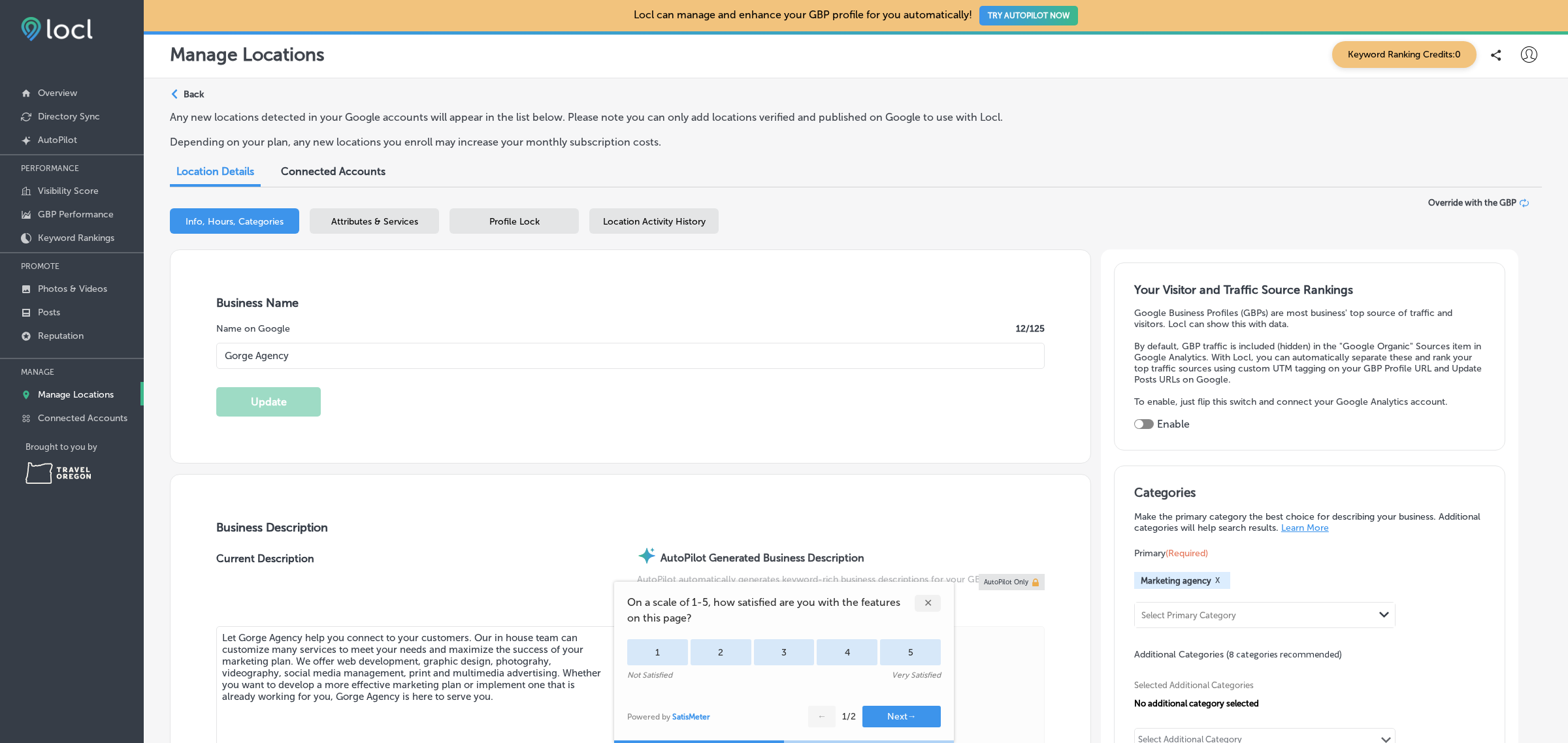
type input "+1 956 204 0217"
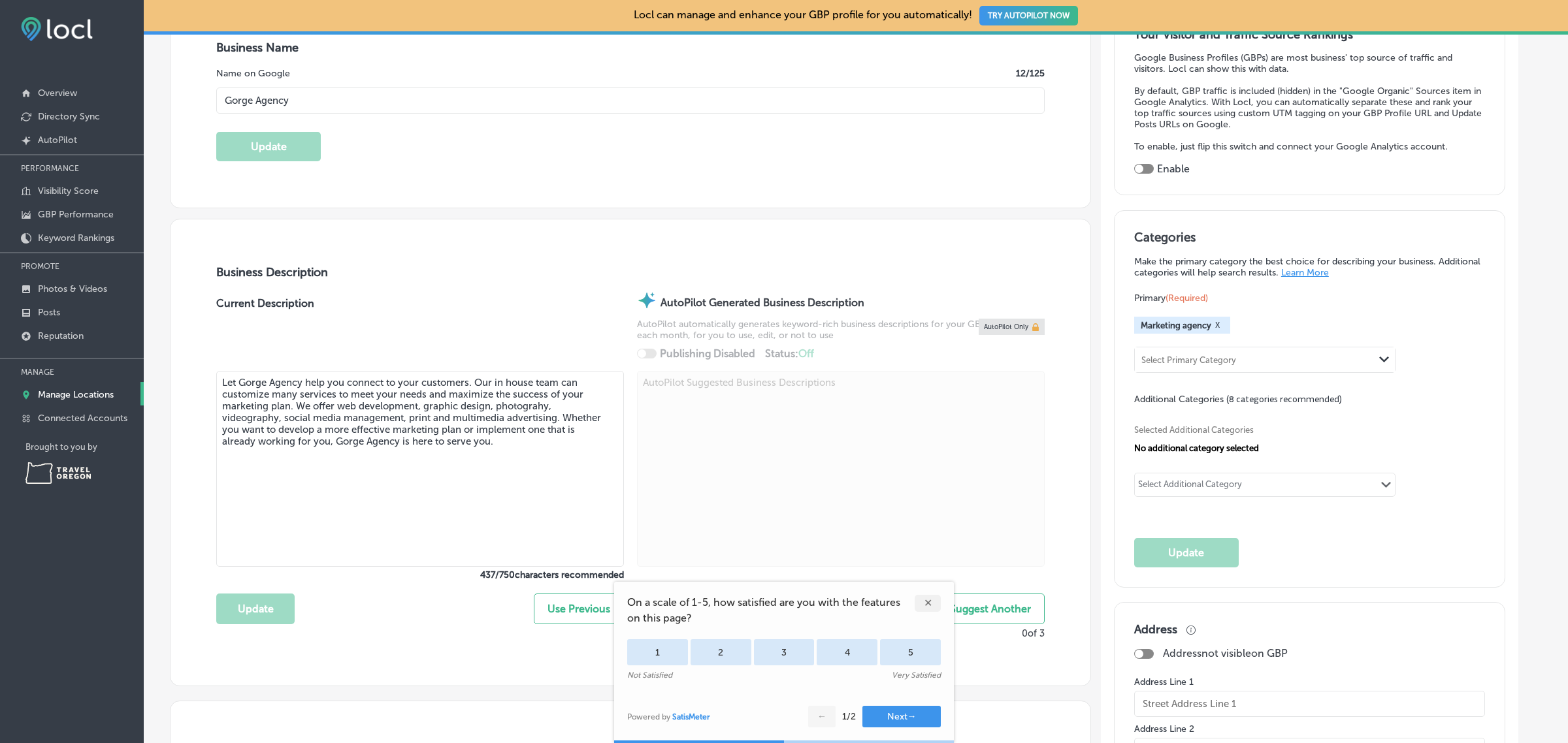
scroll to position [256, 0]
click at [53, 399] on p "Manage Locations" at bounding box center [76, 395] width 76 height 11
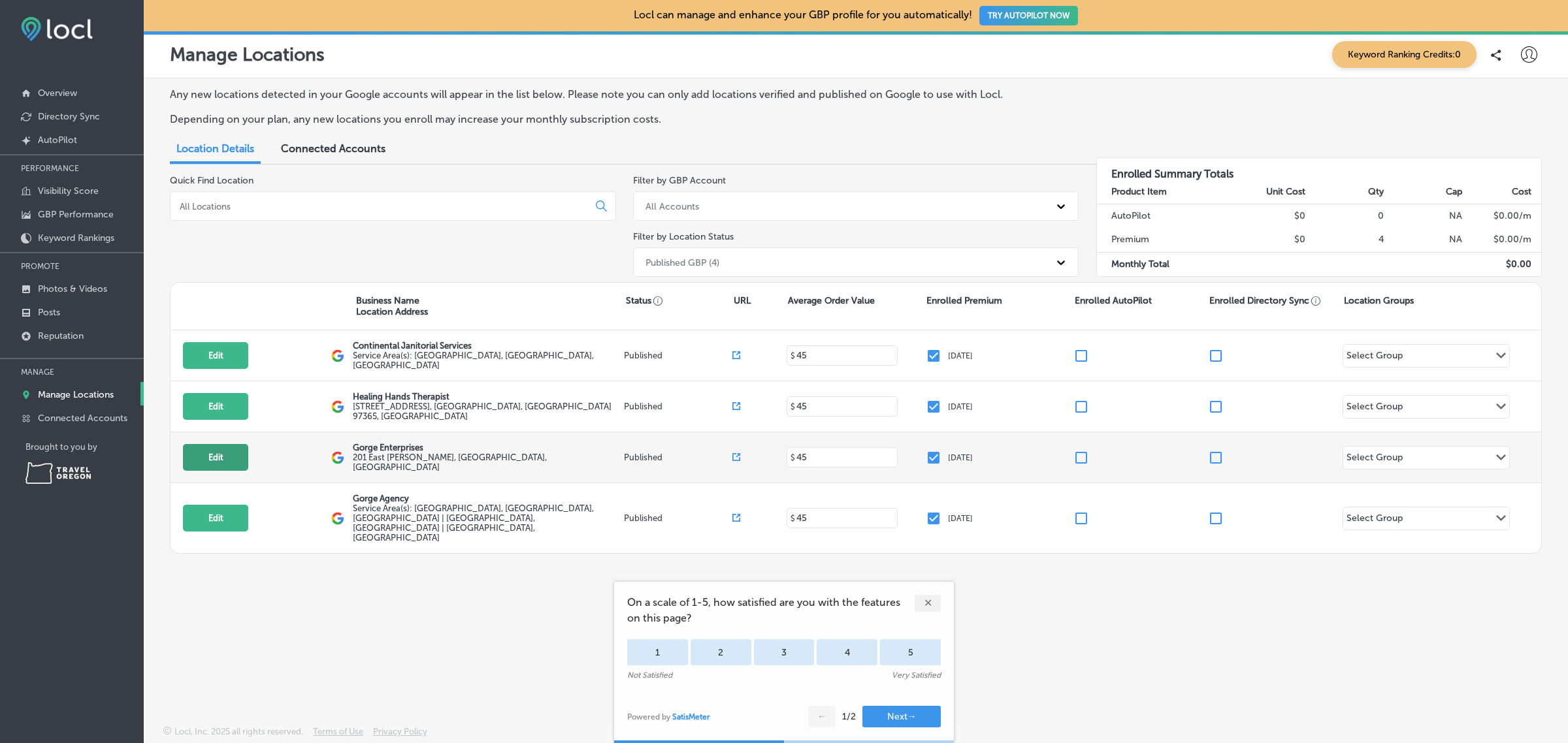
click at [219, 456] on button "Edit" at bounding box center [215, 458] width 66 height 27
select select "US"
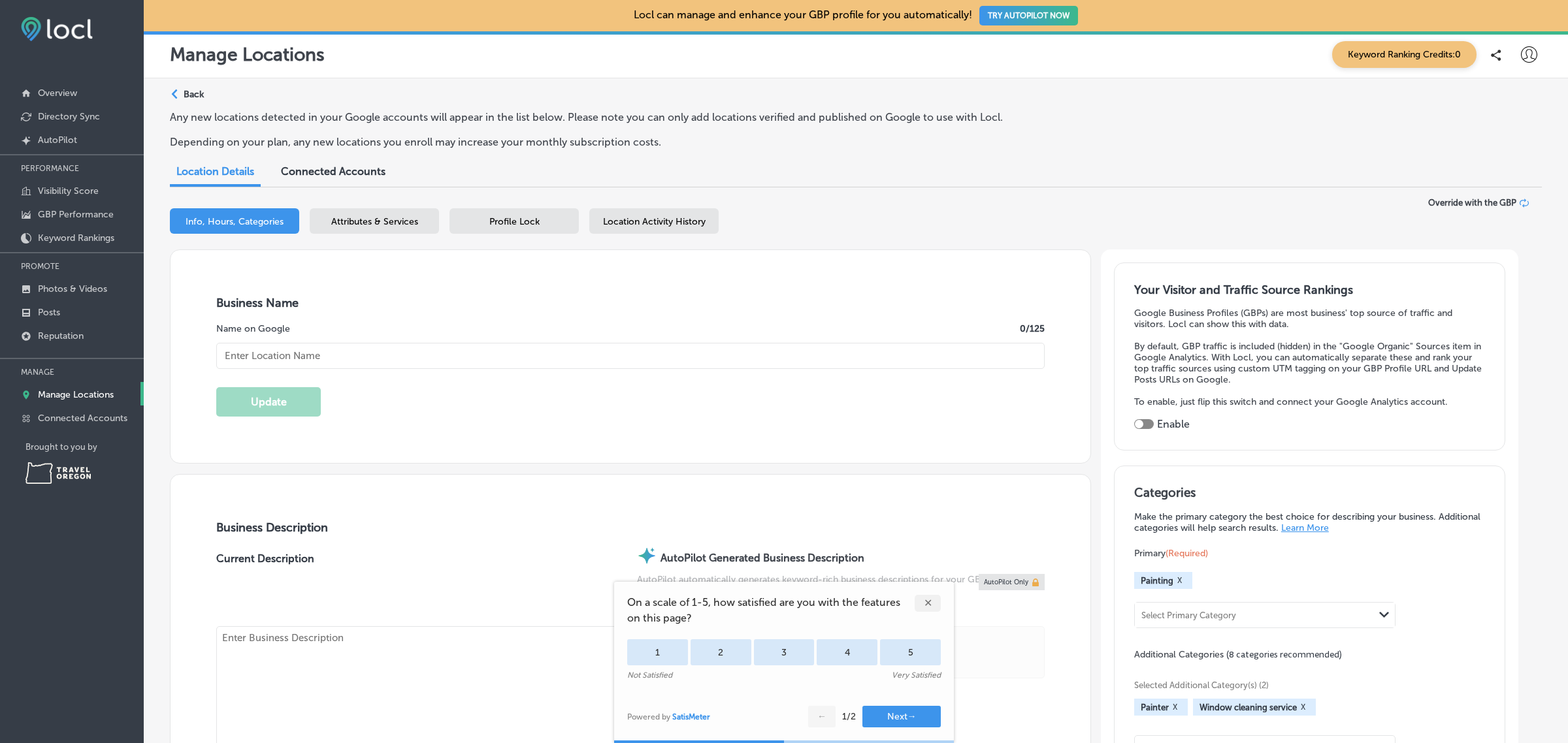
type input "Gorge Enterprises"
type input "+1 541 288 3778"
type input "https://gorgeenterprises.com/"
type textarea "Gorge Enterprises offers professional high quality painting services for both r…"
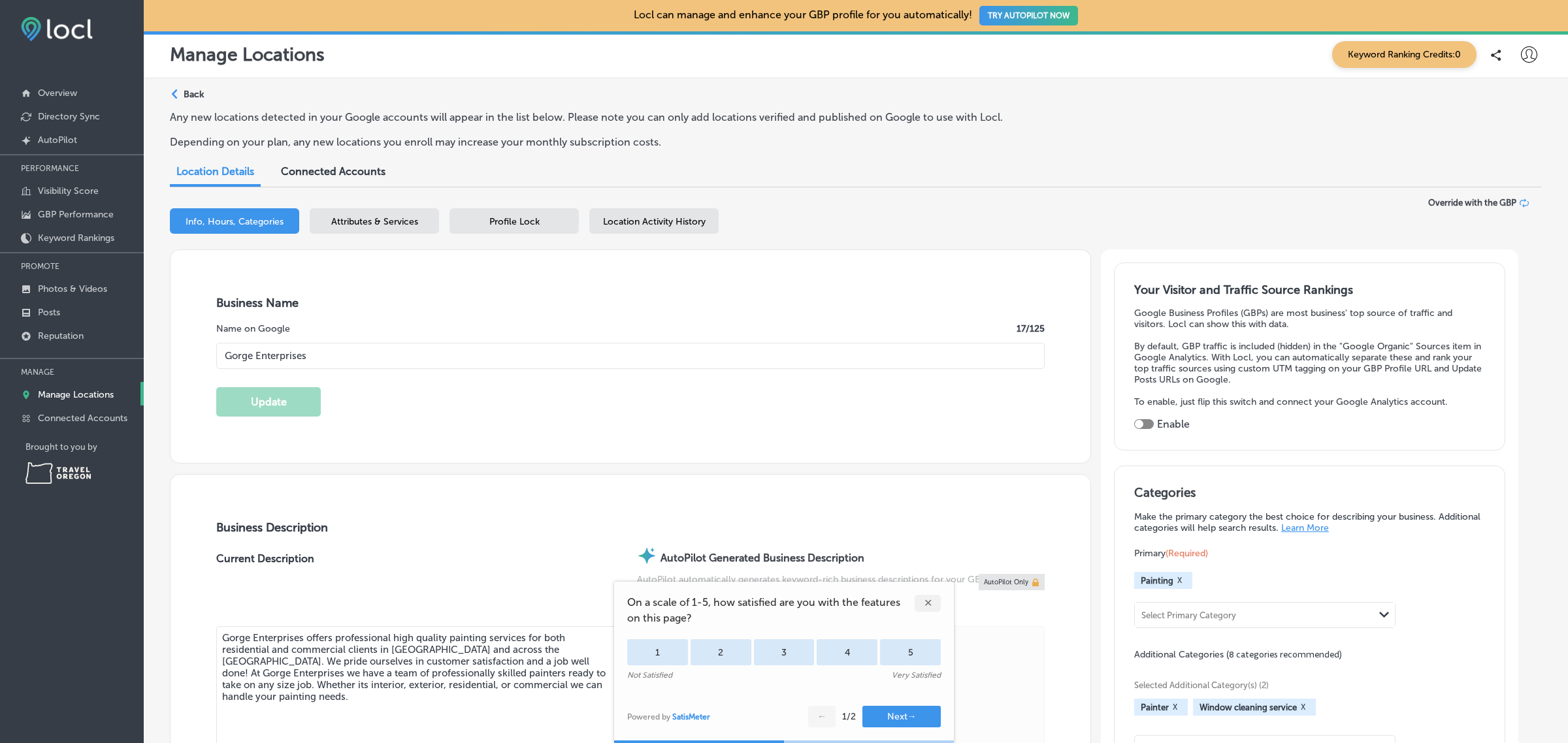
type input "201 East Sherman"
type input "Hood River"
type input "97031"
type input "US"
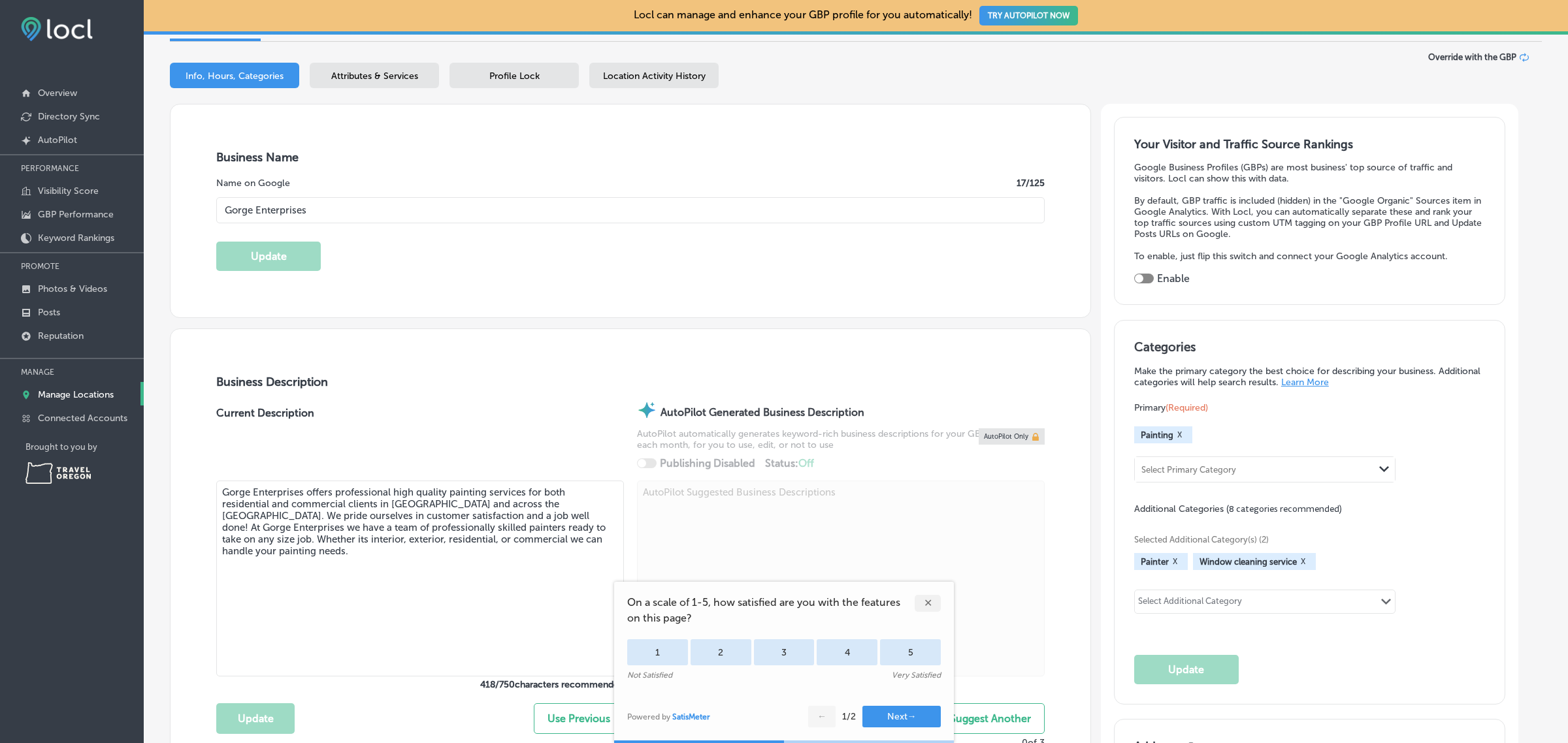
click at [86, 397] on p "Manage Locations" at bounding box center [76, 395] width 76 height 11
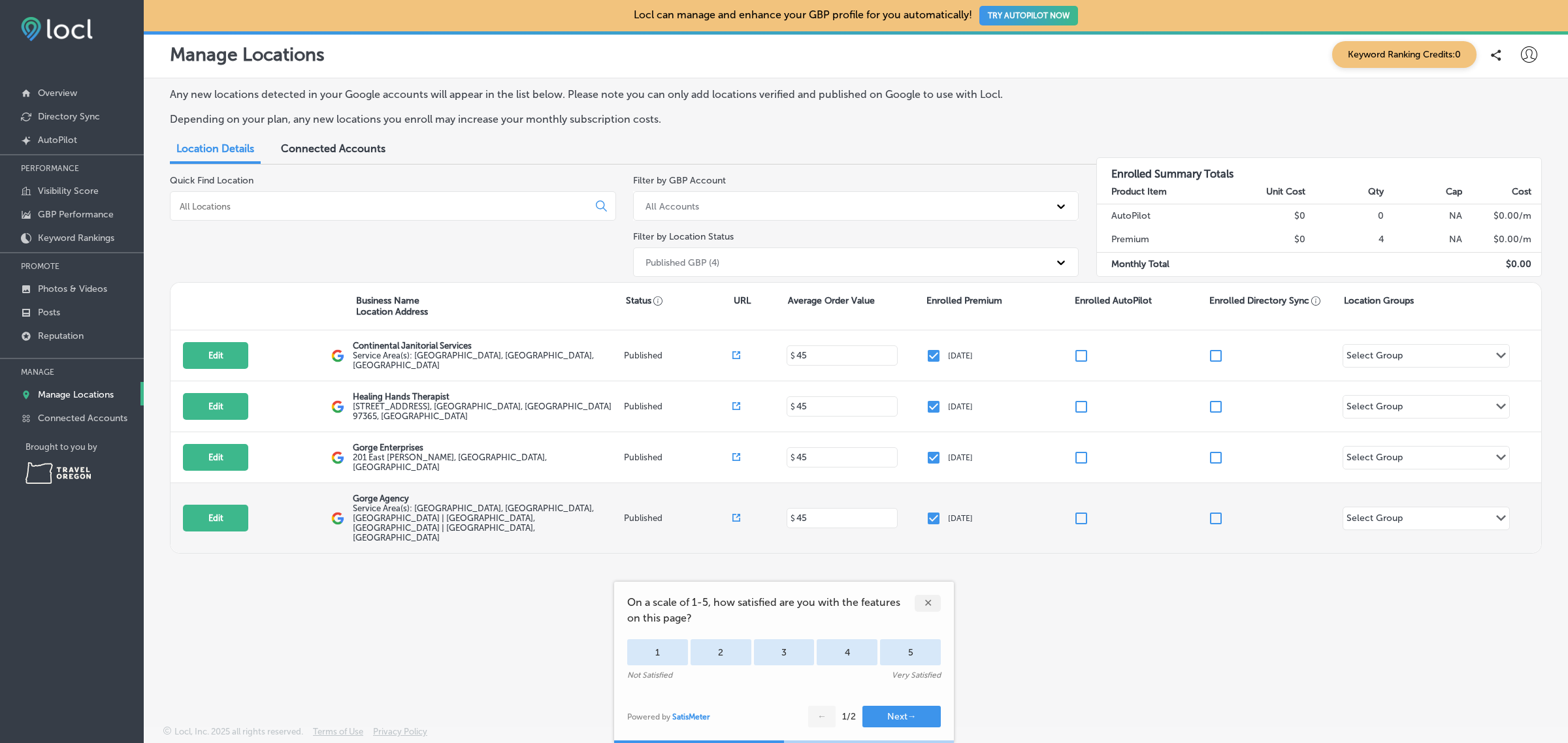
click at [367, 494] on p "Gorge Agency" at bounding box center [486, 498] width 268 height 9
click at [200, 504] on button "Edit" at bounding box center [215, 518] width 66 height 27
select select "US"
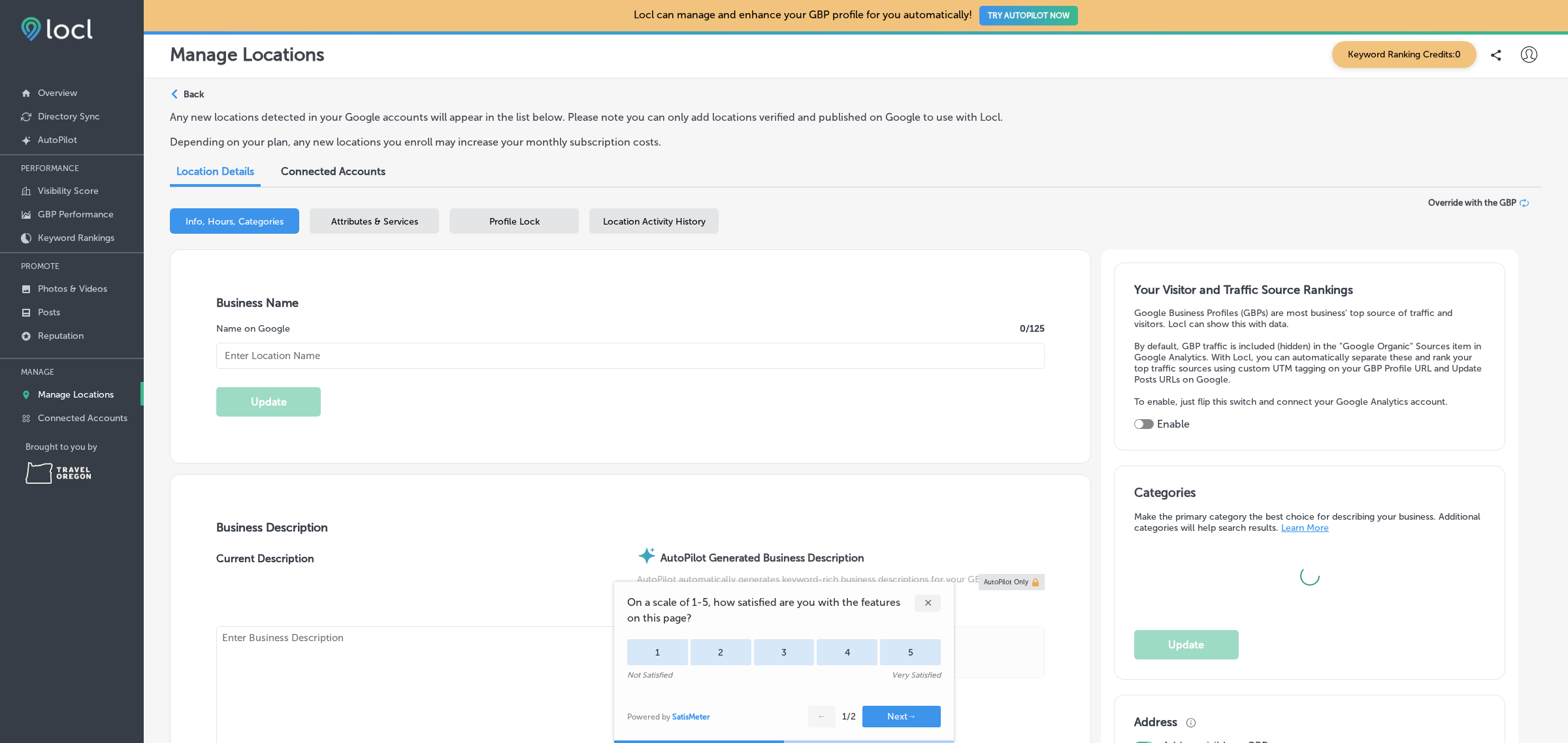
type input "Gorge Agency"
type input "https://gorgeagency.com/"
checkbox input "false"
type input "US"
type textarea "Let Gorge Agency help you connect to your customers. Our in house team can cust…"
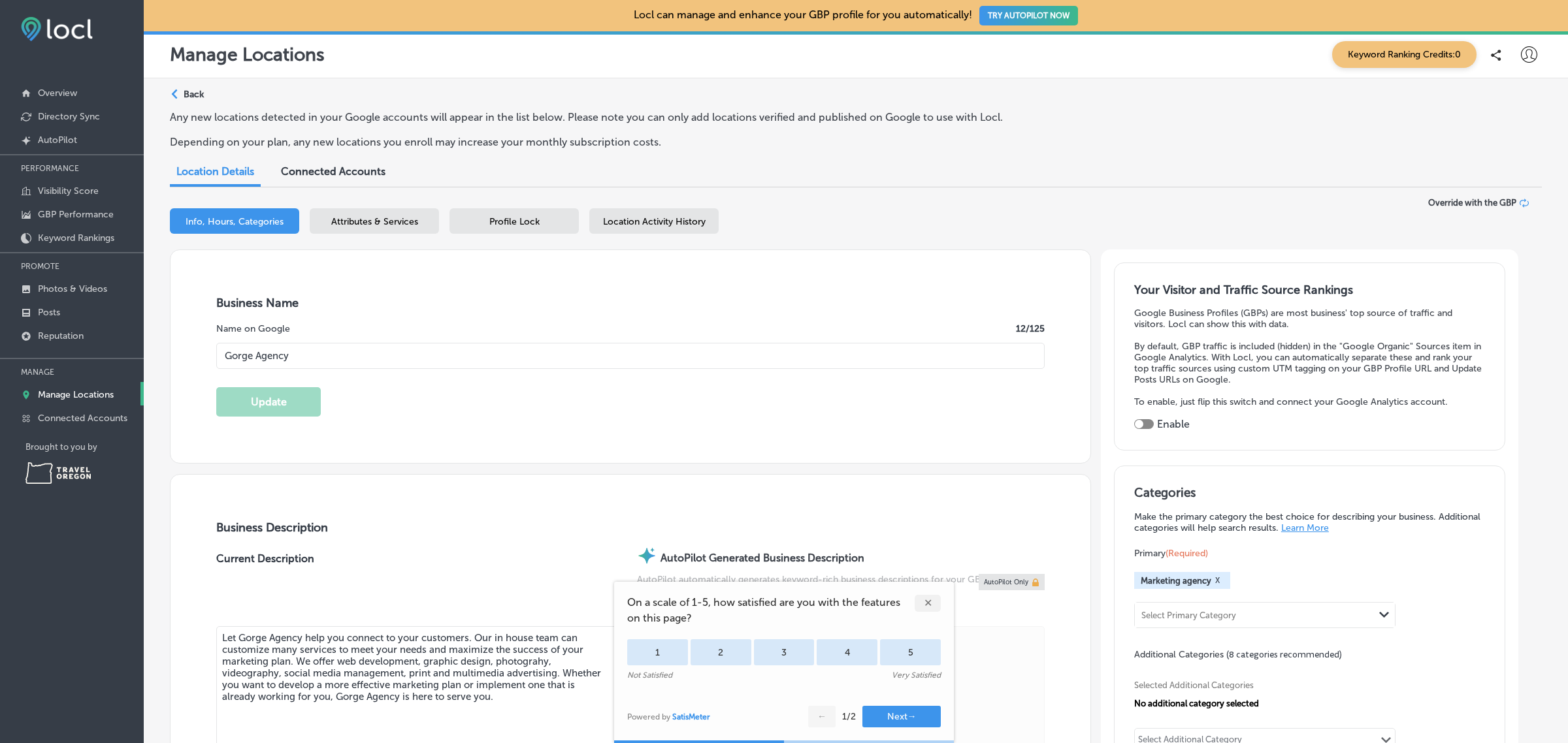
type input "+1 956 204 0217"
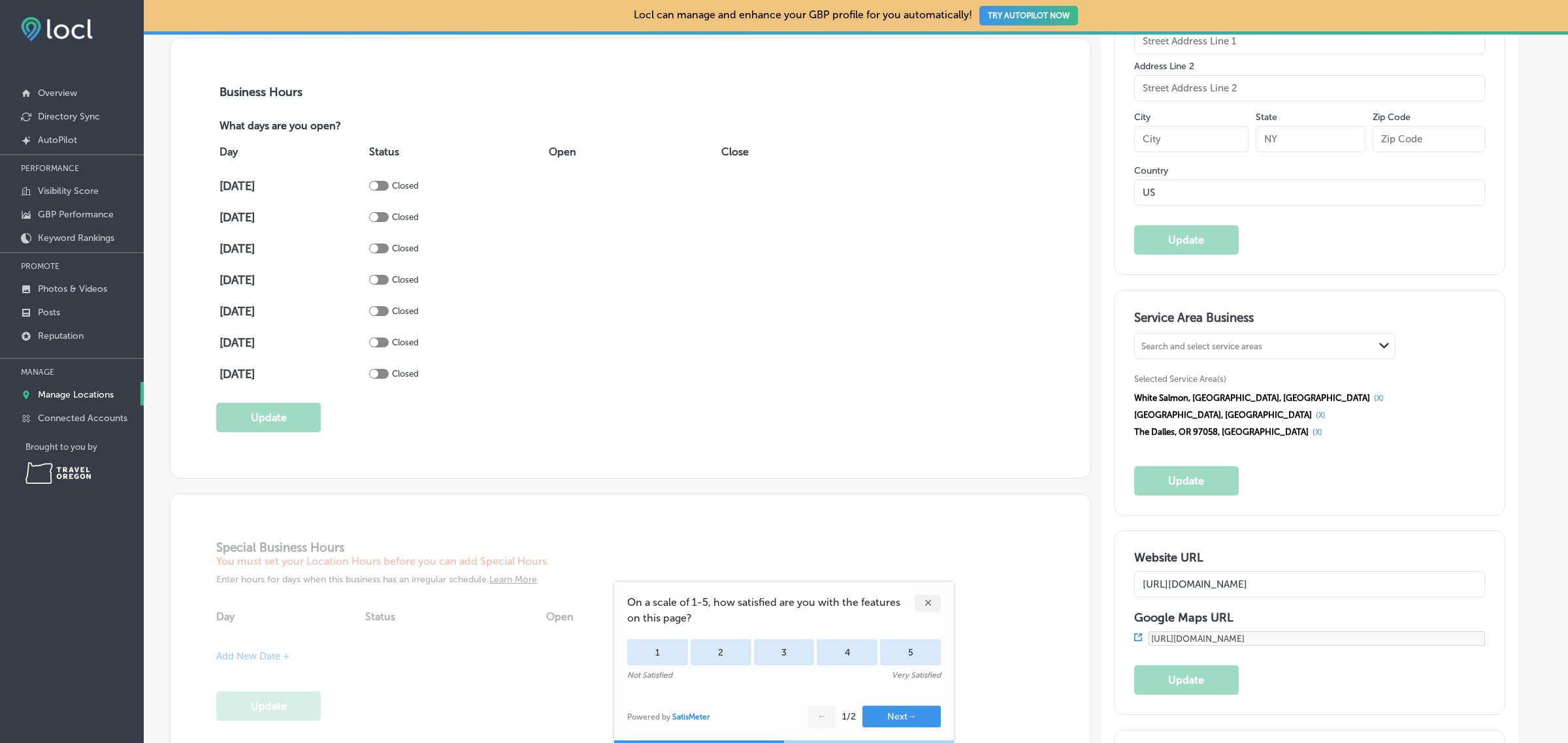
scroll to position [919, 0]
click at [1189, 573] on input "https://gorgeagency.com/" at bounding box center [1309, 583] width 351 height 26
click at [66, 400] on p "Manage Locations" at bounding box center [76, 395] width 76 height 11
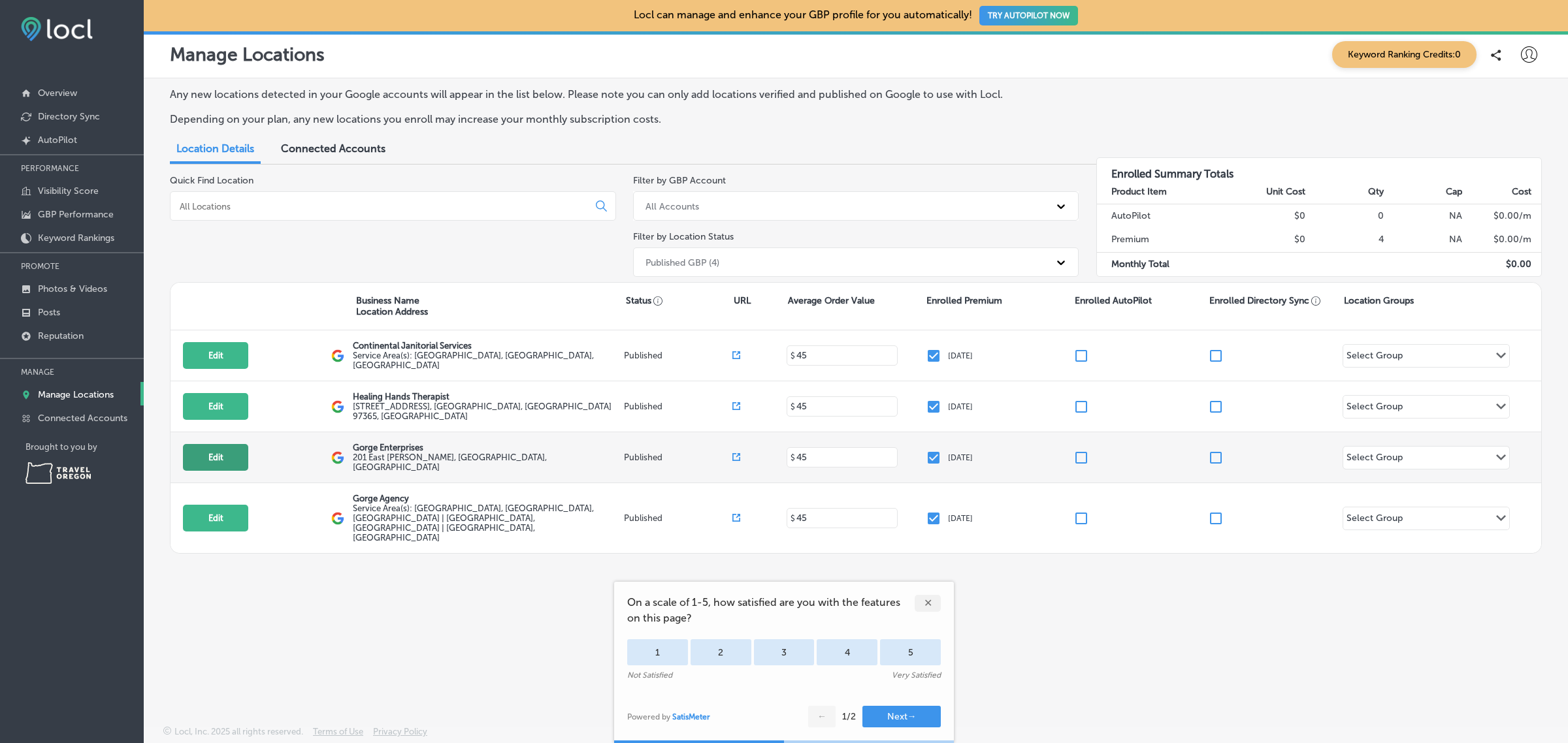
click at [231, 448] on button "Edit" at bounding box center [215, 458] width 66 height 27
select select "US"
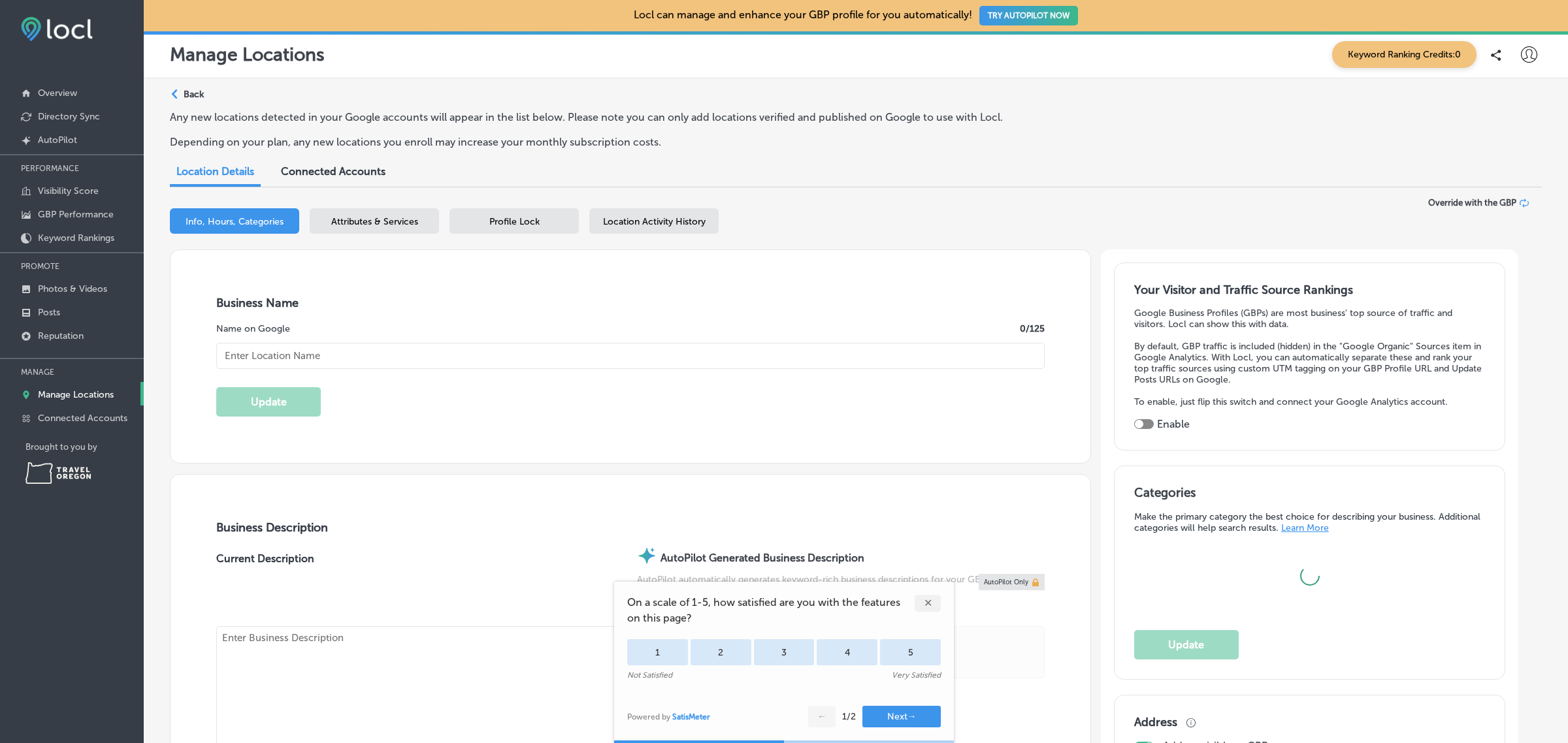
type input "Gorge Enterprises"
type input "201 East Sherman"
type input "Hood River"
type input "97031"
type input "US"
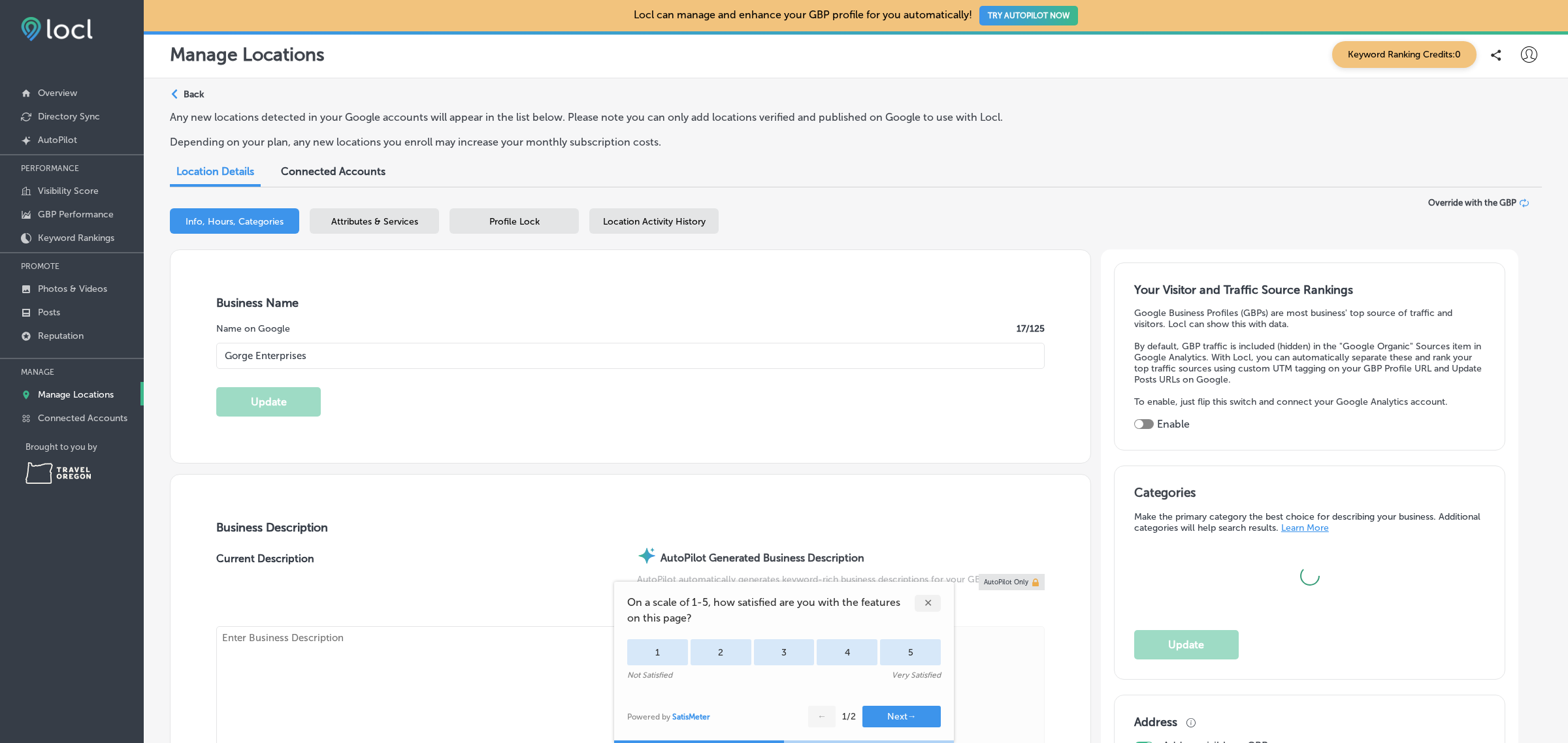
type input "https://gorgeenterprises.com/"
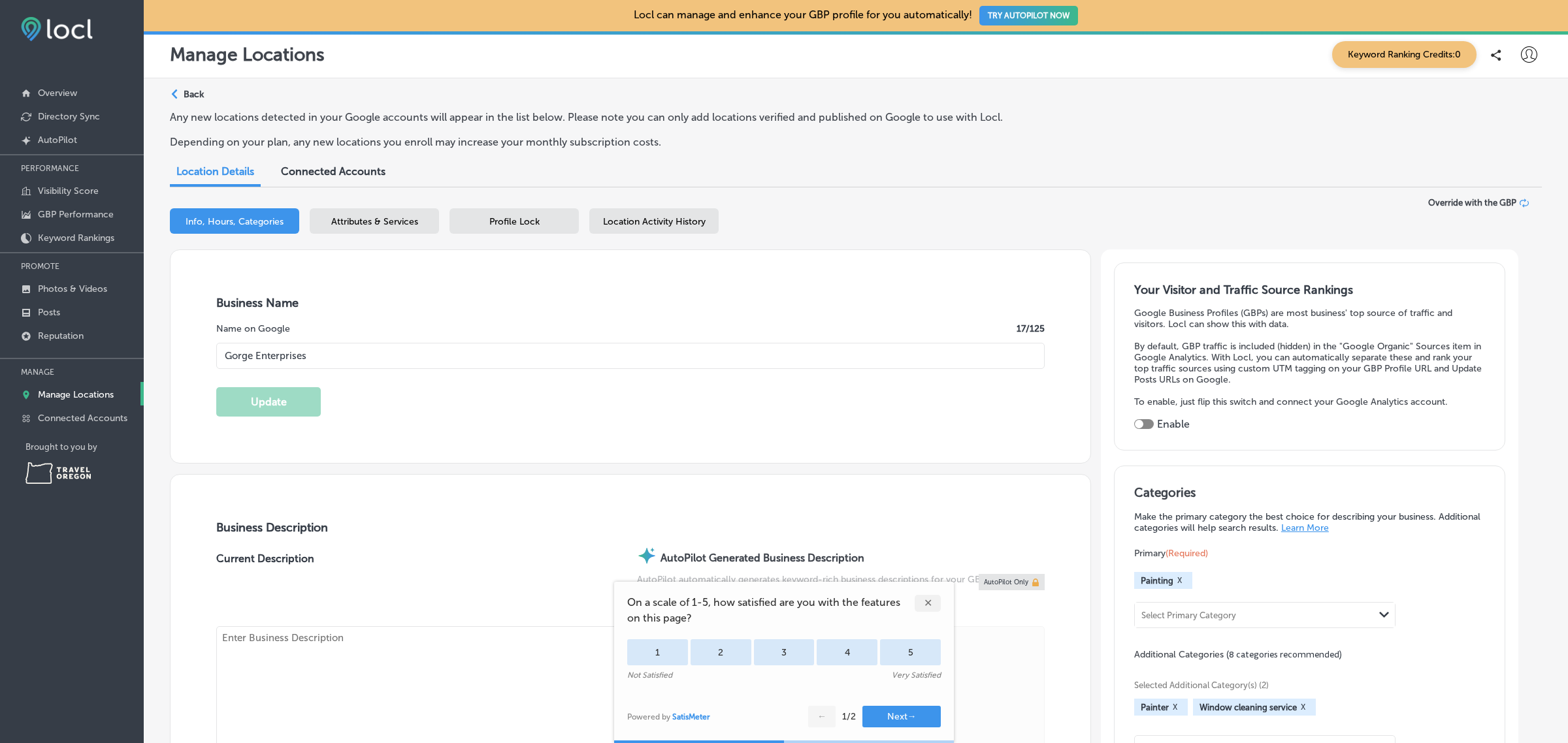
type textarea "Gorge Enterprises offers professional high quality painting services for both r…"
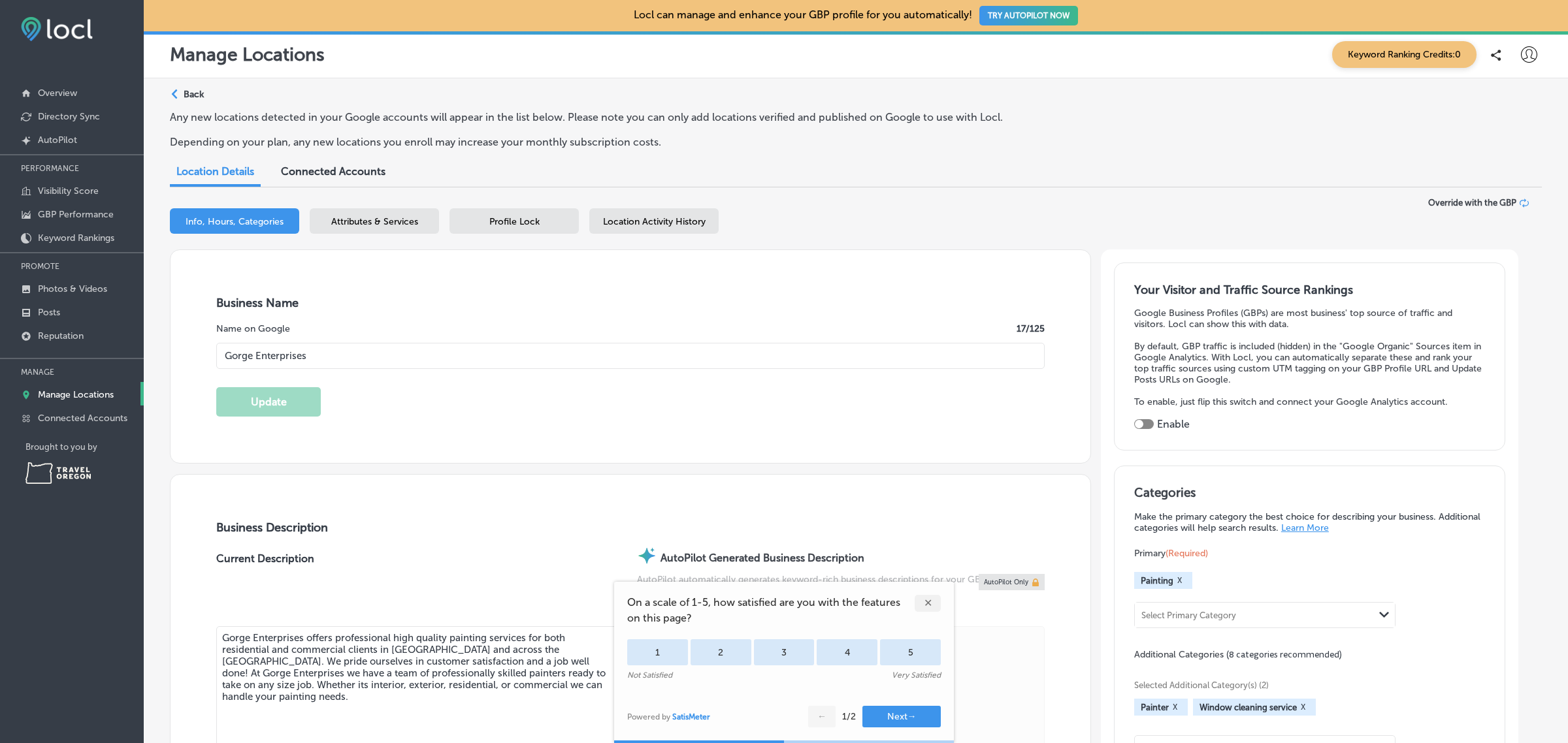
type input "+1 541 288 3778"
click at [93, 400] on p "Manage Locations" at bounding box center [76, 395] width 76 height 11
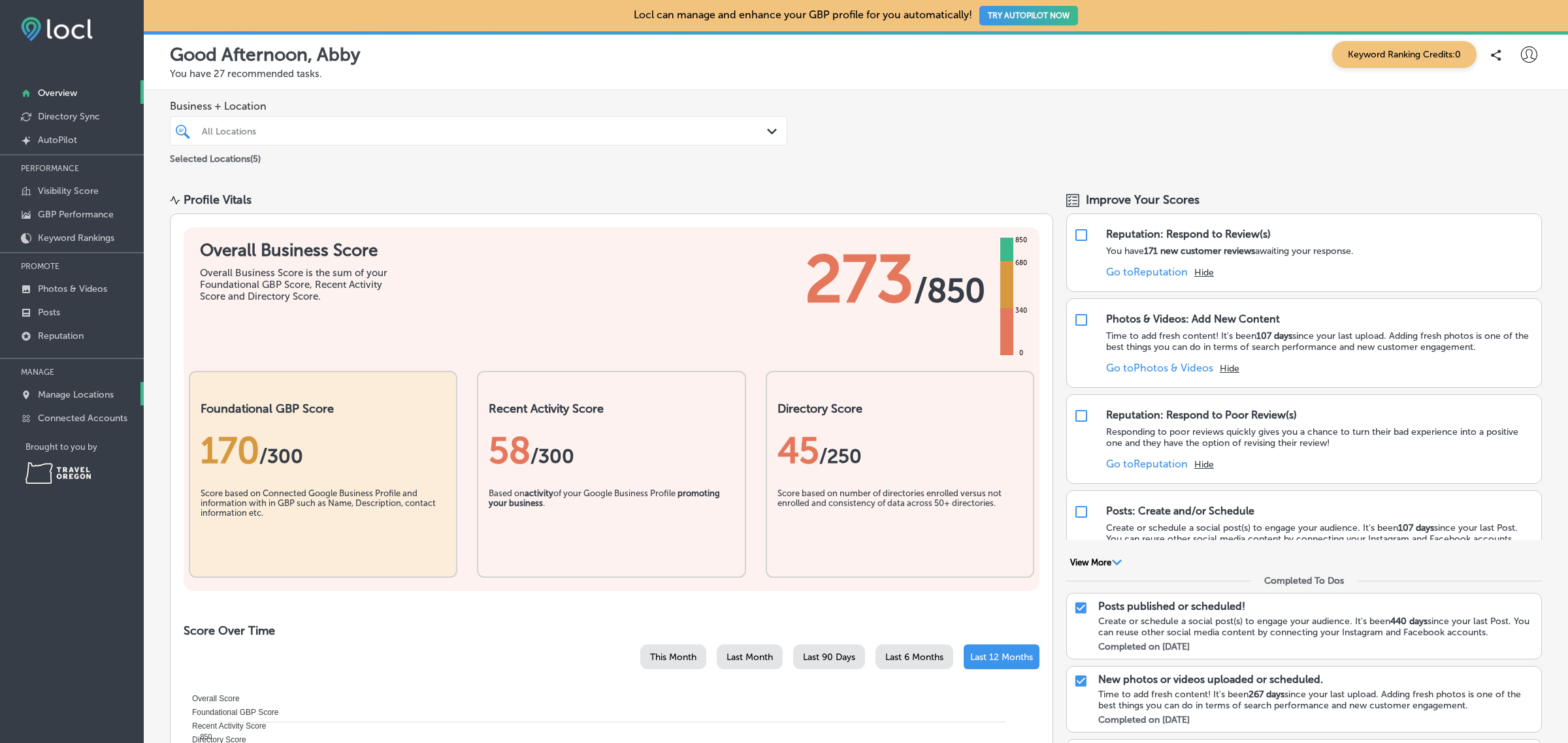
click at [91, 400] on p "Manage Locations" at bounding box center [76, 395] width 76 height 11
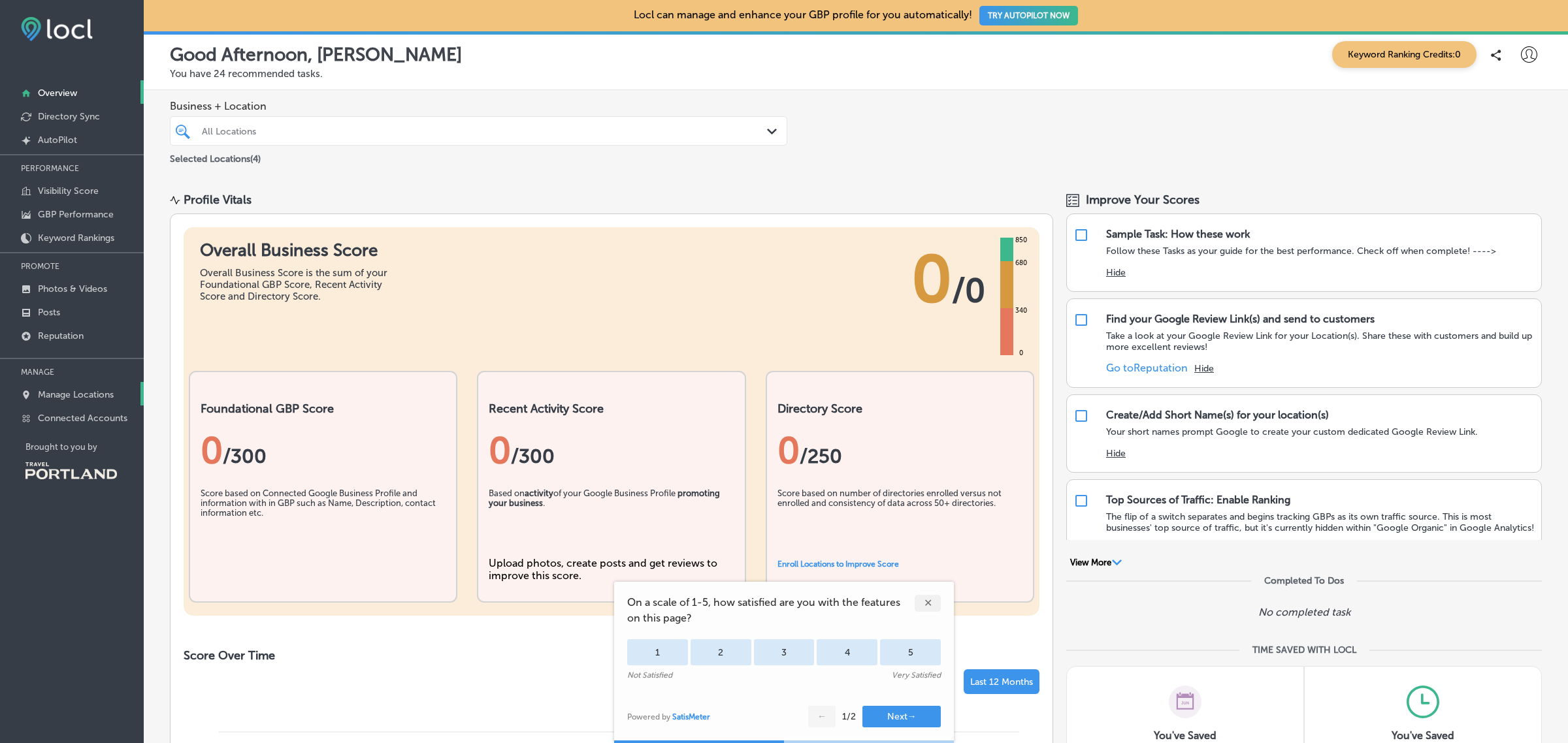
click at [60, 397] on p "Manage Locations" at bounding box center [76, 395] width 76 height 11
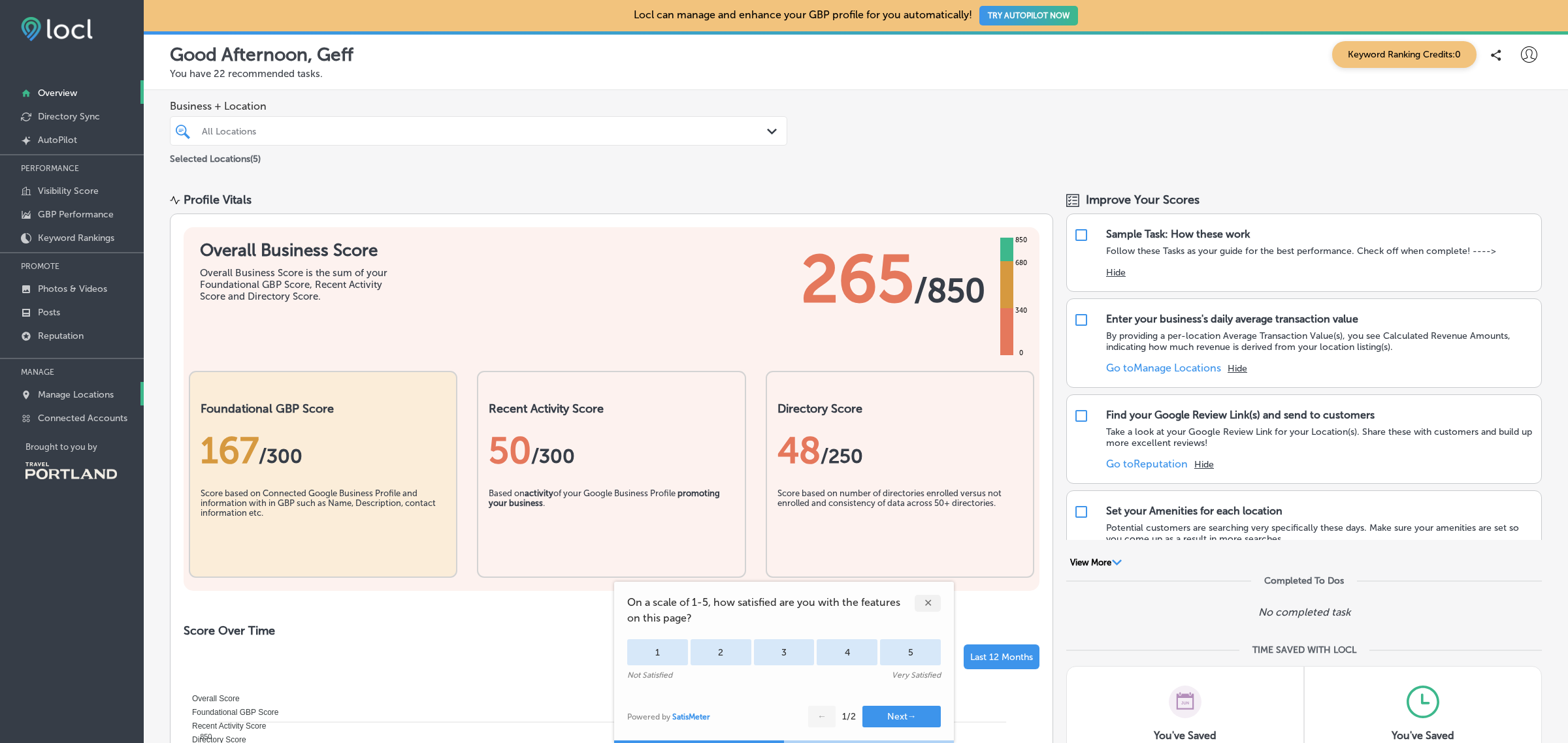
click at [90, 399] on p "Manage Locations" at bounding box center [76, 395] width 76 height 11
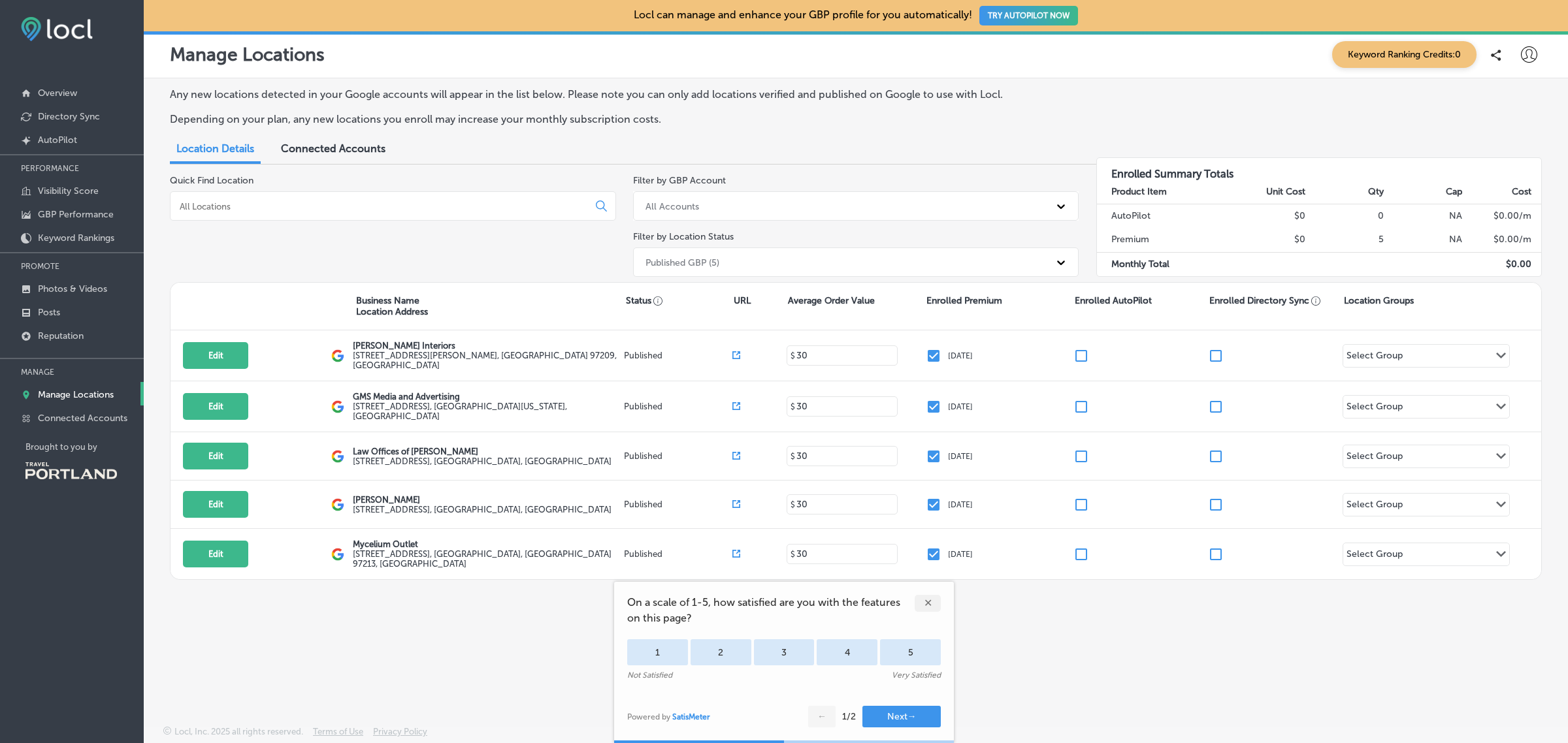
click at [925, 601] on div "✕" at bounding box center [927, 603] width 26 height 17
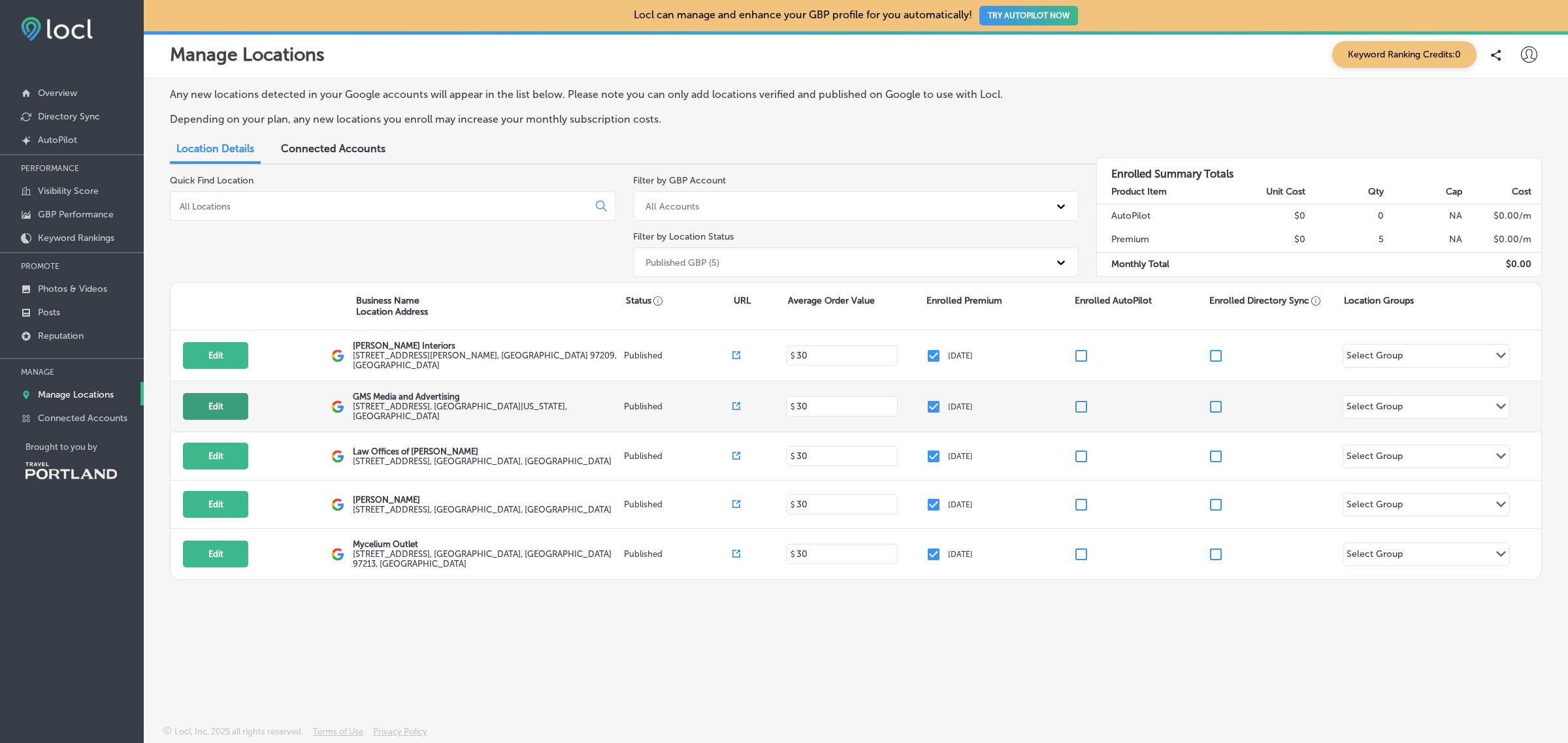
click at [227, 408] on button "Edit" at bounding box center [215, 406] width 66 height 27
select select "US"
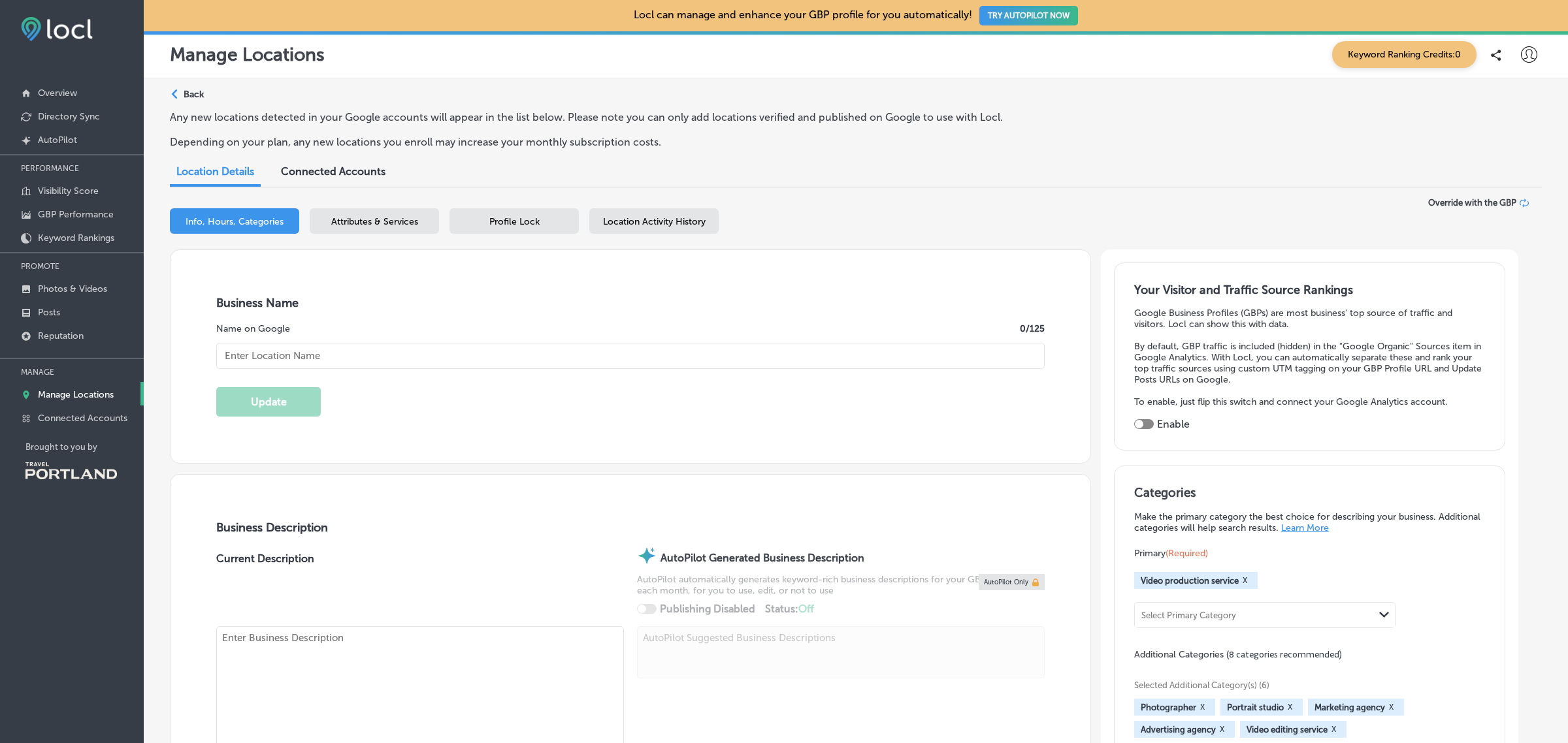
checkbox input "true"
type textarea "GMS Media and Advertising is the premier video production and still photography…"
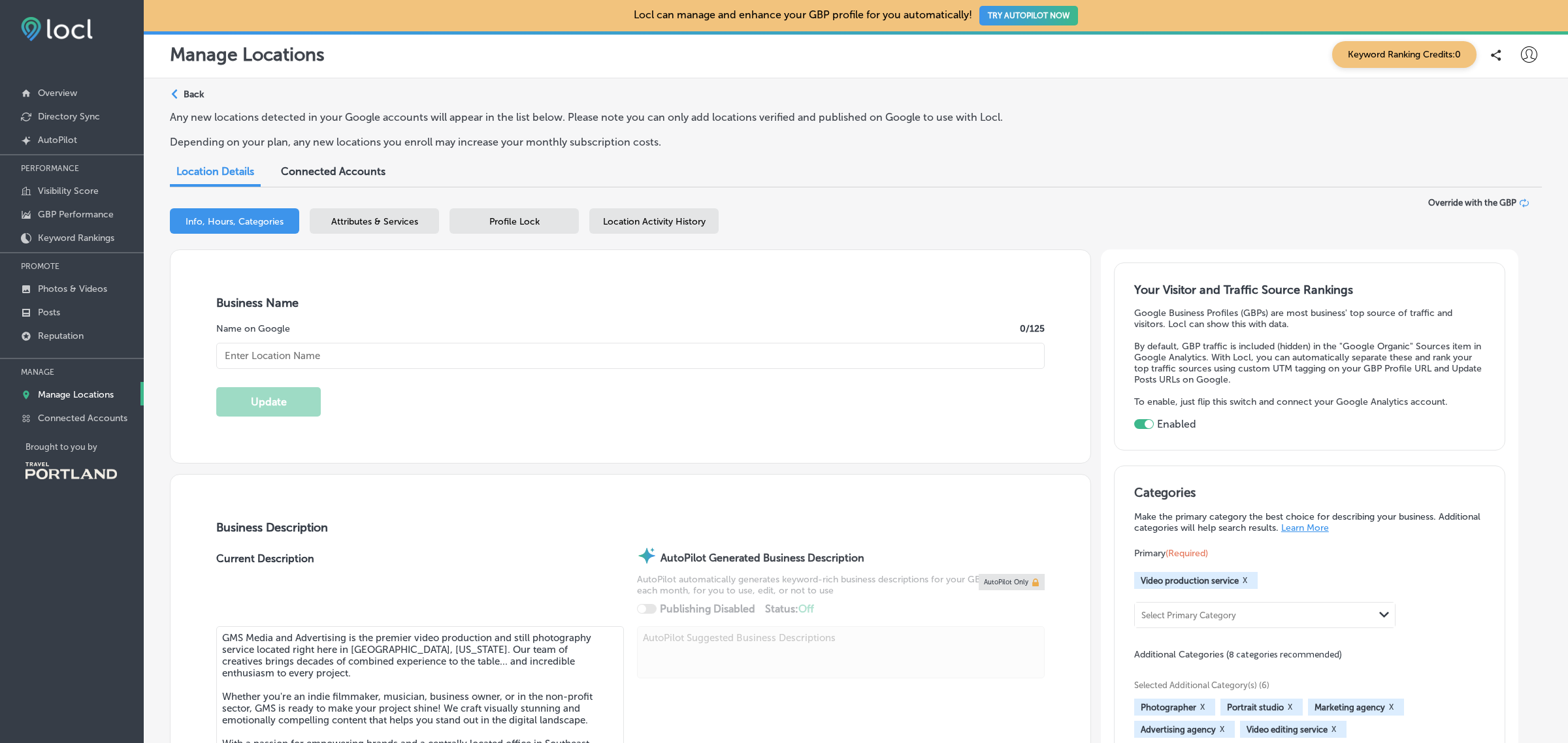
type input "4784 SE 17th Ave Suite 175"
type input "Portland"
type input "97202"
type input "US"
type input "https://gmsmediaco.com/"
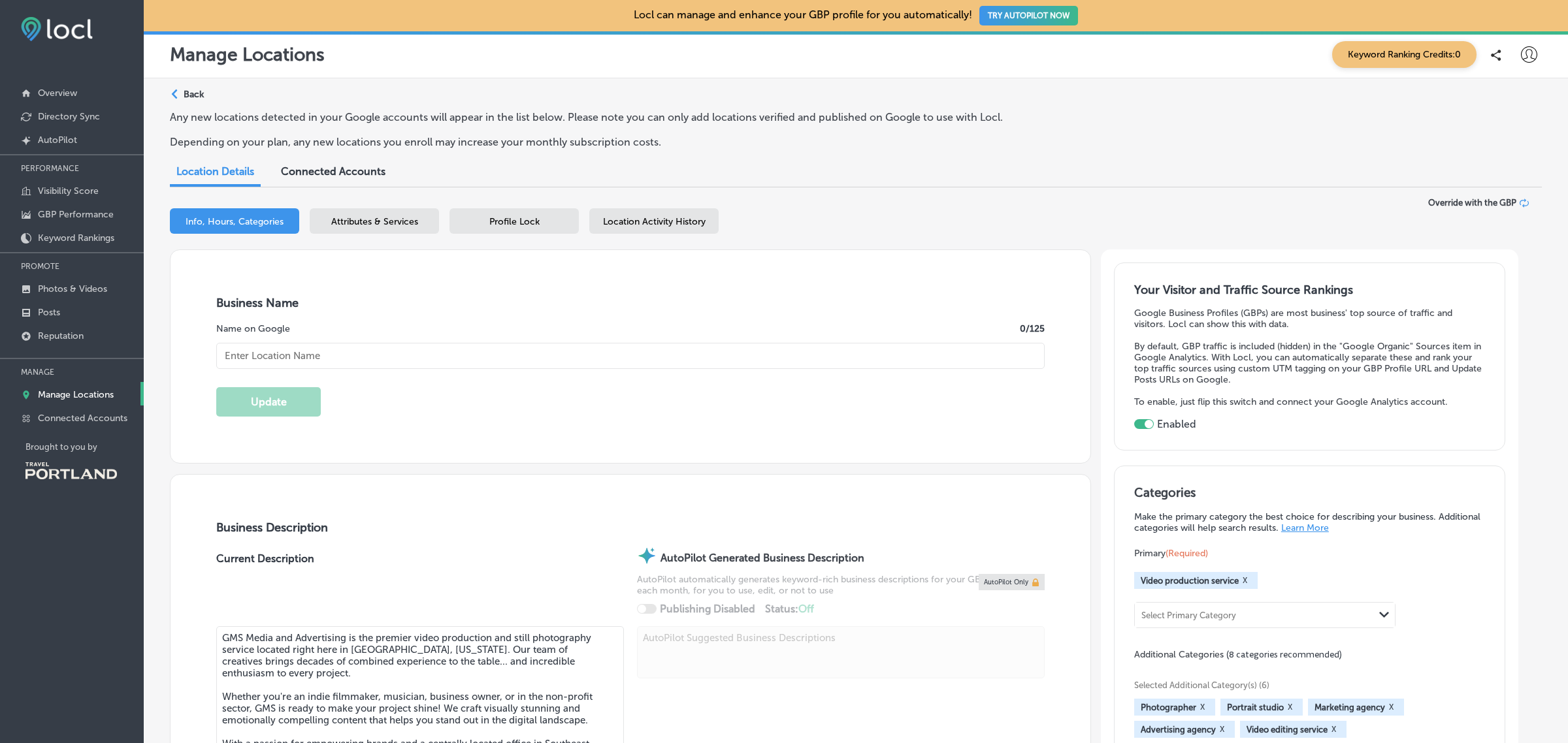
type input "GMS Media and Advertising"
type input "+1 503 893 4765"
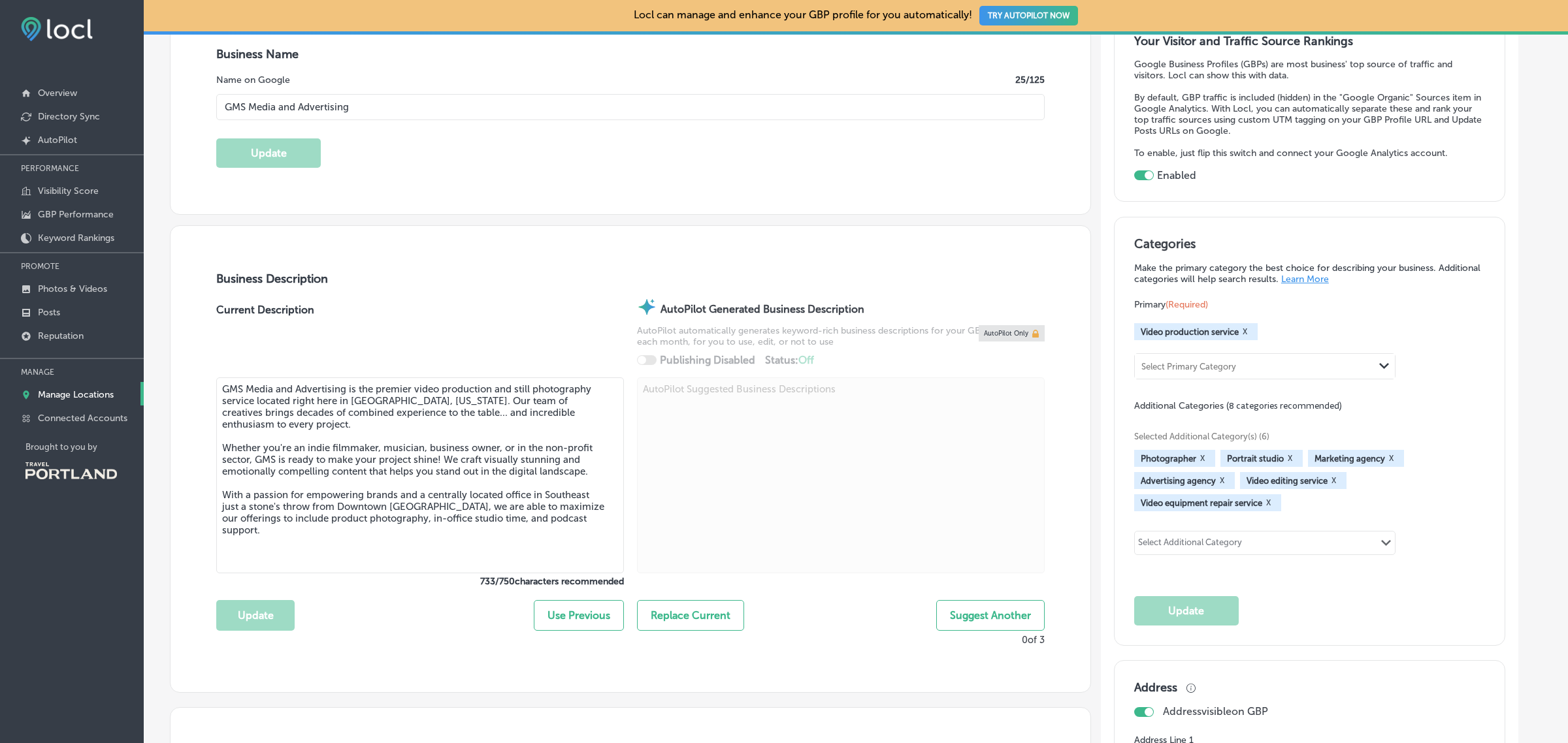
scroll to position [249, 0]
click at [52, 397] on p "Manage Locations" at bounding box center [76, 395] width 76 height 11
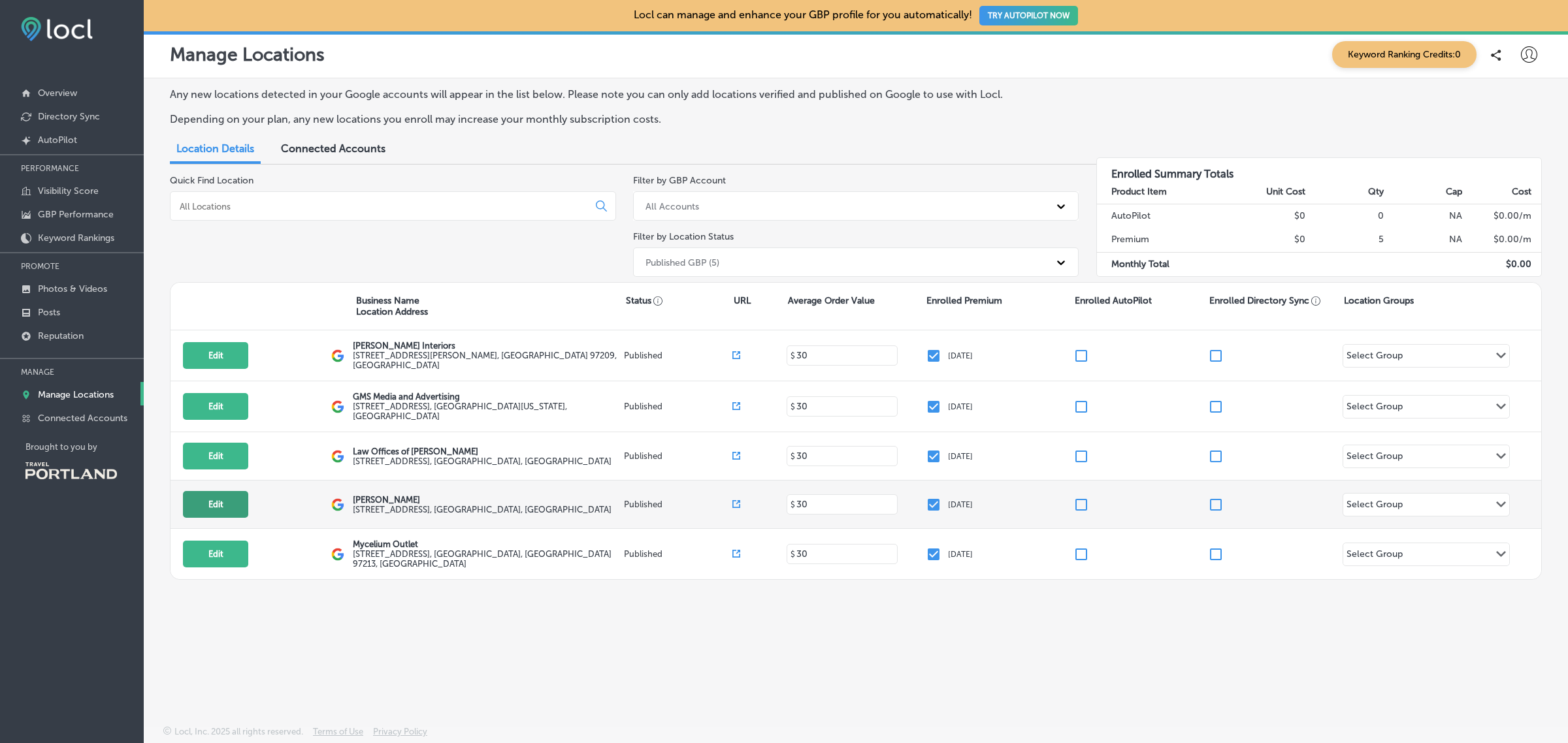
click at [206, 496] on button "Edit" at bounding box center [215, 504] width 66 height 27
select select "US"
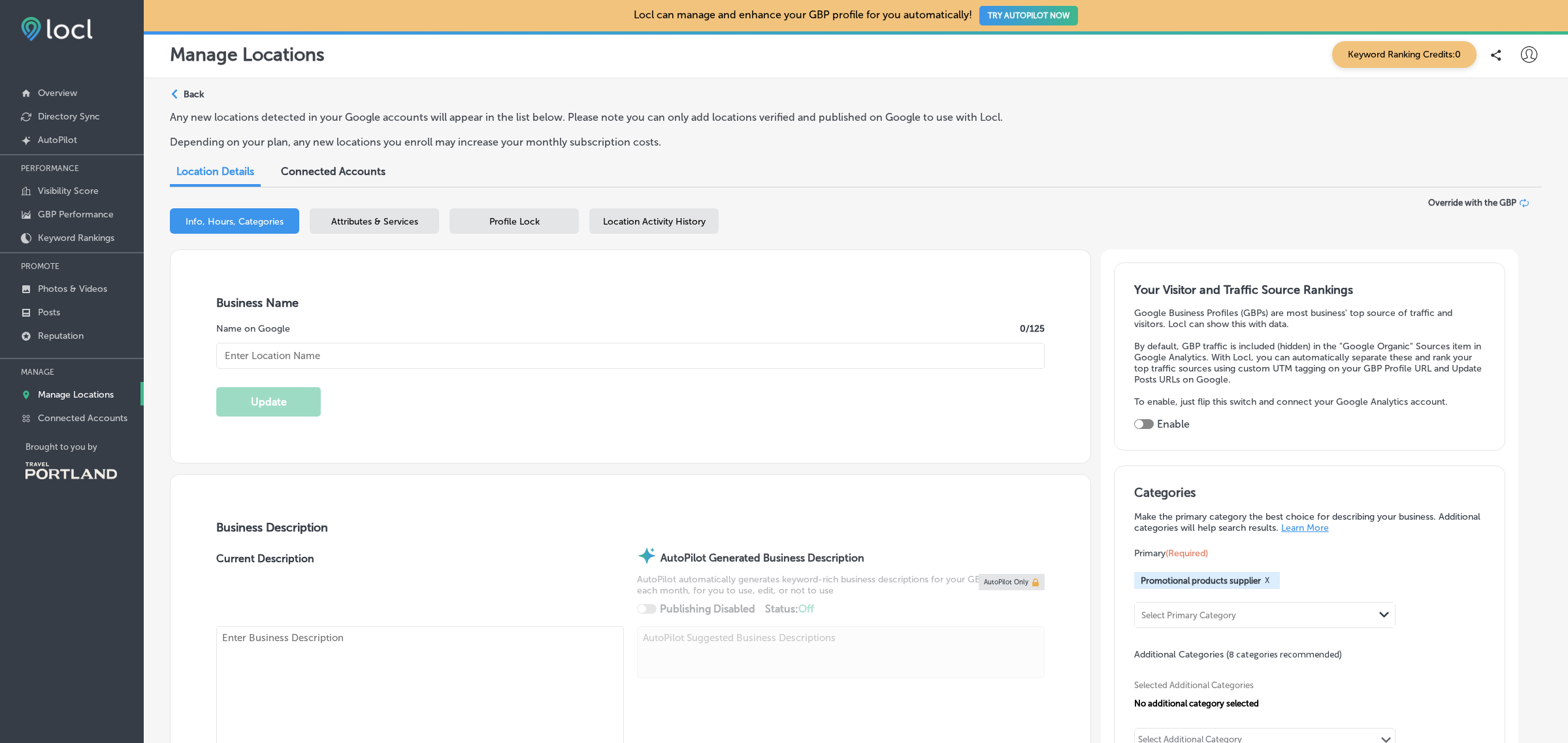
checkbox input "true"
type input "Geff Zamor"
type input "4784 SE 17th Avenue"
type input "Suite 210"
type input "Portland"
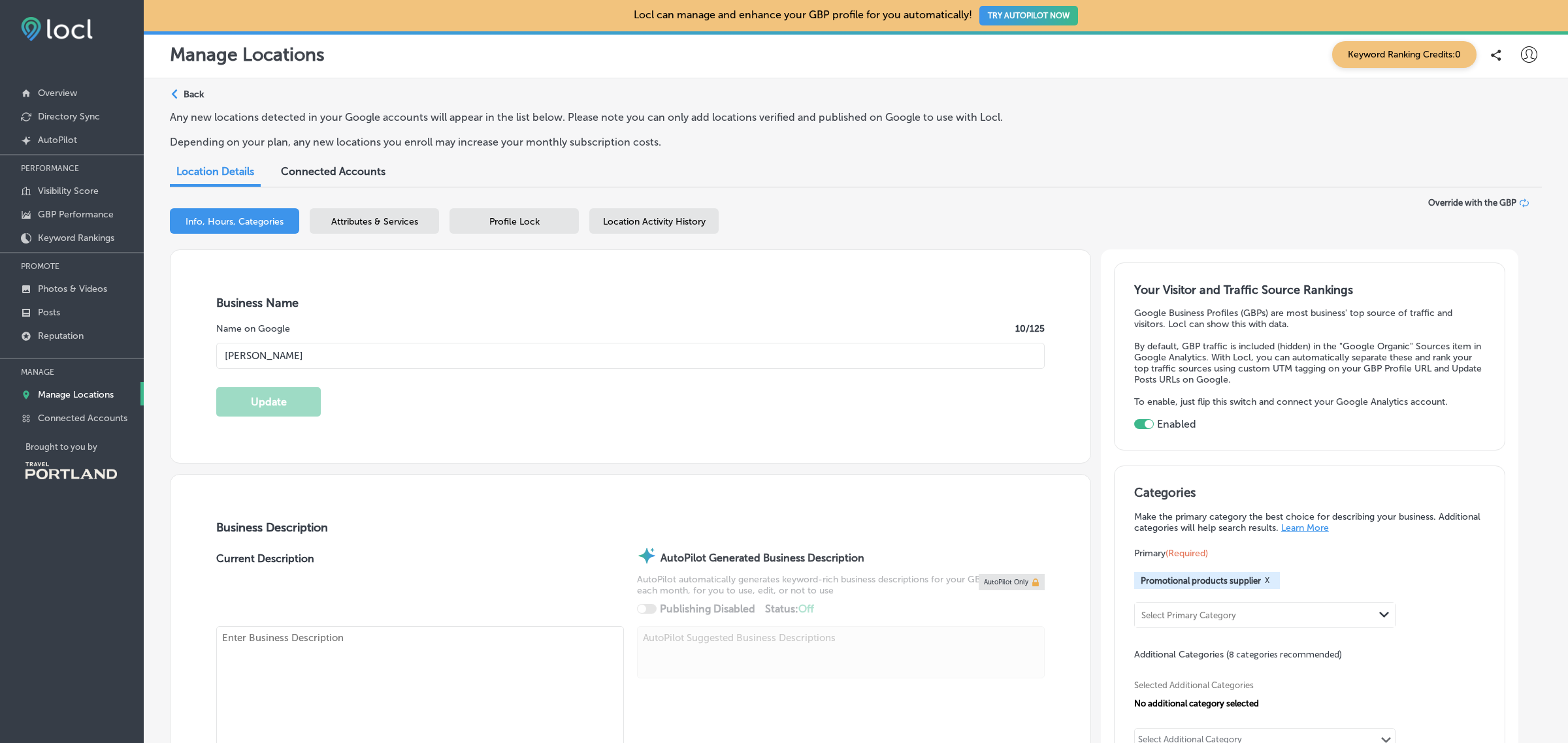
type input "97202"
type input "US"
type input "http://geffzamor.com/index.php/contact-us-2/"
type textarea "Video Production in Portland with an experienced, creative, and passionate crew…"
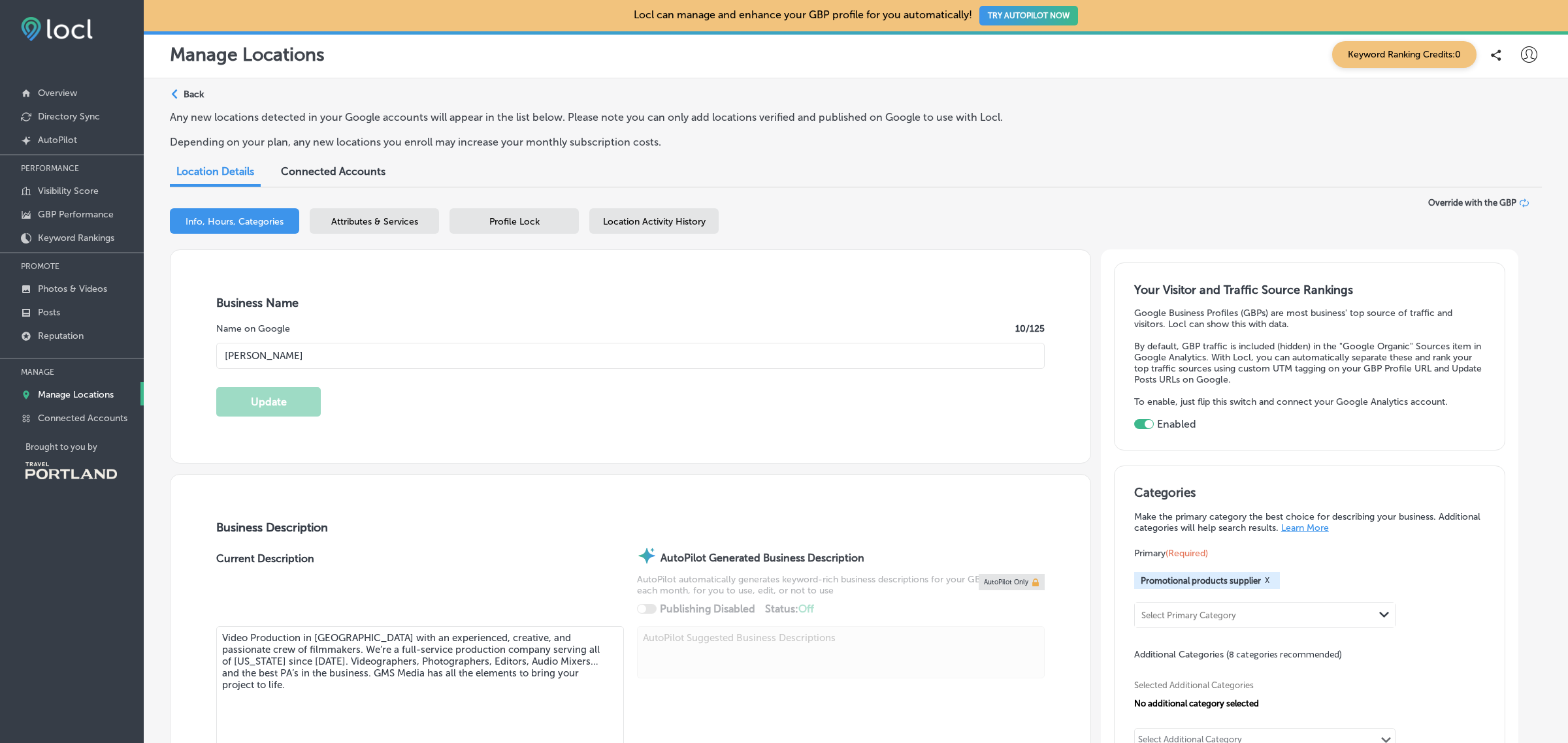
type input "+1 503 893 4765"
click at [89, 400] on p "Manage Locations" at bounding box center [76, 395] width 76 height 11
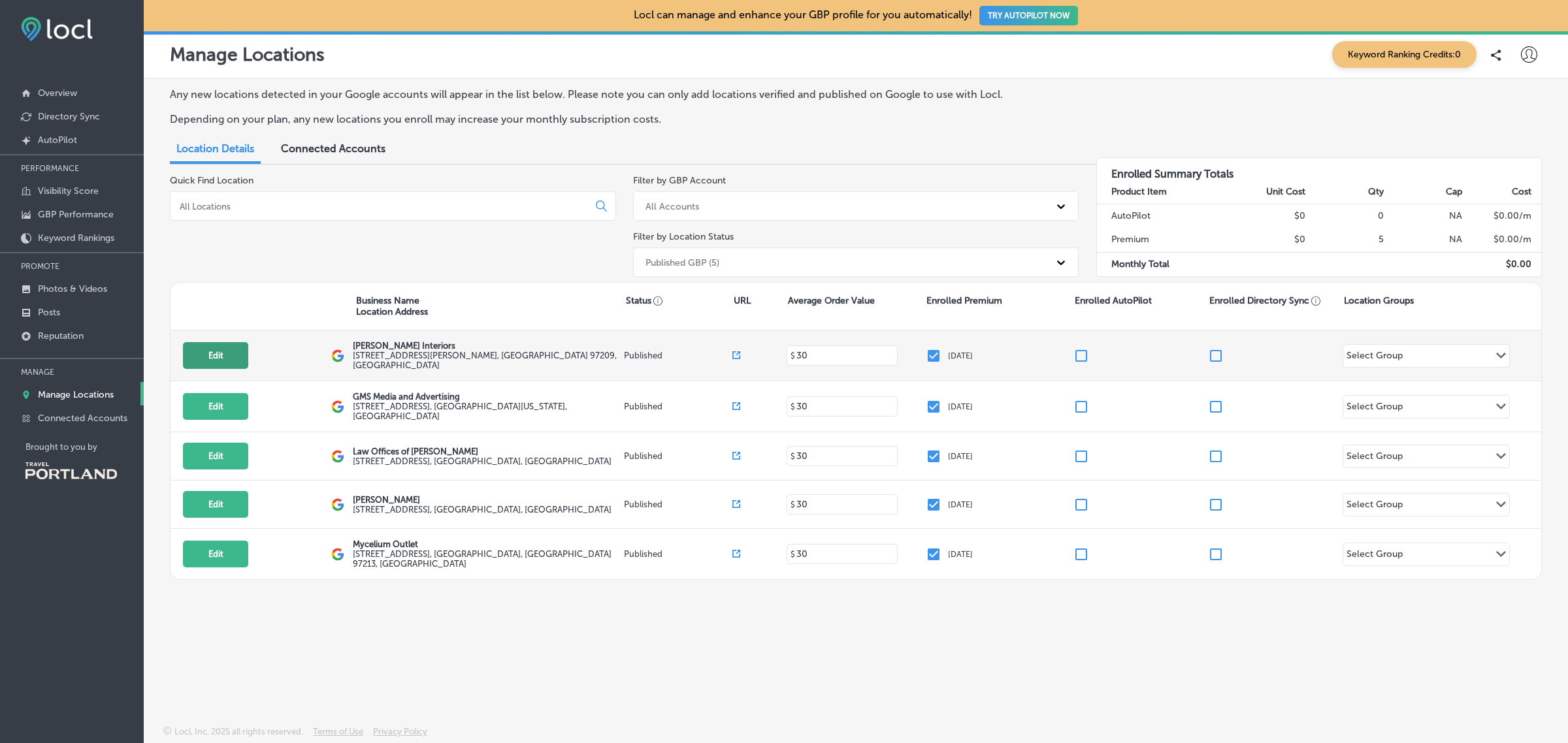
click at [233, 354] on button "Edit" at bounding box center [215, 356] width 66 height 27
select select "US"
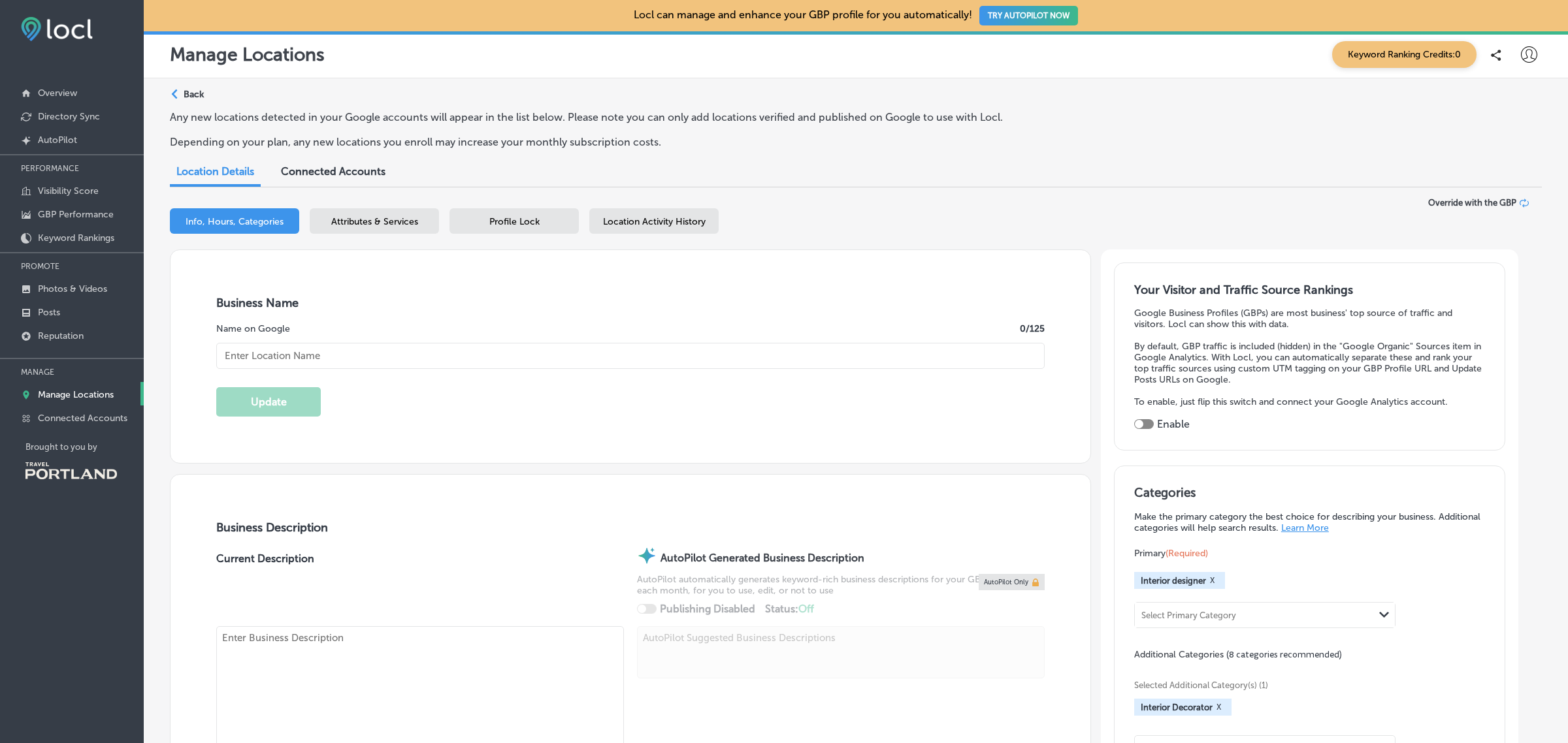
type input "Kevin Twitty Interiors"
checkbox input "true"
type input "821 NW Flanders Street"
type input "Suite 230"
type input "Portland"
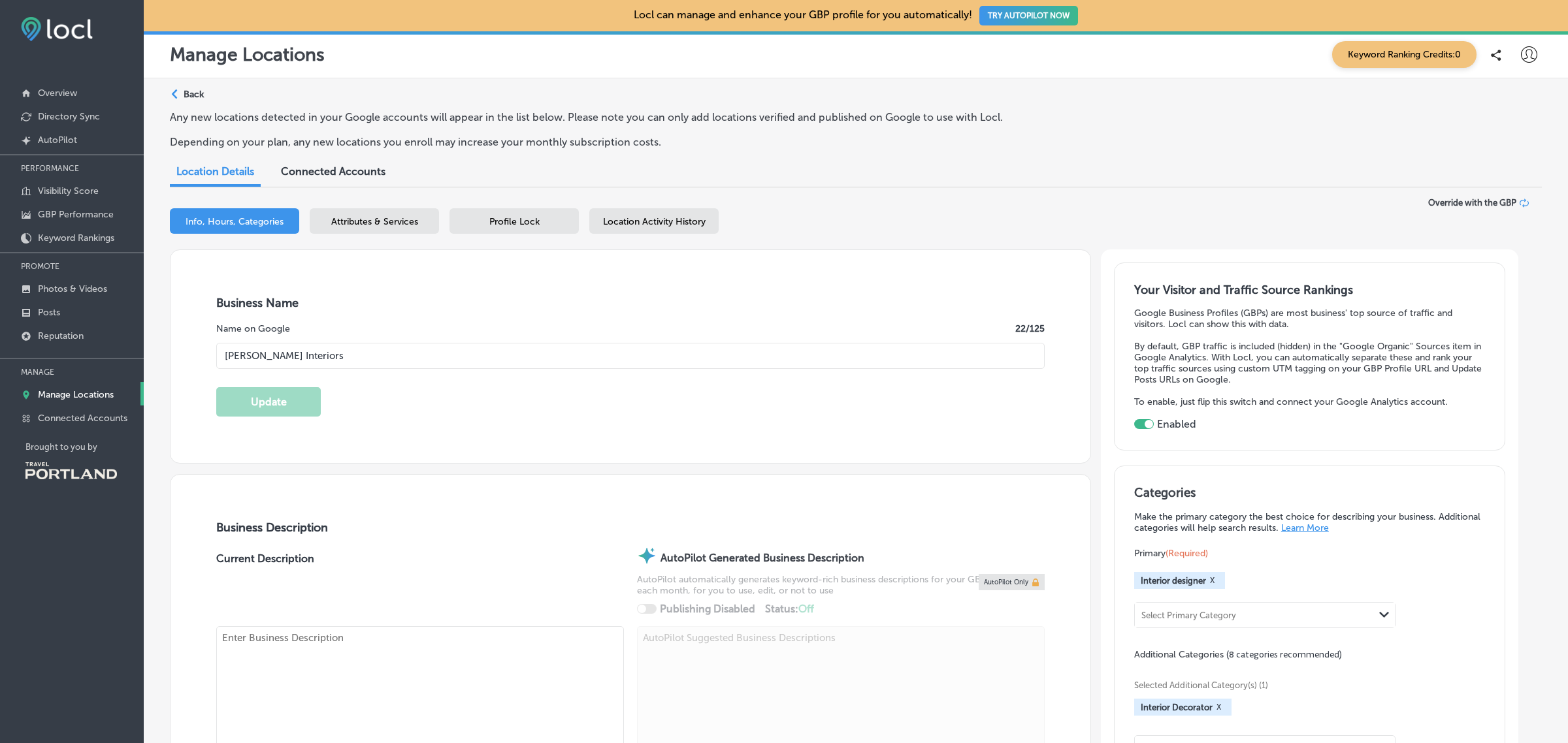
type input "97209"
type input "US"
type input "http://www.kevintwitty.com/"
type textarea "Kevin Twitty Interiors fashions original, inspired interiors through a collabor…"
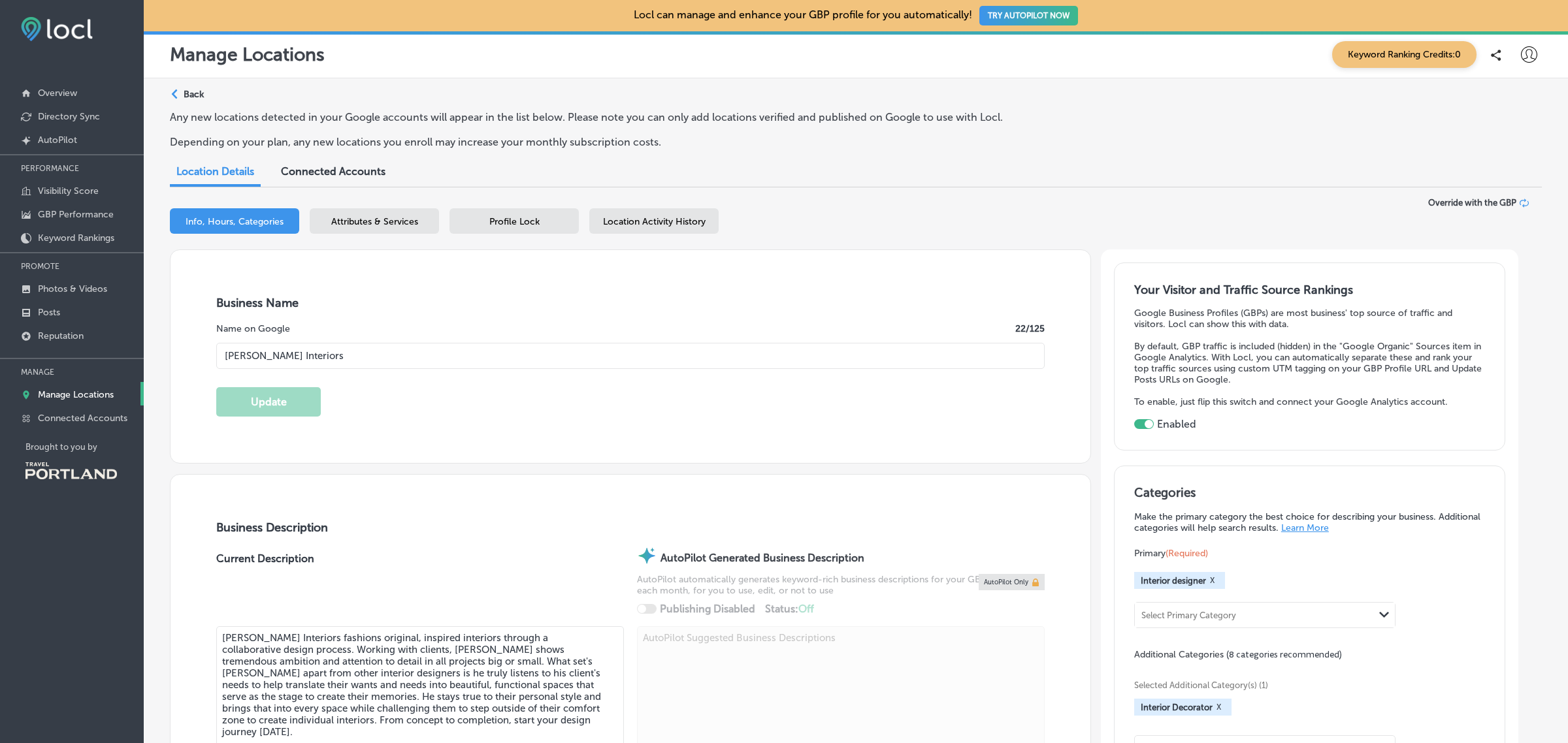
type input "+1 971 380 8881"
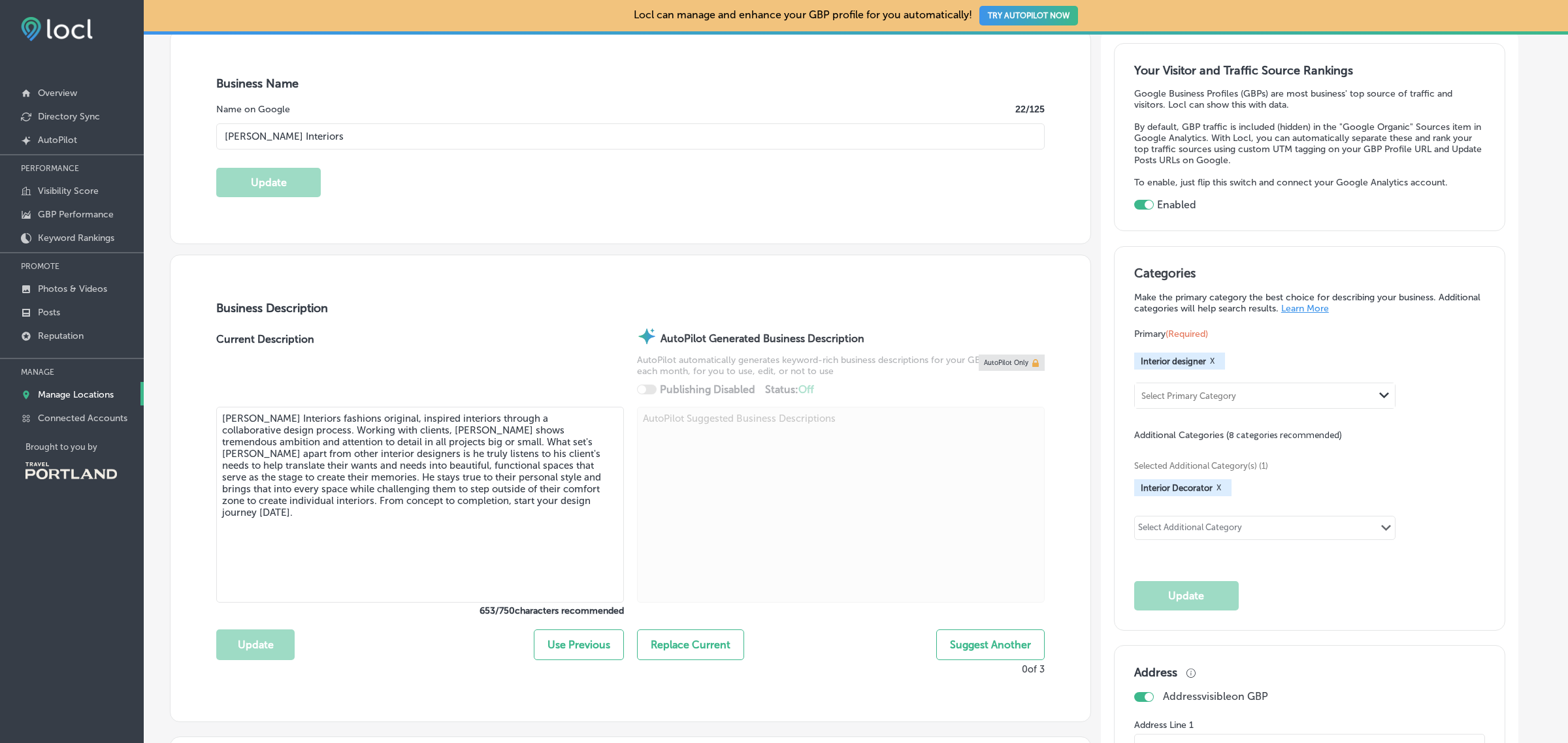
scroll to position [222, 0]
click at [91, 397] on p "Manage Locations" at bounding box center [76, 395] width 76 height 11
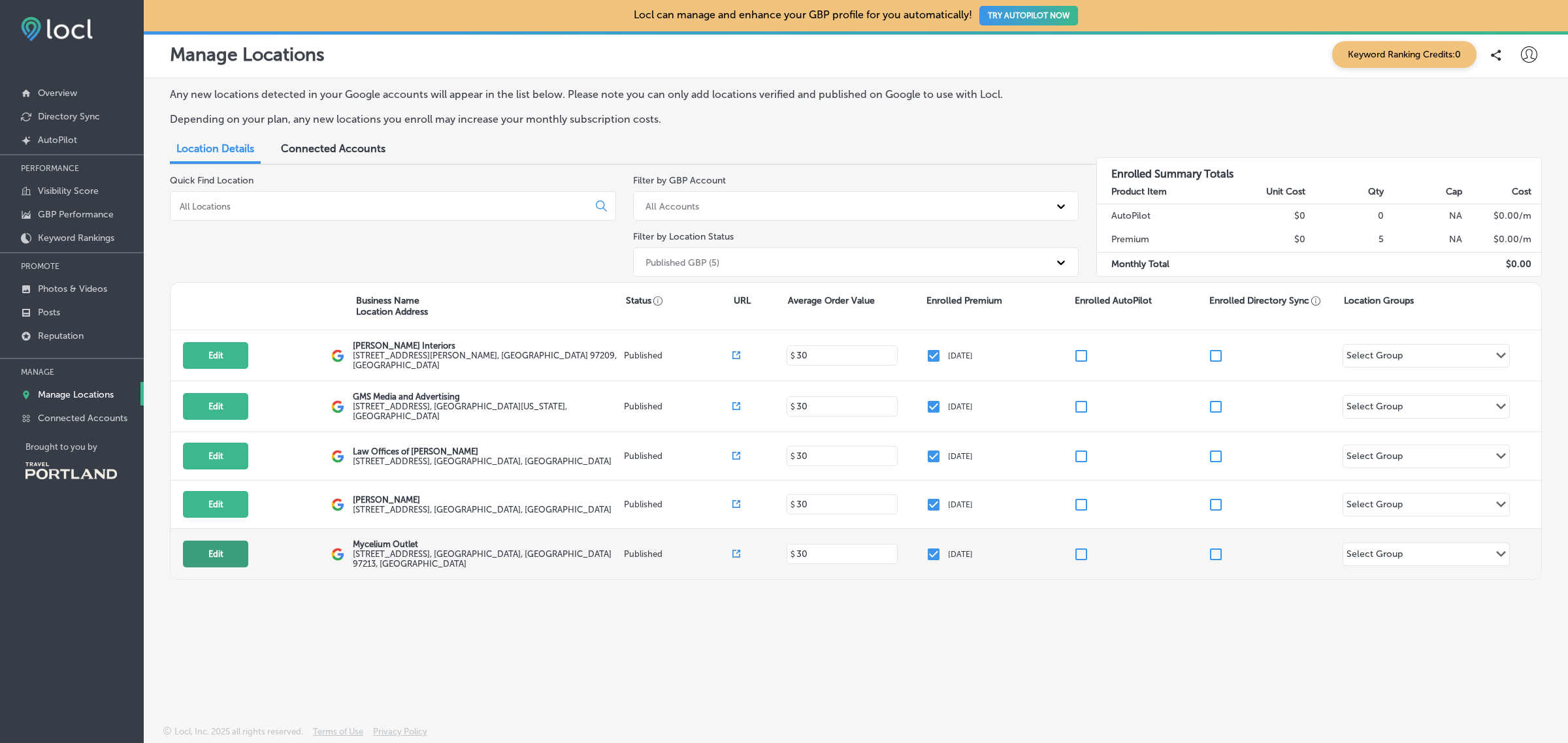
click at [232, 553] on button "Edit" at bounding box center [215, 554] width 66 height 27
select select "US"
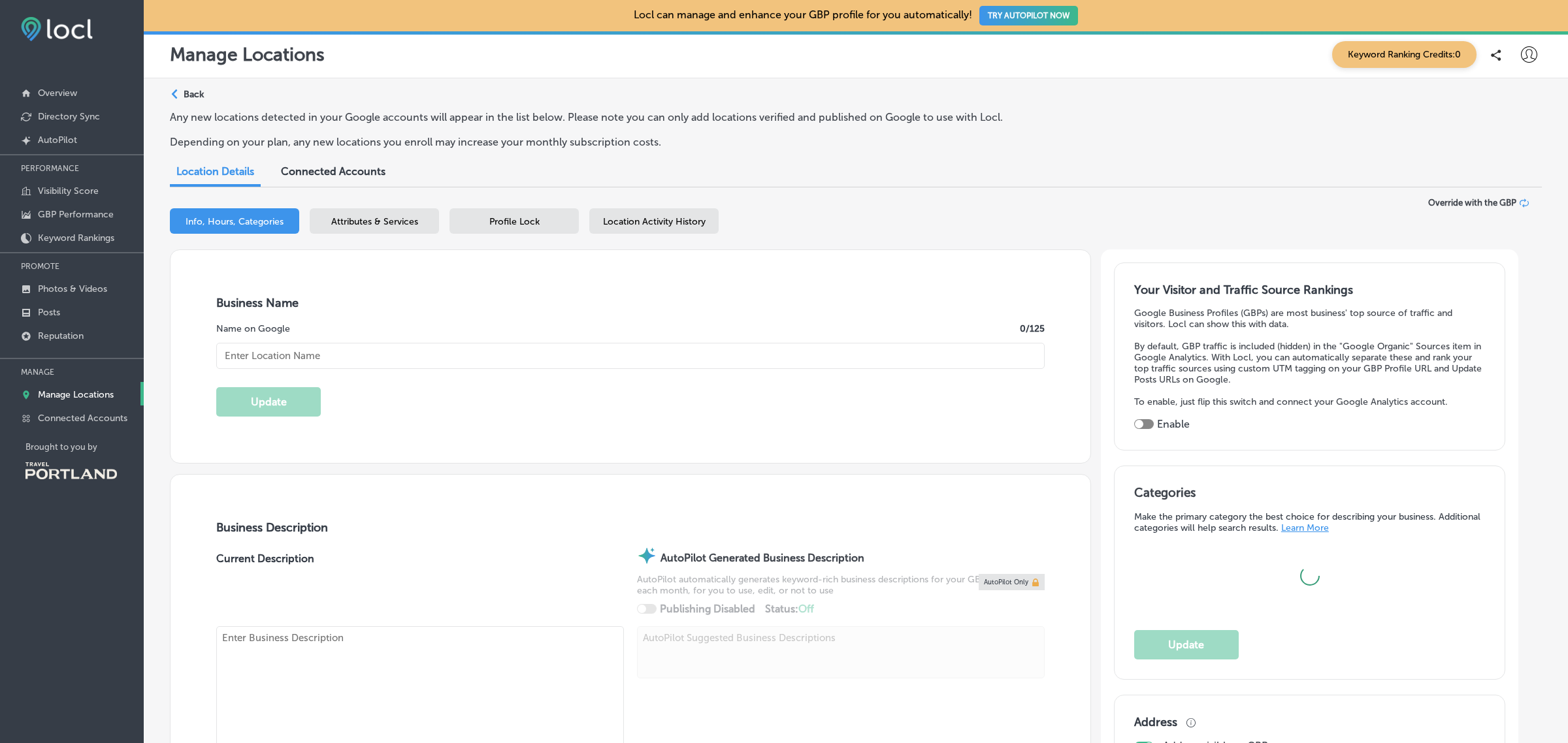
checkbox input "true"
type textarea "Step into Mycelium Outlet, your premier destination for top-quality Mushroom Gr…"
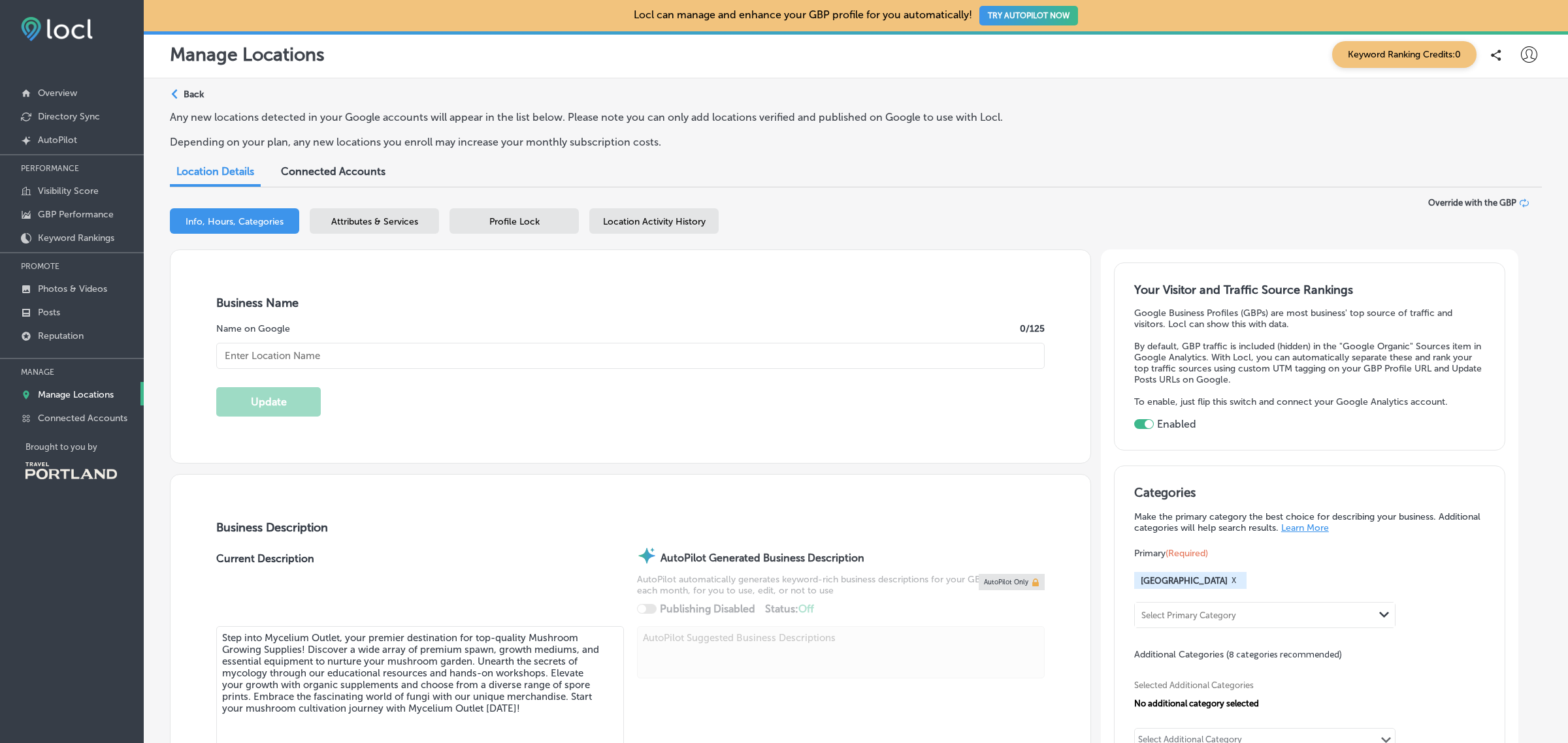
type input "3605 NE 50th Ave"
type input "Portland"
type input "97213"
type input "US"
type input "https://myceliumoutlet.com/"
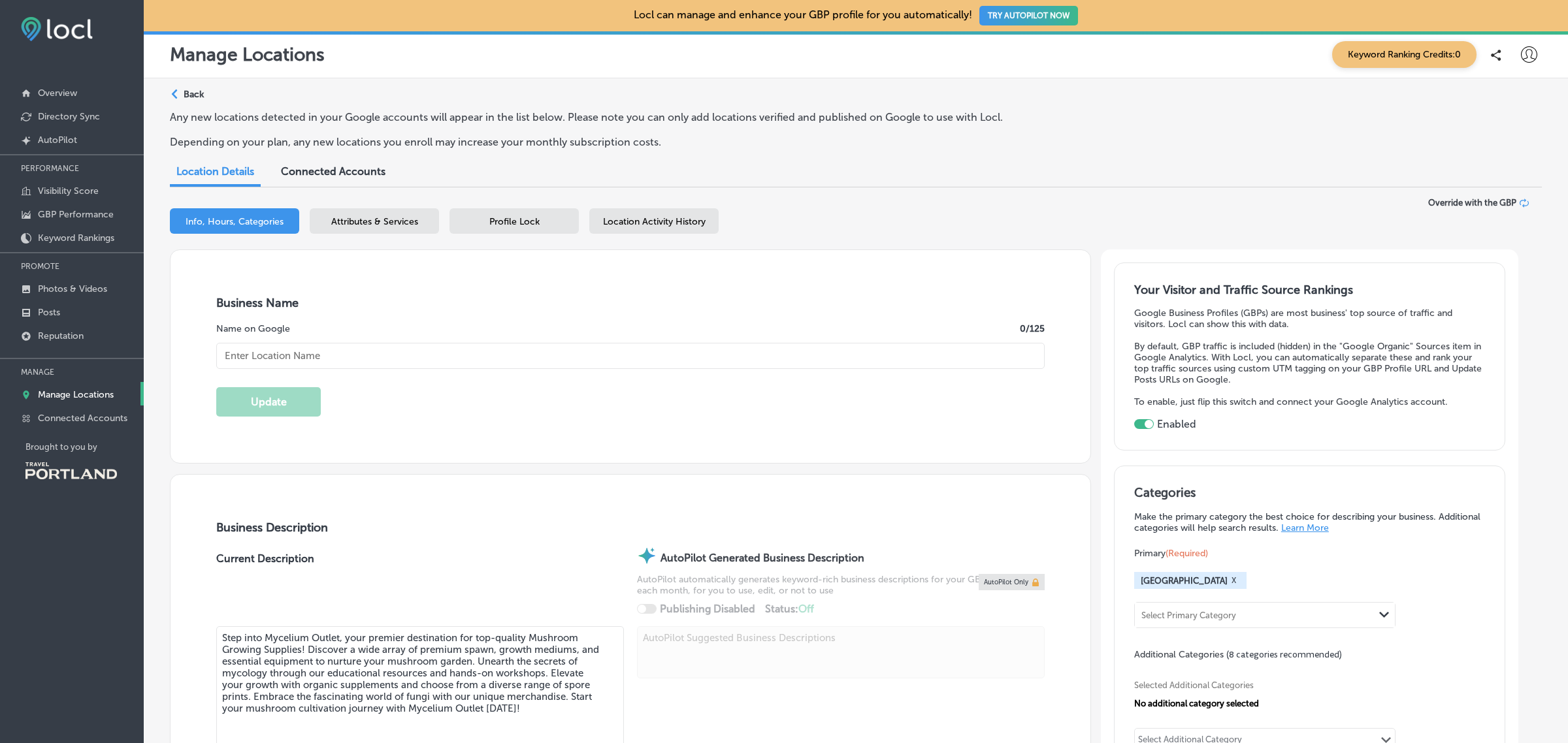
type input "Mycelium Outlet"
type input "+1 971 666 1351"
click at [72, 395] on p "Manage Locations" at bounding box center [76, 395] width 76 height 11
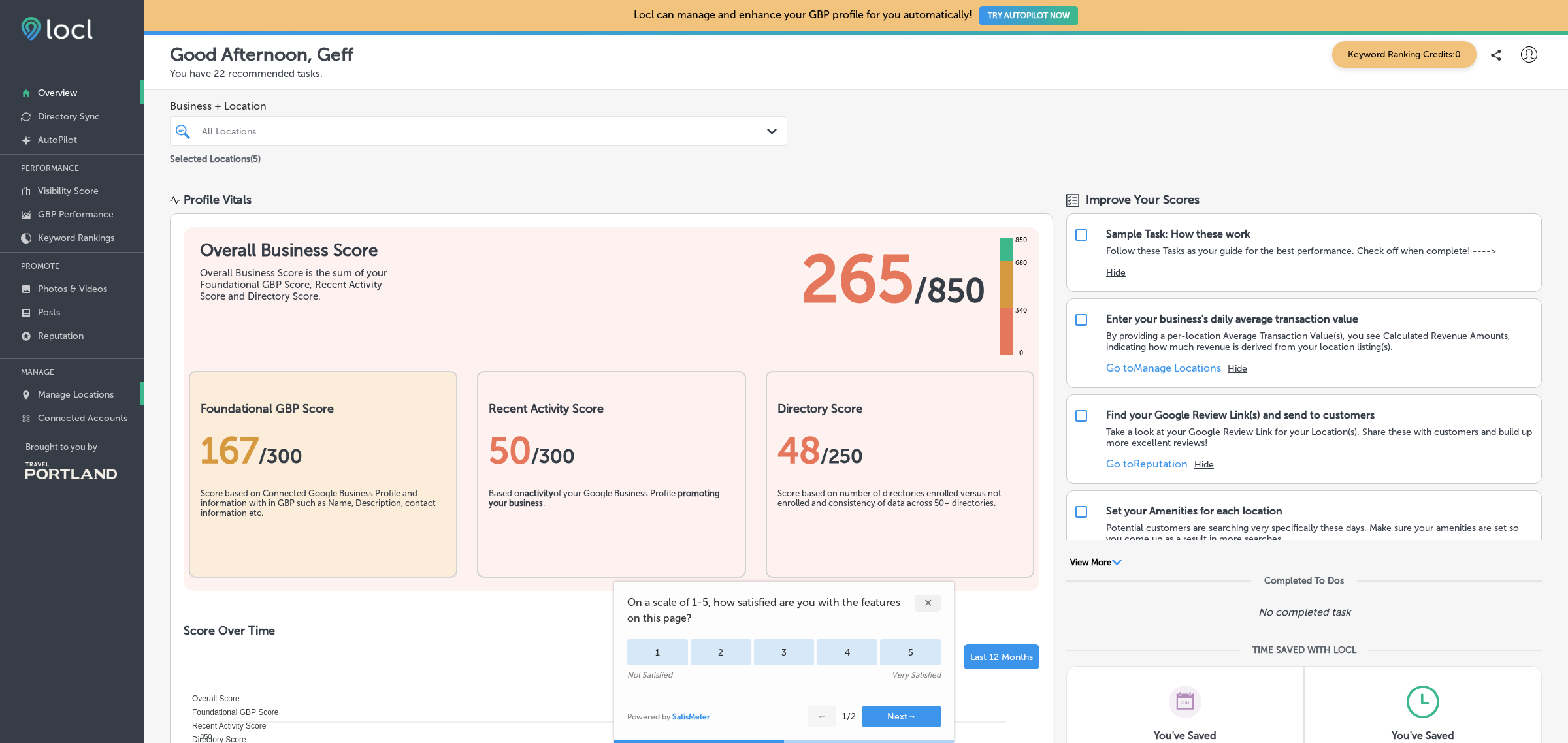
click at [67, 400] on p "Manage Locations" at bounding box center [76, 395] width 76 height 11
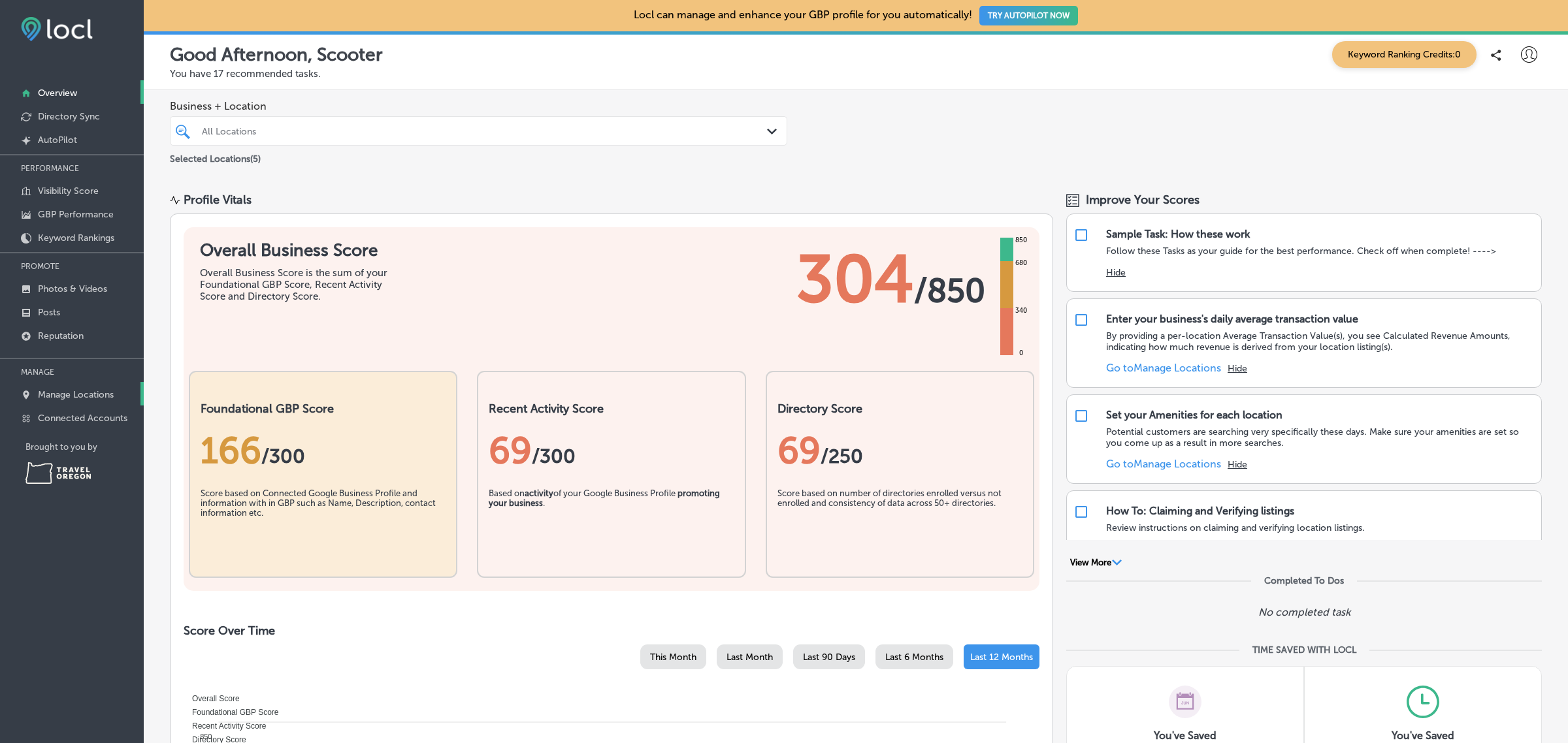
click at [85, 398] on p "Manage Locations" at bounding box center [76, 395] width 76 height 11
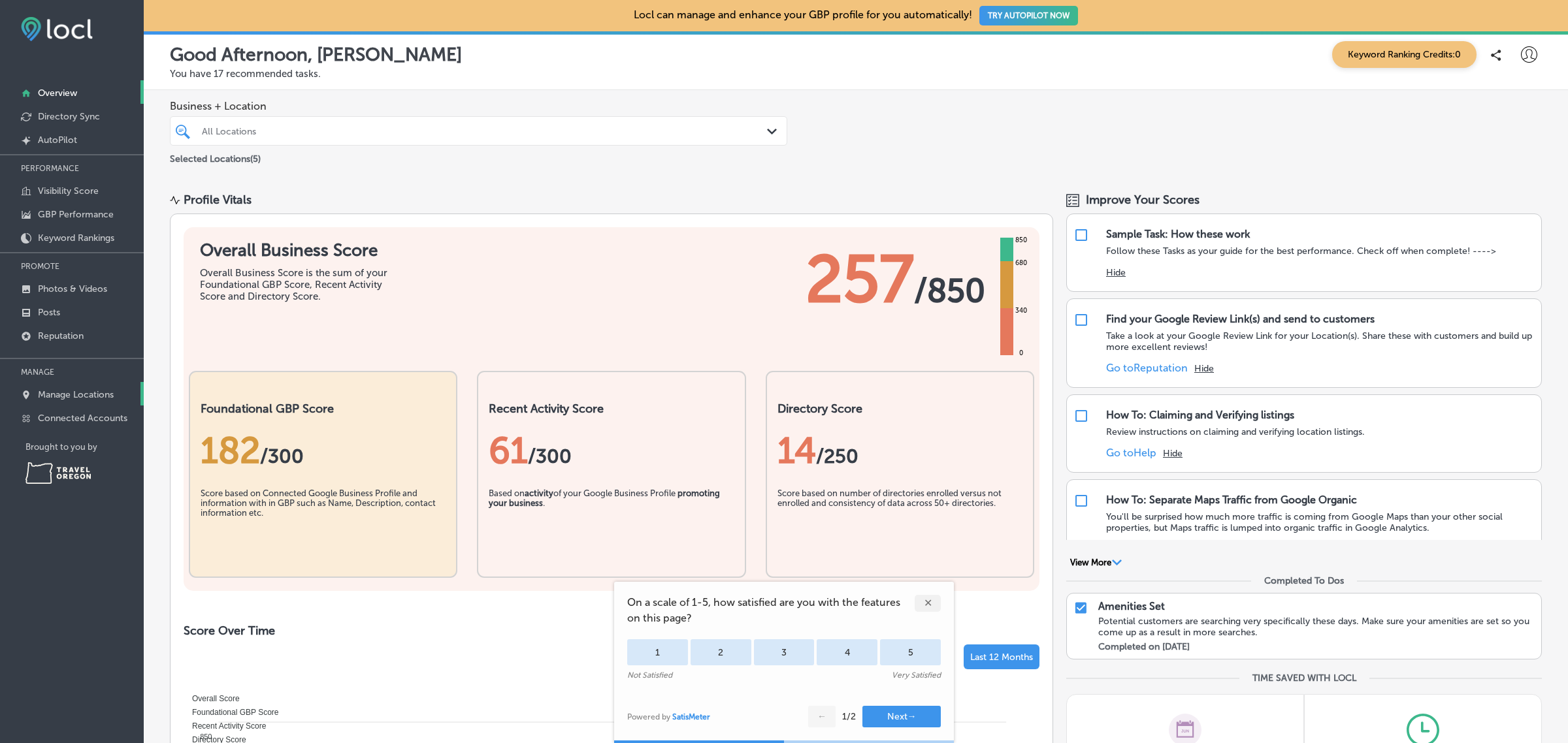
click at [62, 393] on p "Manage Locations" at bounding box center [76, 395] width 76 height 11
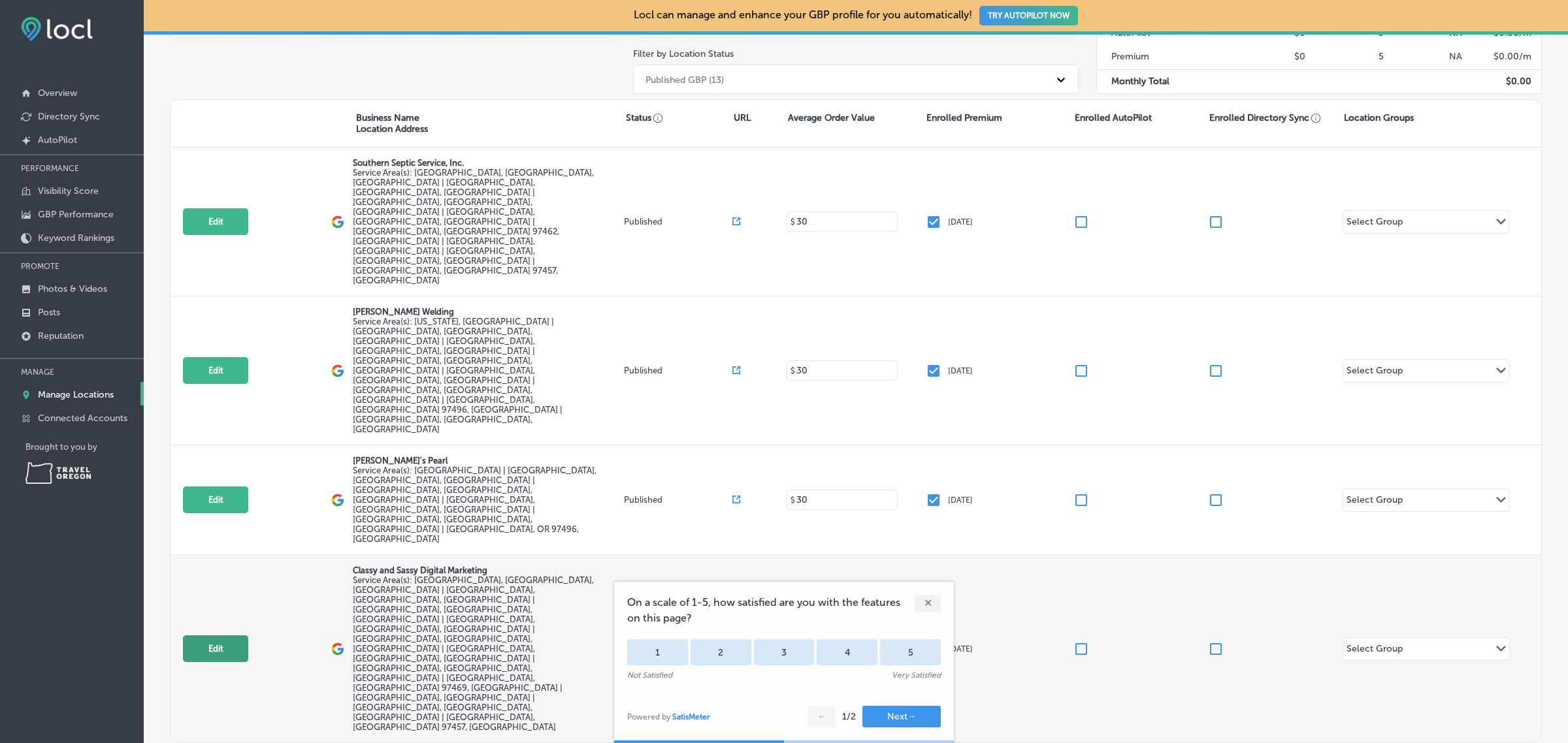
click at [225, 636] on button "Edit" at bounding box center [215, 649] width 66 height 27
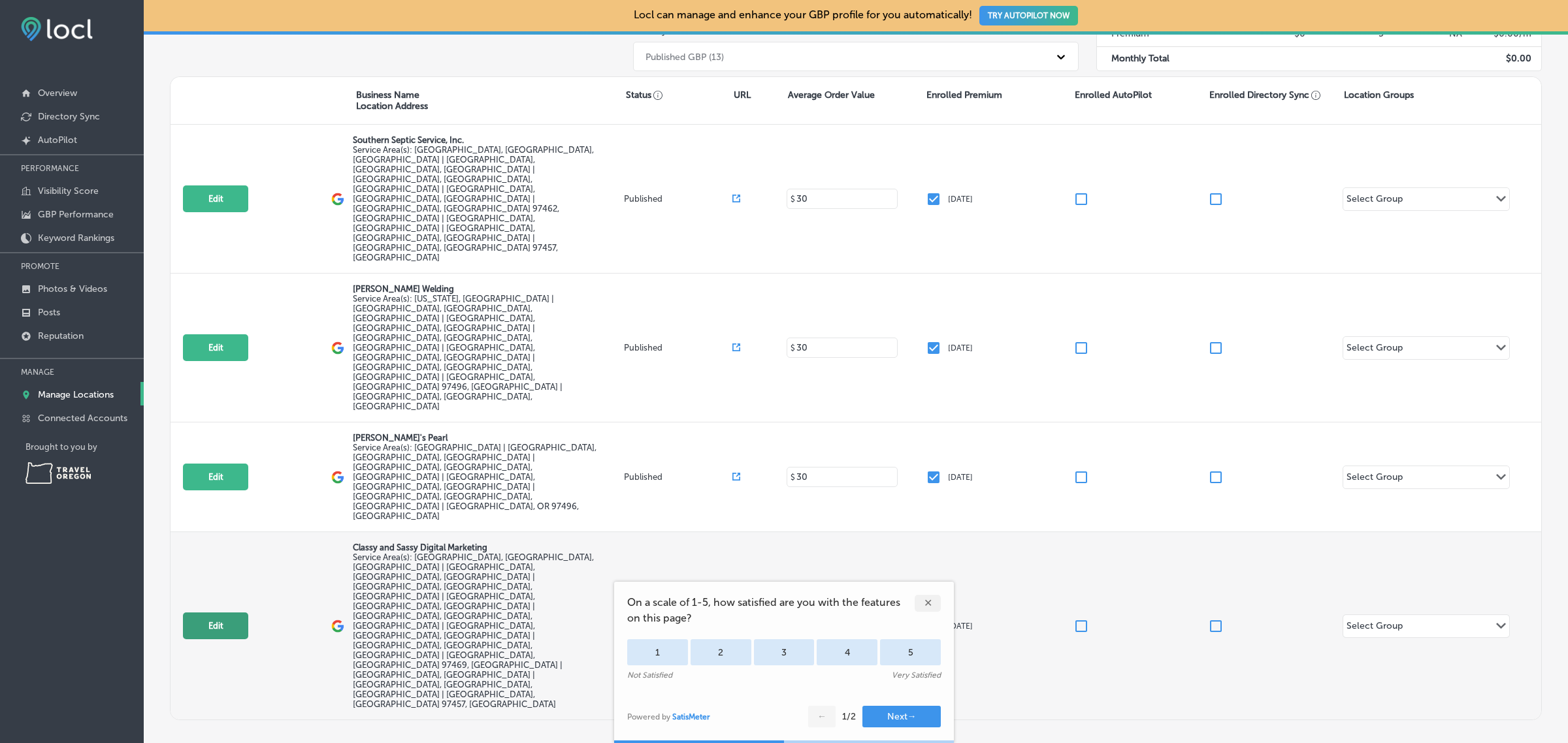
select select "US"
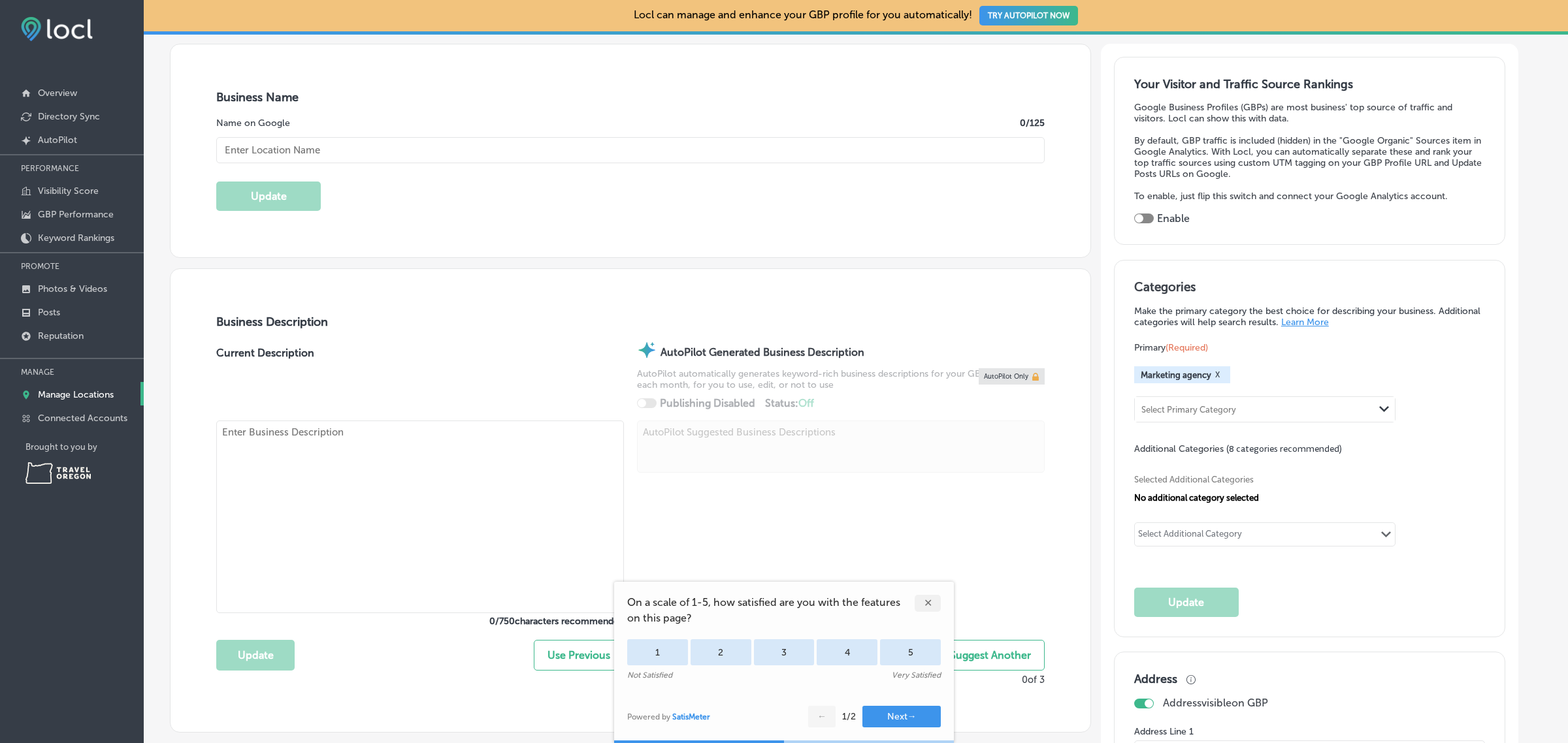
checkbox input "true"
type input "Classy and Sassy Digital Marketing"
checkbox input "false"
type input "[STREET_ADDRESS][PERSON_NAME]"
type input "[PERSON_NAME]"
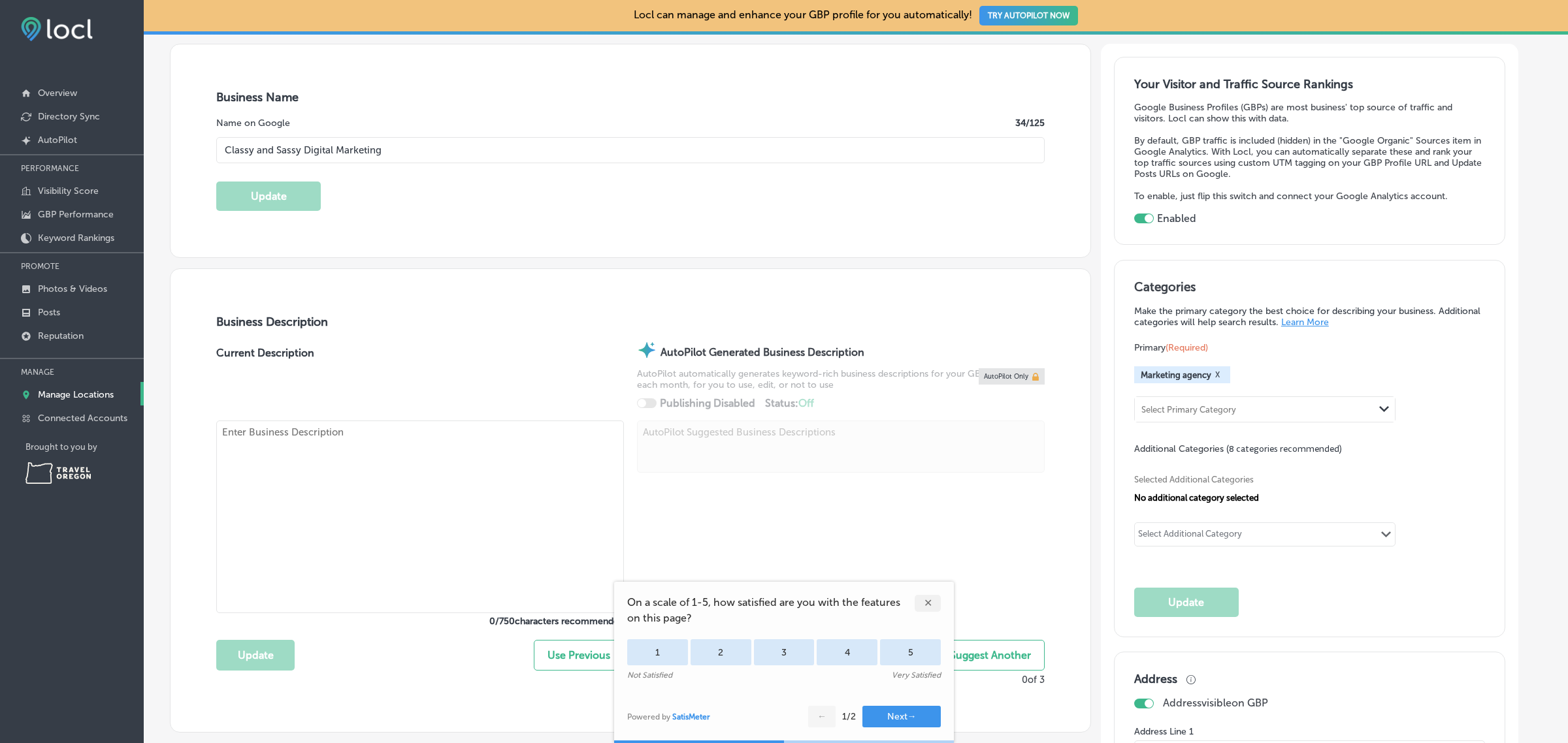
type input "97496"
type input "US"
type input "[EMAIL_ADDRESS][DOMAIN_NAME]"
type input "[URL][DOMAIN_NAME]"
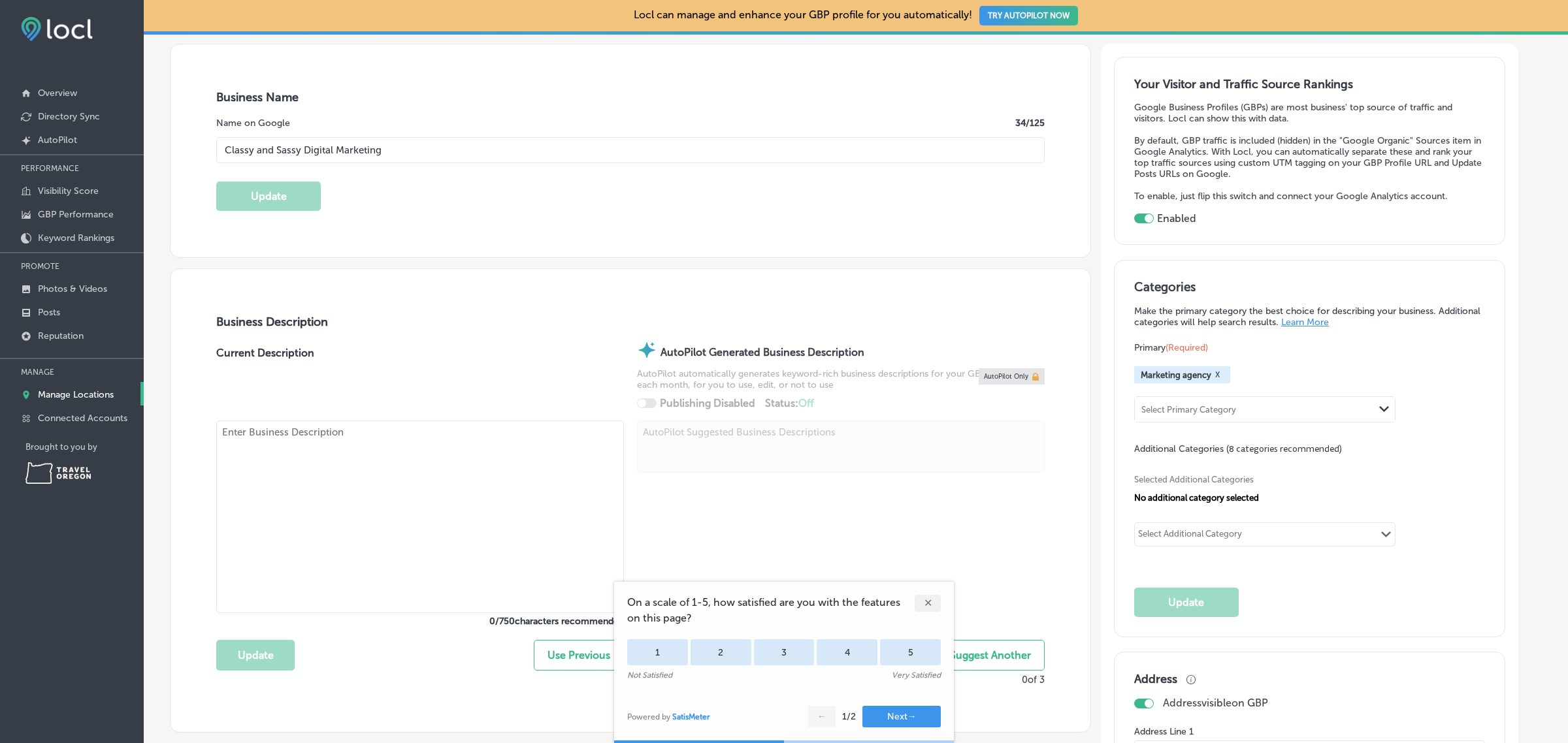
type input "[URL][DOMAIN_NAME]"
type textarea "Elevate your online presence with Classy and Sassy Digital Marketing. We offer …"
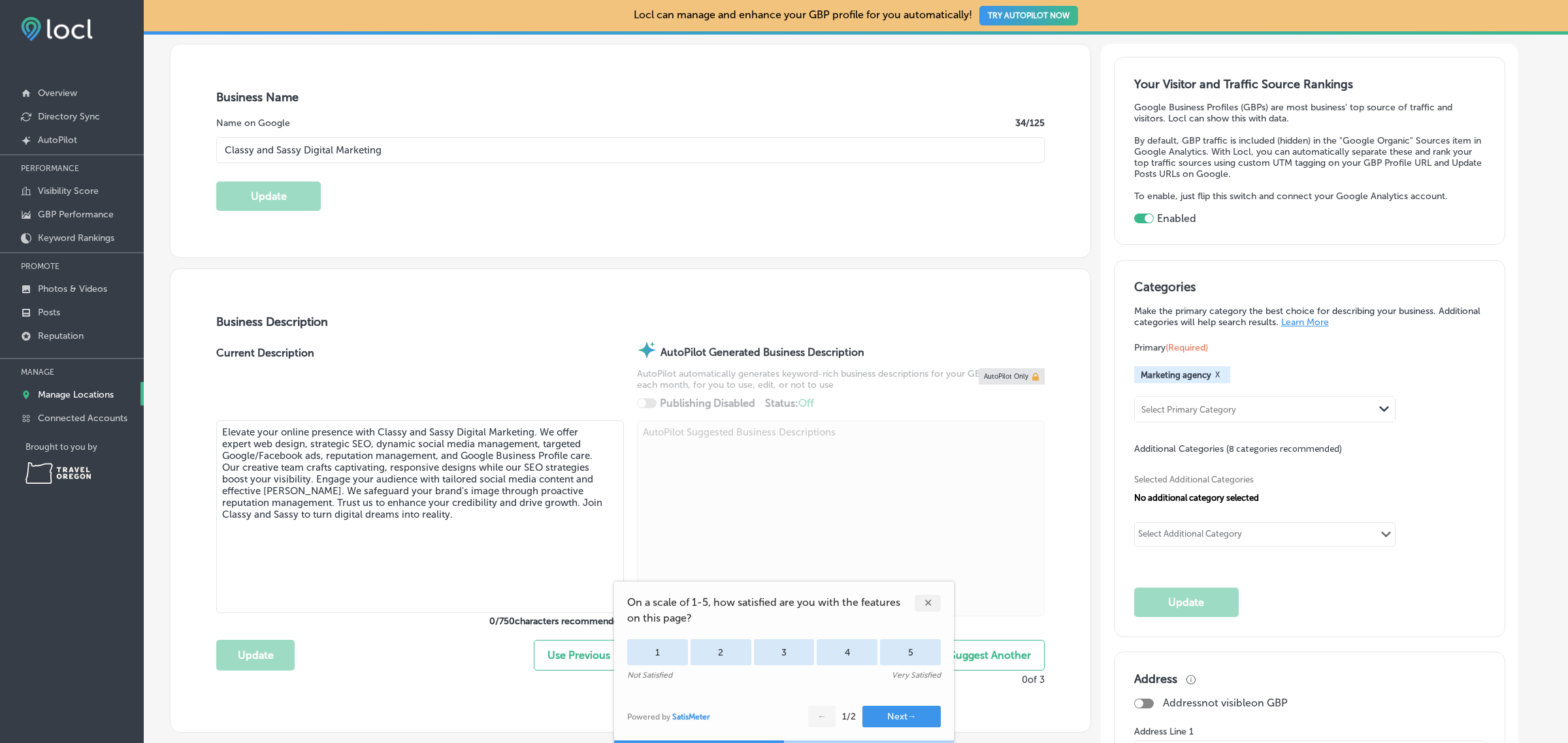
type input "[PHONE_NUMBER]"
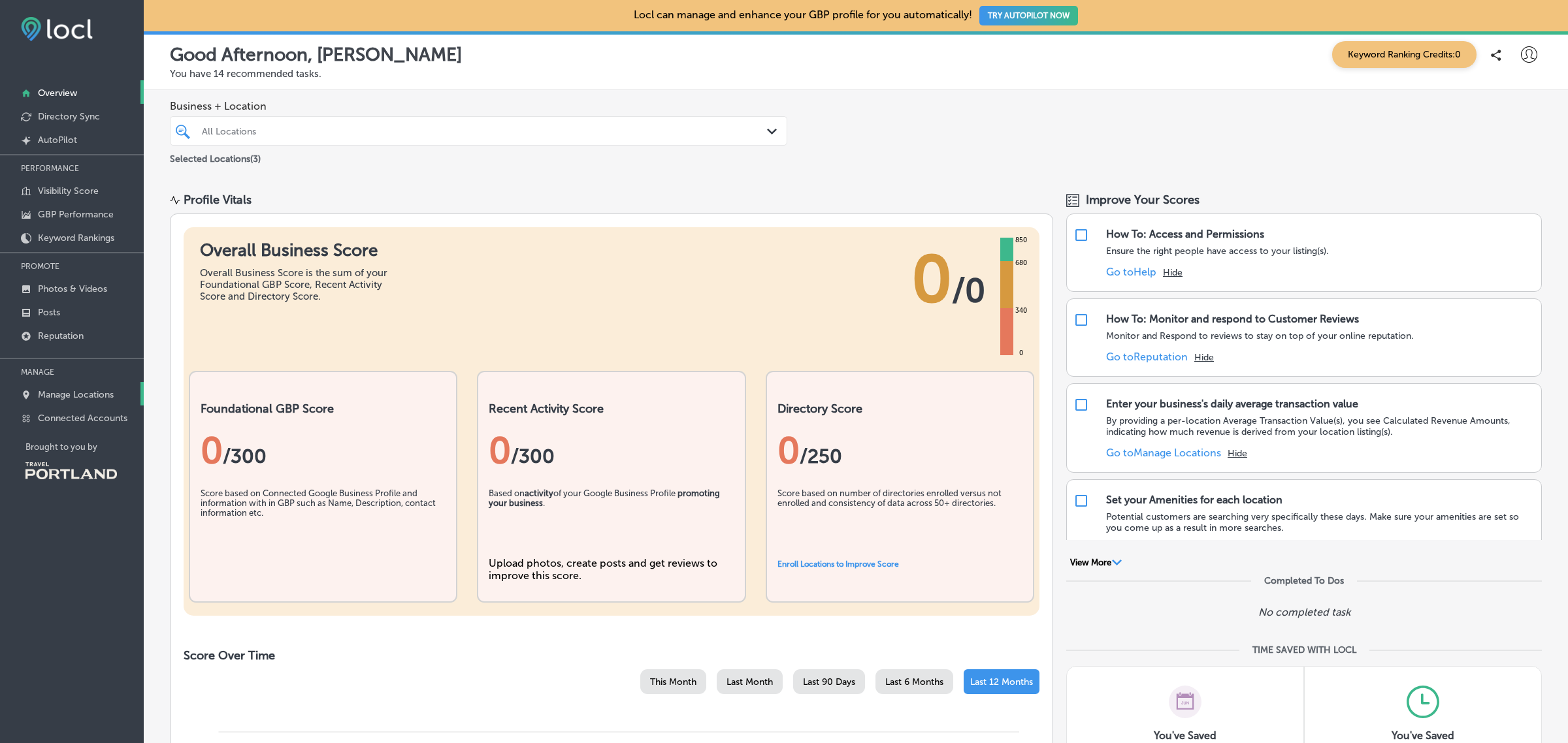
click at [89, 398] on p "Manage Locations" at bounding box center [76, 395] width 76 height 11
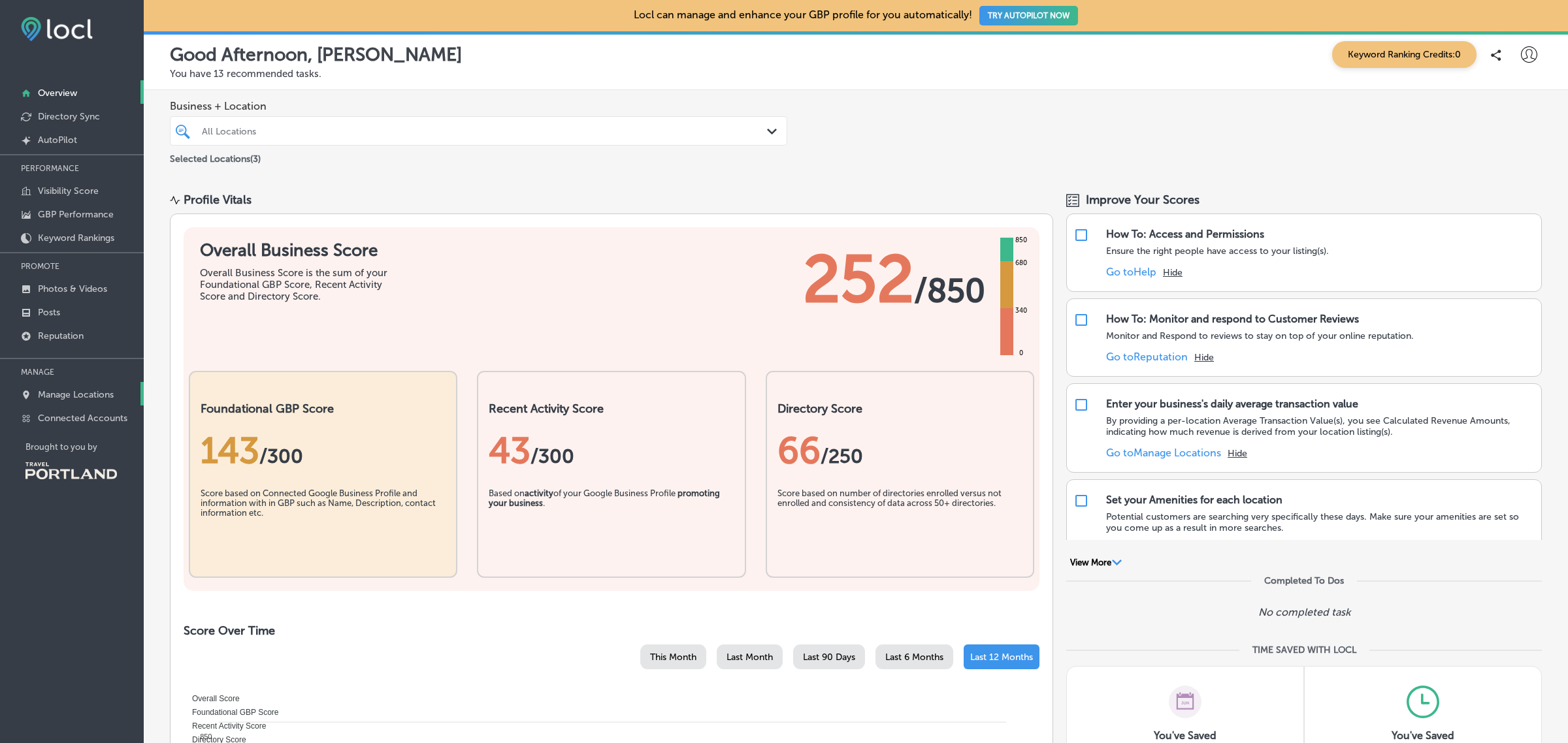
click at [87, 400] on p "Manage Locations" at bounding box center [76, 395] width 76 height 11
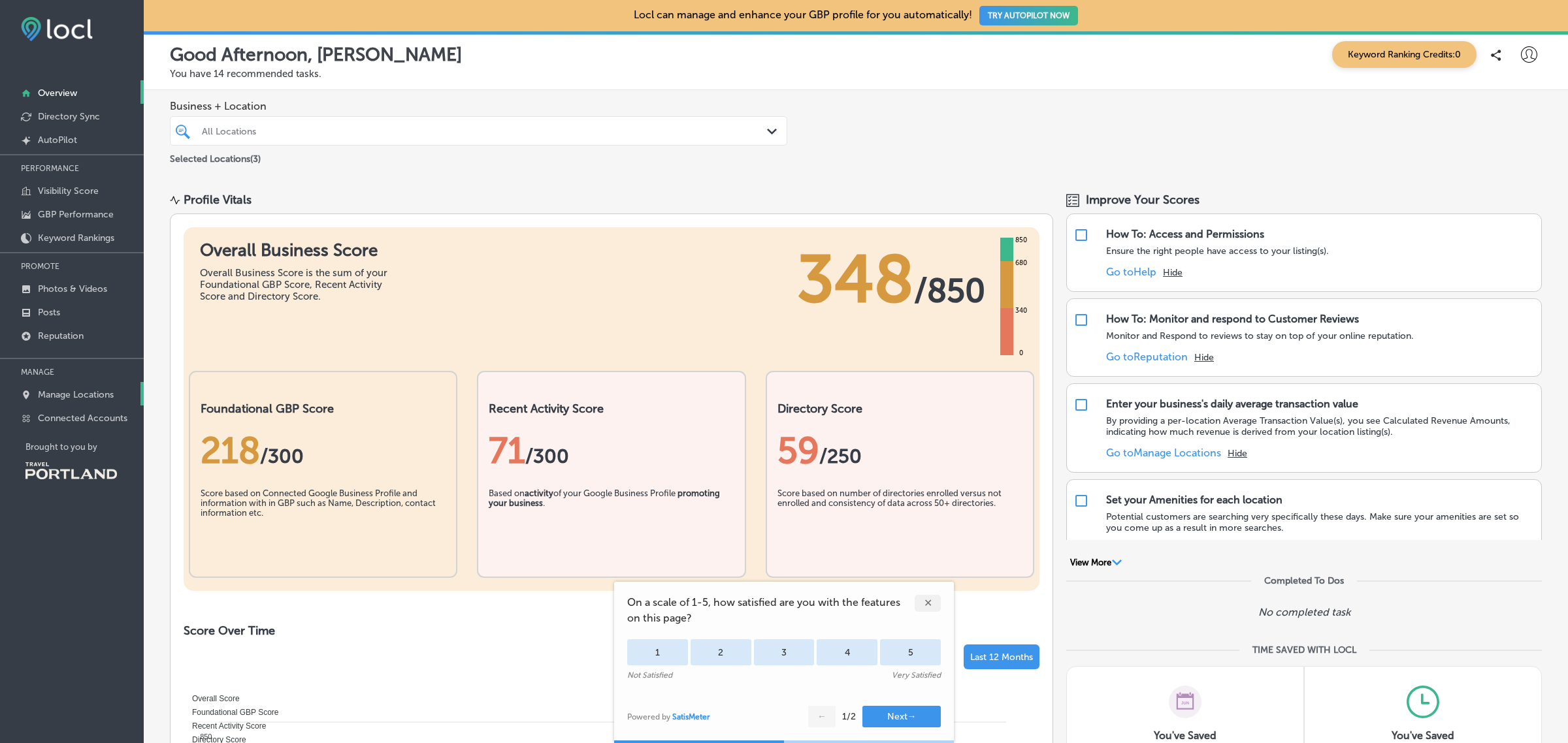
click at [95, 400] on p "Manage Locations" at bounding box center [76, 395] width 76 height 11
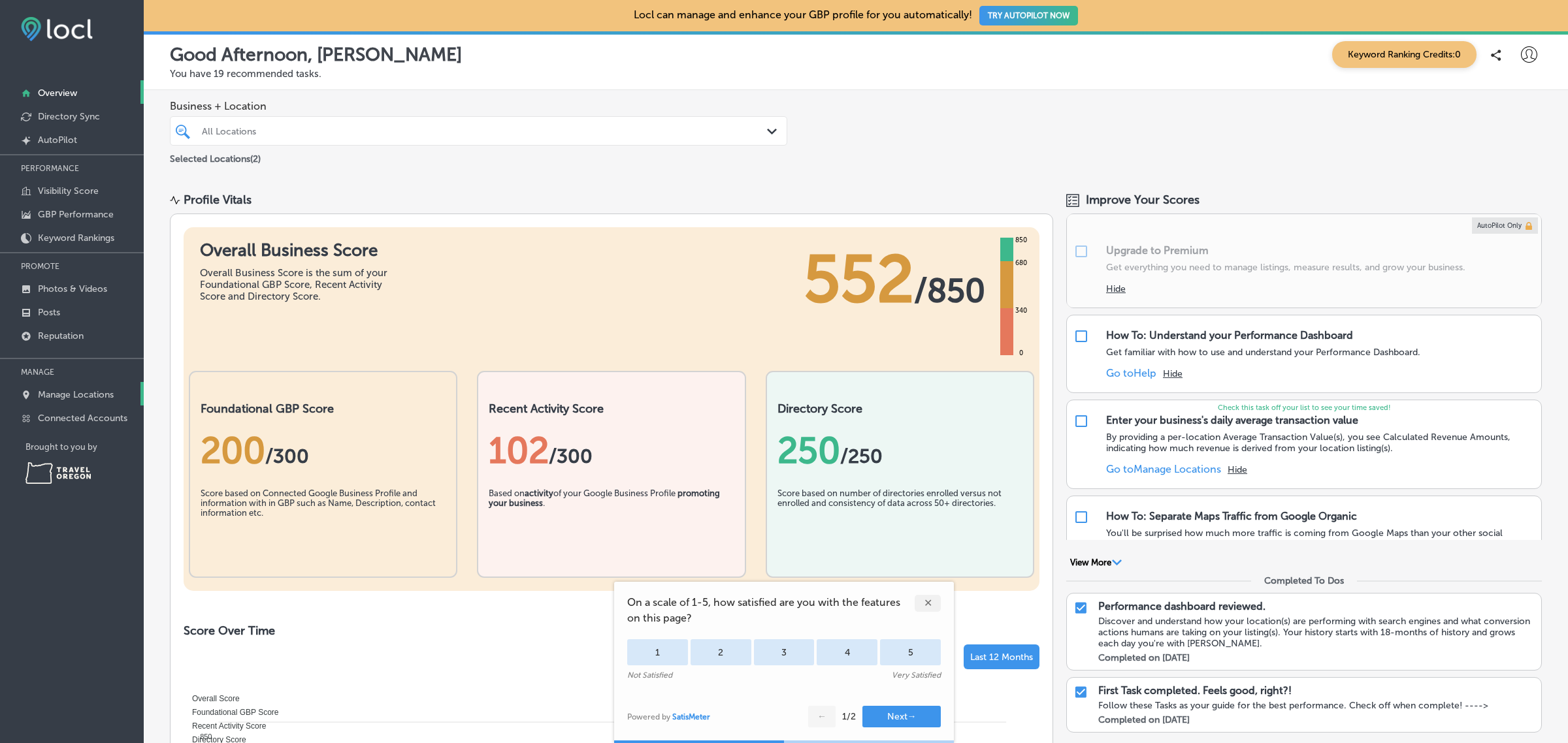
click at [83, 400] on p "Manage Locations" at bounding box center [76, 395] width 76 height 11
